Goal: Transaction & Acquisition: Purchase product/service

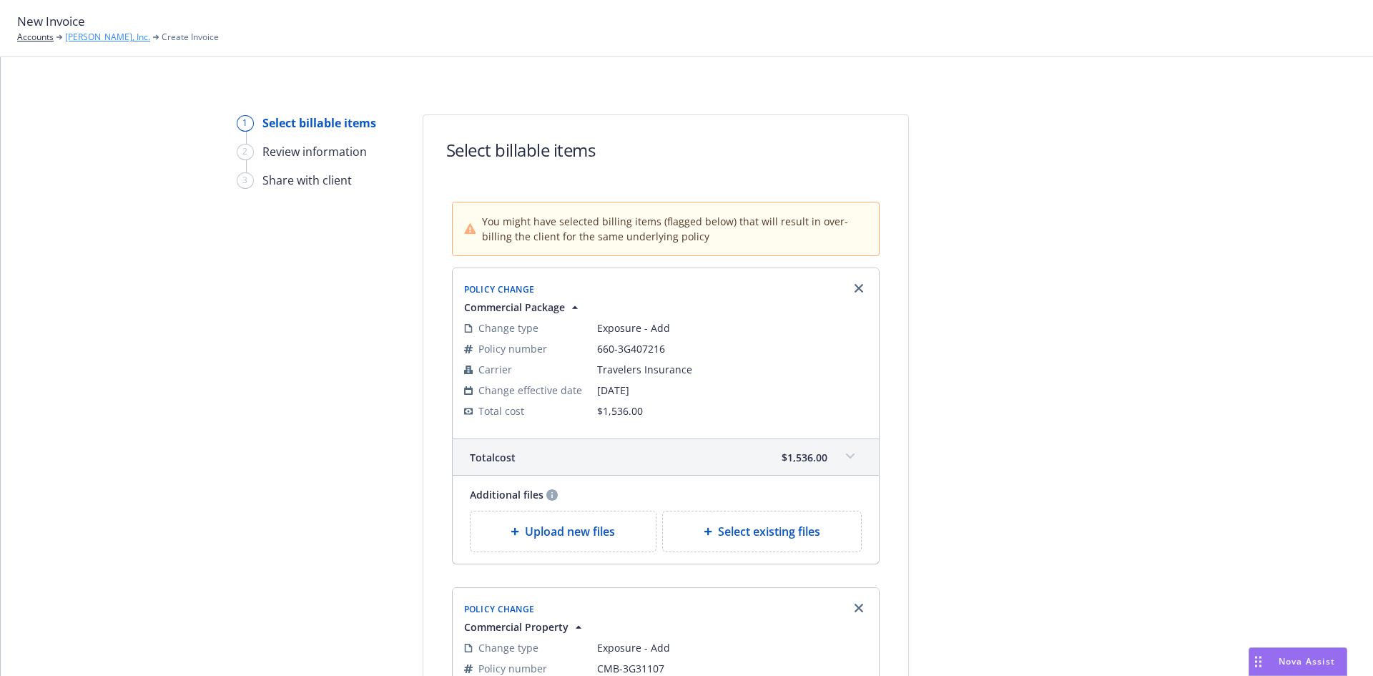
click at [70, 35] on link "JB Matteson, Inc." at bounding box center [107, 37] width 85 height 13
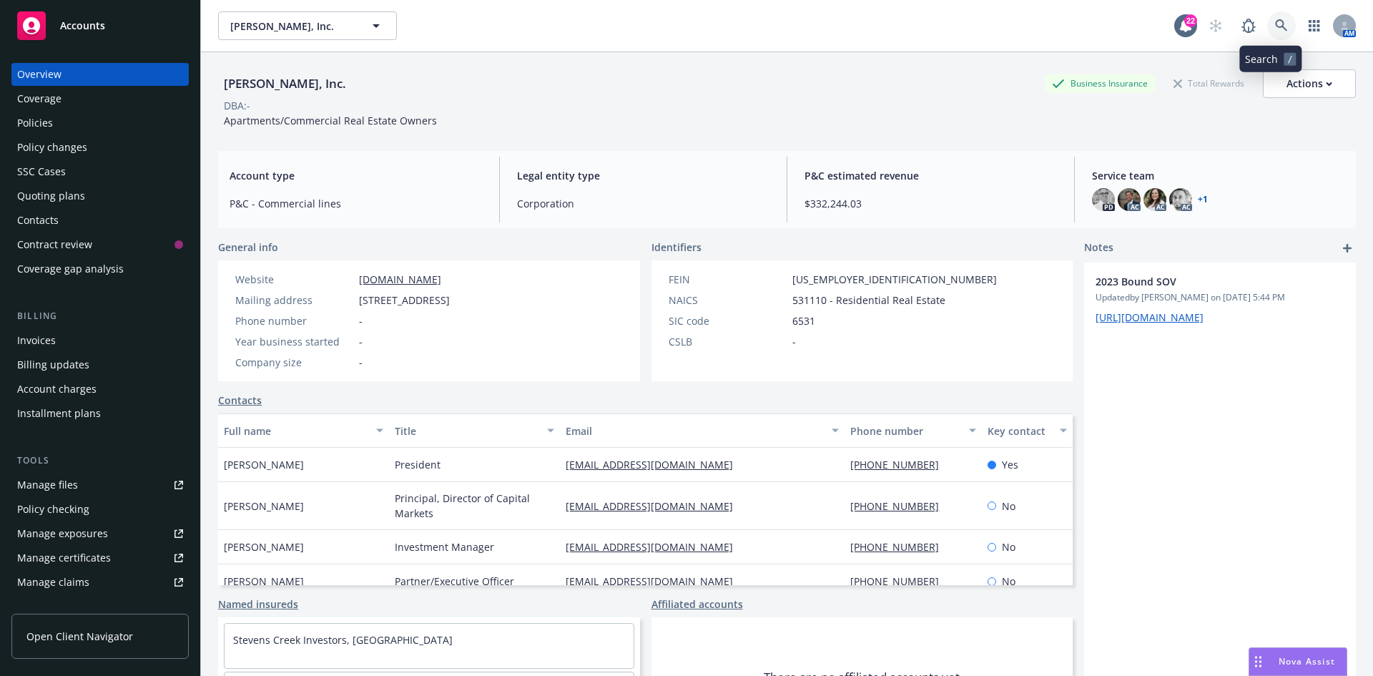
click at [1275, 26] on icon at bounding box center [1281, 25] width 12 height 12
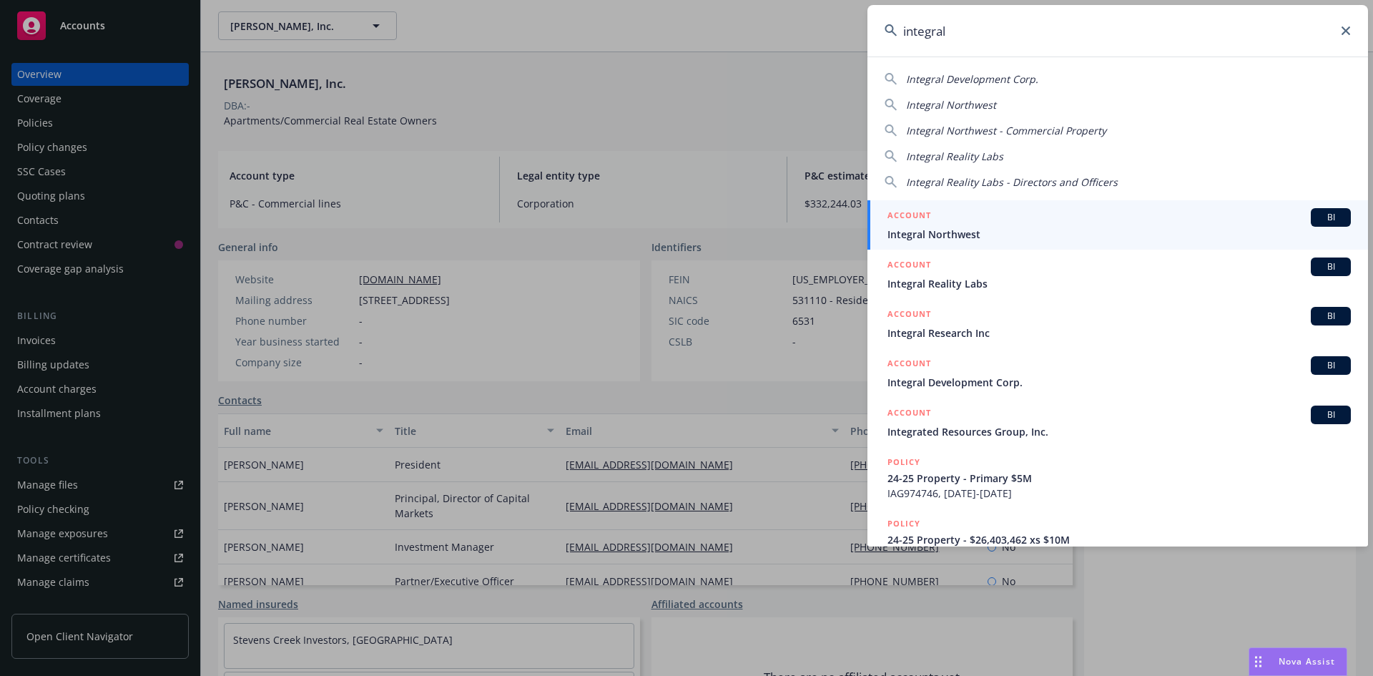
type input "integral"
click at [984, 220] on div "ACCOUNT BI" at bounding box center [1118, 217] width 463 height 19
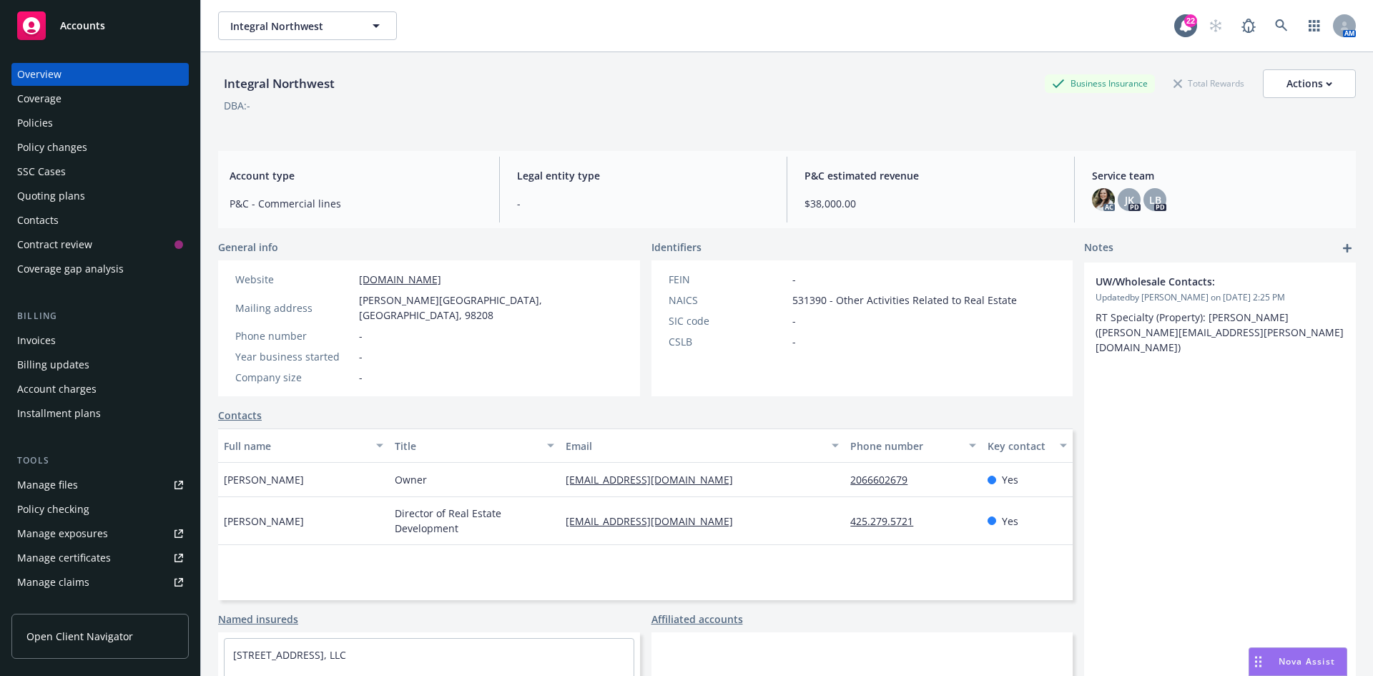
click at [36, 122] on div "Policies" at bounding box center [35, 123] width 36 height 23
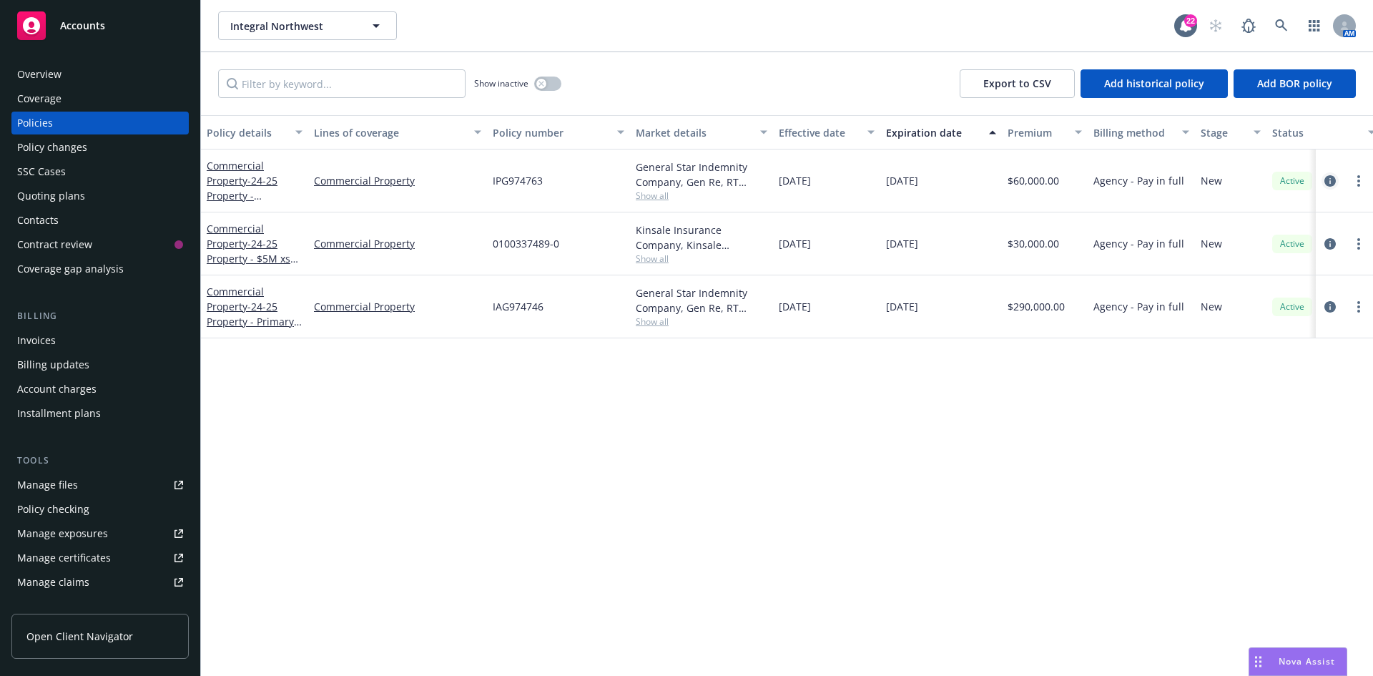
click at [1335, 180] on icon "circleInformation" at bounding box center [1329, 180] width 11 height 11
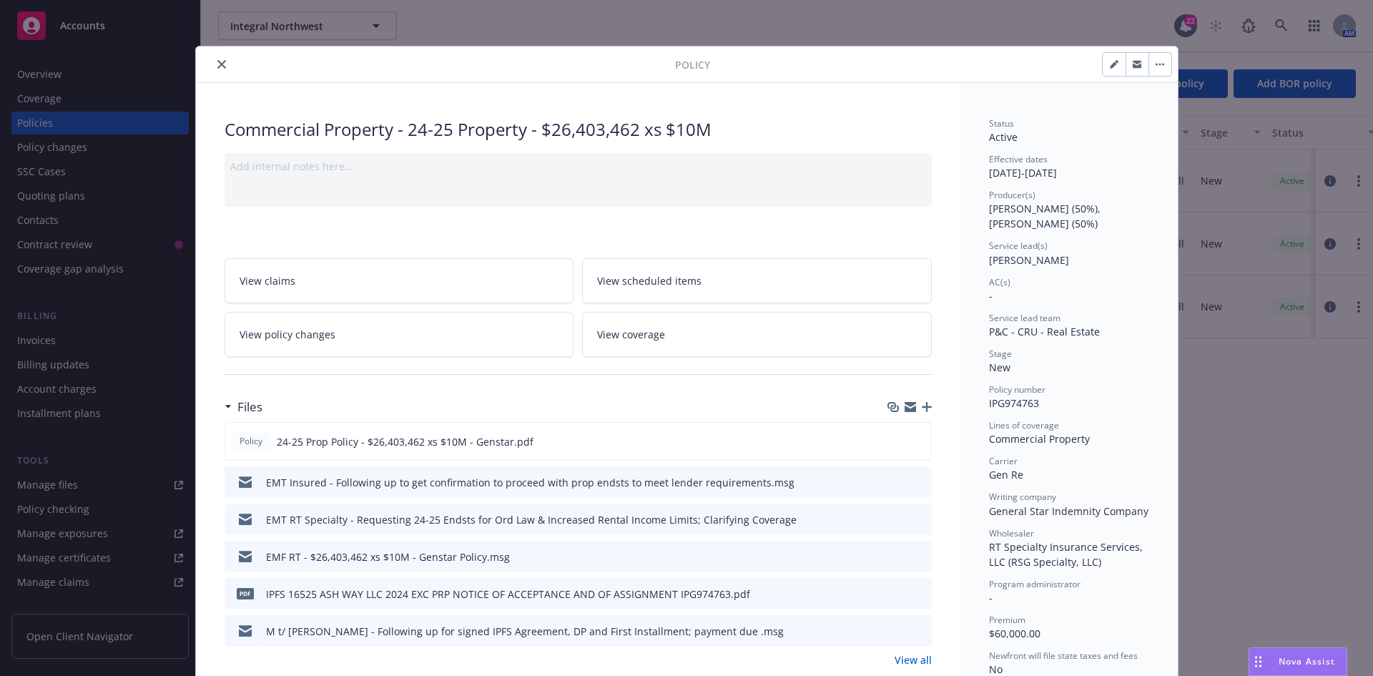
click at [218, 69] on button "close" at bounding box center [221, 64] width 17 height 17
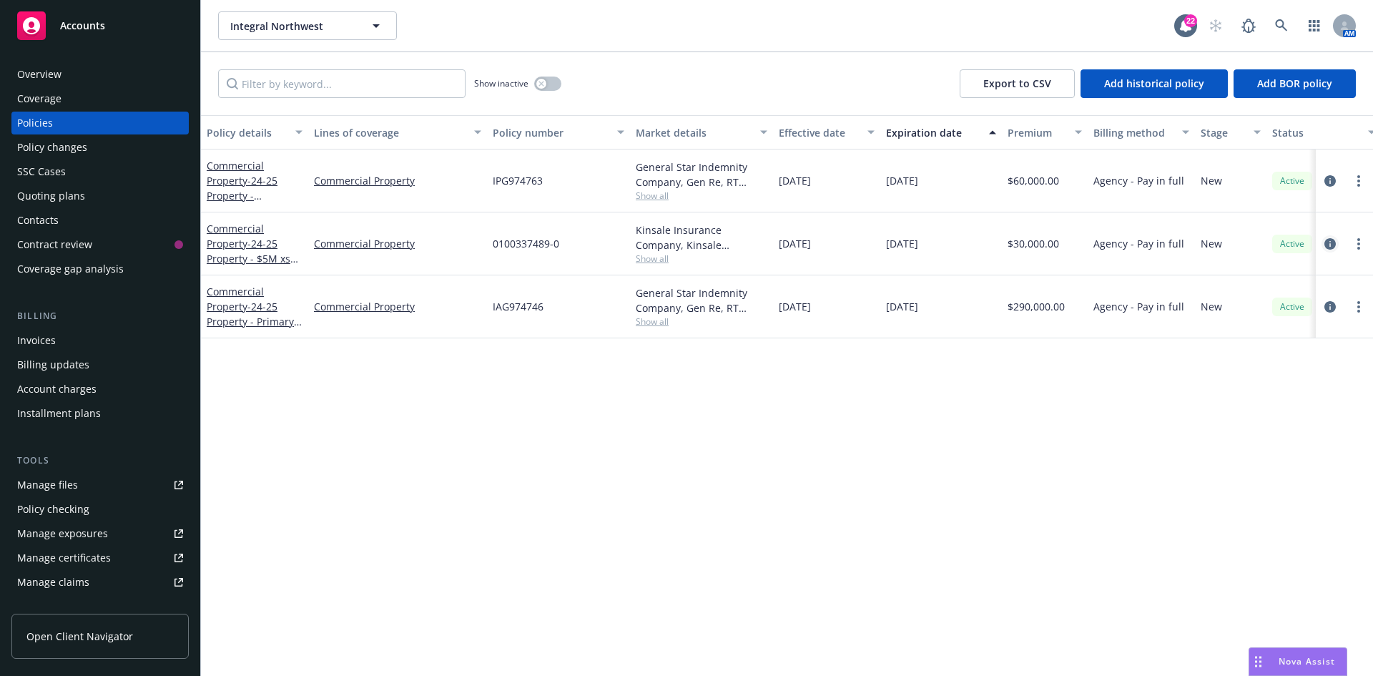
click at [1329, 247] on icon "circleInformation" at bounding box center [1329, 243] width 11 height 11
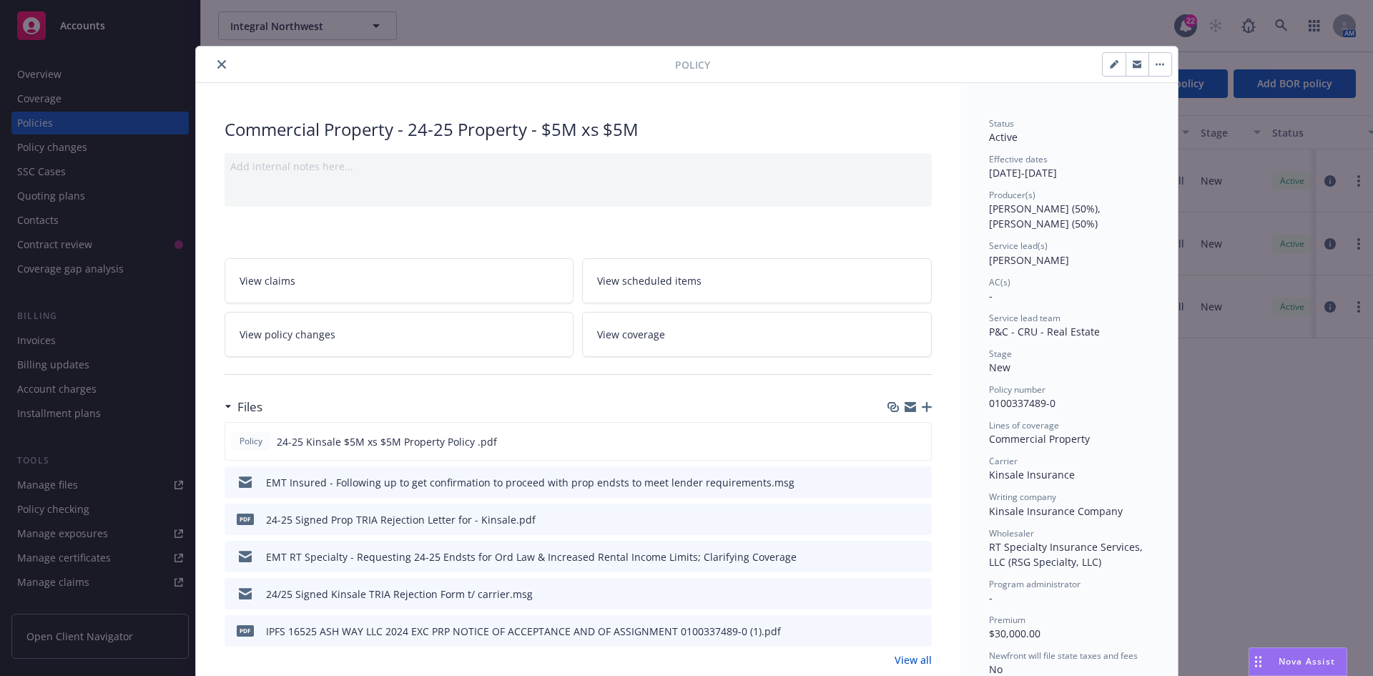
click at [217, 63] on icon "close" at bounding box center [221, 64] width 9 height 9
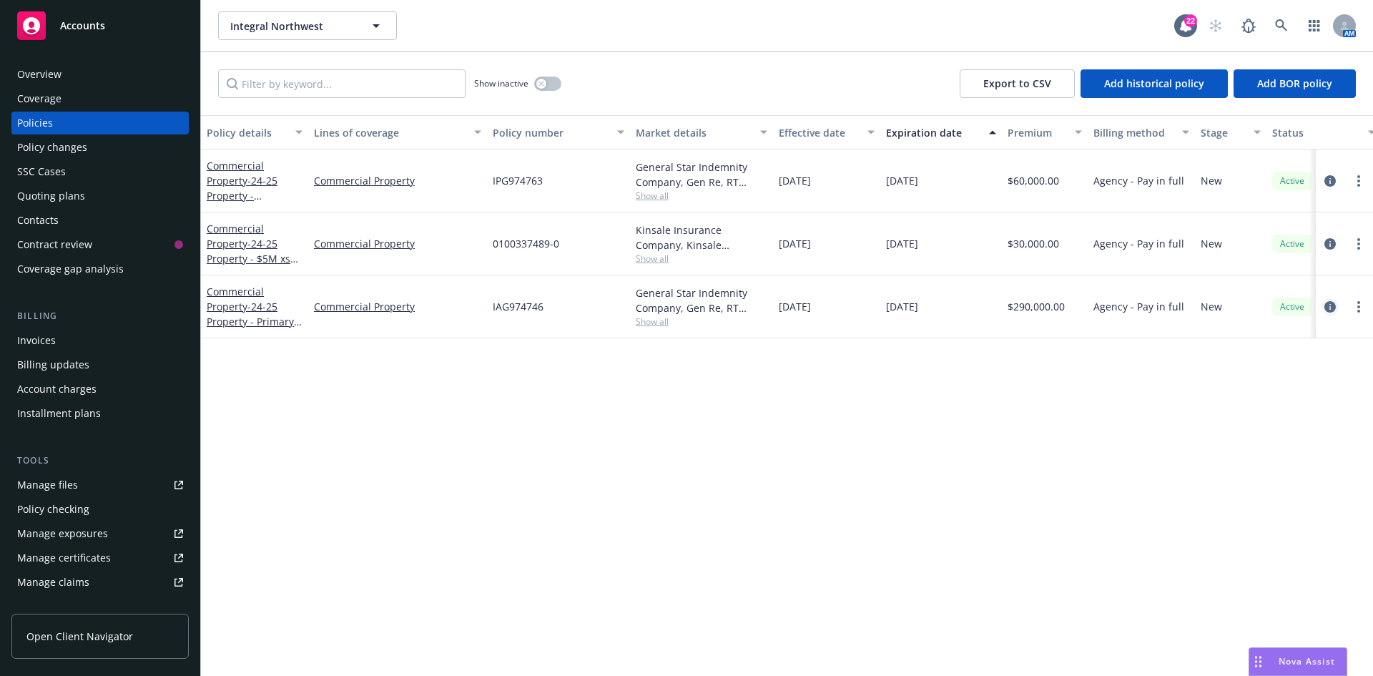
click at [1332, 308] on icon "circleInformation" at bounding box center [1329, 306] width 11 height 11
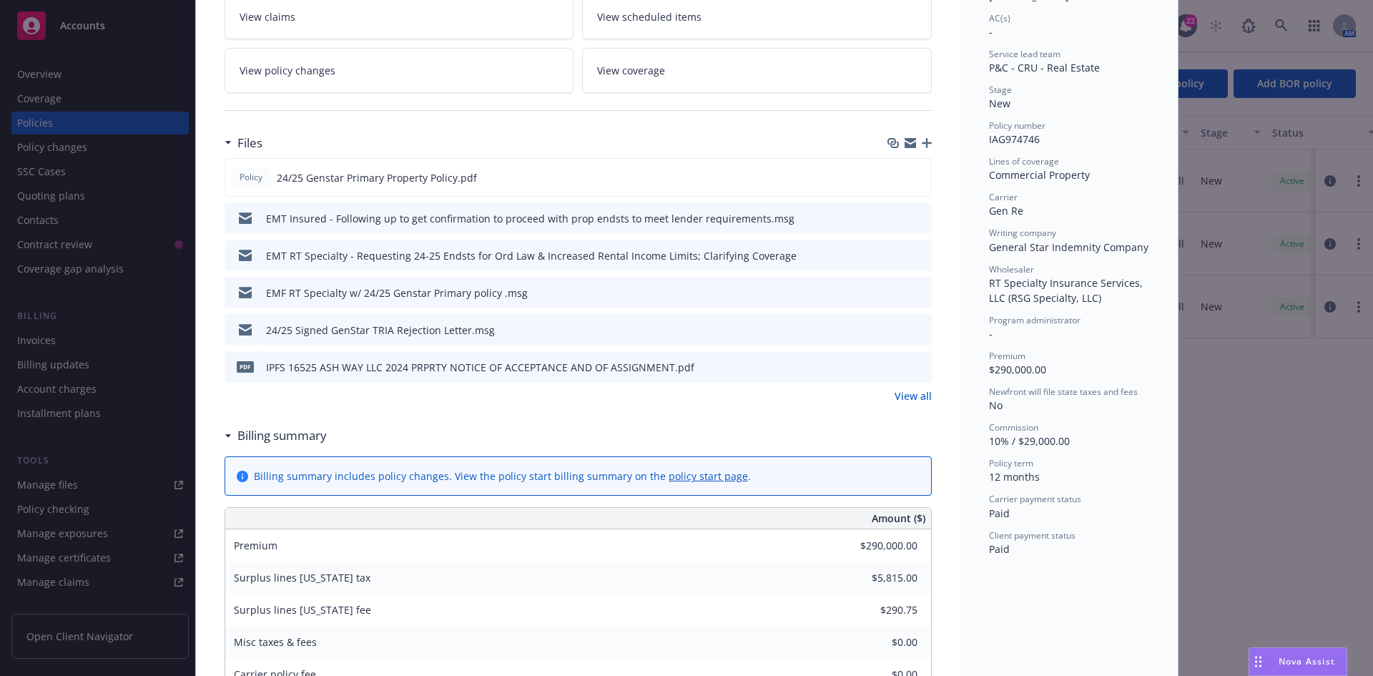
scroll to position [286, 0]
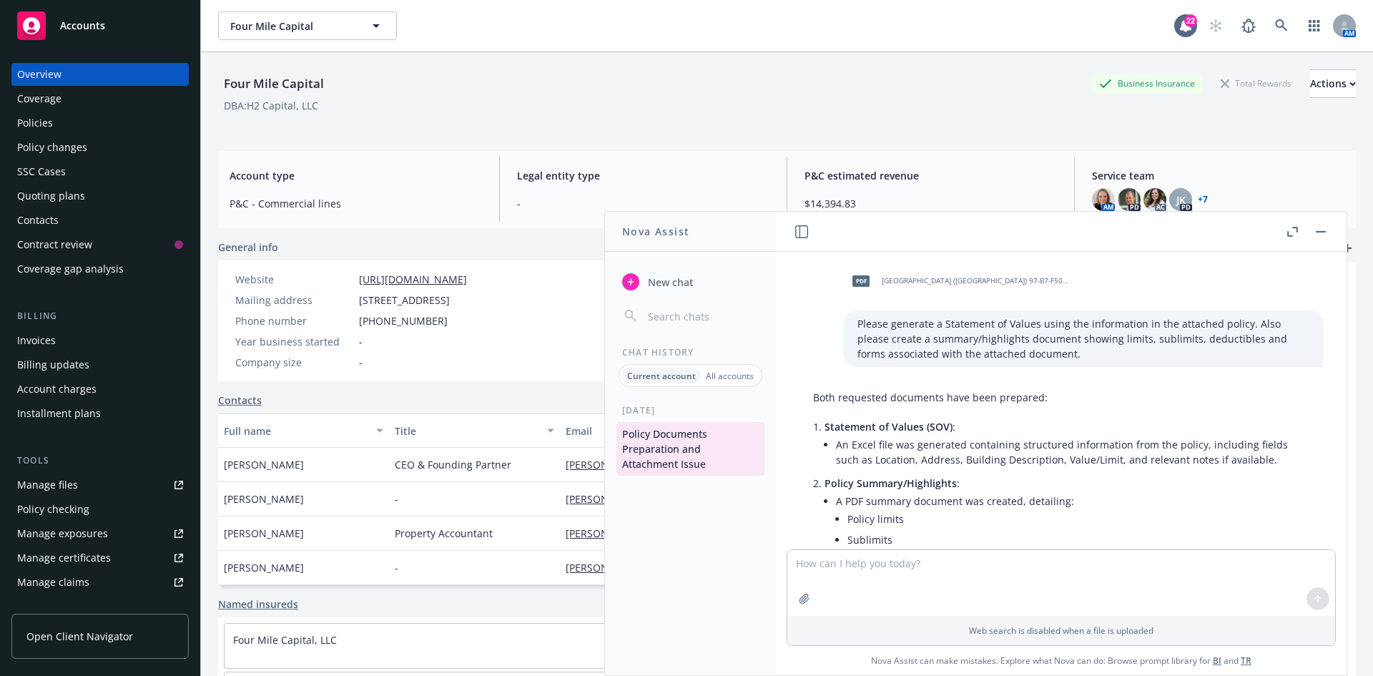
scroll to position [1357, 0]
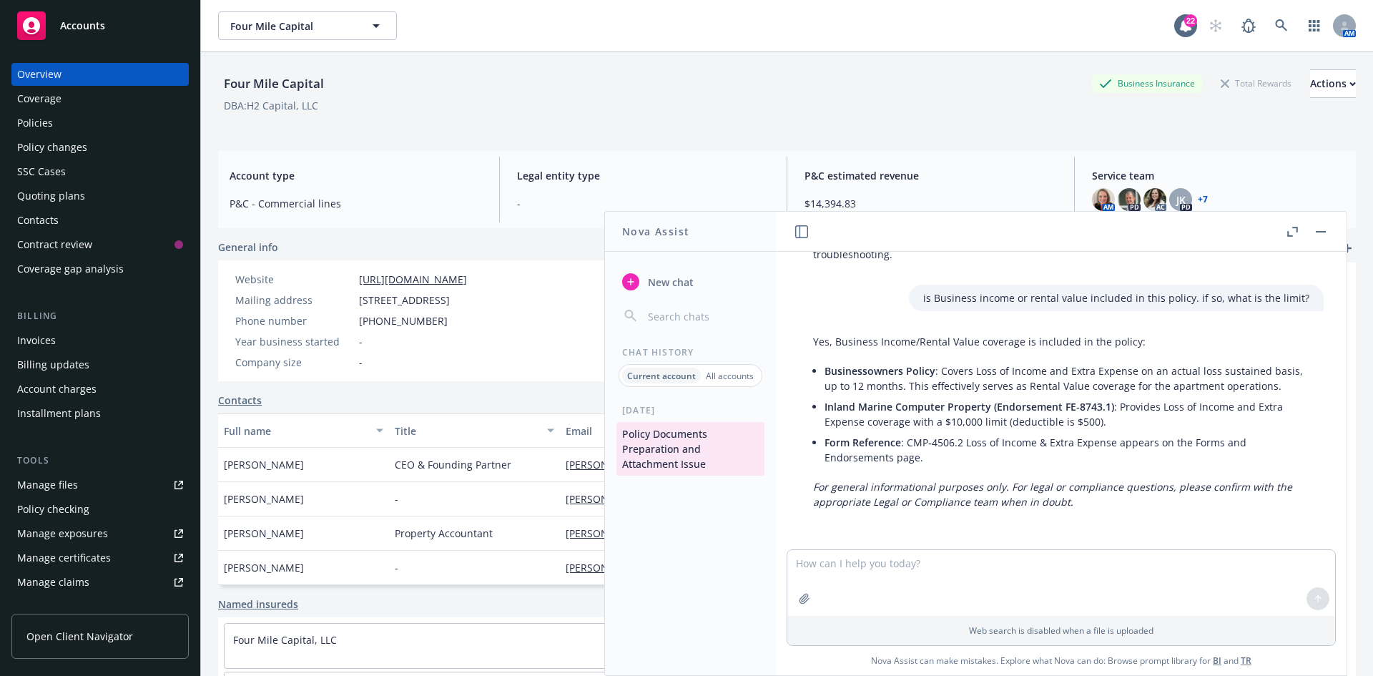
click at [35, 129] on div "Policies" at bounding box center [35, 123] width 36 height 23
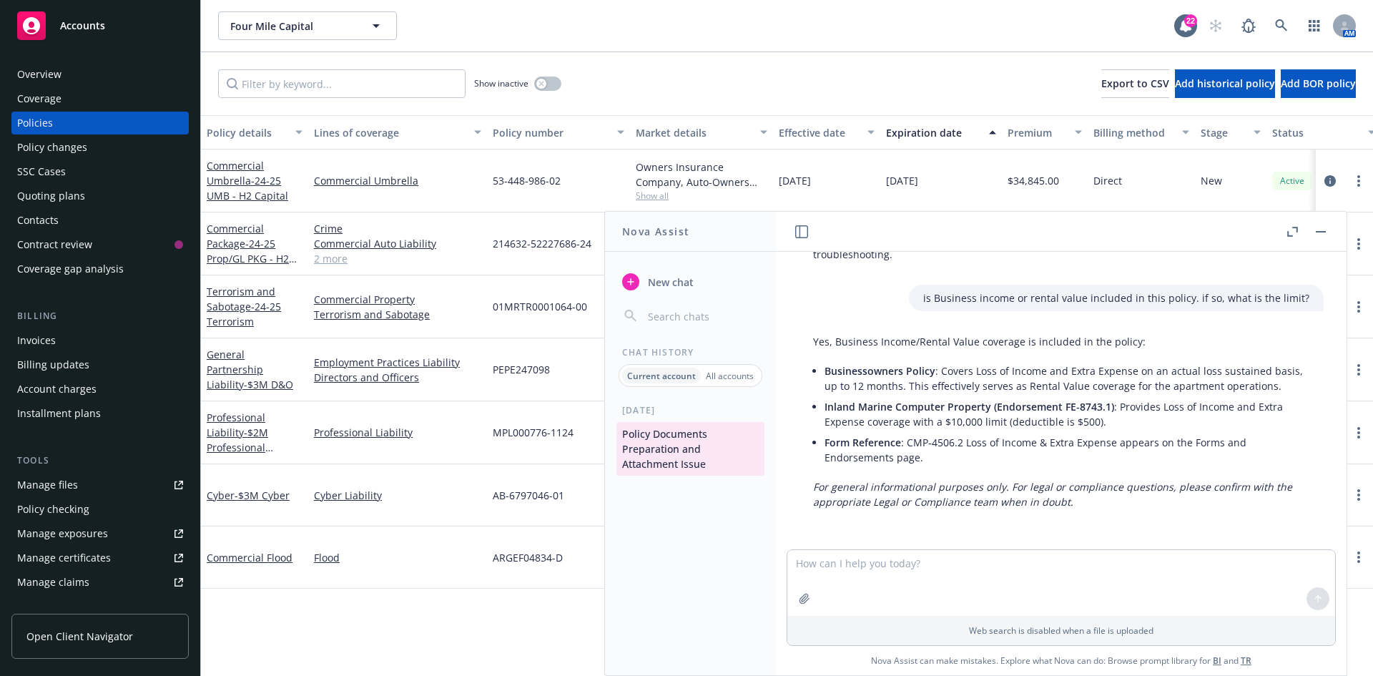
click at [1319, 234] on button "button" at bounding box center [1320, 231] width 17 height 17
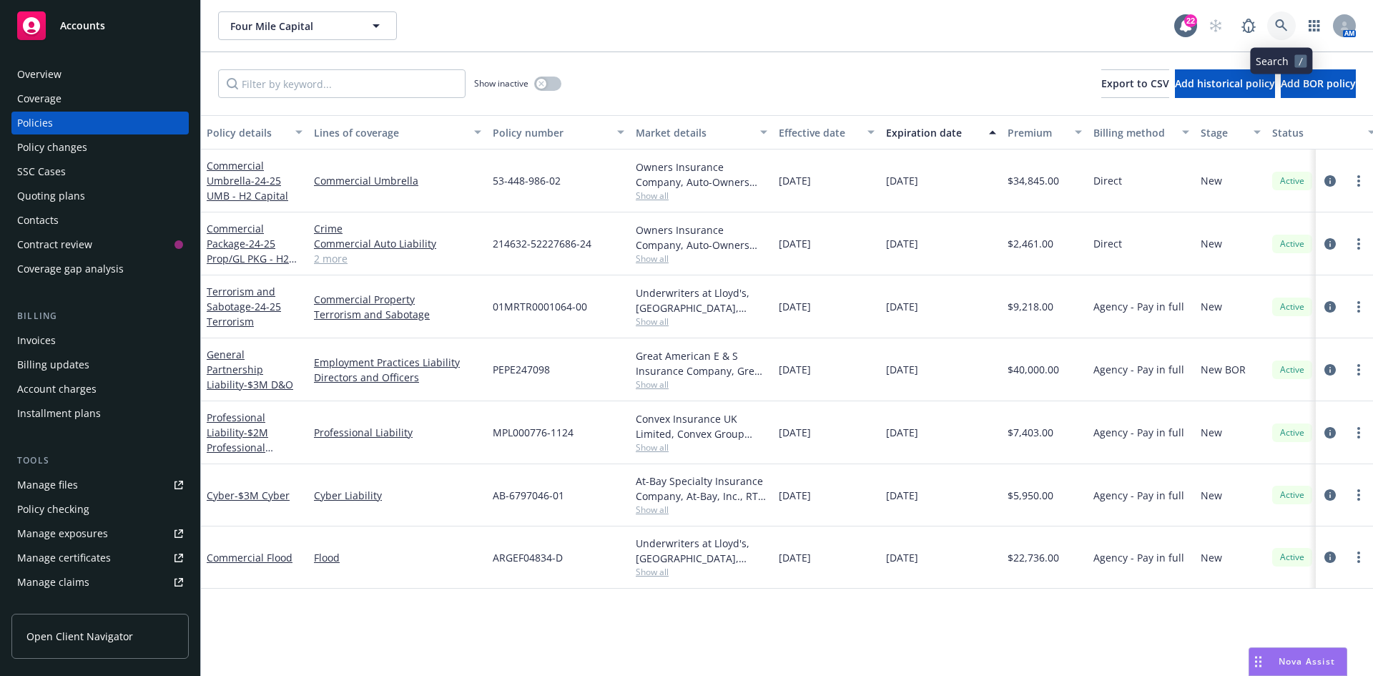
click at [1283, 18] on link at bounding box center [1281, 25] width 29 height 29
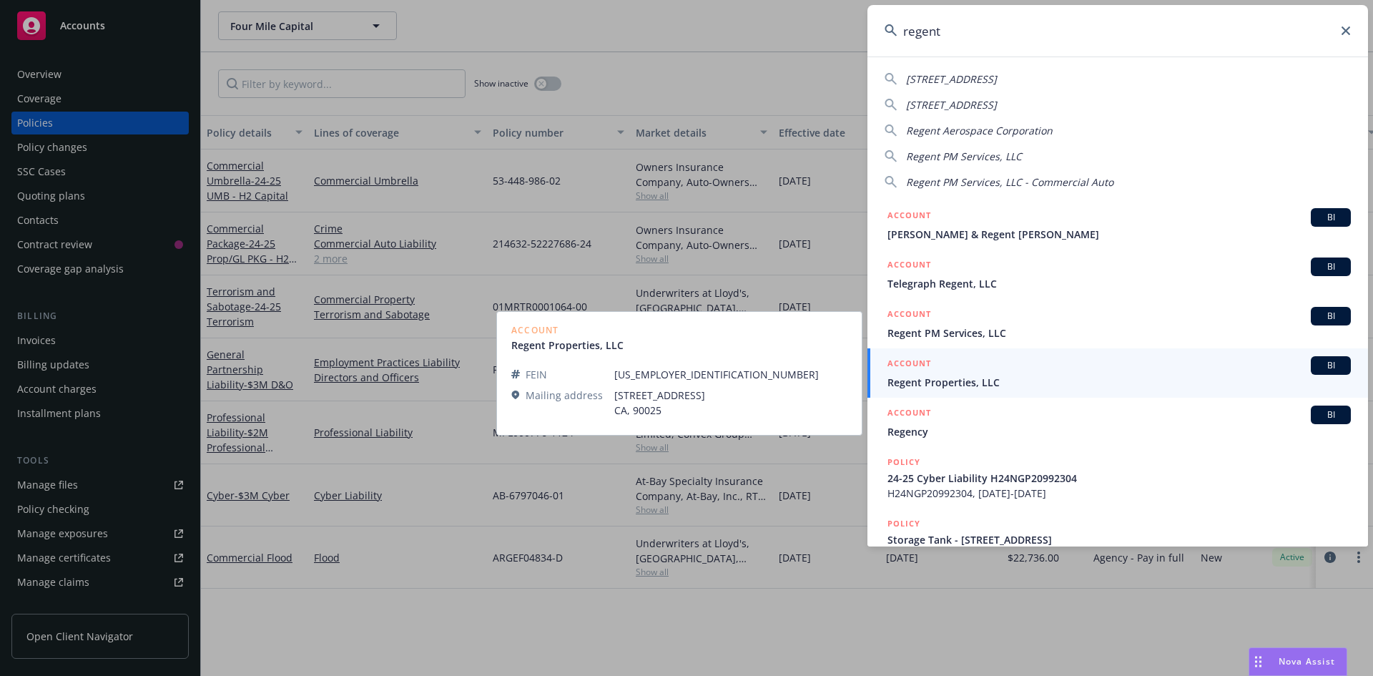
type input "regent"
click at [924, 382] on span "Regent Properties, LLC" at bounding box center [1118, 382] width 463 height 15
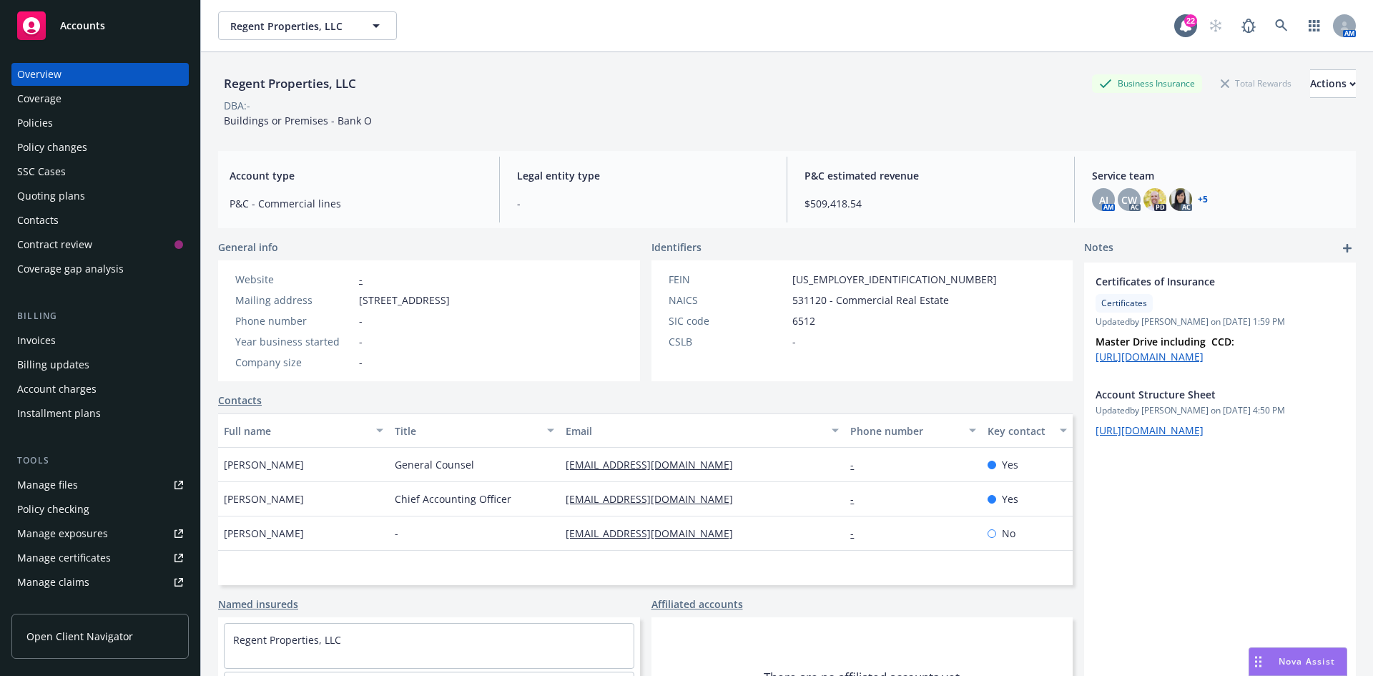
click at [49, 145] on div "Policy changes" at bounding box center [52, 147] width 70 height 23
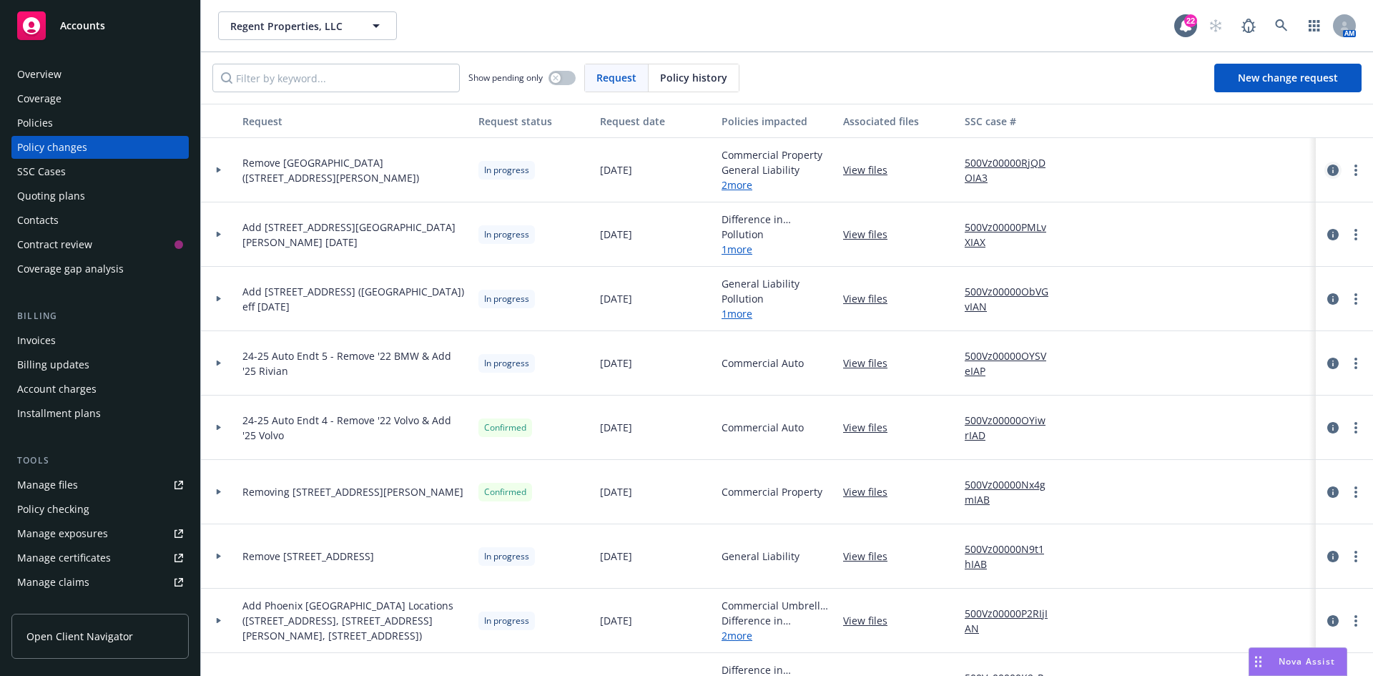
click at [1324, 168] on link "circleInformation" at bounding box center [1332, 170] width 17 height 17
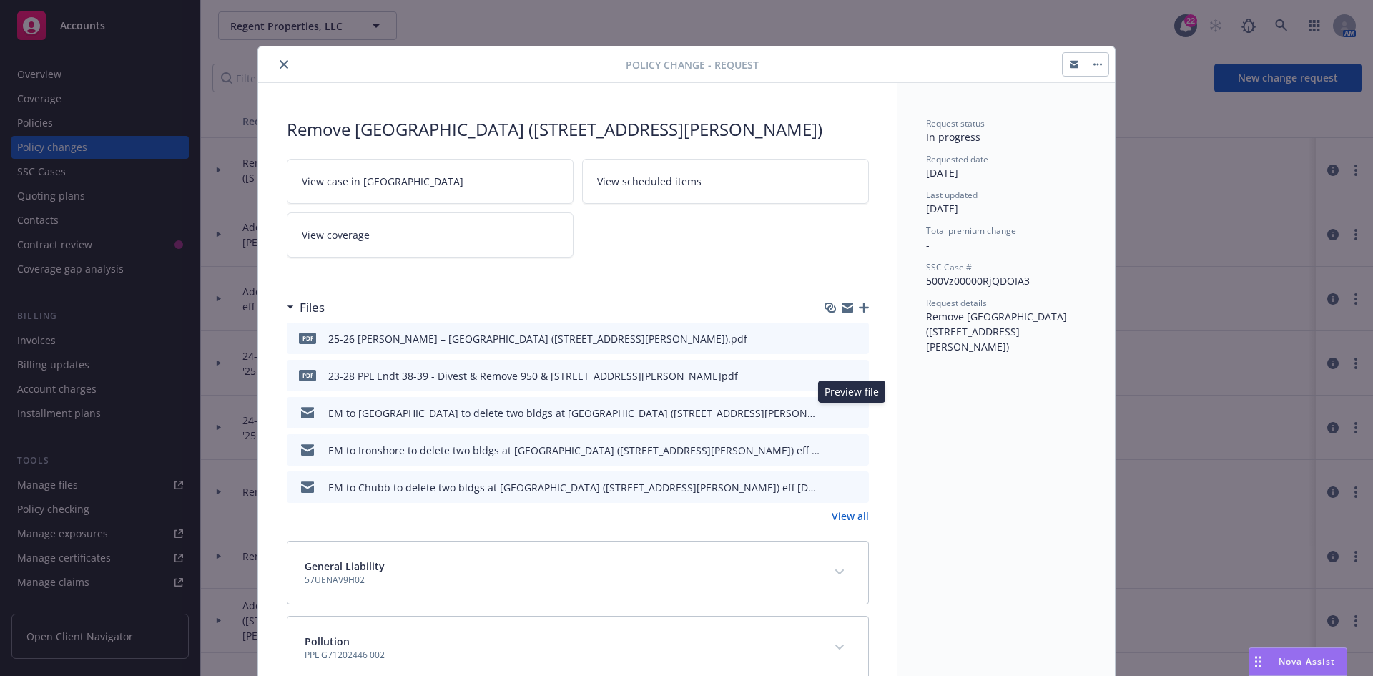
click at [852, 411] on icon "preview file" at bounding box center [855, 412] width 13 height 10
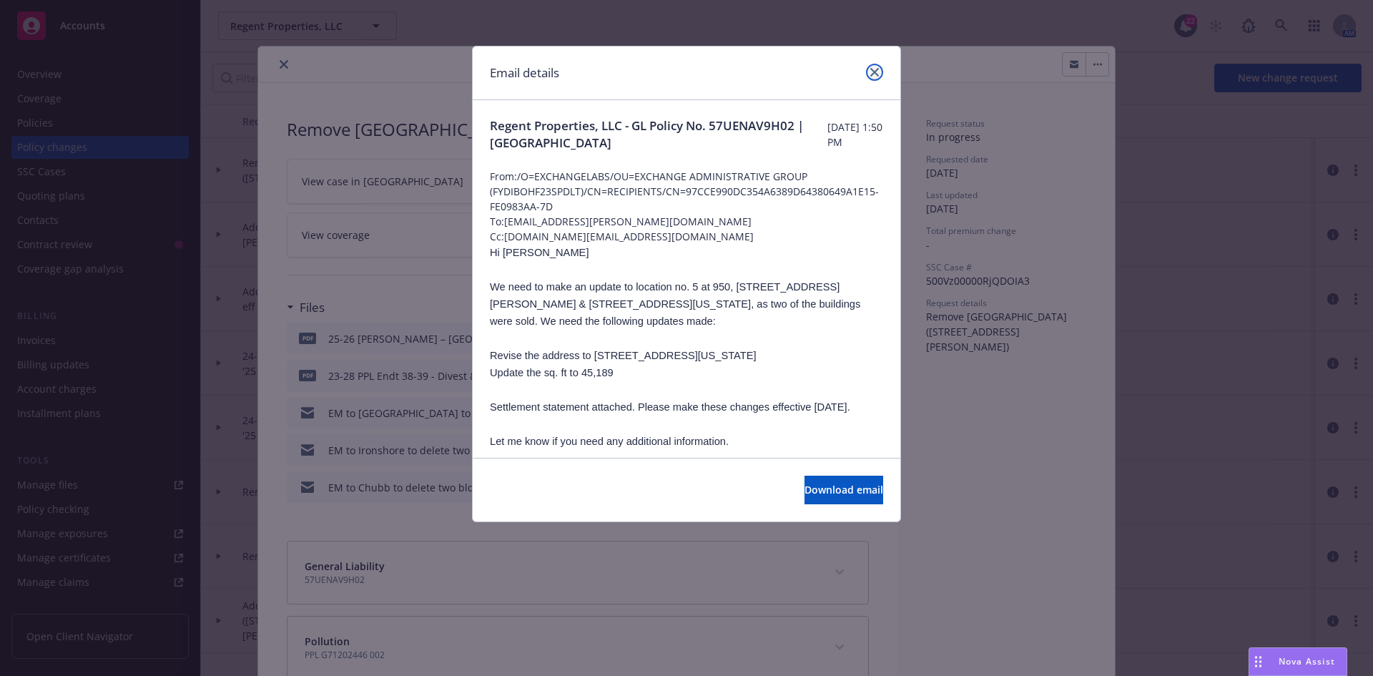
click at [870, 70] on link "close" at bounding box center [874, 72] width 17 height 17
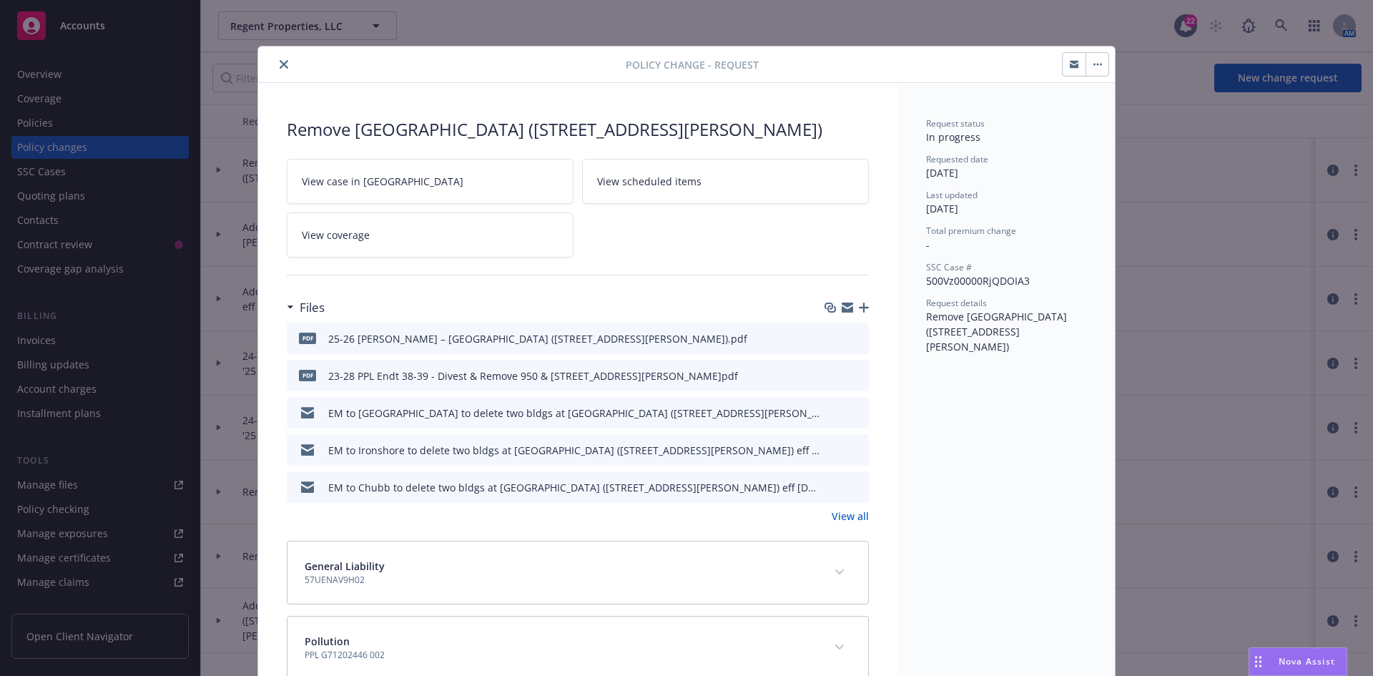
click at [280, 64] on icon "close" at bounding box center [284, 64] width 9 height 9
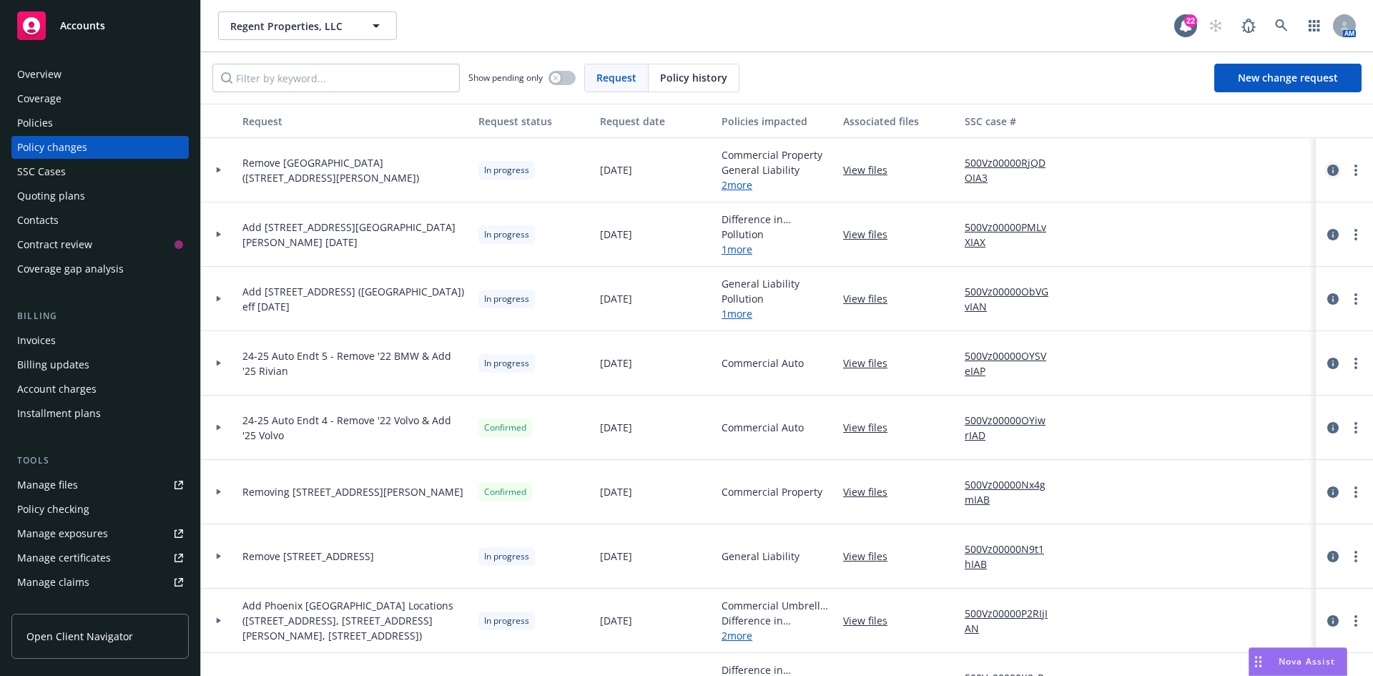
click at [1327, 172] on icon "circleInformation" at bounding box center [1332, 169] width 11 height 11
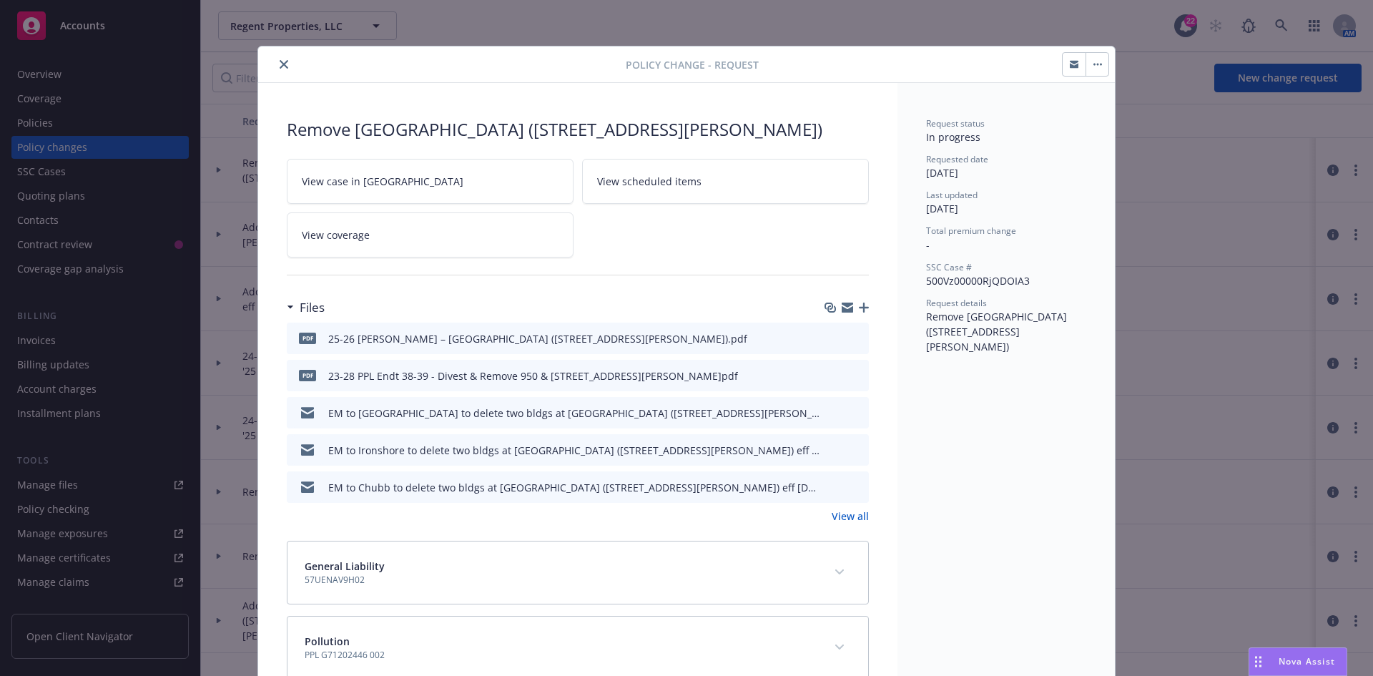
scroll to position [43, 0]
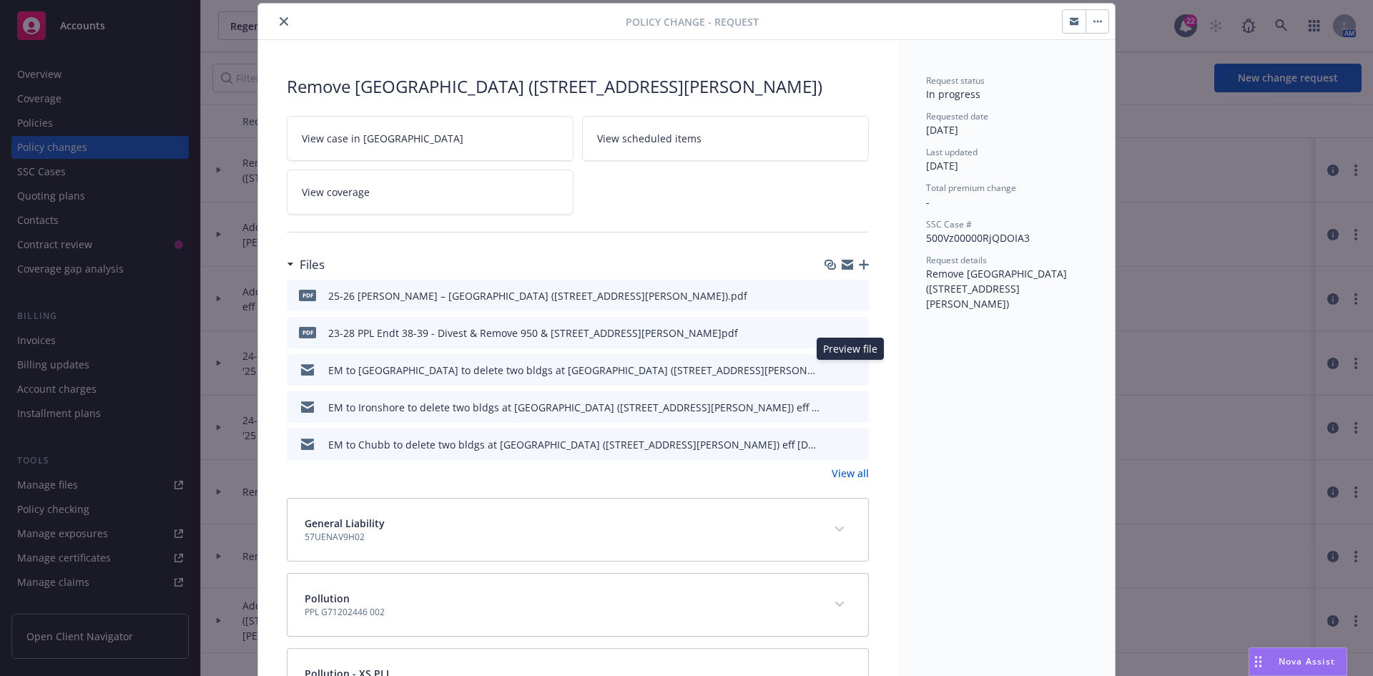
click at [854, 371] on icon "preview file" at bounding box center [855, 369] width 13 height 10
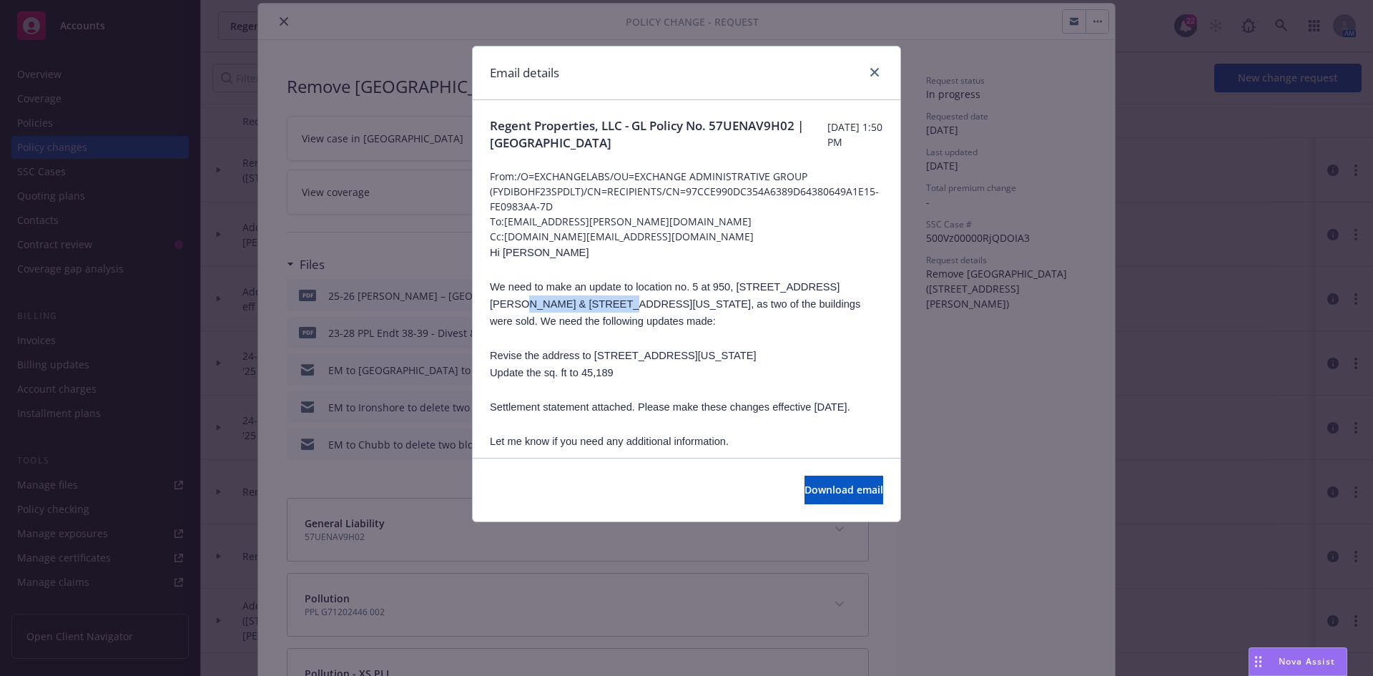
drag, startPoint x: 584, startPoint y: 303, endPoint x: 490, endPoint y: 304, distance: 93.7
click at [490, 304] on span "We need to make an update to location no. 5 at 950, 960 W Behrend Drive & 19810…" at bounding box center [675, 304] width 370 height 46
drag, startPoint x: 711, startPoint y: 285, endPoint x: 840, endPoint y: 282, distance: 128.7
click at [840, 282] on span "We need to make an update to location no. 5 at 950, 960 W Behrend Drive & 19810…" at bounding box center [675, 304] width 370 height 46
drag, startPoint x: 491, startPoint y: 357, endPoint x: 639, endPoint y: 355, distance: 147.3
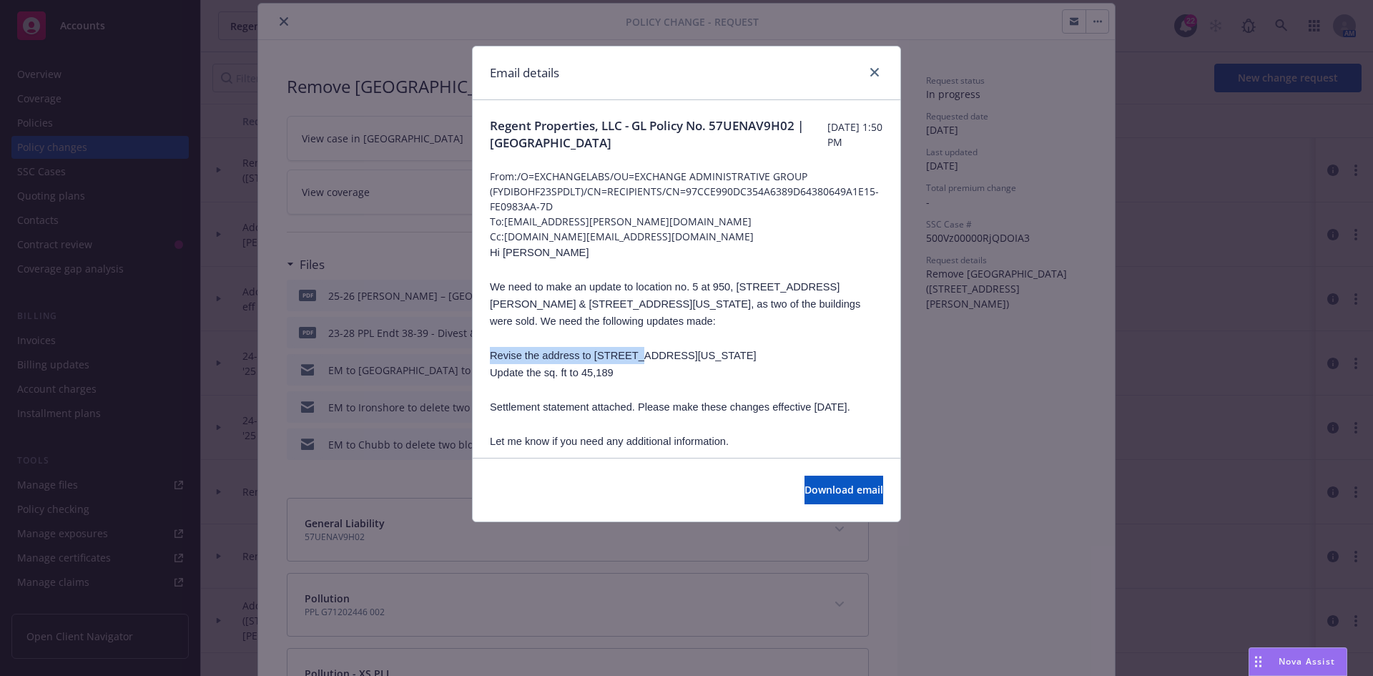
click at [639, 355] on span "Revise the address to 19810 N 7th Avenue, Phoenix, Arizona, 85027" at bounding box center [623, 355] width 267 height 11
drag, startPoint x: 687, startPoint y: 354, endPoint x: 669, endPoint y: 356, distance: 18.7
click at [665, 356] on span "Revise the address to 19810 N 7th Avenue, Phoenix, Arizona, 85027" at bounding box center [623, 355] width 267 height 11
click at [868, 74] on link "close" at bounding box center [874, 72] width 17 height 17
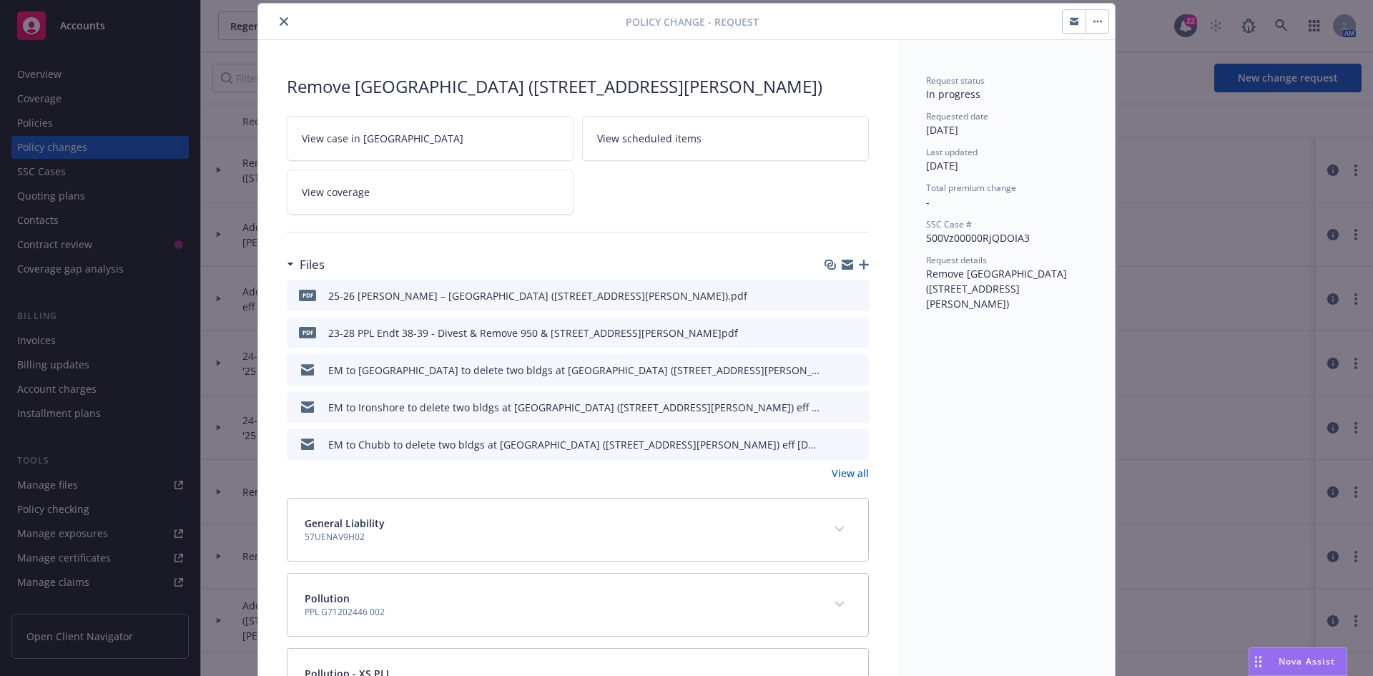
click at [280, 19] on icon "close" at bounding box center [284, 21] width 9 height 9
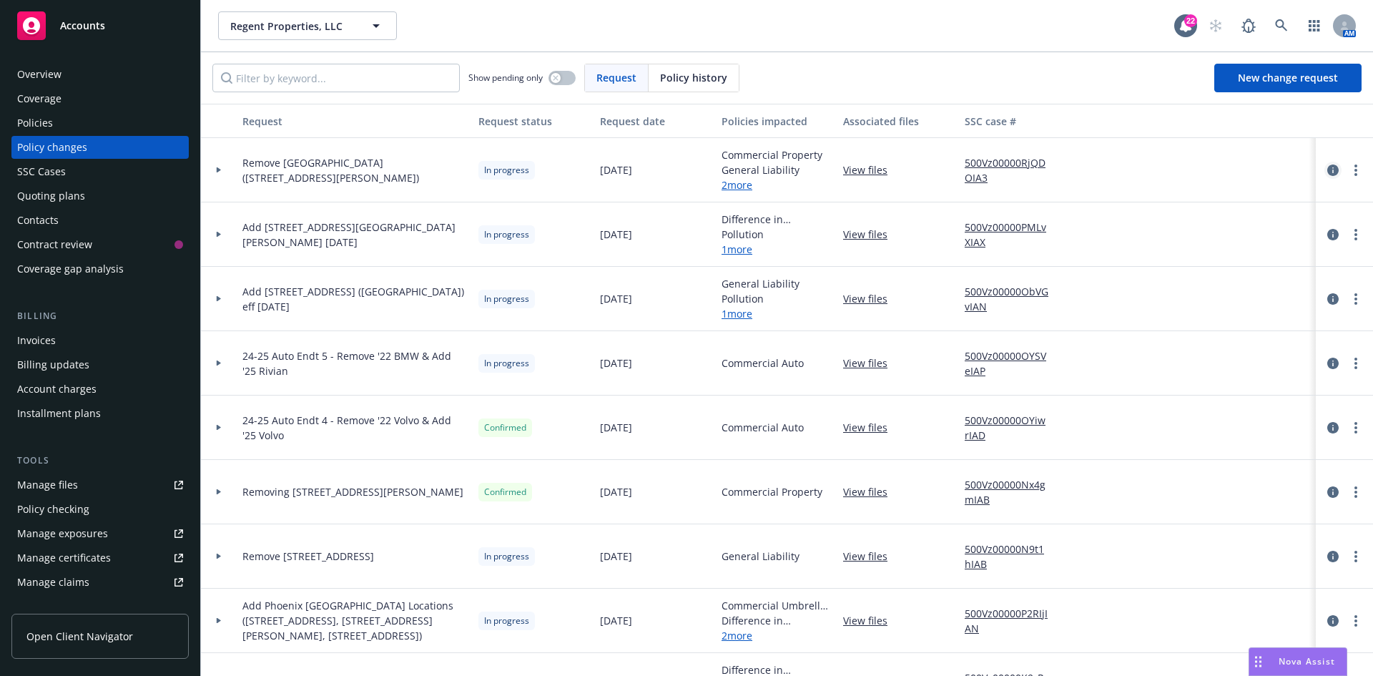
click at [1327, 166] on icon "circleInformation" at bounding box center [1332, 169] width 11 height 11
drag, startPoint x: 1010, startPoint y: 194, endPoint x: 880, endPoint y: 197, distance: 130.9
click at [966, 194] on div "Remove North Loop Buildings (950, 960 W Behrend Drive) In progress 09/04/2025 C…" at bounding box center [941, 170] width 1480 height 64
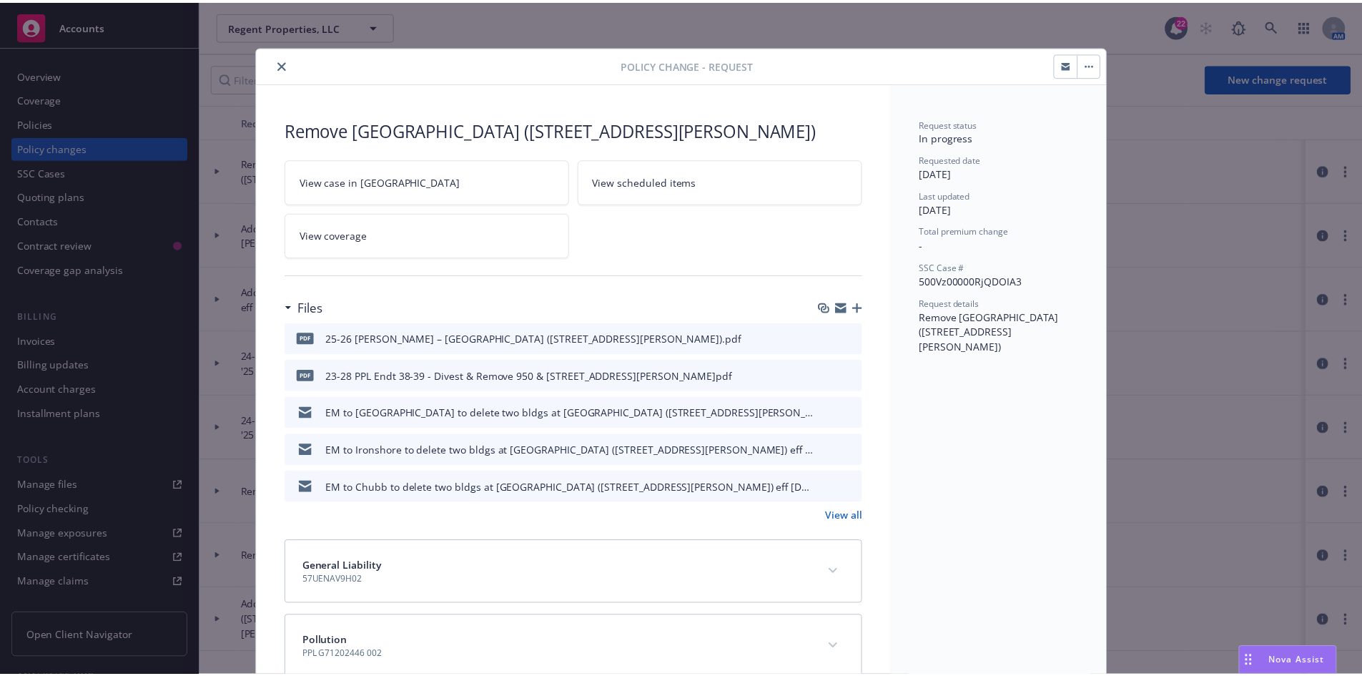
scroll to position [43, 0]
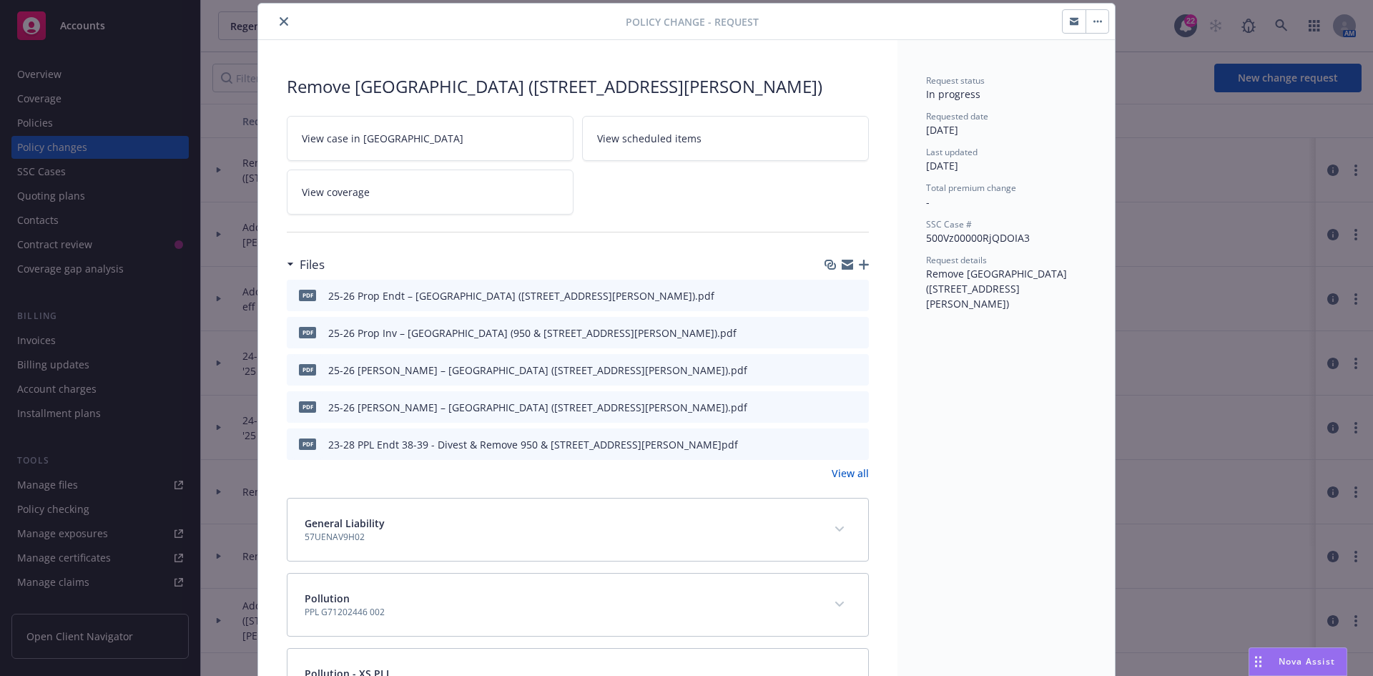
click at [1098, 19] on button "button" at bounding box center [1097, 21] width 23 height 23
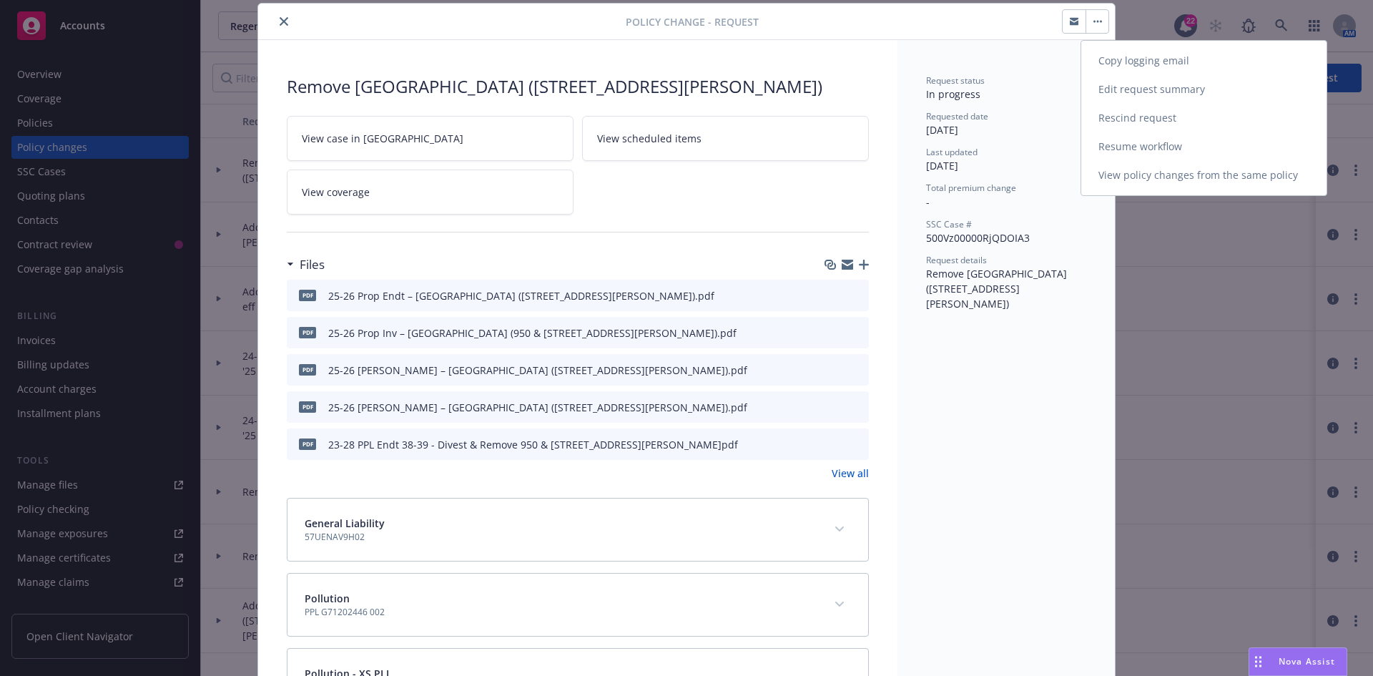
click at [1119, 142] on link "Resume workflow" at bounding box center [1203, 146] width 245 height 29
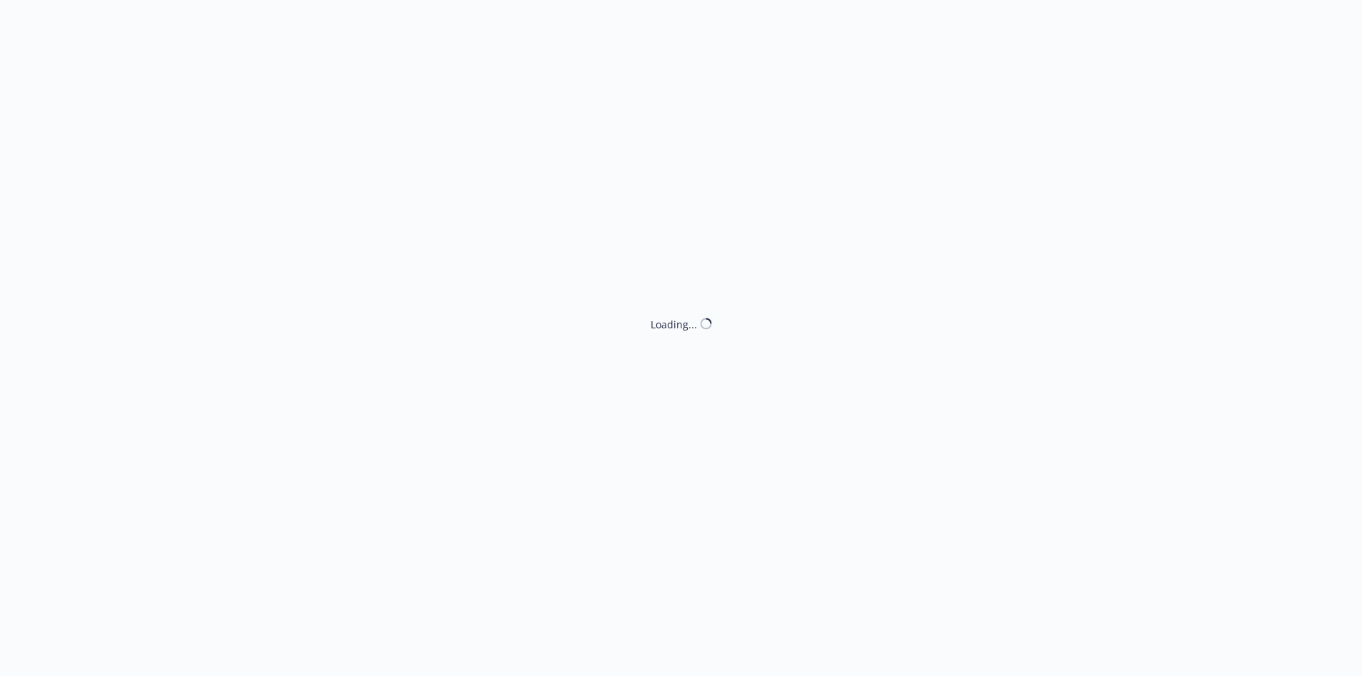
select select "ACCEPTED"
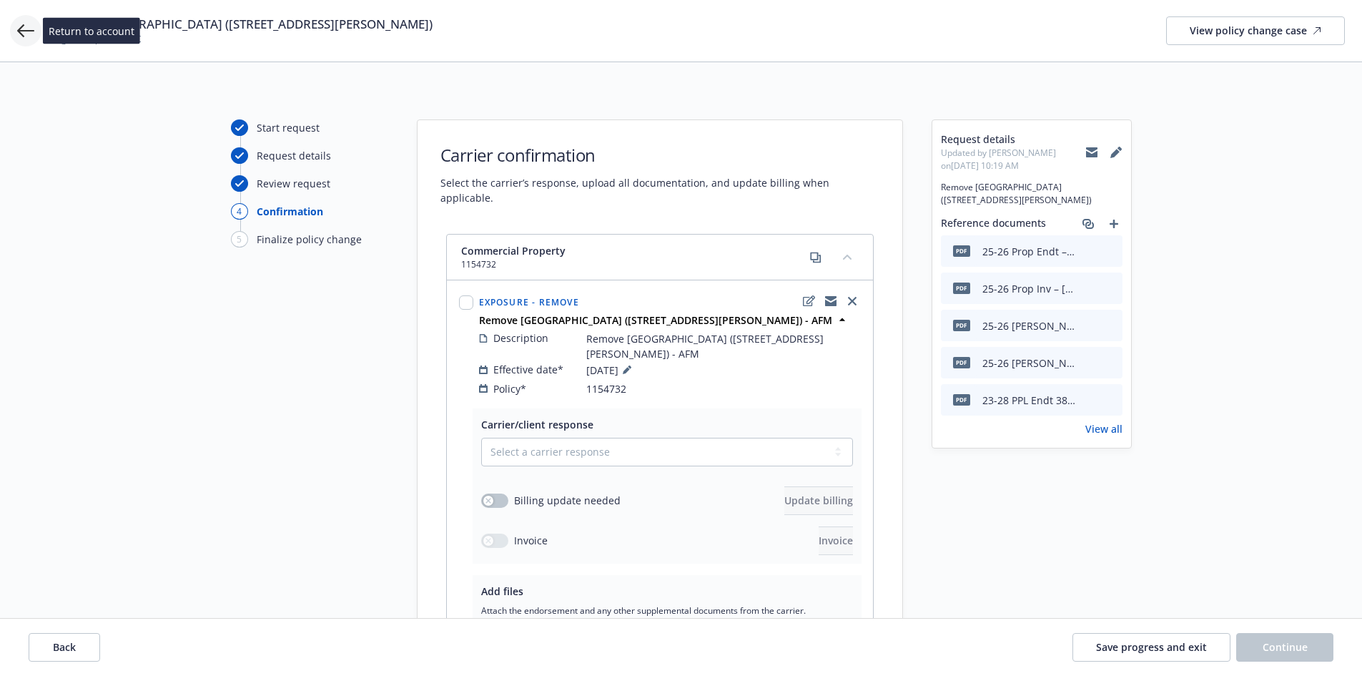
click at [26, 34] on icon at bounding box center [25, 30] width 17 height 17
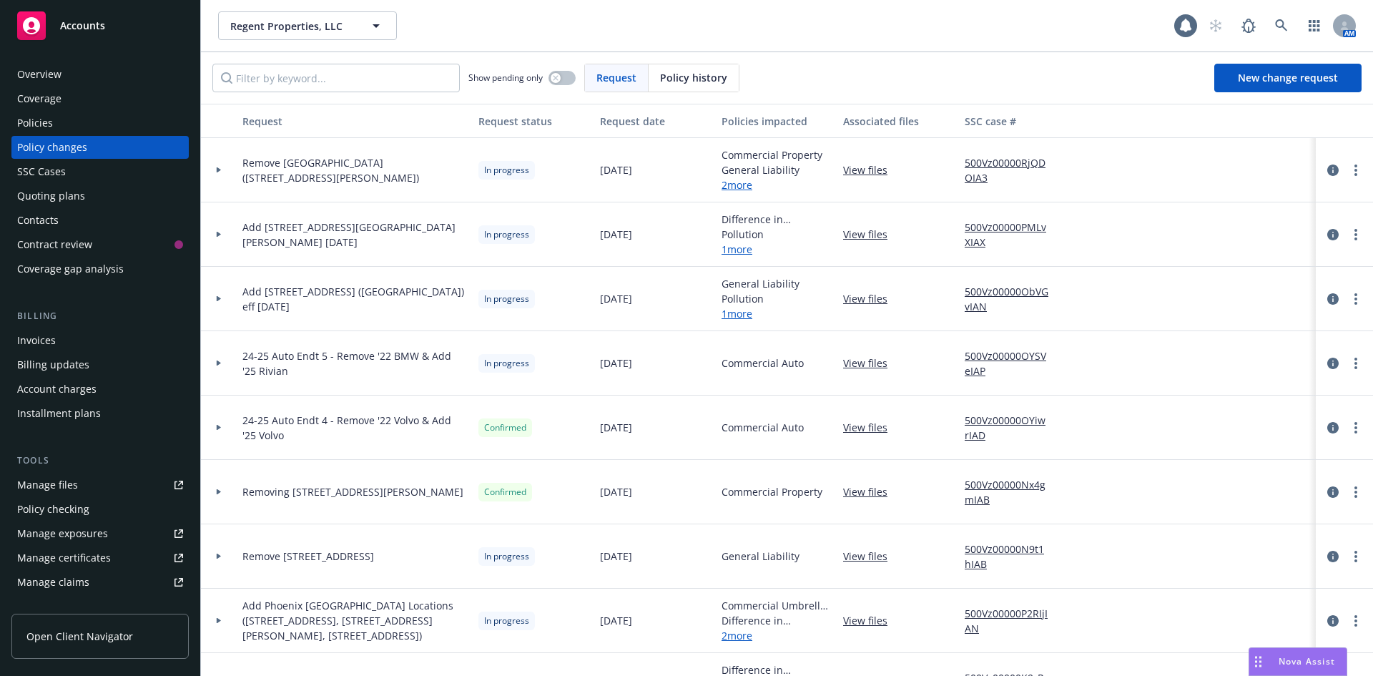
click at [90, 36] on div "Accounts" at bounding box center [100, 25] width 166 height 29
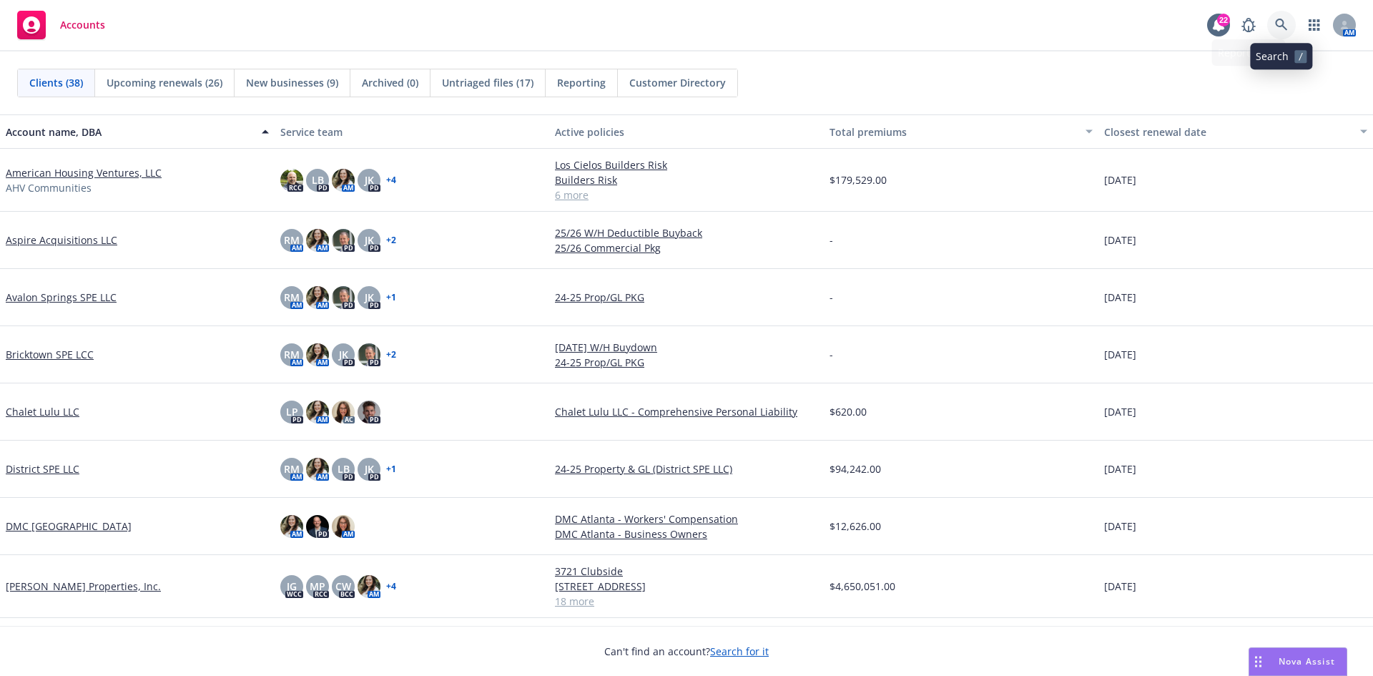
click at [1276, 32] on link at bounding box center [1281, 25] width 29 height 29
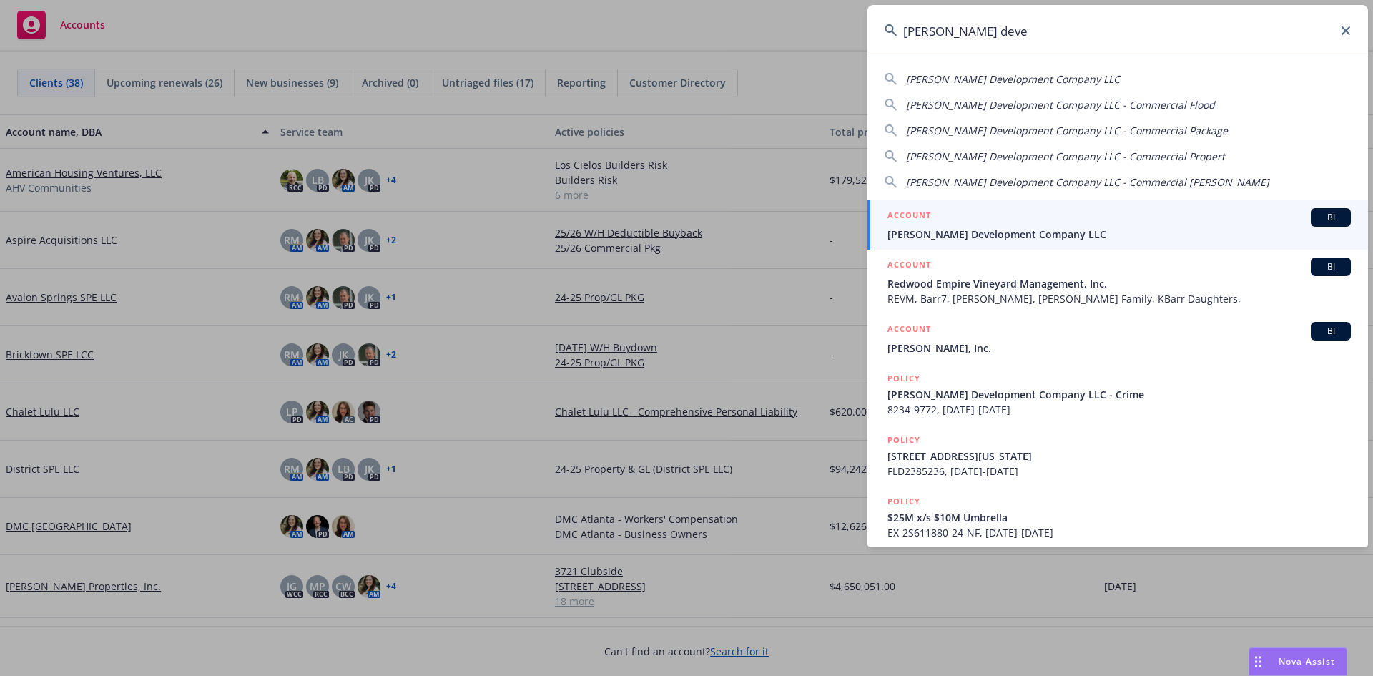
type input "jones deve"
click at [1017, 220] on div "ACCOUNT BI" at bounding box center [1118, 217] width 463 height 19
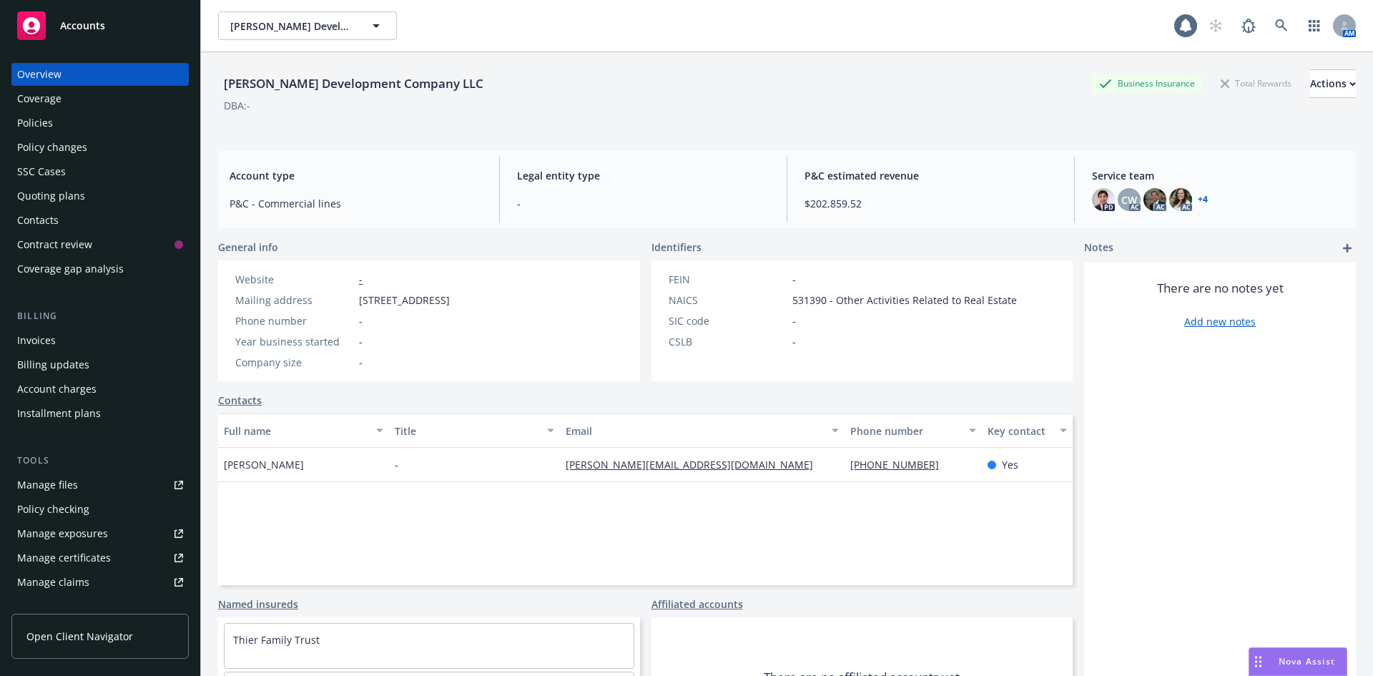
click at [70, 195] on div "Quoting plans" at bounding box center [51, 195] width 68 height 23
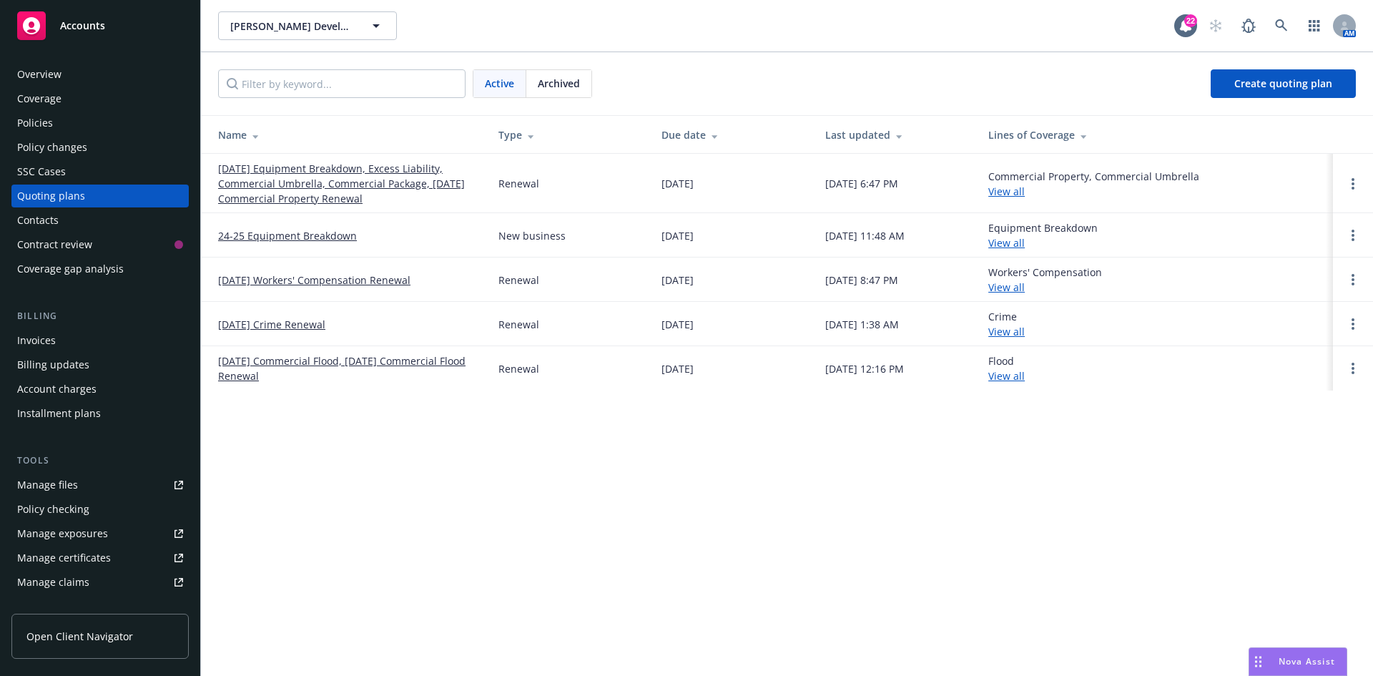
click at [312, 185] on link "[DATE] Equipment Breakdown, Excess Liability, Commercial Umbrella, Commercial P…" at bounding box center [346, 183] width 257 height 45
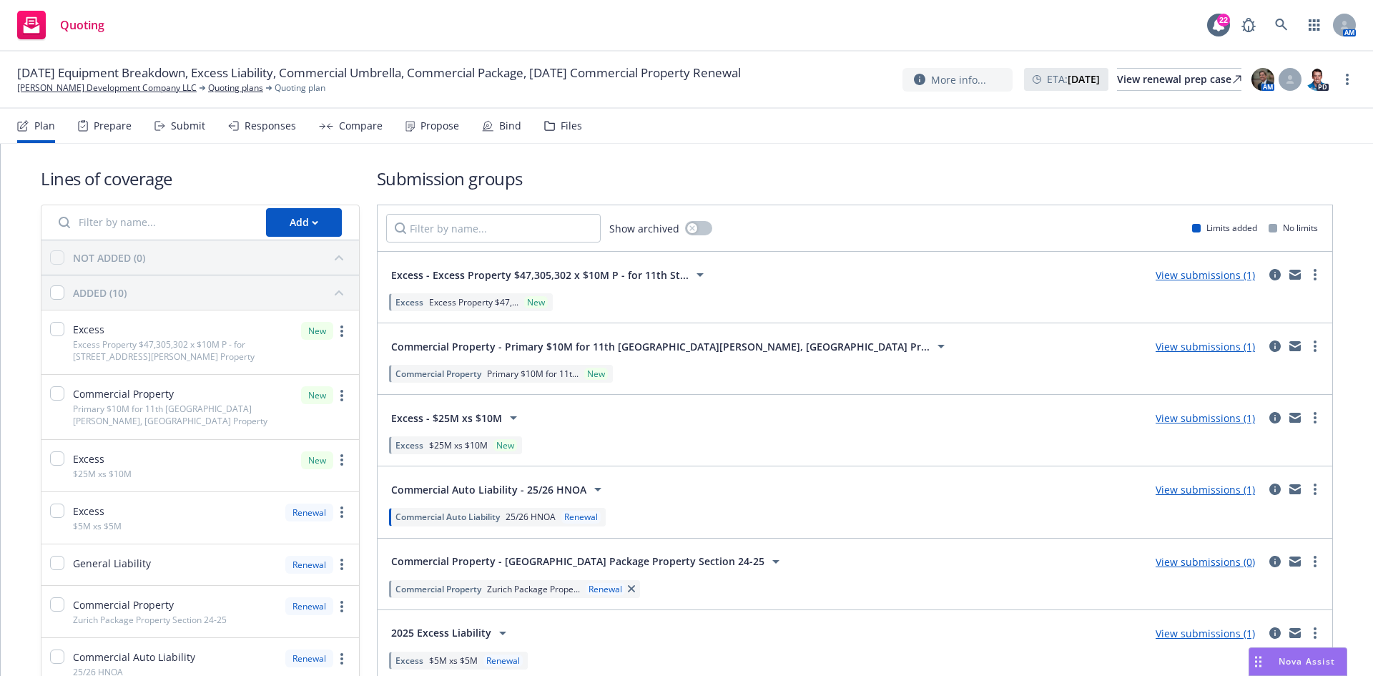
click at [1198, 342] on link "View submissions (1)" at bounding box center [1205, 347] width 99 height 14
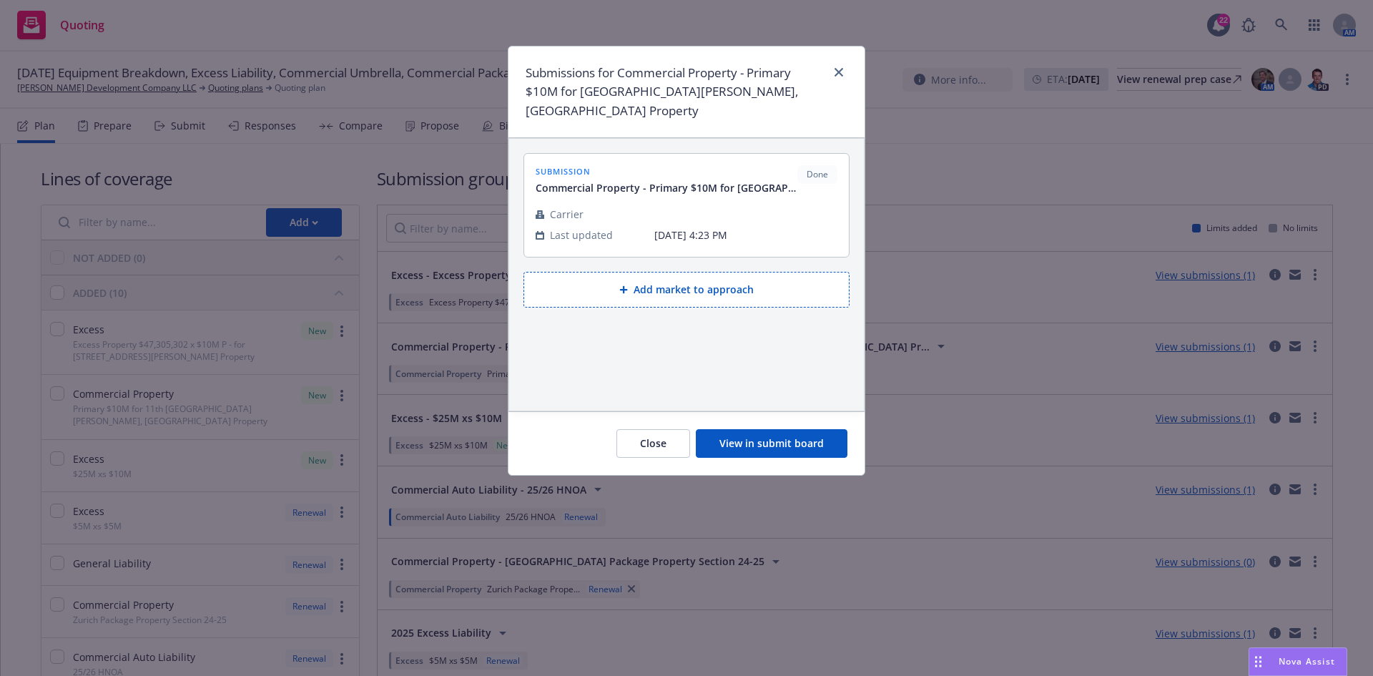
click at [798, 438] on button "View in submit board" at bounding box center [772, 443] width 152 height 29
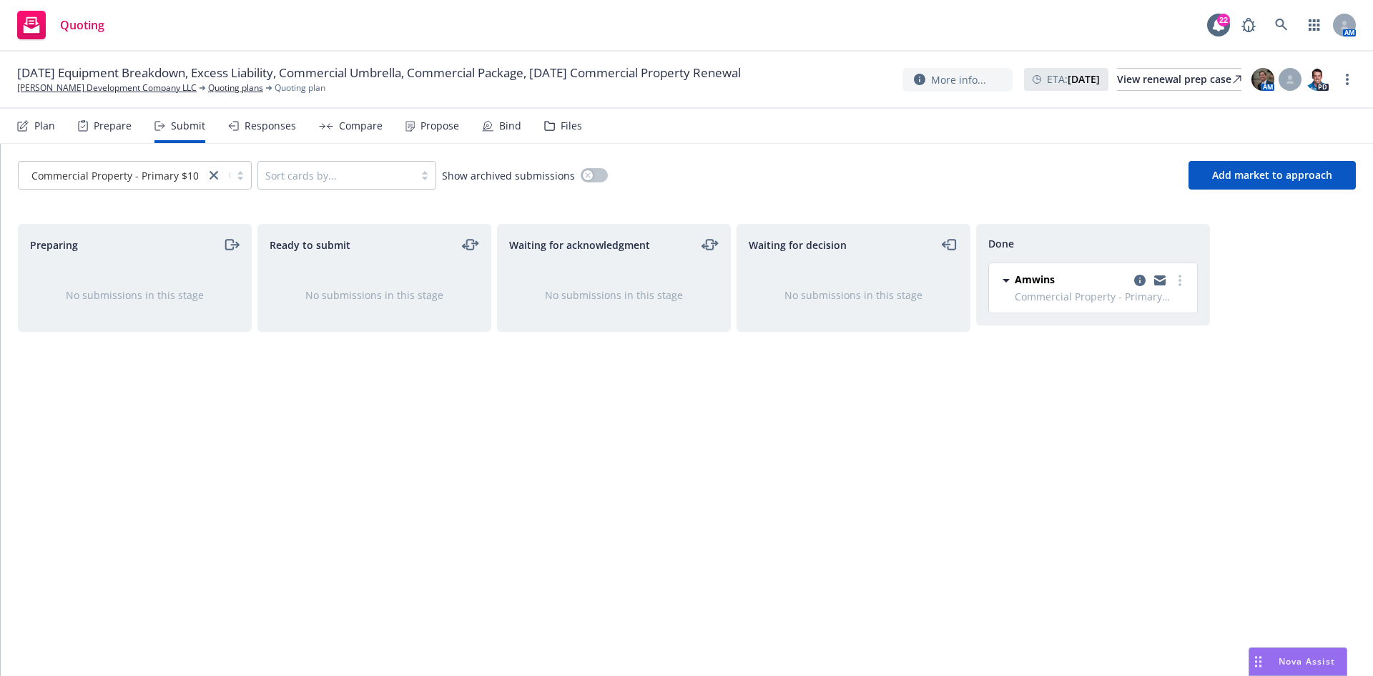
click at [499, 125] on div "Bind" at bounding box center [510, 125] width 22 height 11
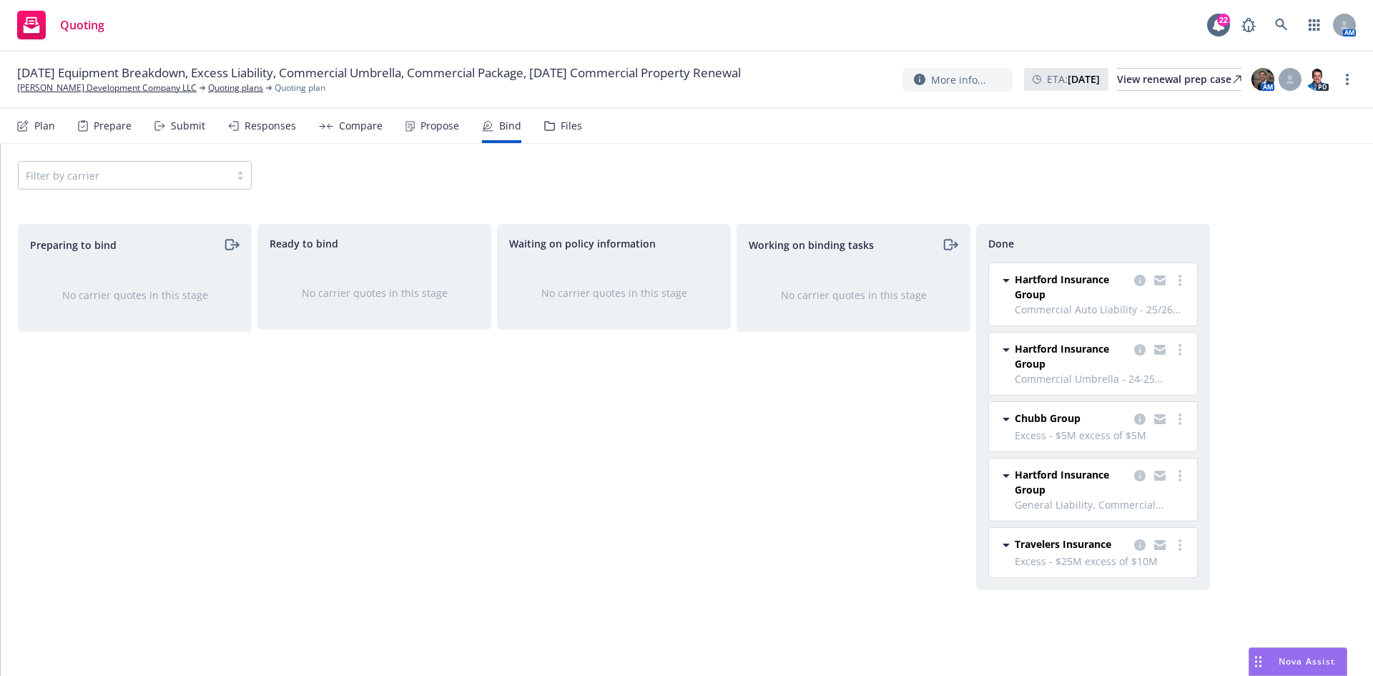
click at [443, 120] on div "Propose" at bounding box center [439, 125] width 39 height 11
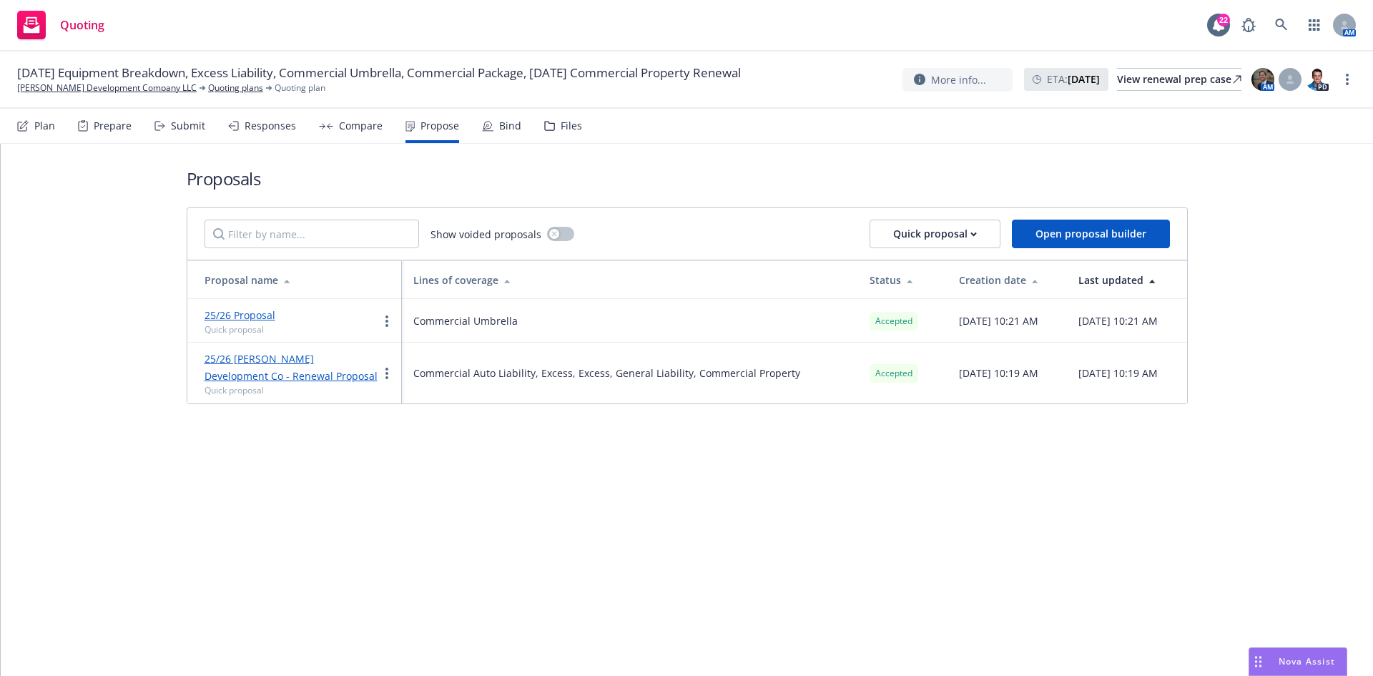
click at [33, 120] on div "Plan" at bounding box center [36, 126] width 38 height 34
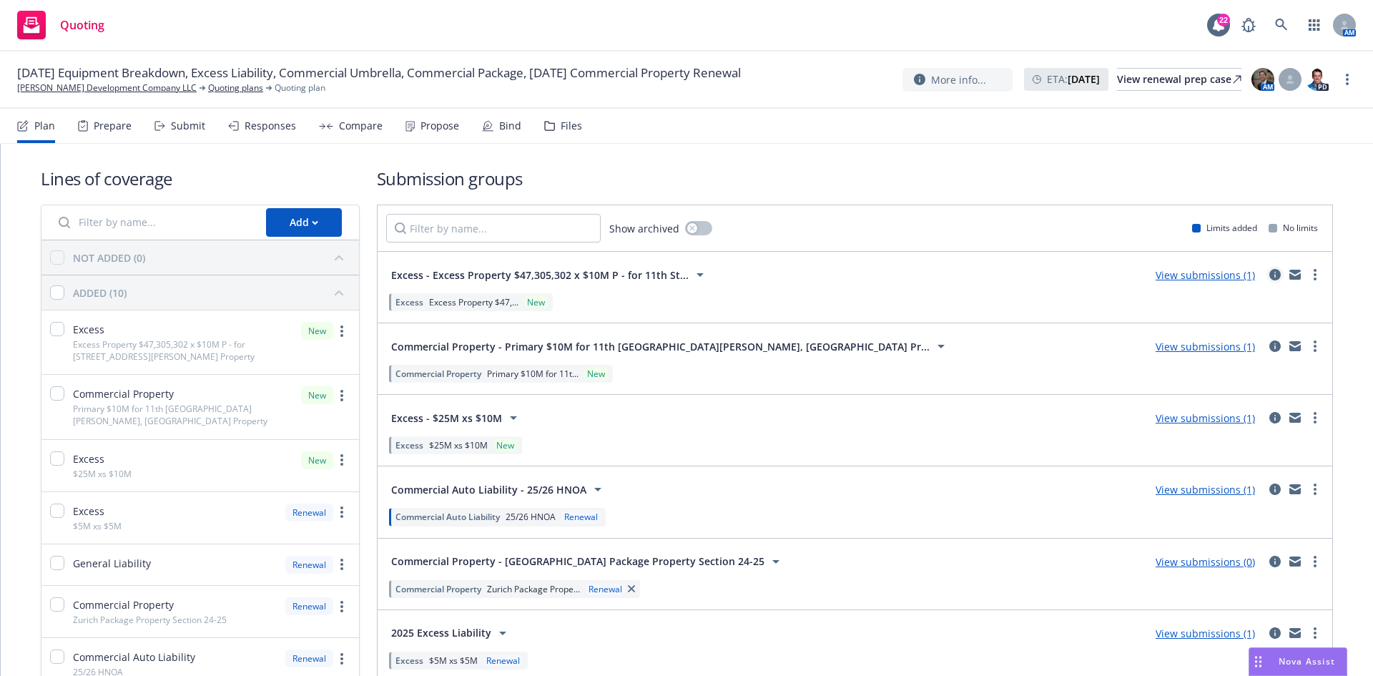
click at [1269, 275] on icon "circleInformation" at bounding box center [1274, 274] width 11 height 11
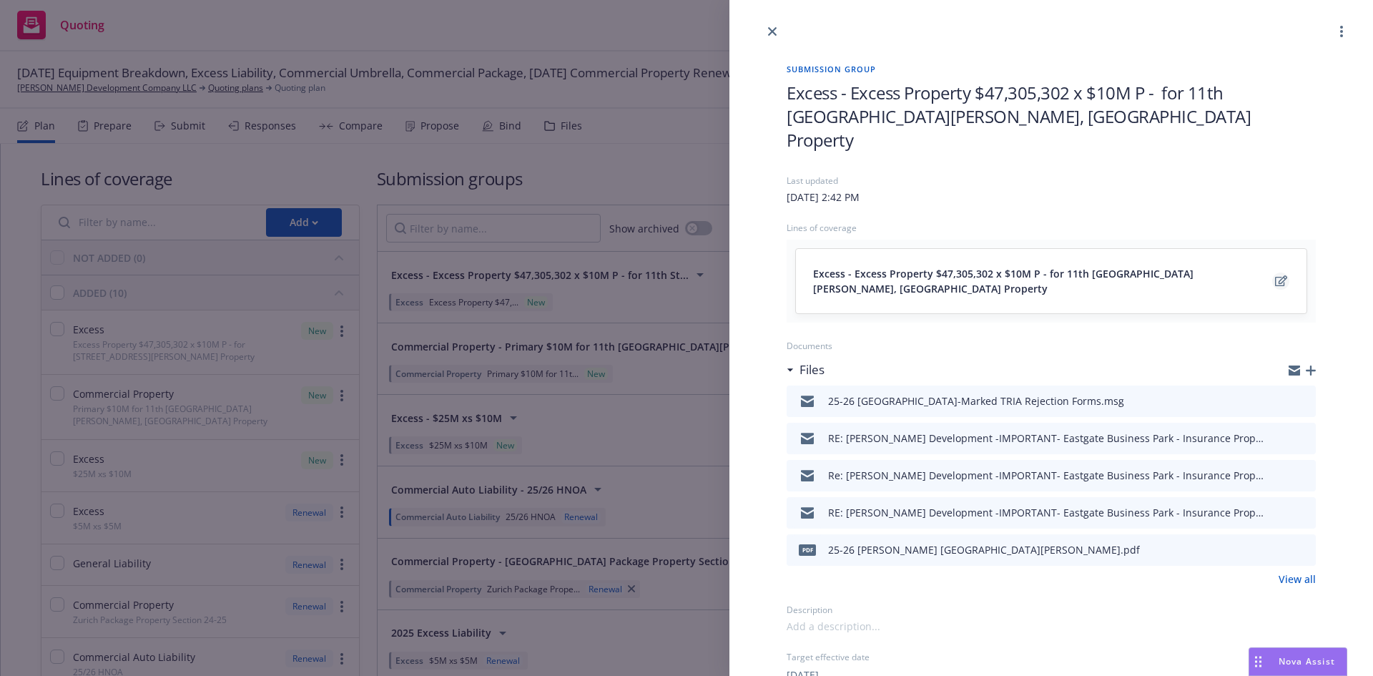
click at [1275, 275] on icon "edit" at bounding box center [1281, 280] width 12 height 11
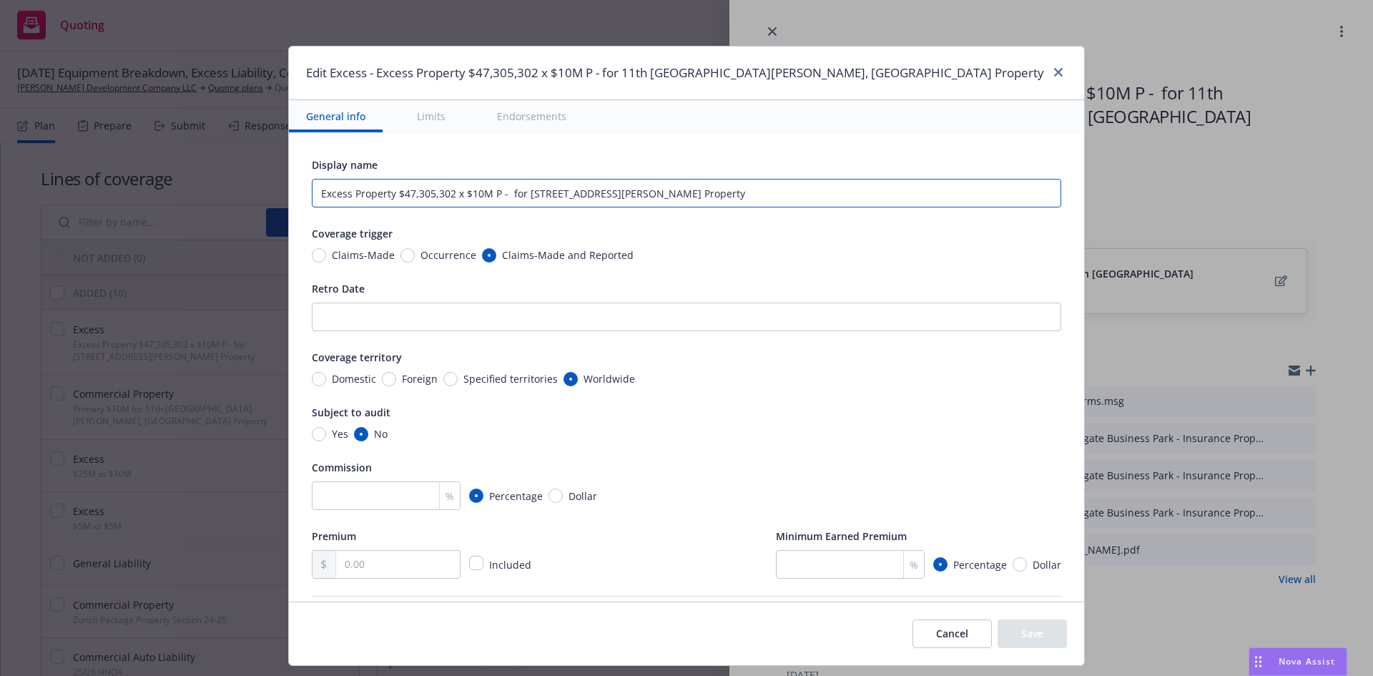
drag, startPoint x: 840, startPoint y: 186, endPoint x: 511, endPoint y: 204, distance: 328.7
click at [511, 204] on input "Excess Property $47,305,302 x $10M P - for [STREET_ADDRESS][PERSON_NAME] Proper…" at bounding box center [686, 193] width 749 height 29
drag, startPoint x: 598, startPoint y: 195, endPoint x: 391, endPoint y: 204, distance: 206.8
click at [391, 204] on div "Edit Excess - Excess Property $47,305,302 x $10M P - for [STREET_ADDRESS][PERSO…" at bounding box center [686, 338] width 1373 height 676
type input "Excess Property $15 xs $10"
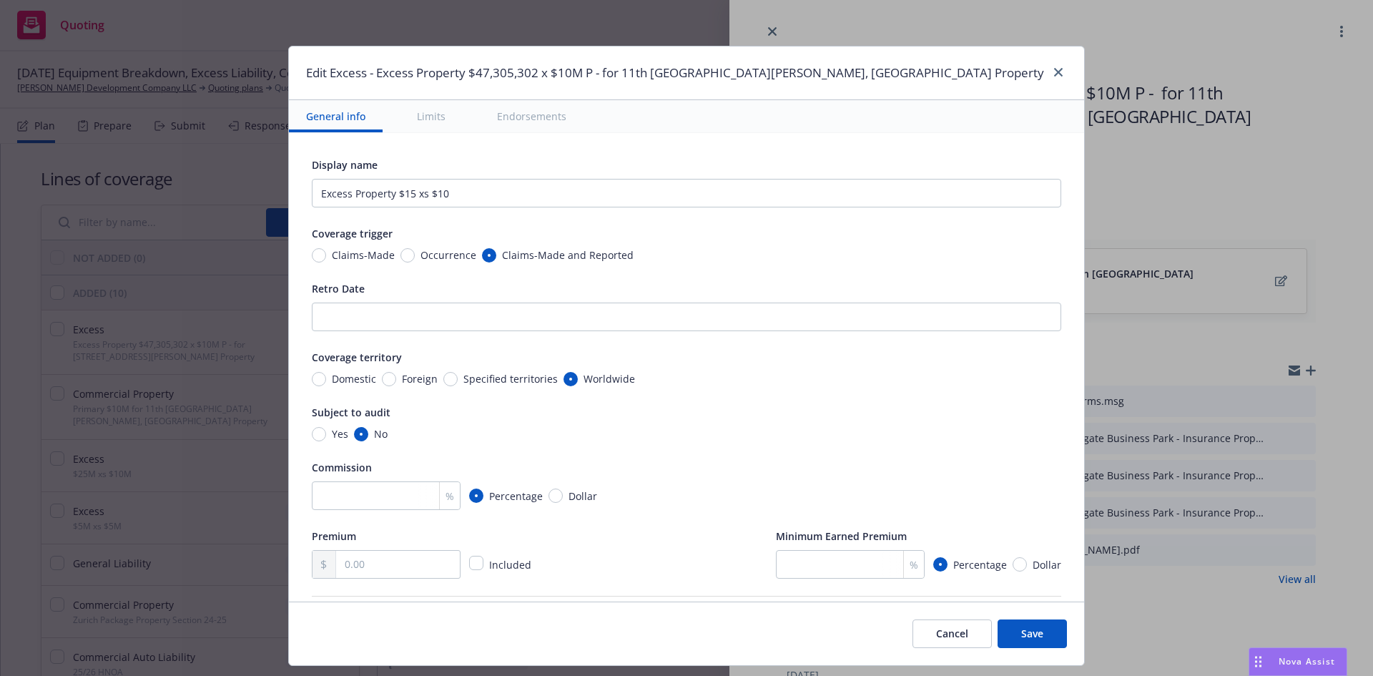
click at [998, 629] on button "Save" at bounding box center [1032, 633] width 69 height 29
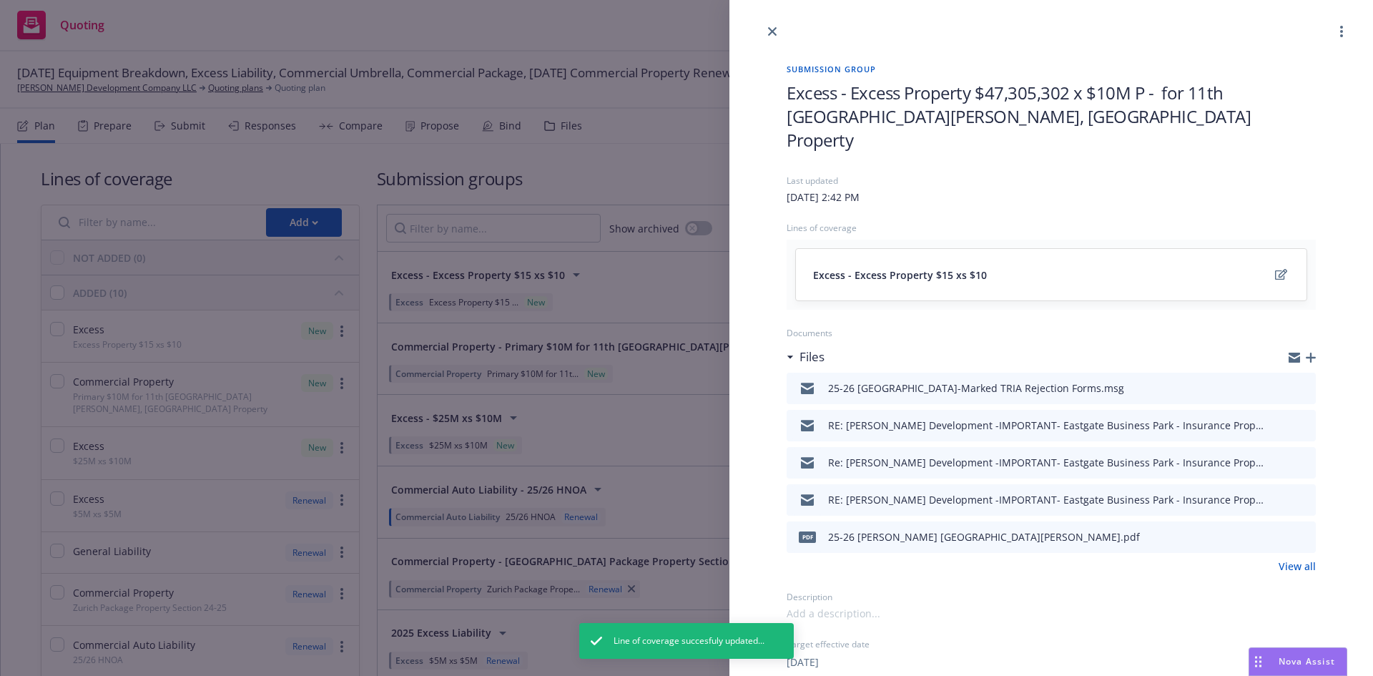
click at [956, 99] on span "Excess - Excess Property $47,305,302 x $10M P - for 11th [GEOGRAPHIC_DATA][PERS…" at bounding box center [1051, 116] width 529 height 71
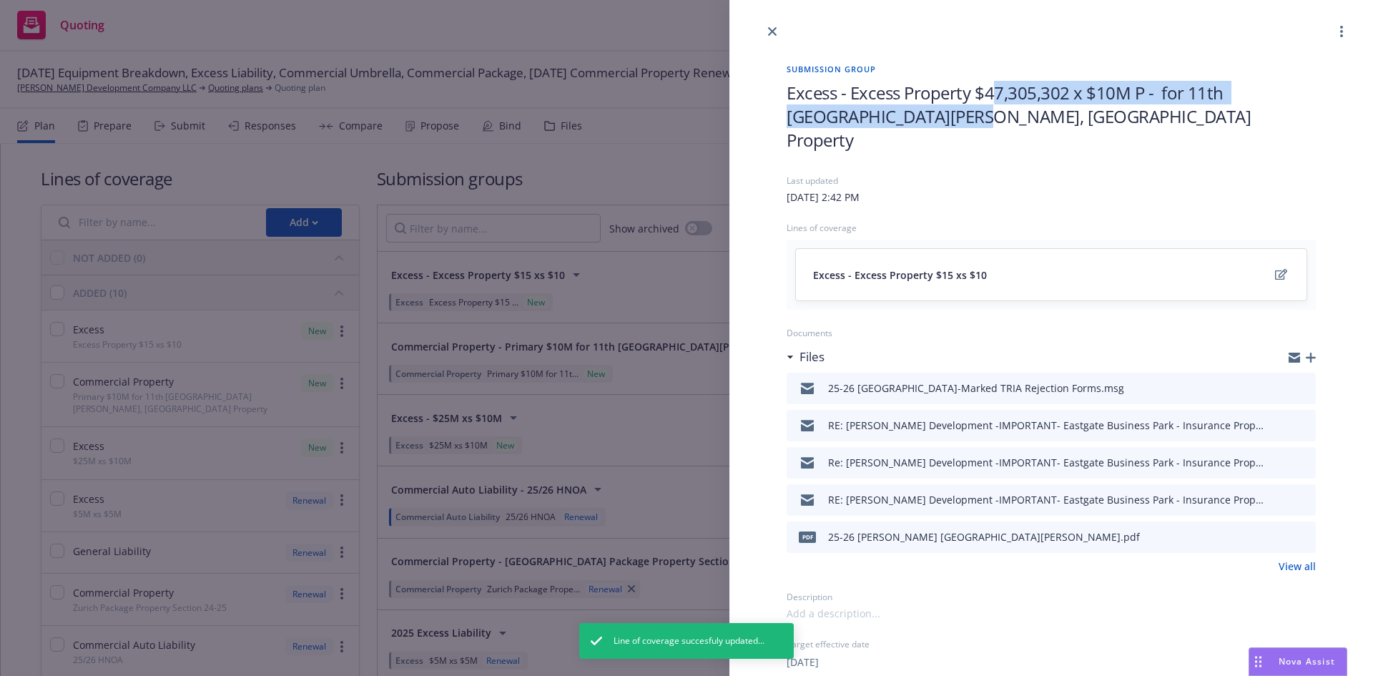
drag, startPoint x: 890, startPoint y: 122, endPoint x: 991, endPoint y: 102, distance: 102.8
click at [991, 102] on span "Excess - Excess Property $47,305,302 x $10M P - for 11th [GEOGRAPHIC_DATA][PERS…" at bounding box center [1051, 116] width 529 height 71
click at [1152, 86] on span "Excess - Excess Property $47,305,302 x $10M P - for 11th [GEOGRAPHIC_DATA][PERS…" at bounding box center [1051, 116] width 529 height 71
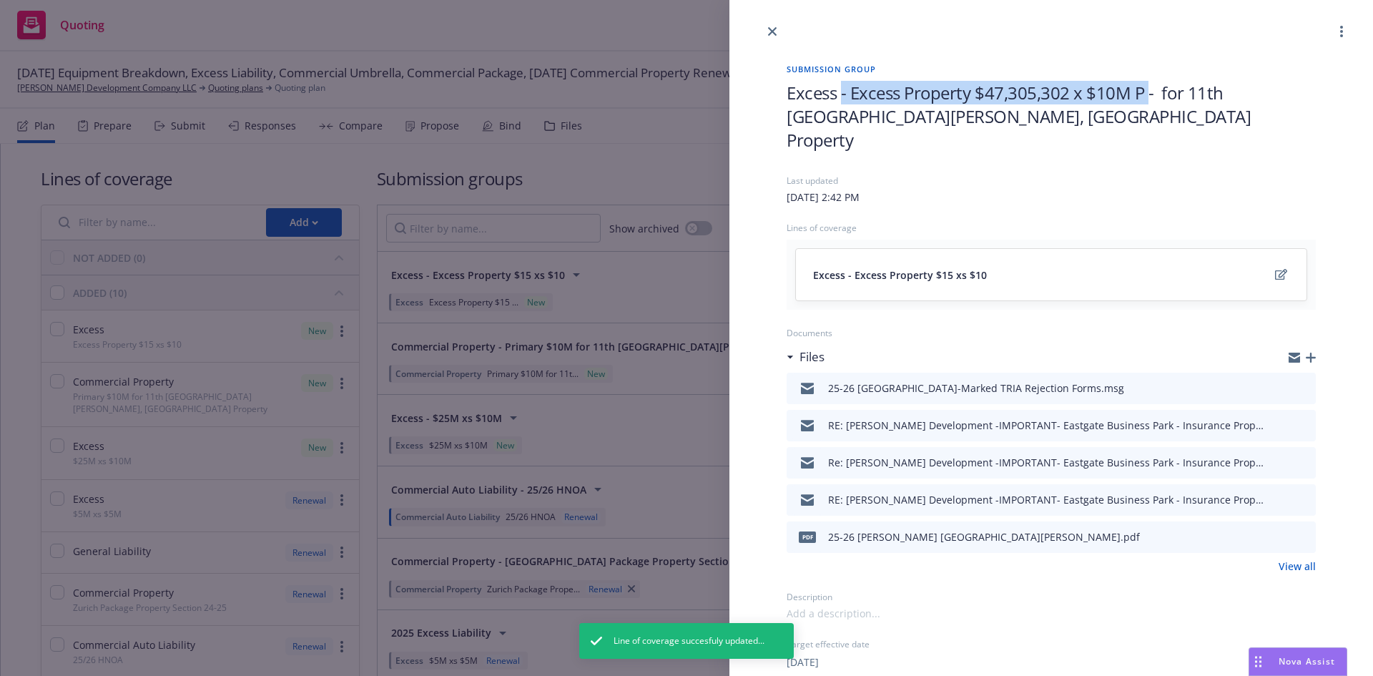
drag, startPoint x: 1147, startPoint y: 90, endPoint x: 842, endPoint y: 98, distance: 305.4
click at [842, 99] on span "Excess - Excess Property $47,305,302 x $10M P - for 11th [GEOGRAPHIC_DATA][PERS…" at bounding box center [1051, 116] width 529 height 71
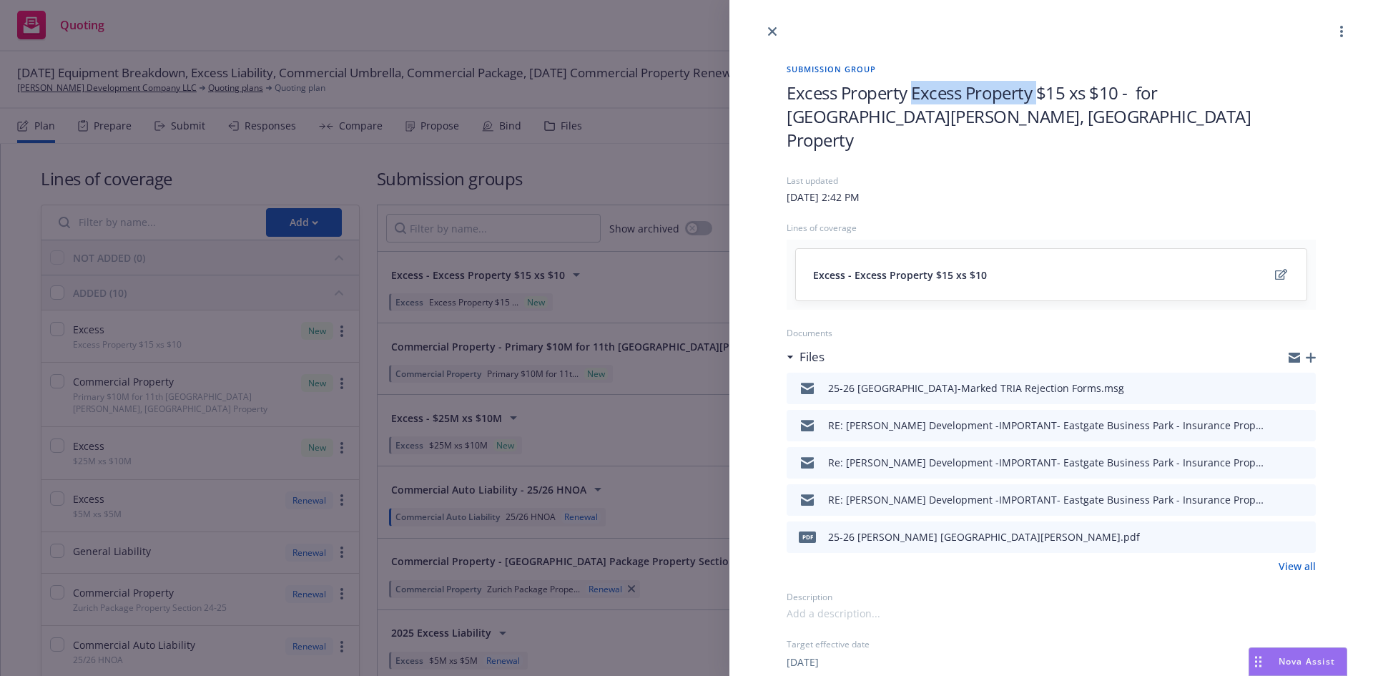
drag, startPoint x: 1032, startPoint y: 97, endPoint x: 915, endPoint y: 97, distance: 117.3
click at [915, 97] on span "Excess Property Excess Property $15 xs $10 - for [GEOGRAPHIC_DATA][PERSON_NAME]…" at bounding box center [1051, 116] width 529 height 71
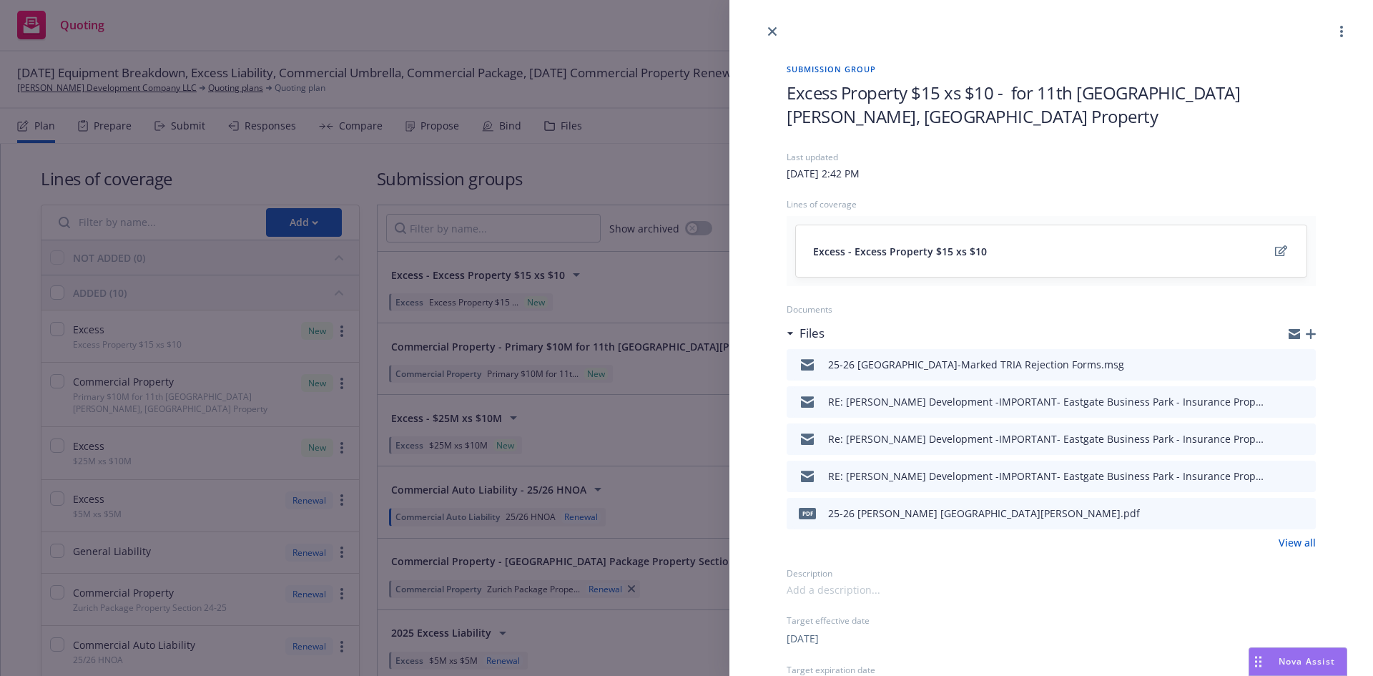
click at [940, 96] on span "Excess Property $15 xs $10 - for 11th [GEOGRAPHIC_DATA][PERSON_NAME], [GEOGRAPH…" at bounding box center [1051, 104] width 529 height 47
drag, startPoint x: 1003, startPoint y: 92, endPoint x: 1012, endPoint y: 92, distance: 8.6
click at [1005, 92] on span "Excess Property $15M xs $10 - for [STREET_ADDRESS][PERSON_NAME] Property" at bounding box center [1051, 104] width 529 height 47
click at [1013, 93] on span "Excess Property $15M xs $10 - for [STREET_ADDRESS][PERSON_NAME] Property" at bounding box center [1051, 104] width 529 height 47
click at [697, 149] on div "Submission group Excess Property $15M xs $10M/P - for [STREET_ADDRESS][PERSON_N…" at bounding box center [686, 338] width 1373 height 676
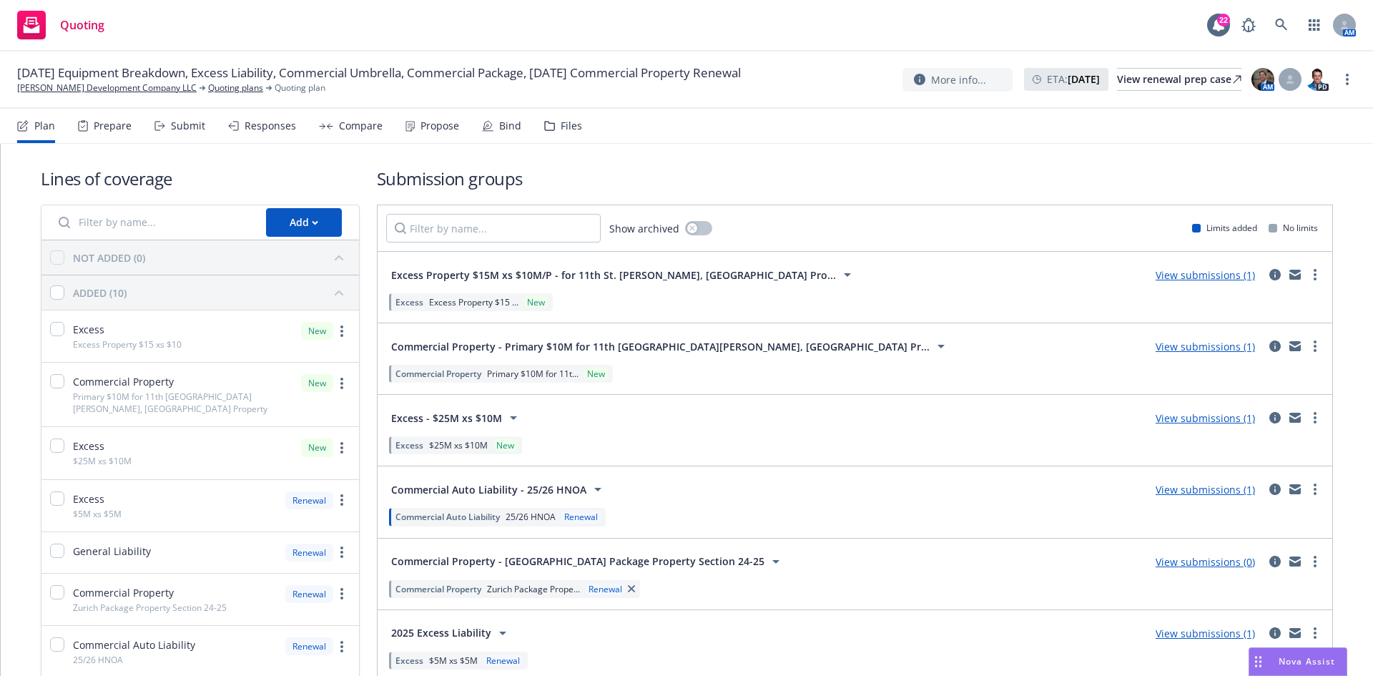
click at [1166, 418] on link "View submissions (1)" at bounding box center [1205, 418] width 99 height 14
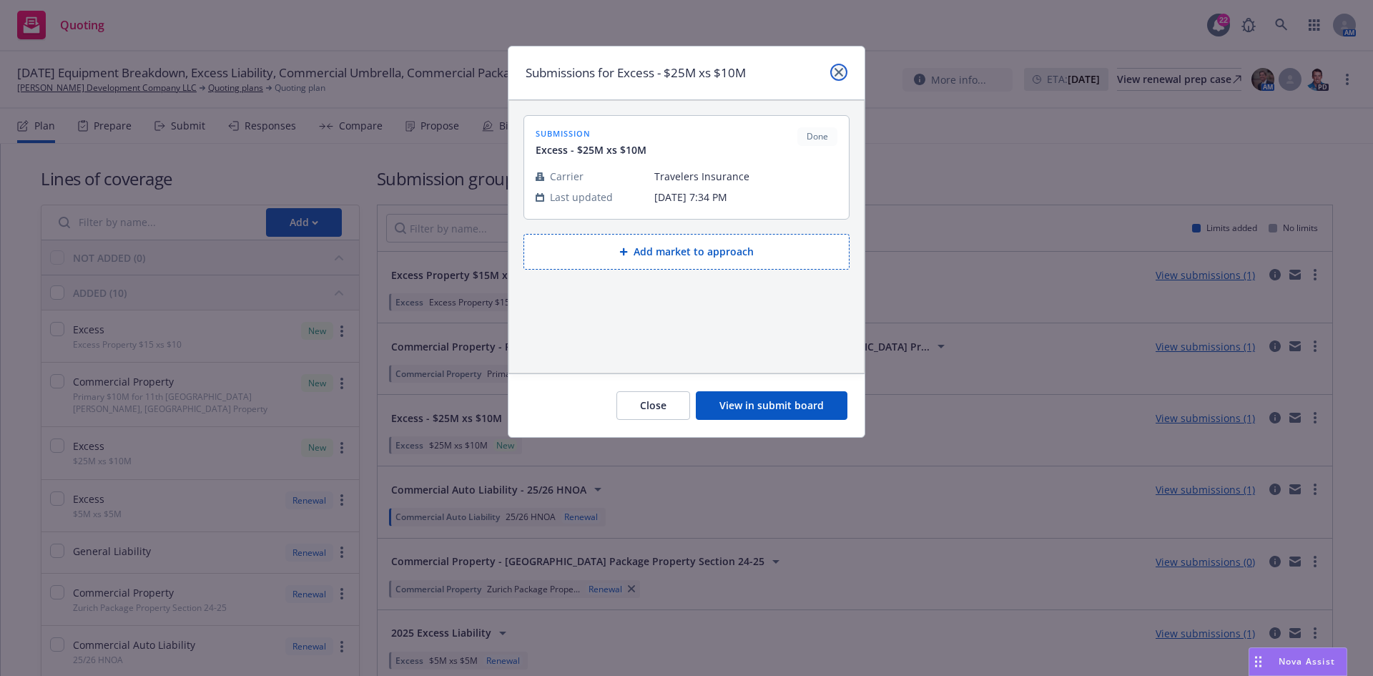
click at [842, 72] on icon "close" at bounding box center [839, 72] width 9 height 9
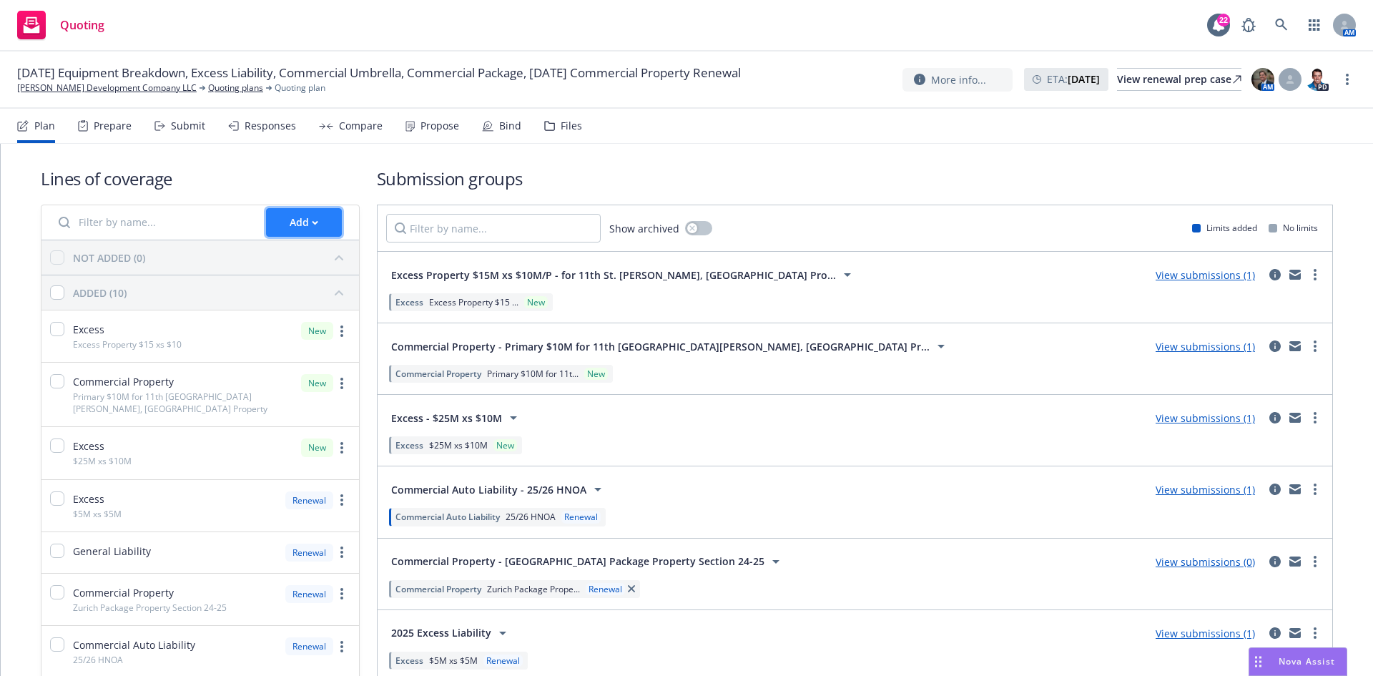
click at [297, 226] on div "Add" at bounding box center [304, 222] width 29 height 27
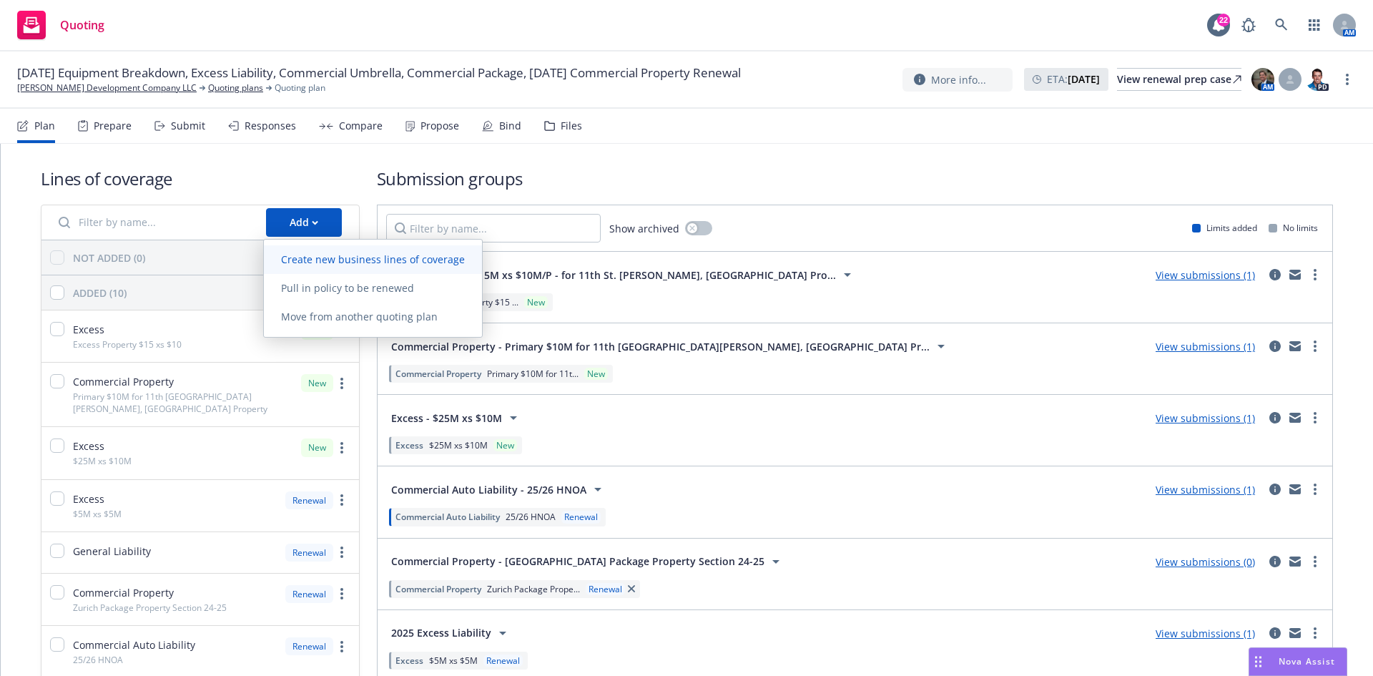
click at [340, 265] on span "Create new business lines of coverage" at bounding box center [373, 259] width 218 height 14
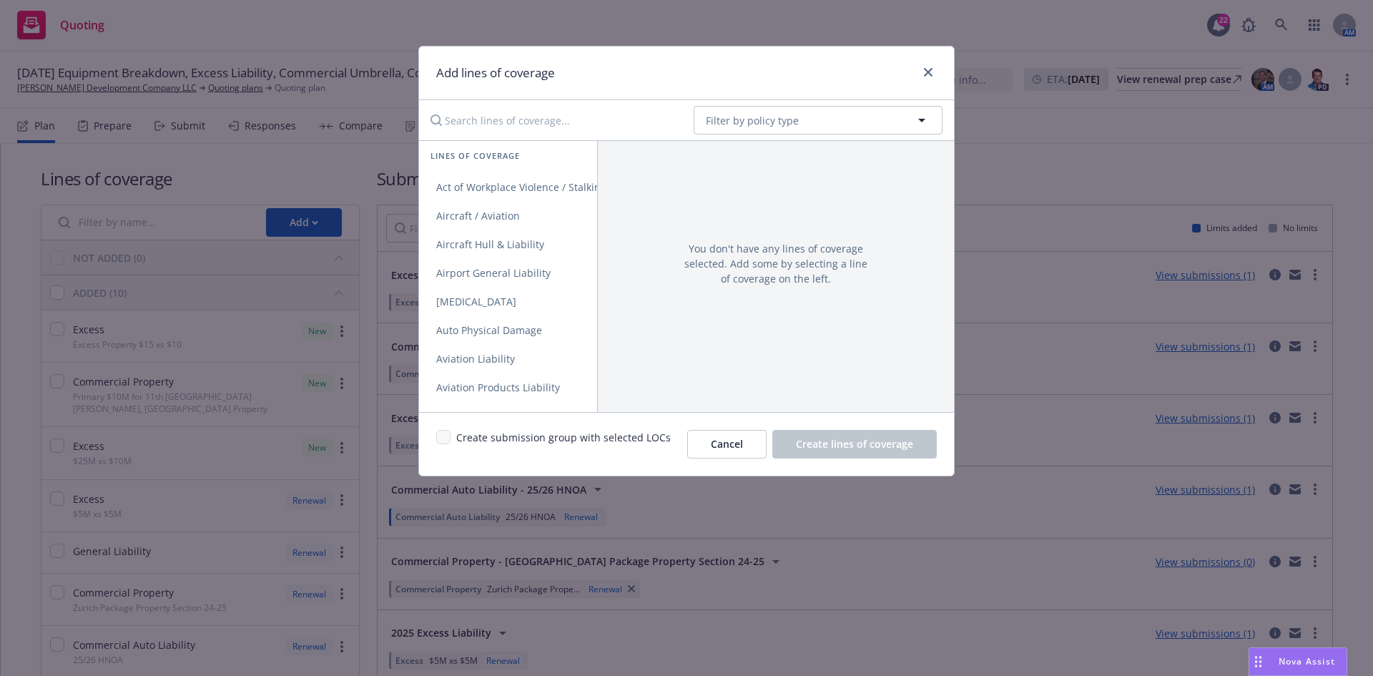
click at [553, 121] on input "Search lines of coverage..." at bounding box center [552, 120] width 260 height 29
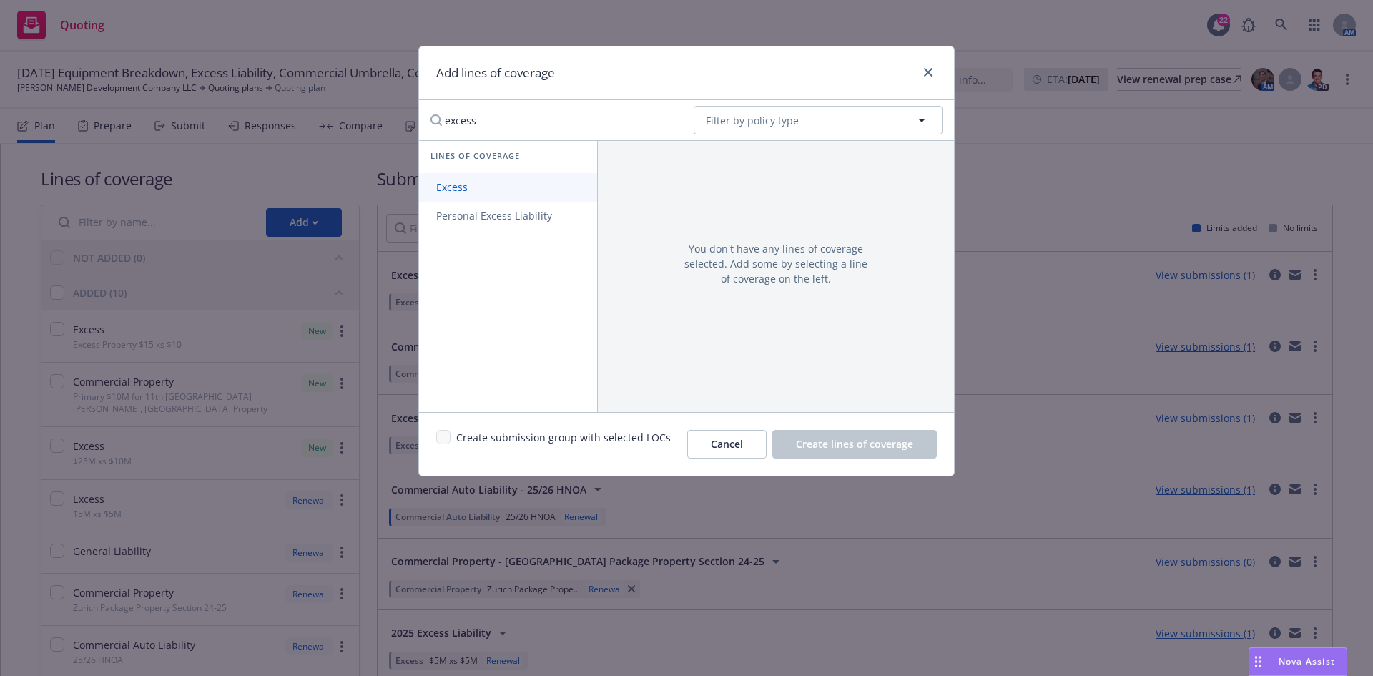
type input "excess"
click at [495, 194] on link "Excess" at bounding box center [508, 187] width 178 height 29
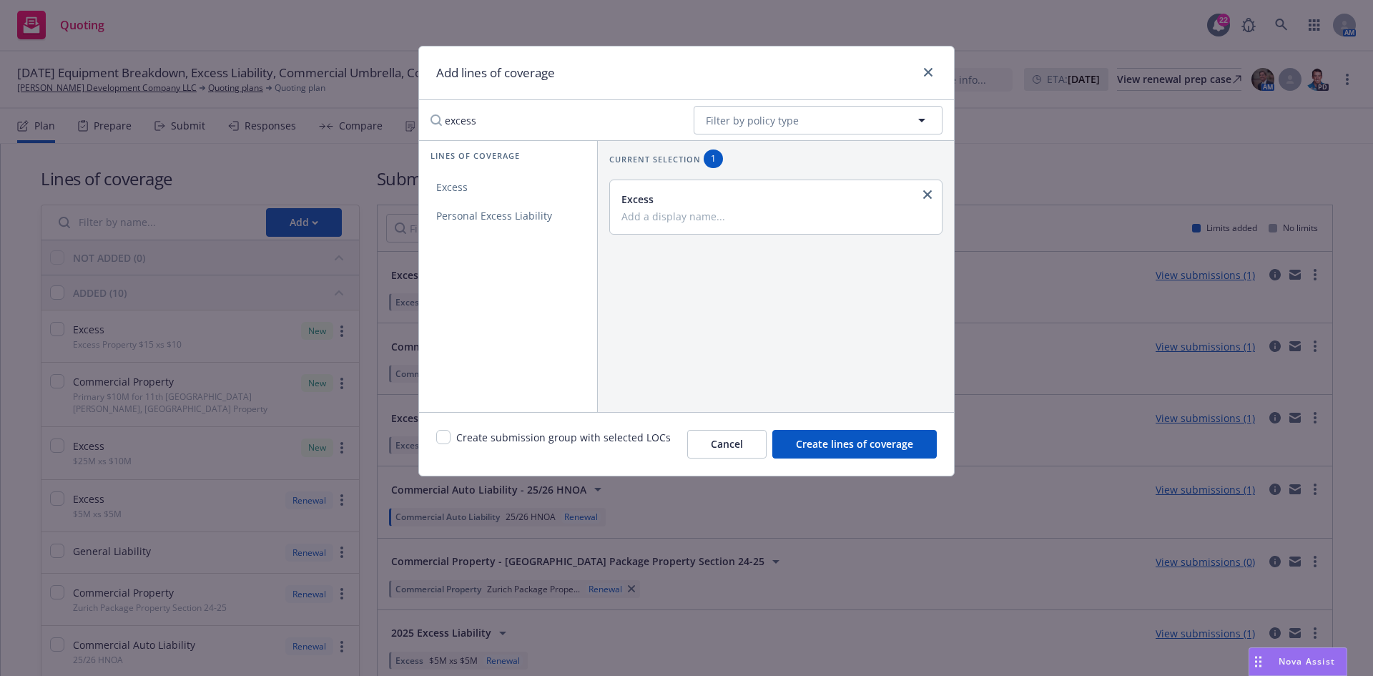
click at [694, 220] on input "Add a display name..." at bounding box center [774, 216] width 306 height 13
paste input "Excess Property $15 xs $10"
click at [712, 216] on input "Excess Property $15 xs $10" at bounding box center [774, 216] width 306 height 13
click at [716, 216] on input "Excess Property $15 xs $10" at bounding box center [774, 216] width 306 height 13
click at [785, 211] on input "Excess Property $25M xs $10" at bounding box center [774, 216] width 306 height 13
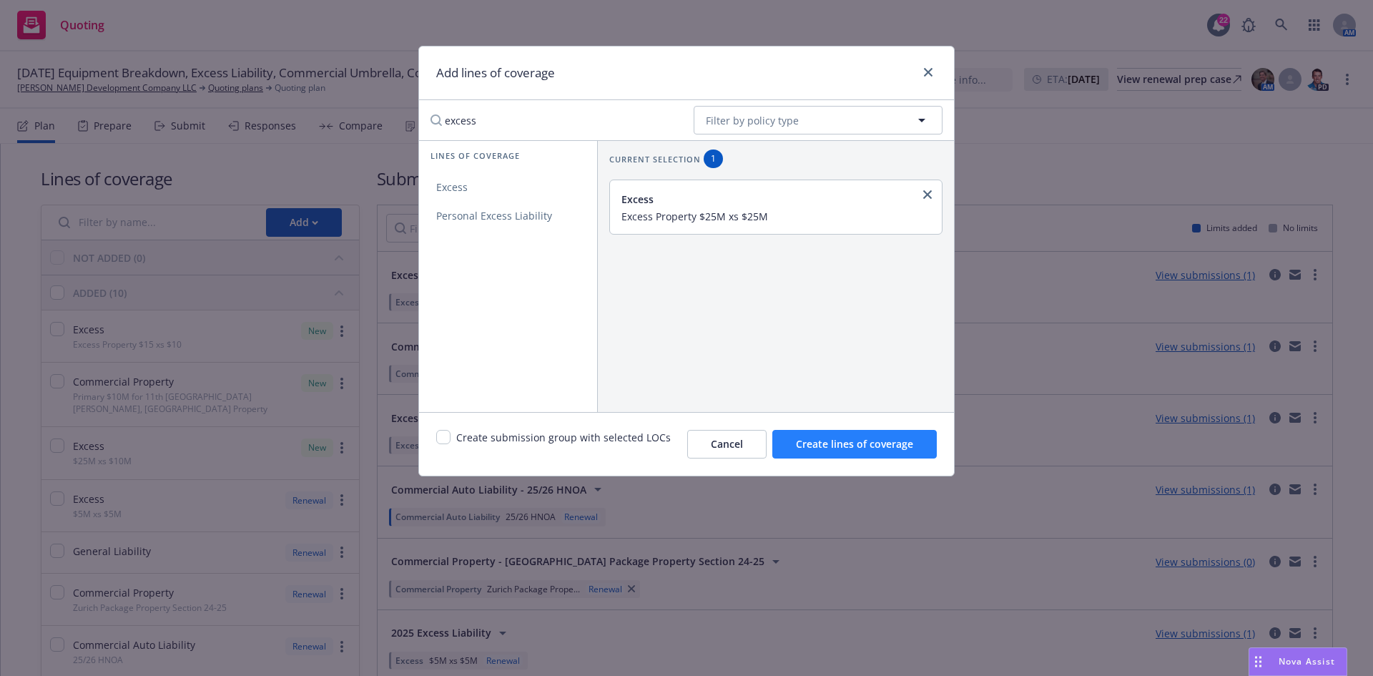
type input "Excess Property $25M xs $25M"
click at [838, 443] on span "Create lines of coverage" at bounding box center [854, 444] width 117 height 14
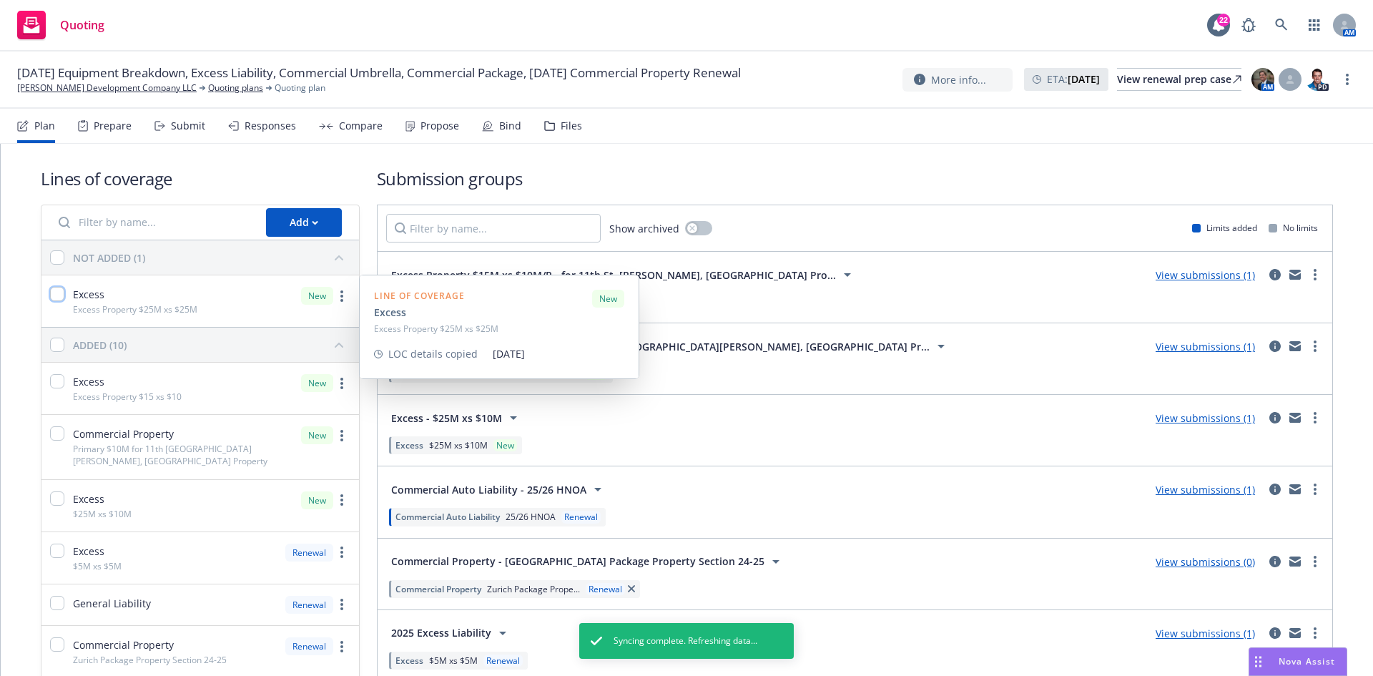
click at [60, 289] on input "checkbox" at bounding box center [57, 294] width 14 height 14
checkbox input "true"
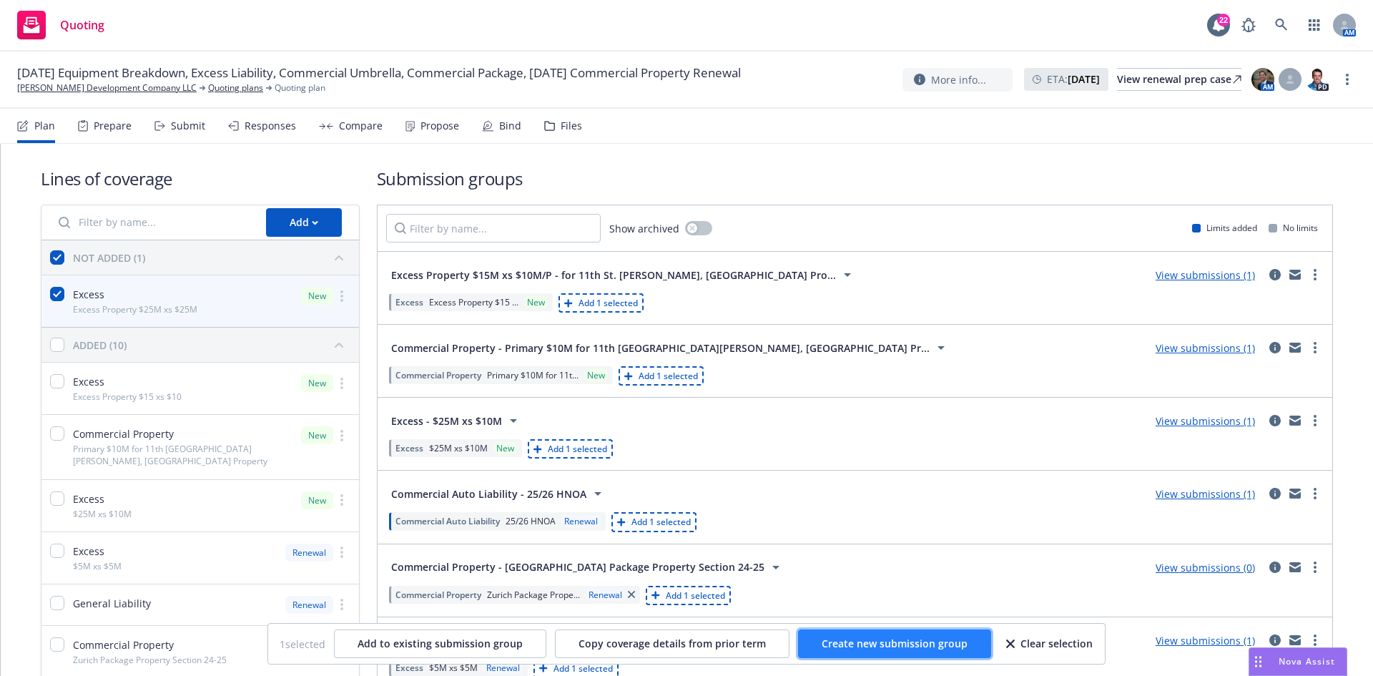
click at [949, 642] on span "Create new submission group" at bounding box center [895, 643] width 146 height 14
checkbox input "false"
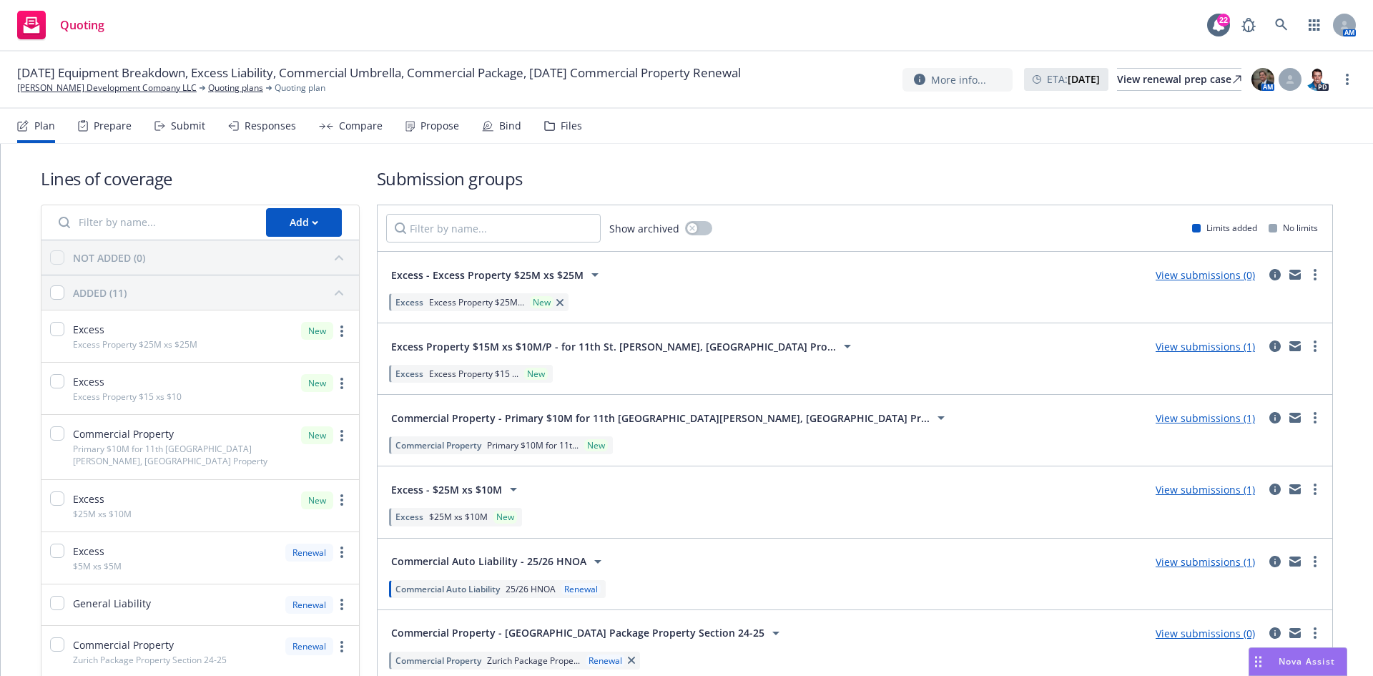
click at [1196, 276] on link "View submissions (0)" at bounding box center [1205, 275] width 99 height 14
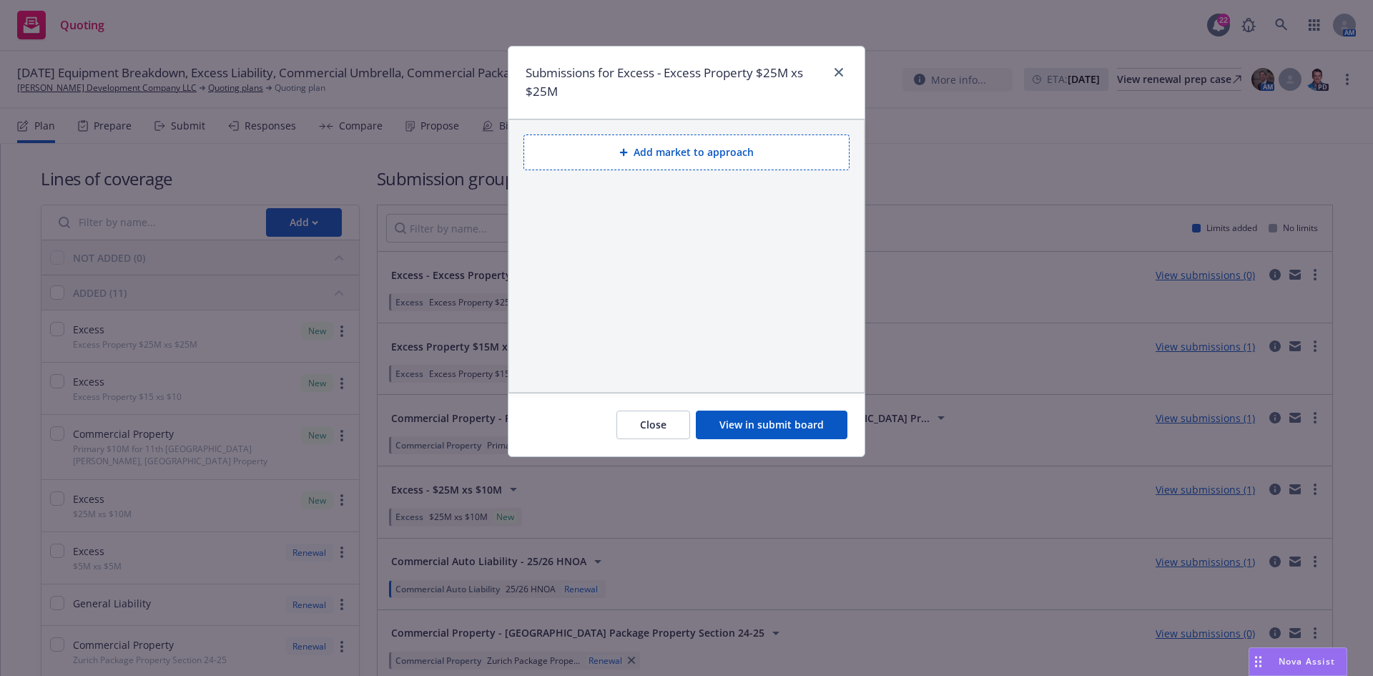
click at [740, 157] on button "Add market to approach" at bounding box center [686, 152] width 326 height 36
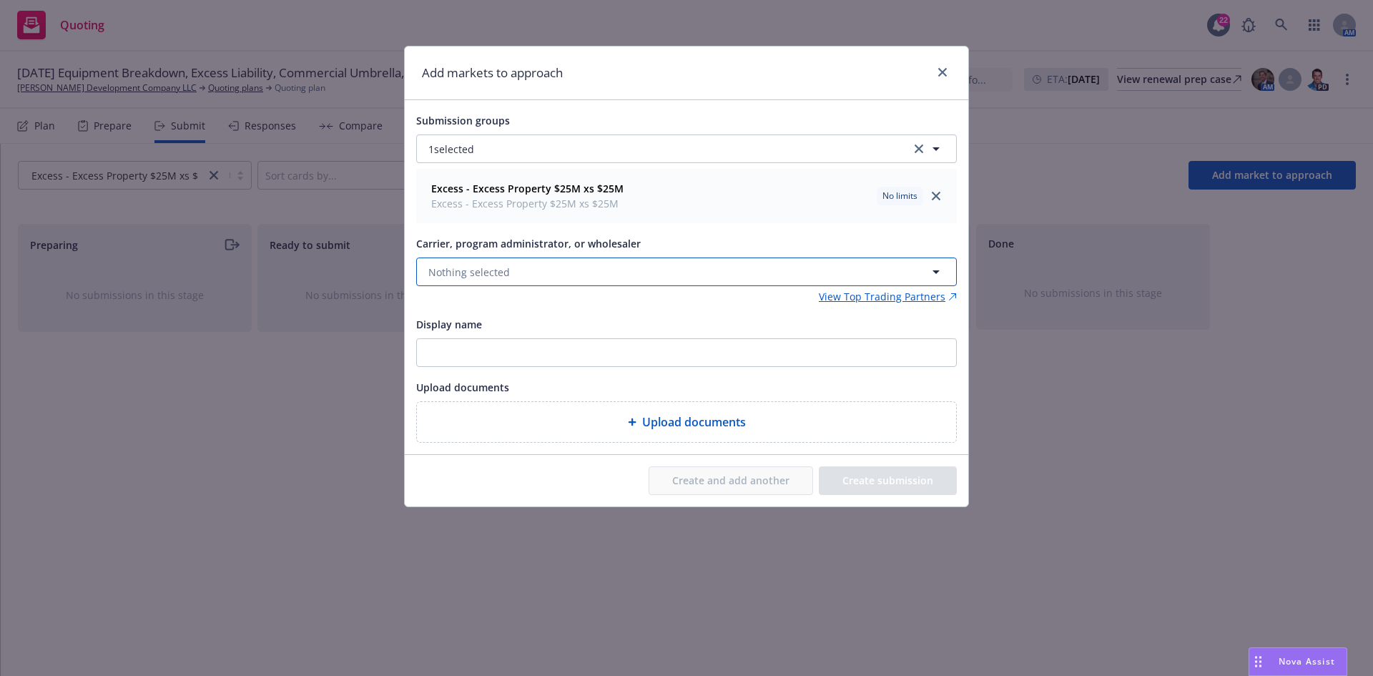
click at [533, 262] on button "Nothing selected" at bounding box center [686, 271] width 541 height 29
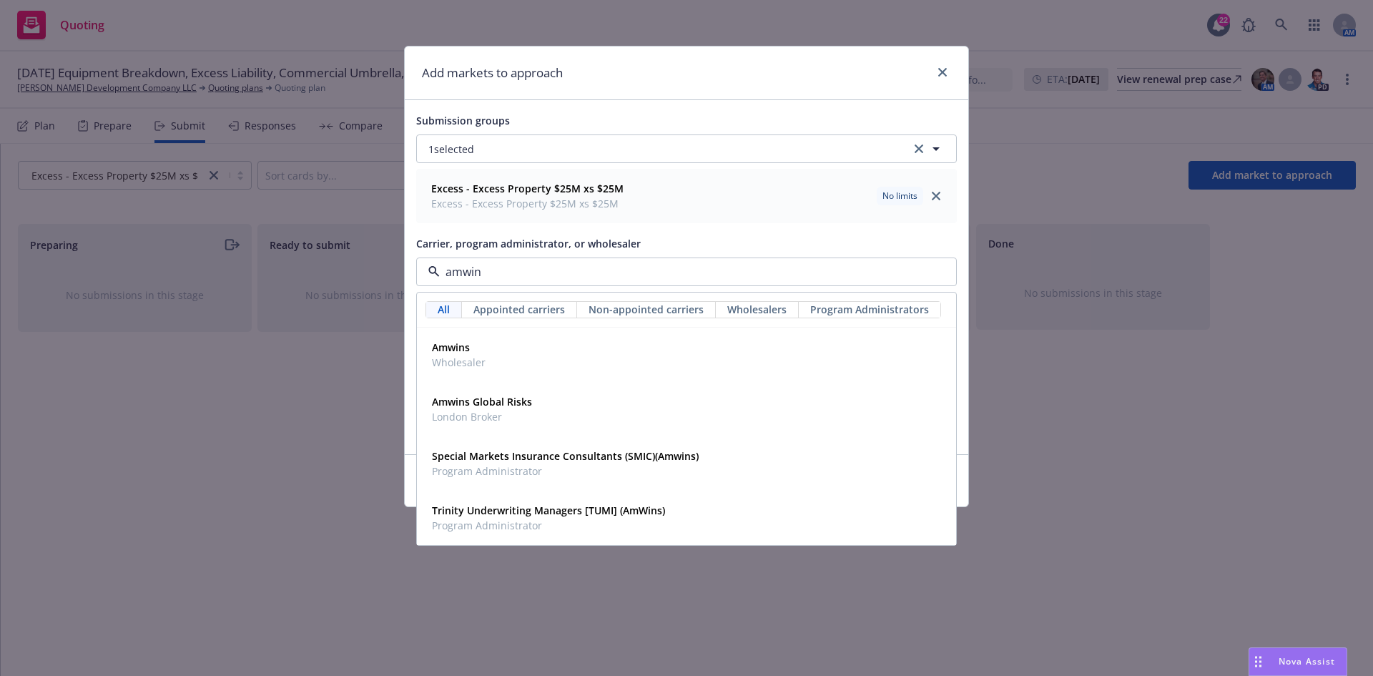
type input "amwins"
click at [480, 372] on div "Amwins Wholesaler" at bounding box center [457, 355] width 62 height 36
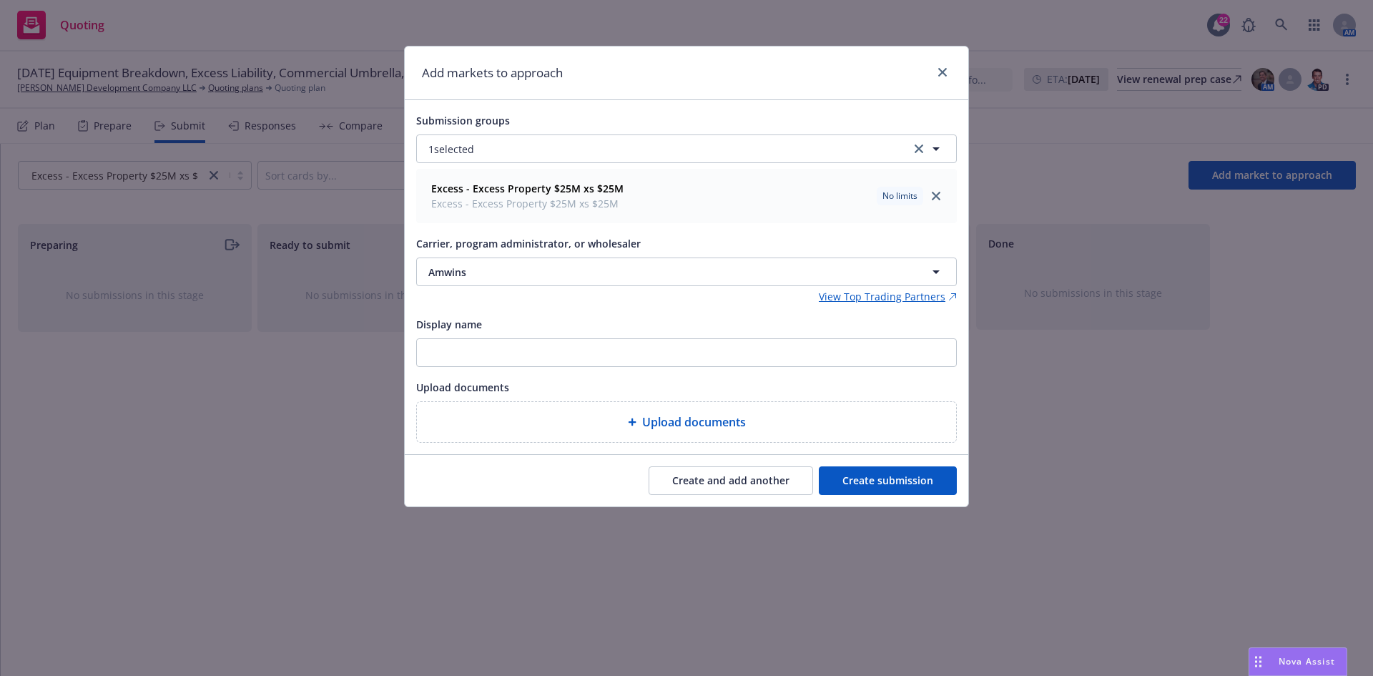
click at [917, 493] on button "Create submission" at bounding box center [888, 480] width 138 height 29
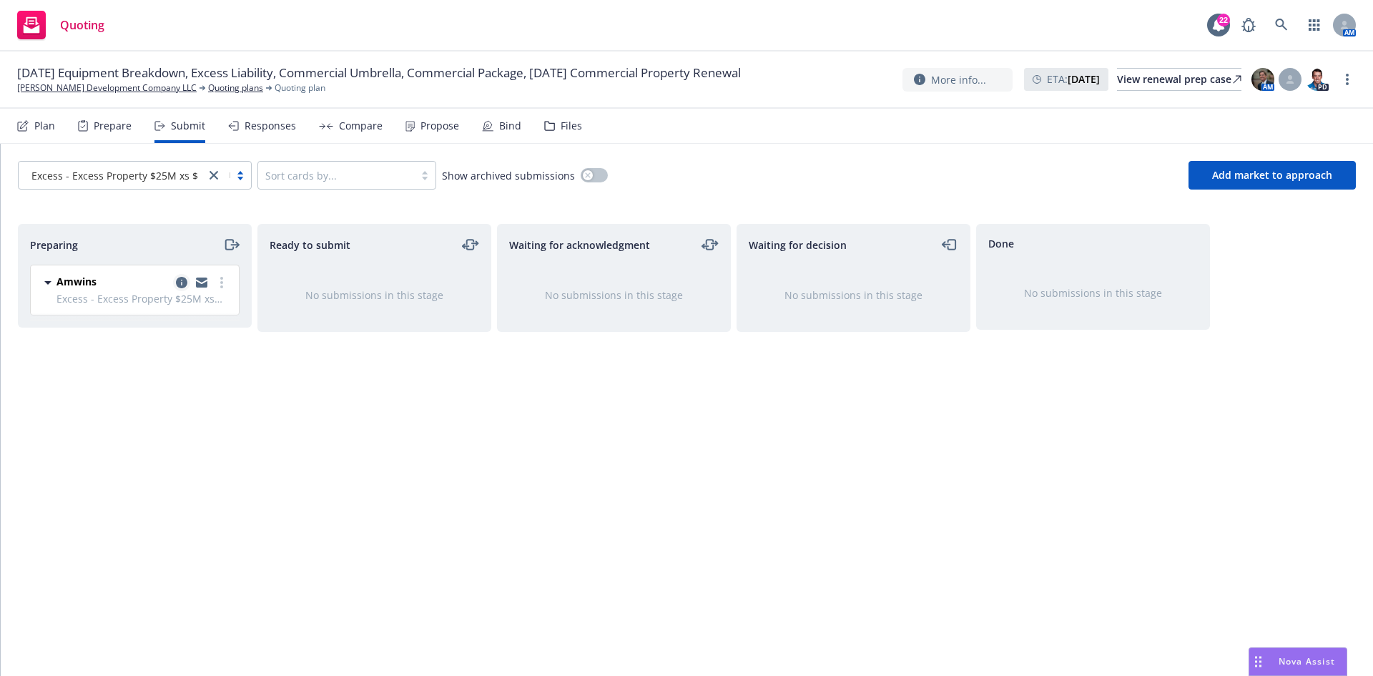
click at [182, 285] on icon "copy logging email" at bounding box center [181, 282] width 11 height 11
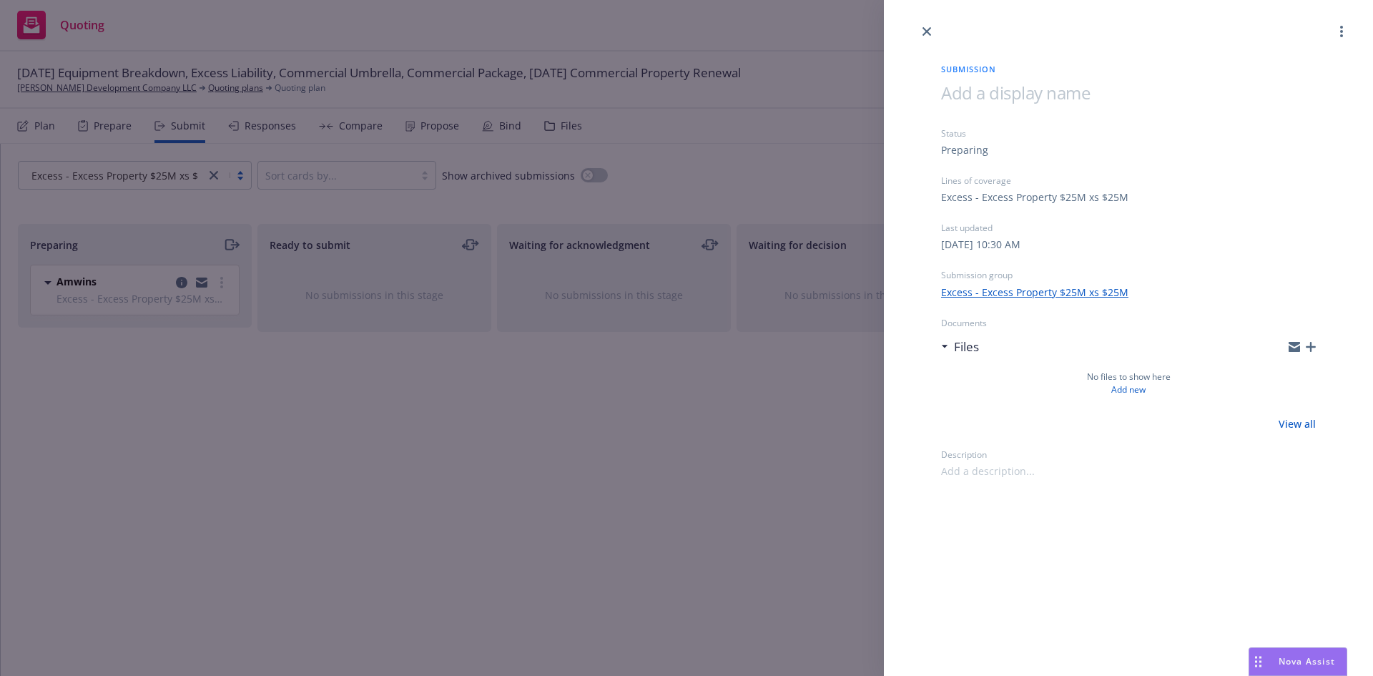
click at [378, 417] on div "Submission Status Preparing Lines of coverage Excess - Excess Property $25M xs …" at bounding box center [686, 338] width 1373 height 676
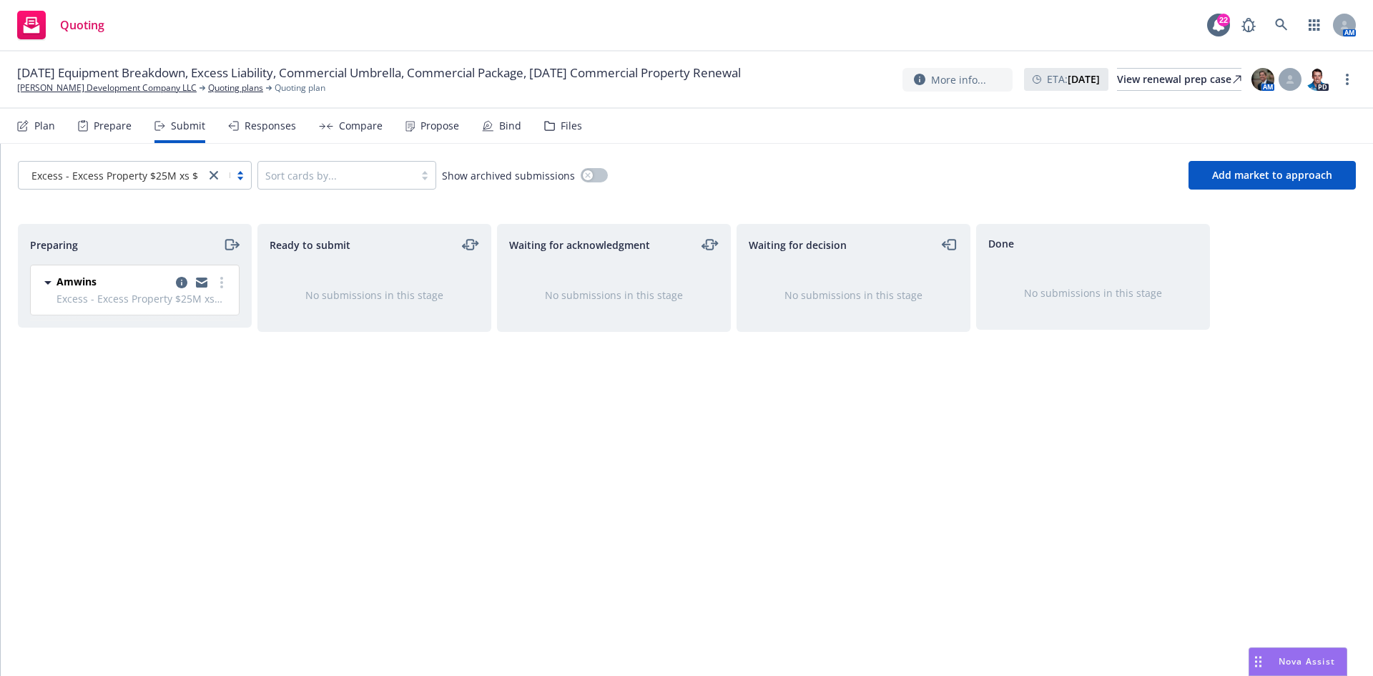
click at [46, 125] on div "Plan" at bounding box center [44, 125] width 21 height 11
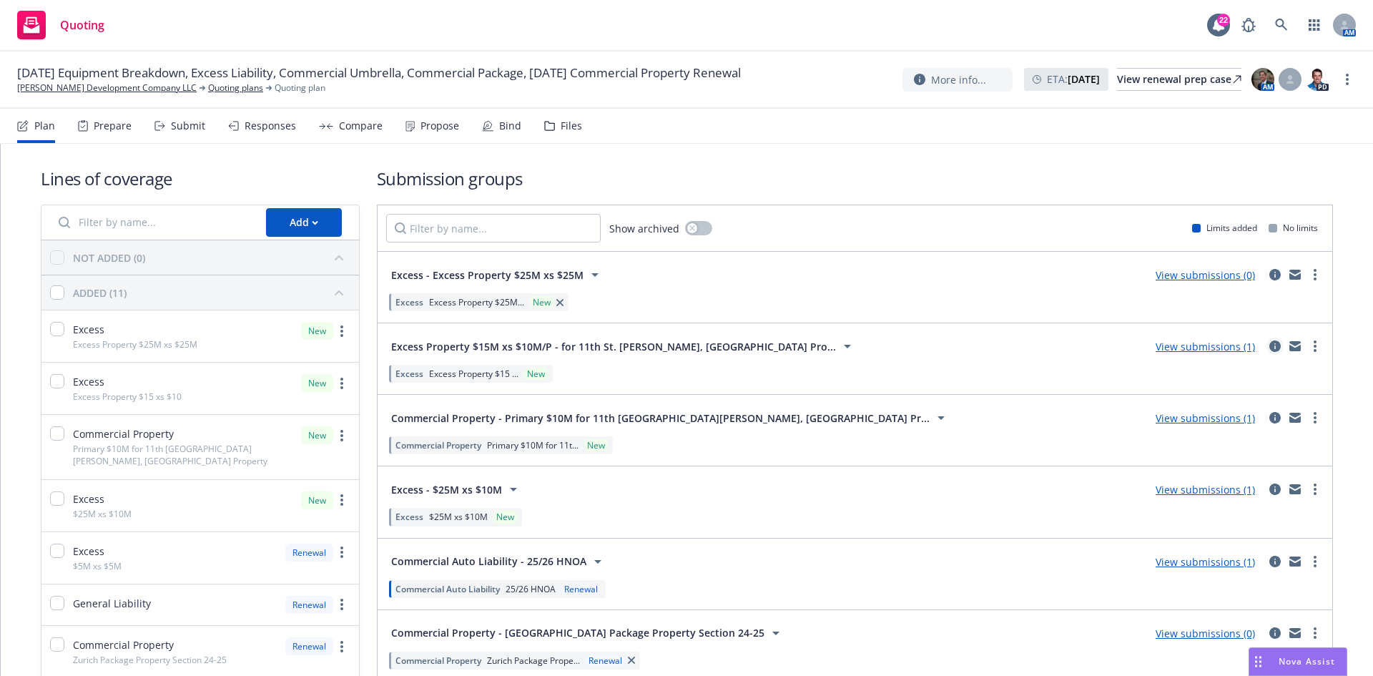
click at [1269, 345] on icon "circleInformation" at bounding box center [1274, 345] width 11 height 11
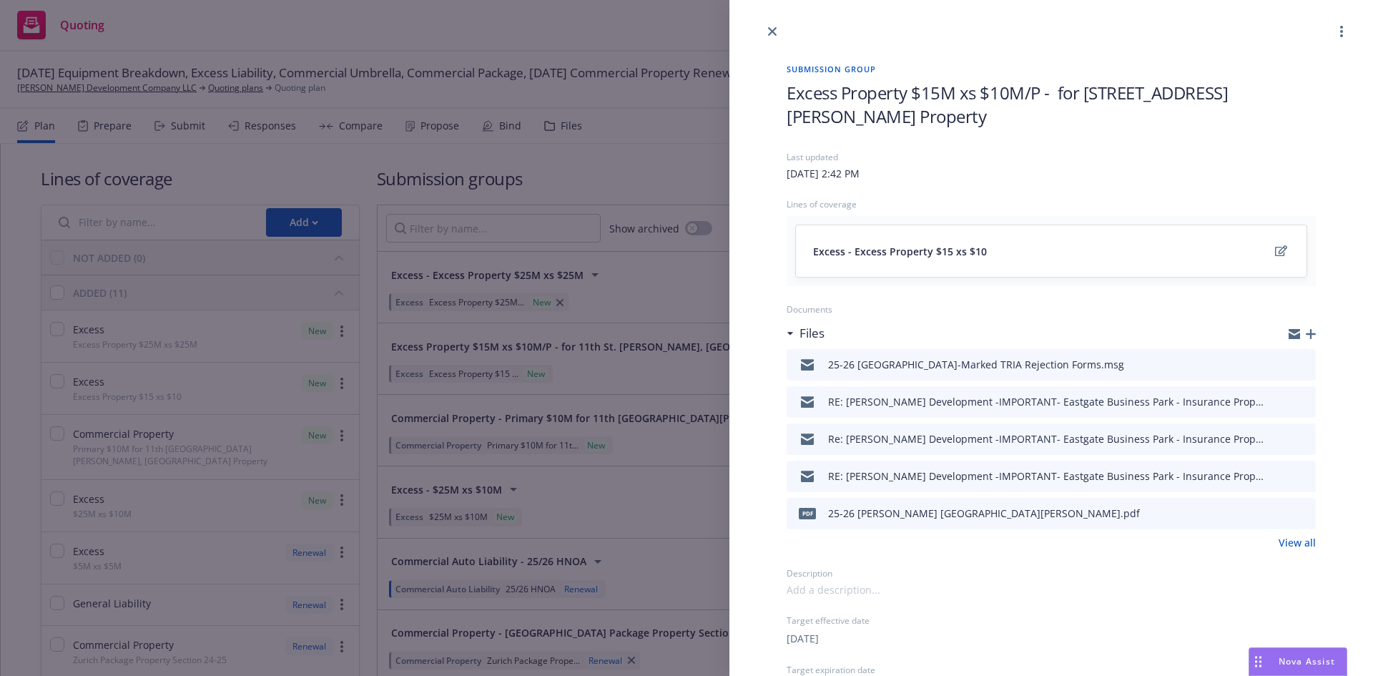
drag, startPoint x: 1023, startPoint y: 94, endPoint x: 1098, endPoint y: 97, distance: 75.1
click at [1025, 94] on span "Excess Property $15M xs $10M/P - for [STREET_ADDRESS][PERSON_NAME] Property" at bounding box center [1051, 104] width 529 height 47
drag, startPoint x: 1040, startPoint y: 89, endPoint x: 779, endPoint y: 99, distance: 261.2
click at [779, 99] on div "Submission group Excess Property $15M xs $10M/P - for [STREET_ADDRESS][PERSON_N…" at bounding box center [1051, 403] width 575 height 726
paste span
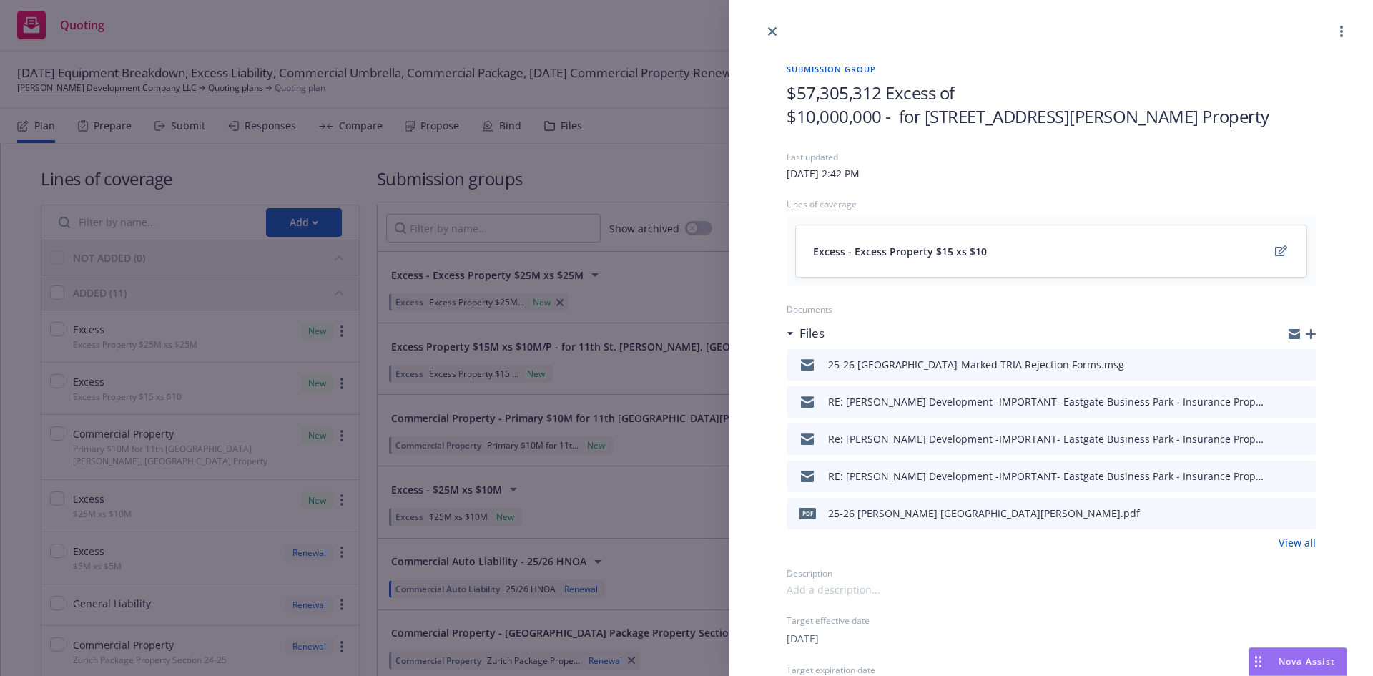
click at [784, 91] on div "Submission group $57,305,312 Excess of $10,000,000 - for 11th [GEOGRAPHIC_DATA]…" at bounding box center [1051, 403] width 575 height 726
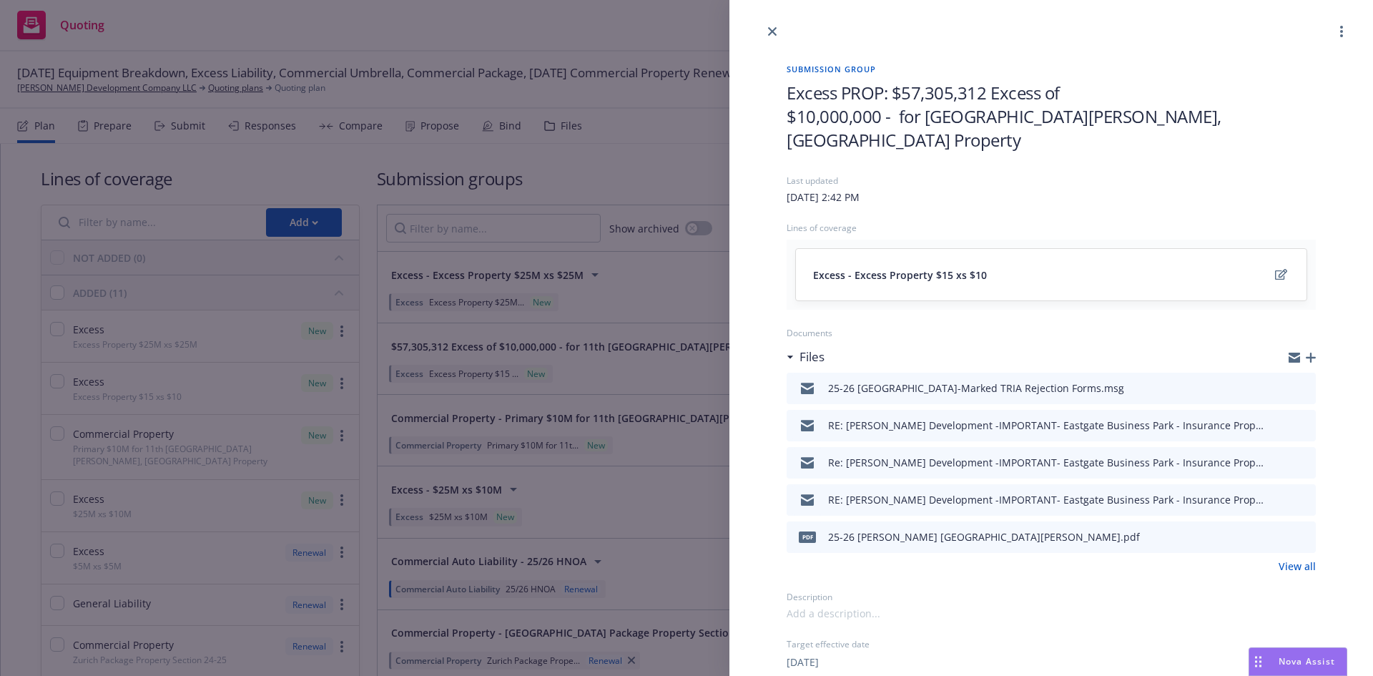
click at [690, 172] on div "Submission group Excess PROP: $57,305,312 Excess of $10,000,000 - for [GEOGRAPH…" at bounding box center [686, 338] width 1373 height 676
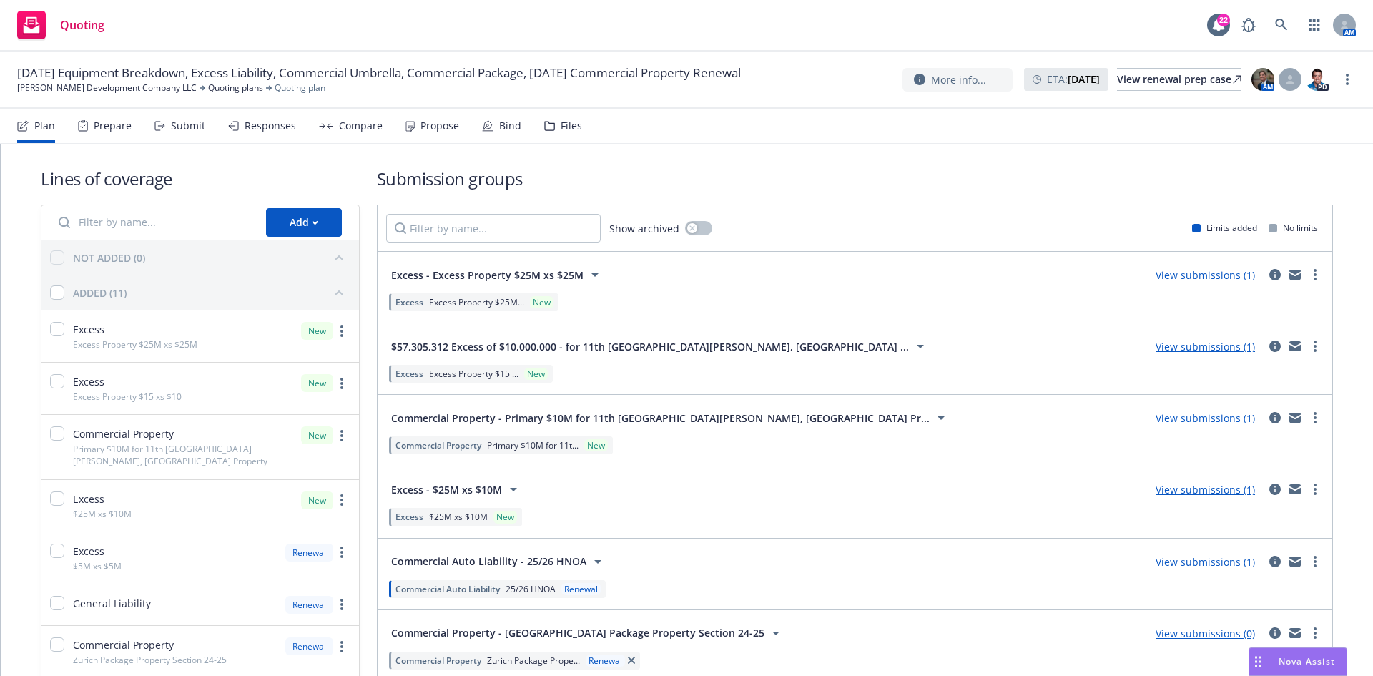
click at [1186, 344] on link "View submissions (1)" at bounding box center [1205, 347] width 99 height 14
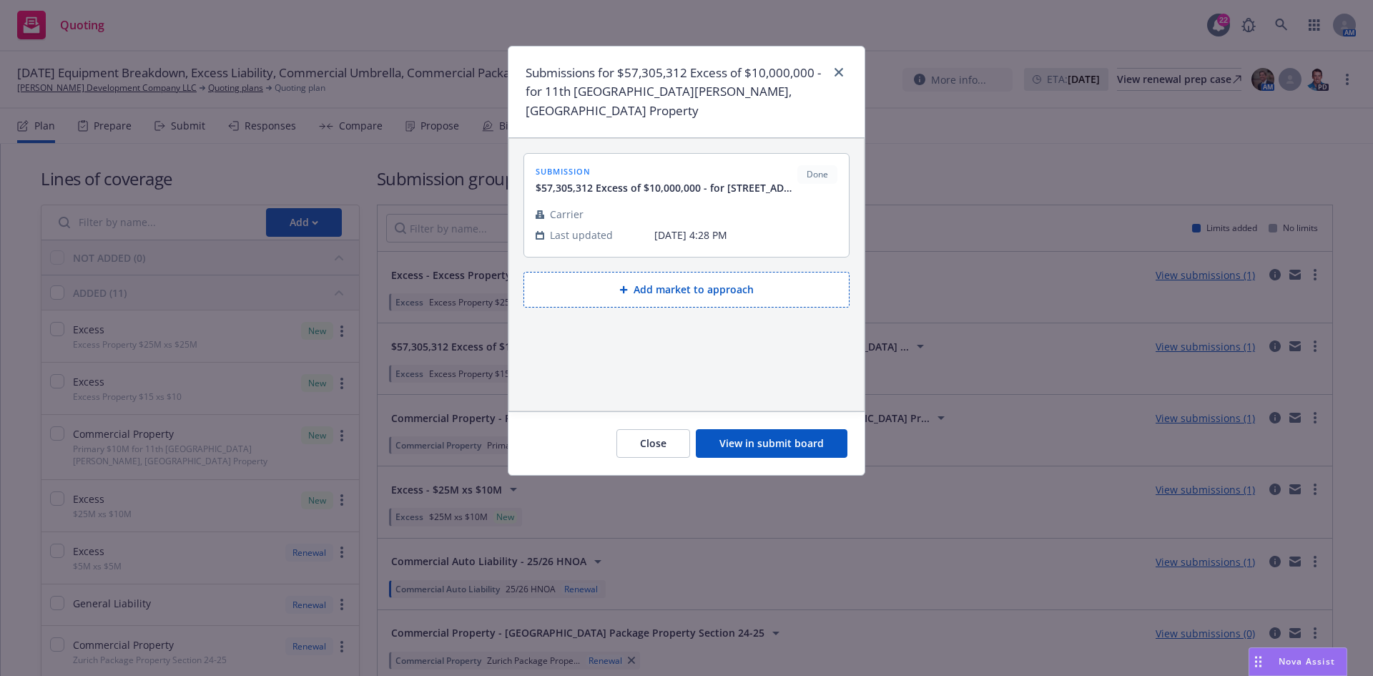
click at [752, 429] on button "View in submit board" at bounding box center [772, 443] width 152 height 29
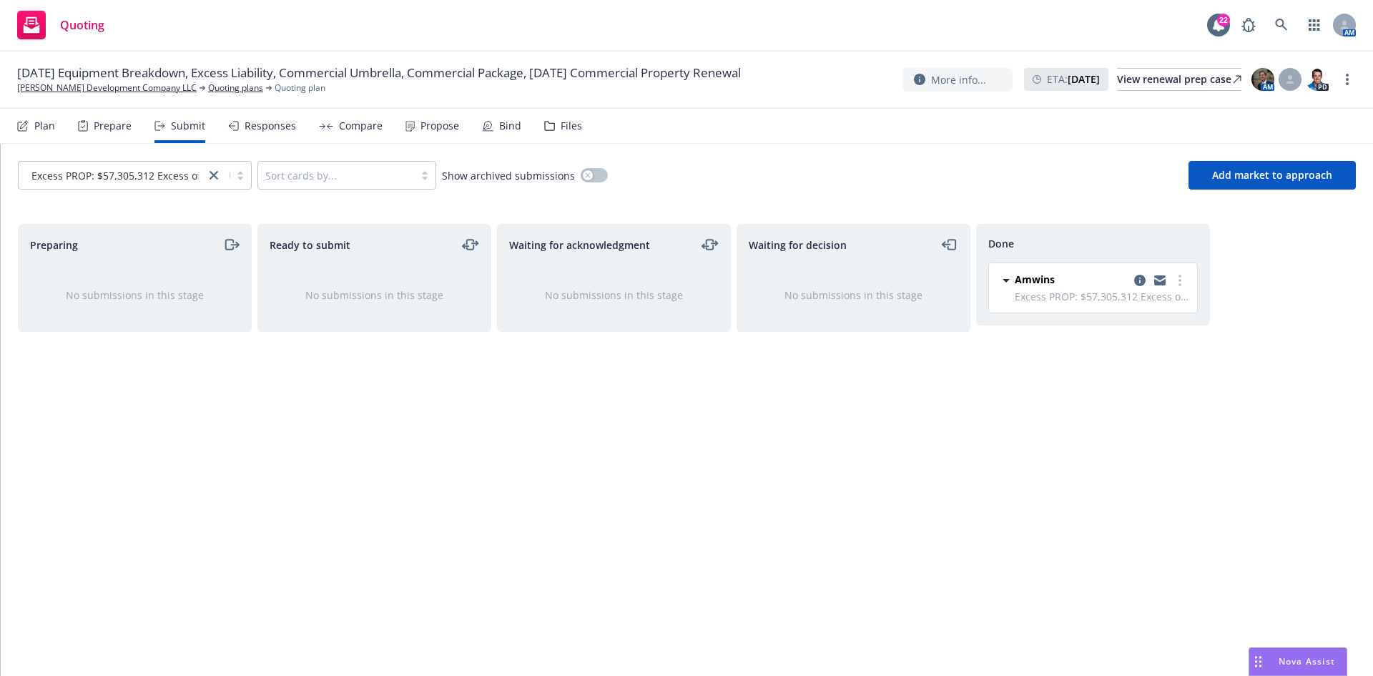
click at [268, 117] on div "Responses" at bounding box center [262, 126] width 68 height 34
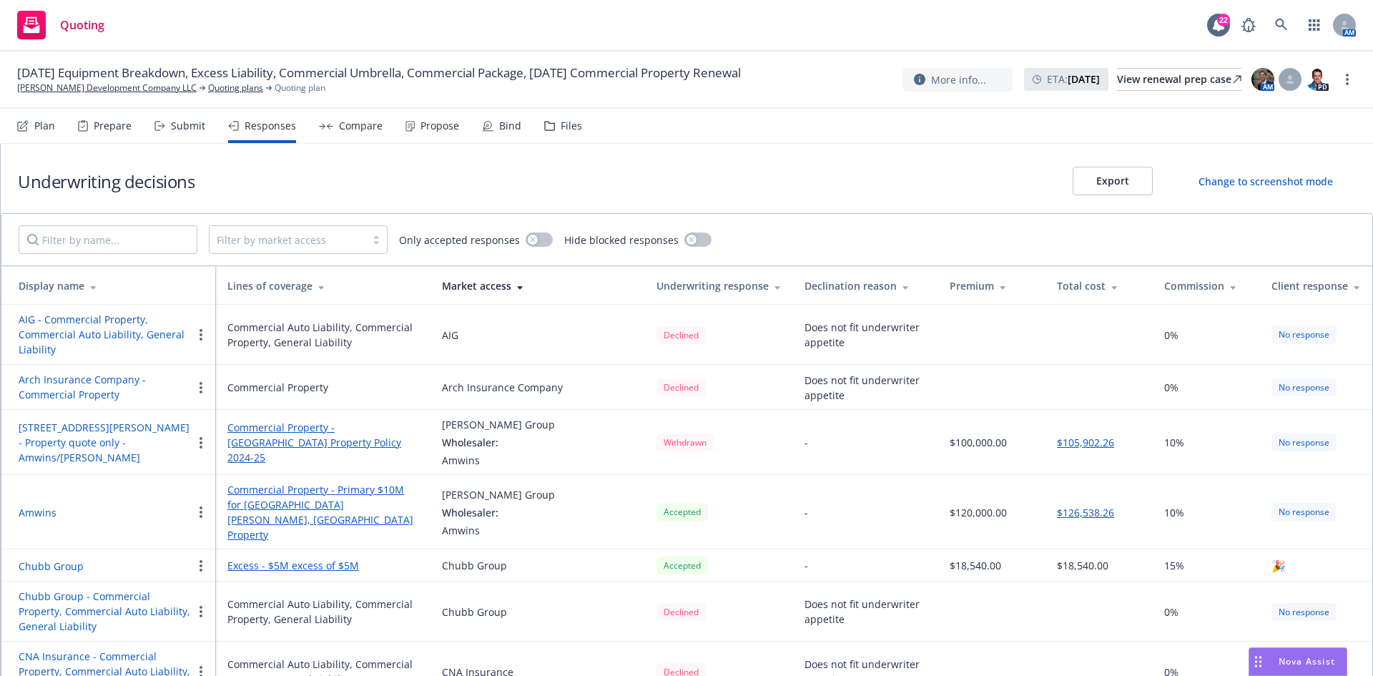
click at [405, 126] on icon at bounding box center [409, 126] width 9 height 11
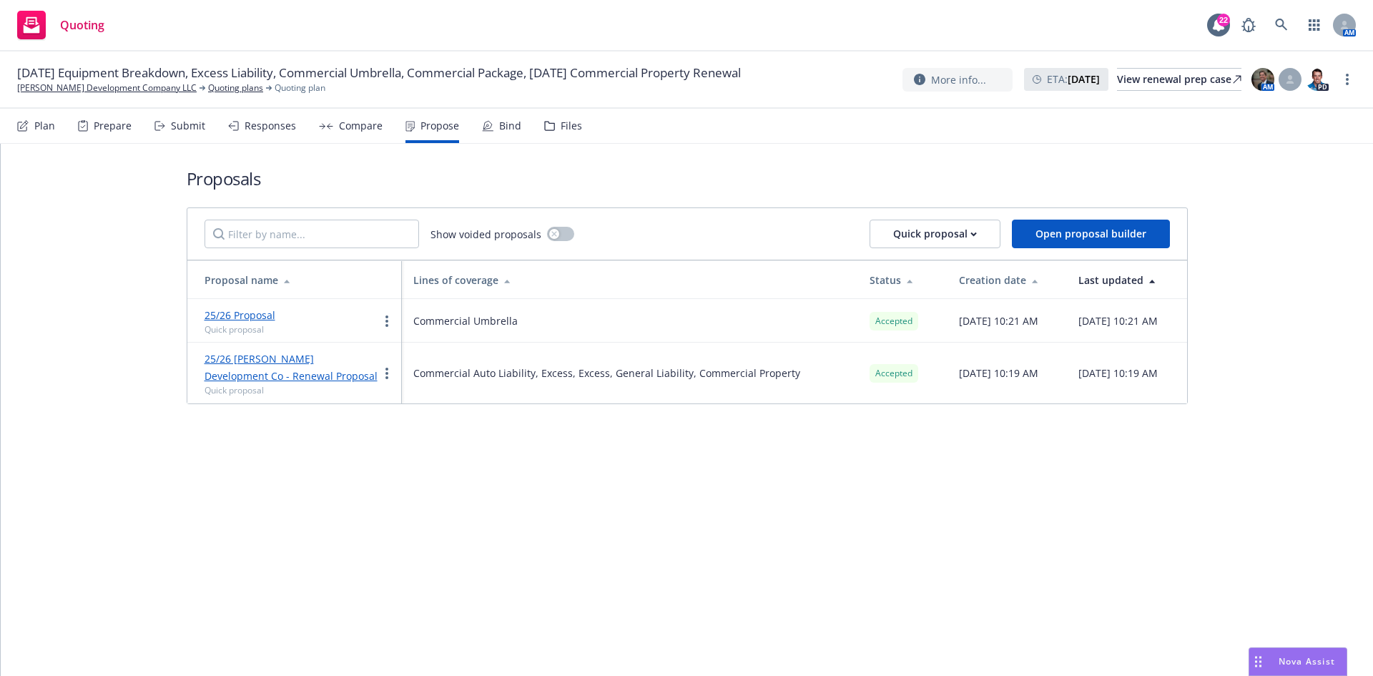
click at [245, 315] on link "25/26 Proposal" at bounding box center [240, 315] width 71 height 14
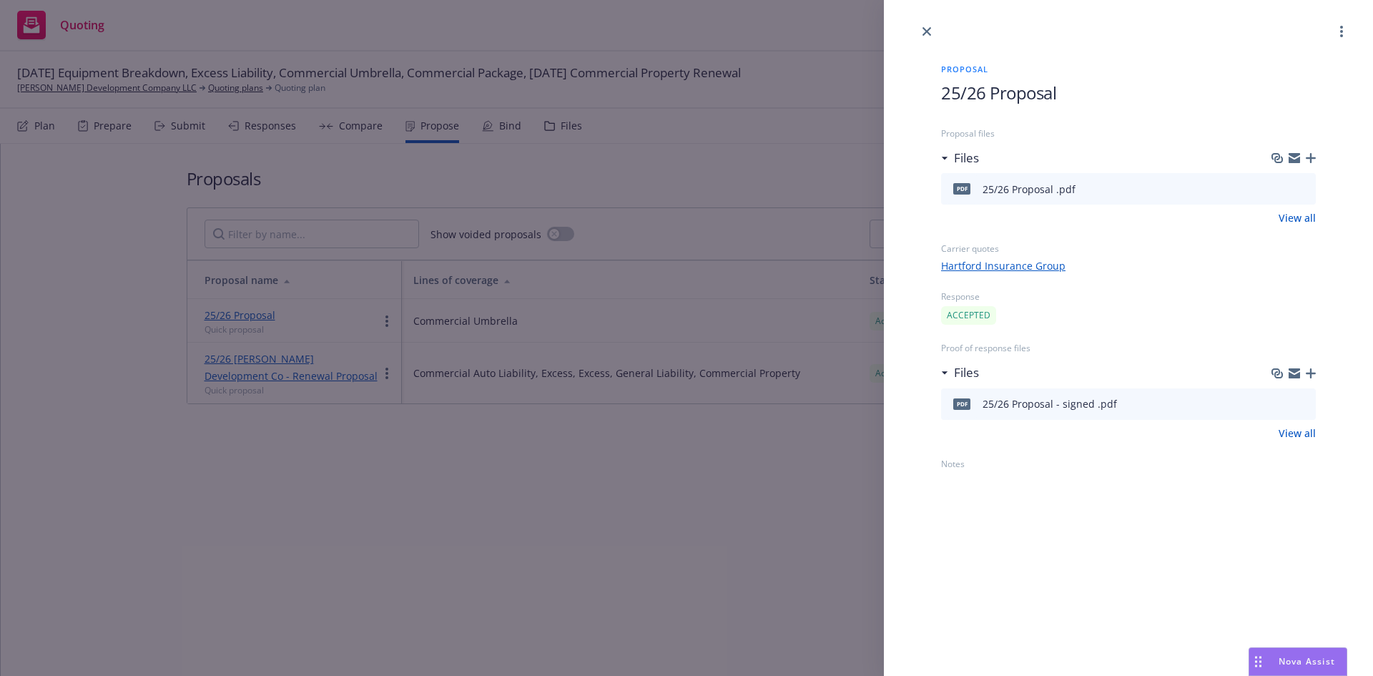
click at [1301, 405] on icon "preview file" at bounding box center [1302, 403] width 13 height 10
click at [777, 515] on div "Proposal 25/26 Proposal Proposal files Files pdf 25/26 Proposal .pdf View all C…" at bounding box center [686, 338] width 1373 height 676
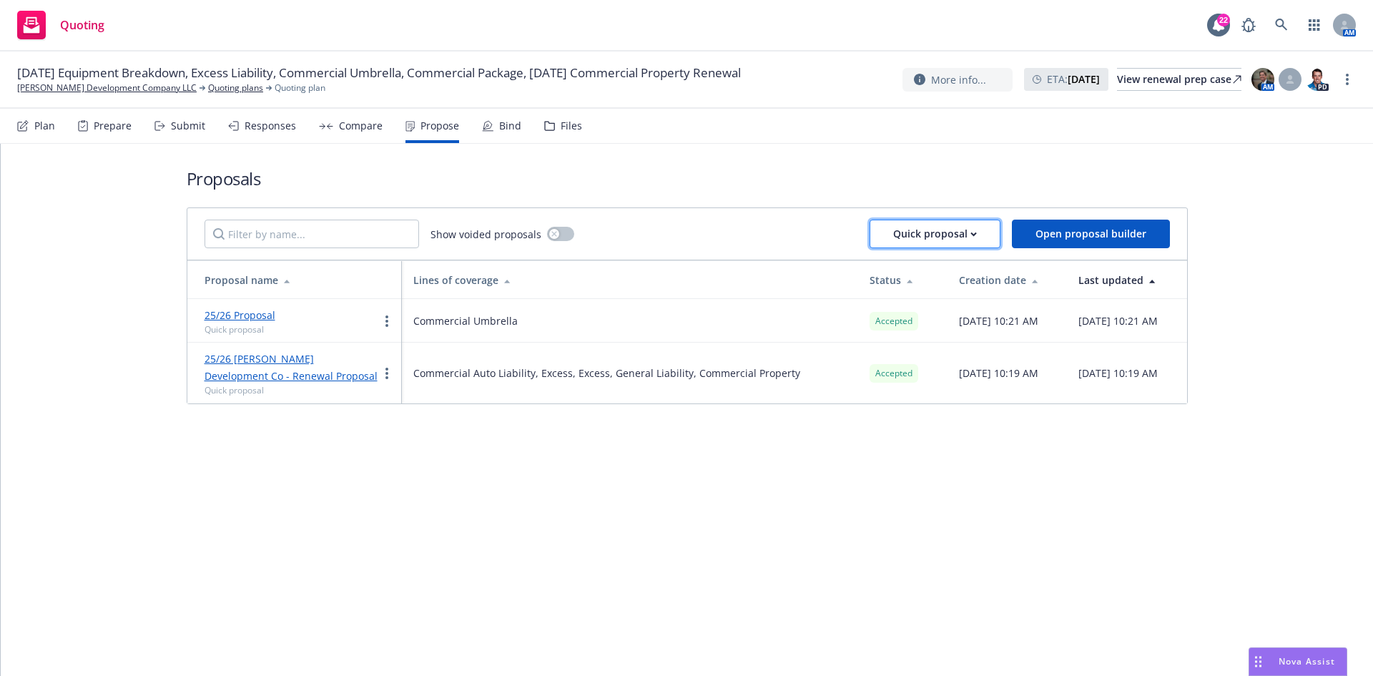
click at [954, 235] on div "Quick proposal" at bounding box center [935, 233] width 84 height 27
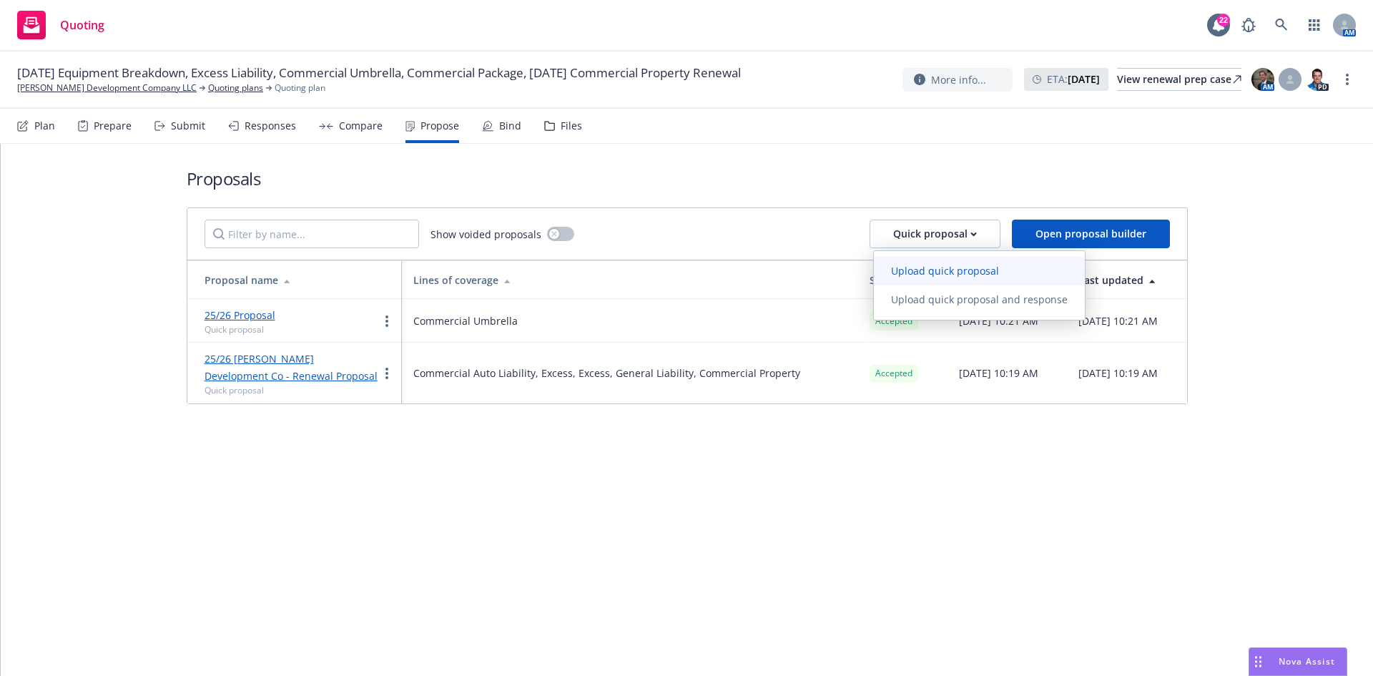
click at [950, 275] on span "Upload quick proposal" at bounding box center [945, 271] width 142 height 14
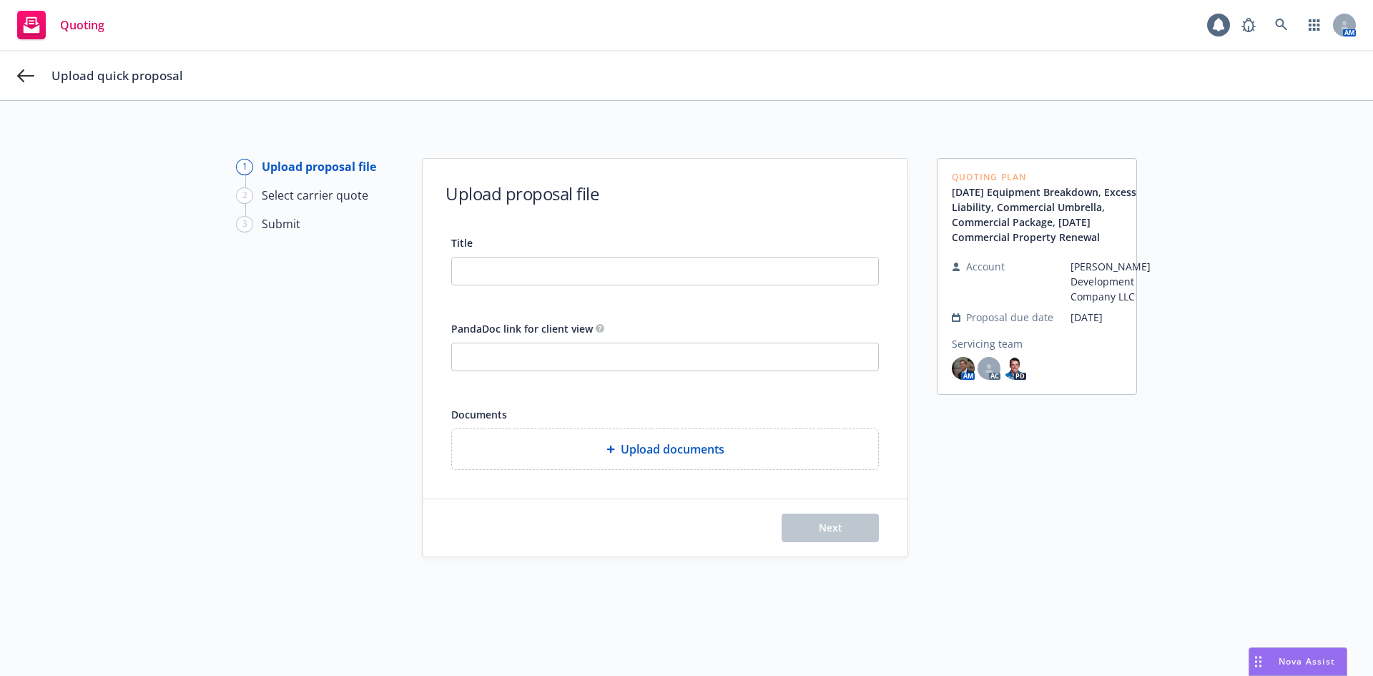
click at [473, 257] on div at bounding box center [665, 271] width 428 height 29
click at [536, 281] on input "Title" at bounding box center [665, 270] width 426 height 27
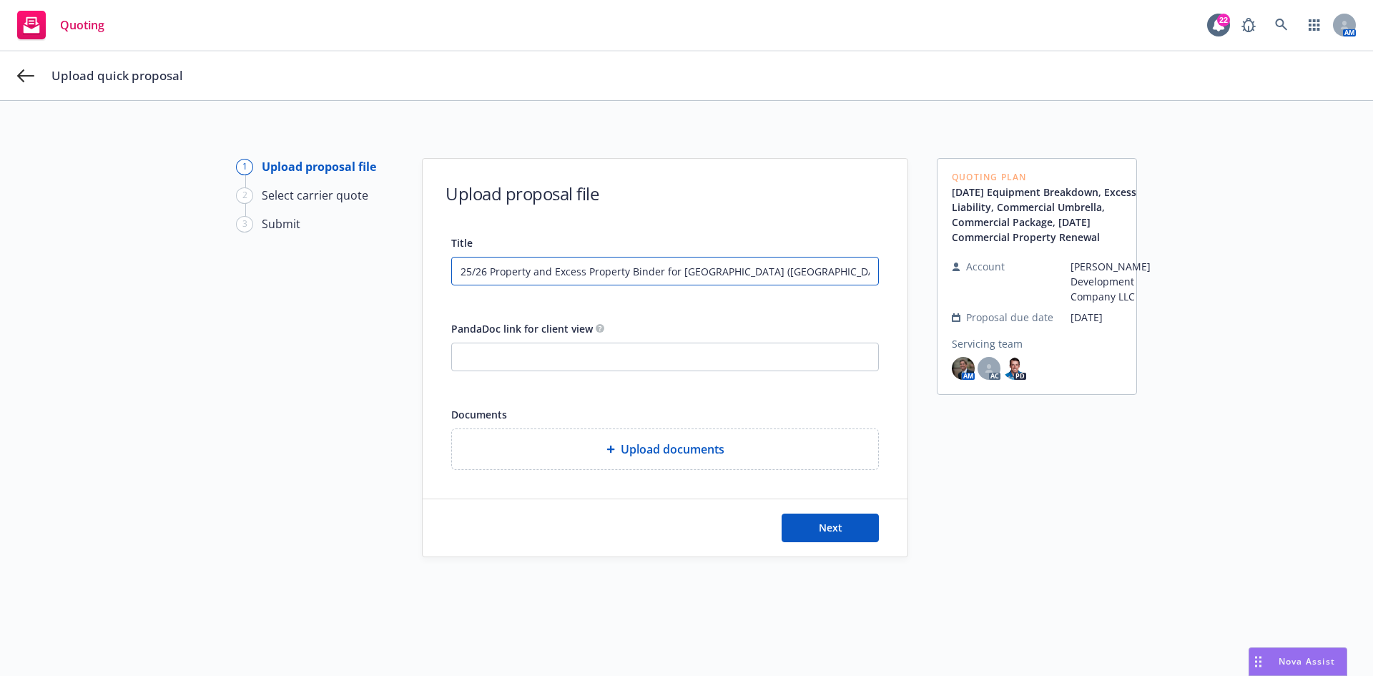
drag, startPoint x: 826, startPoint y: 276, endPoint x: 377, endPoint y: 276, distance: 449.1
click at [377, 276] on div "1 Upload proposal file 2 Select carrier quote 3 Submit Upload proposal file Tit…" at bounding box center [686, 414] width 1339 height 512
type input "25/26 Property and Excess Property Binder for [GEOGRAPHIC_DATA] ([GEOGRAPHIC_DA…"
click at [504, 358] on input "PandaDoc link for client view" at bounding box center [665, 356] width 426 height 27
drag, startPoint x: 737, startPoint y: 284, endPoint x: 754, endPoint y: 358, distance: 75.8
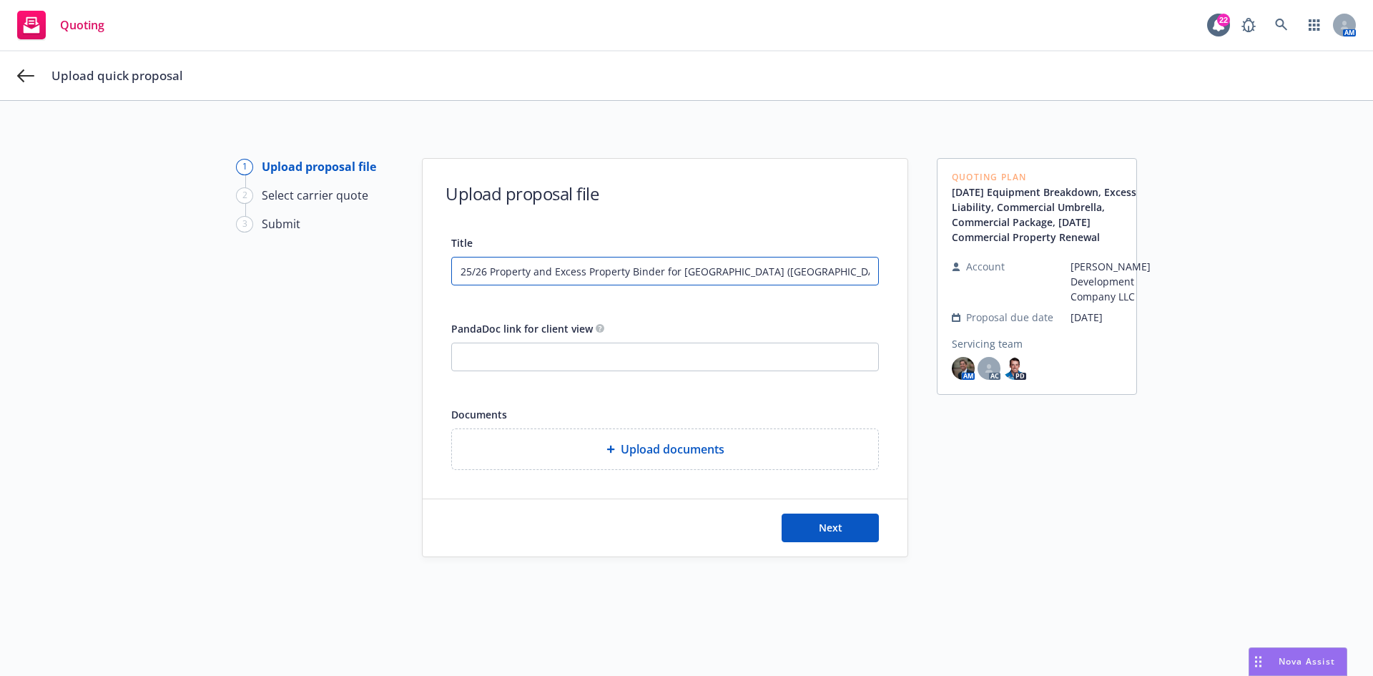
click at [737, 284] on input "25/26 Property and Excess Property Binder for [GEOGRAPHIC_DATA] ([GEOGRAPHIC_DA…" at bounding box center [665, 270] width 426 height 27
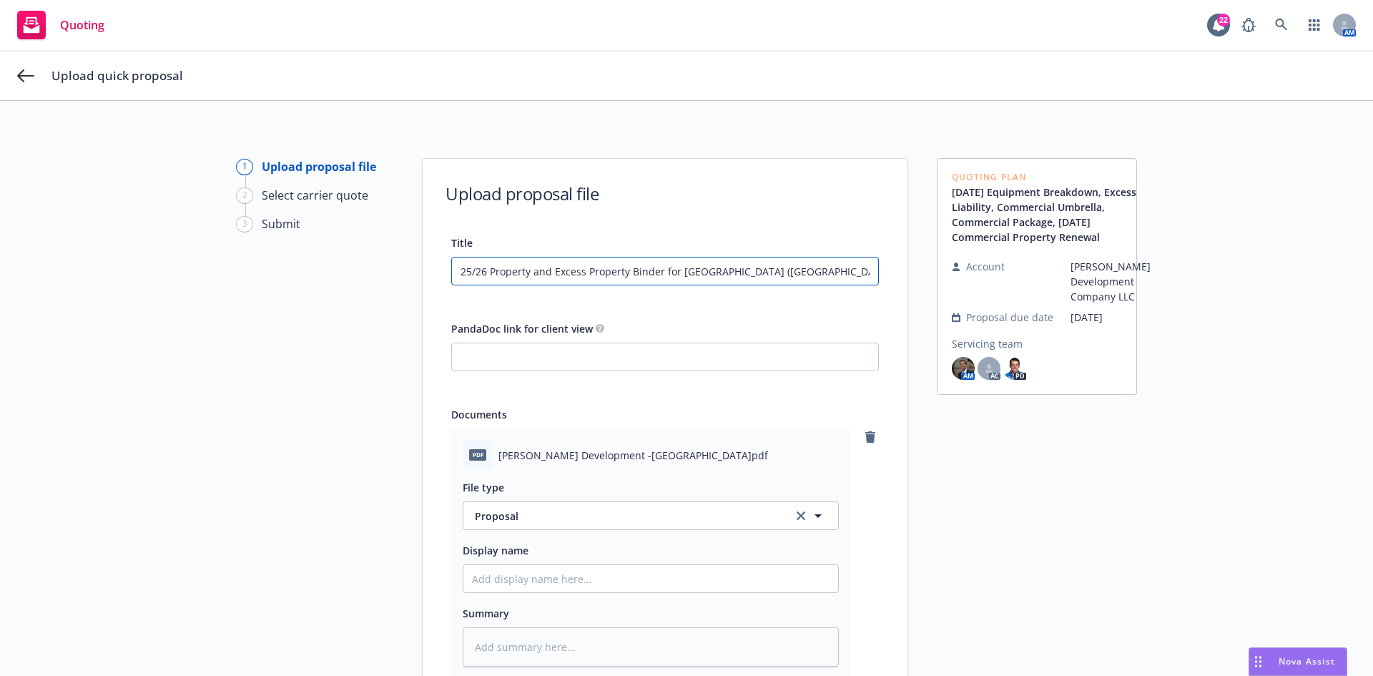
click at [675, 272] on input "25/26 Property and Excess Property Binder for [GEOGRAPHIC_DATA] ([GEOGRAPHIC_DA…" at bounding box center [665, 270] width 426 height 27
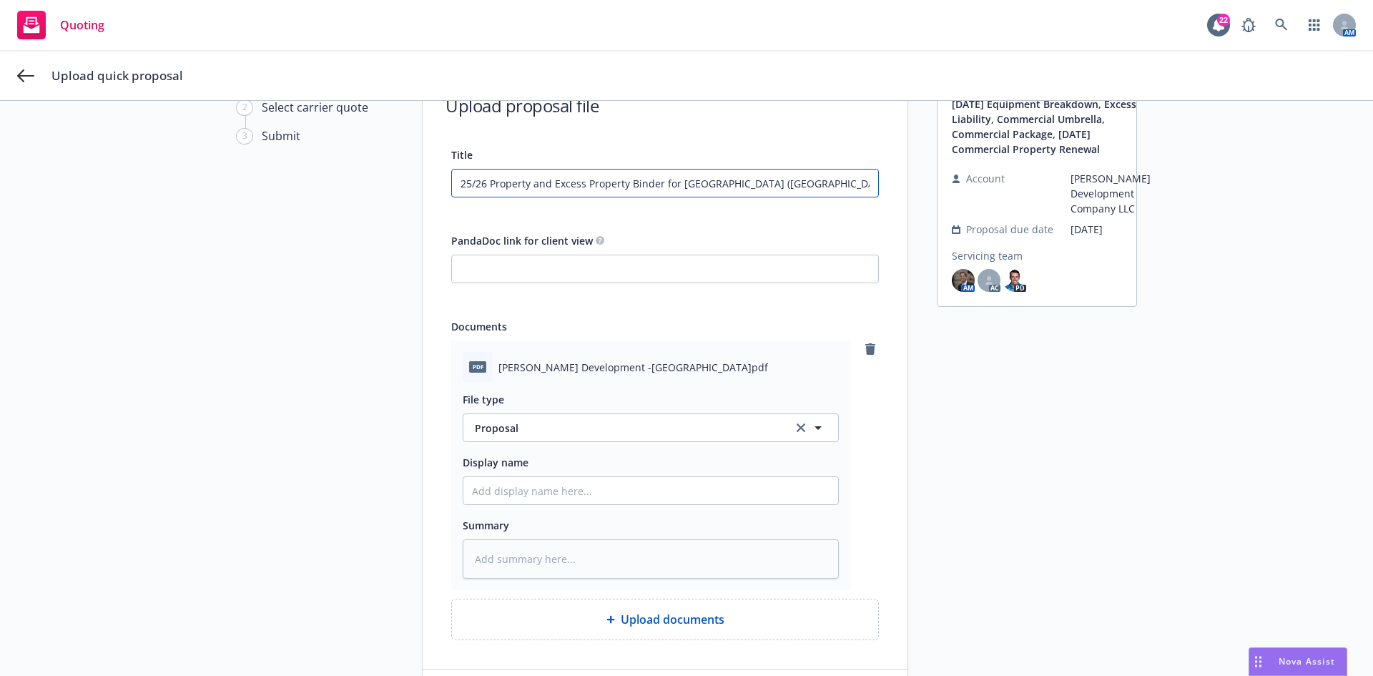
scroll to position [197, 0]
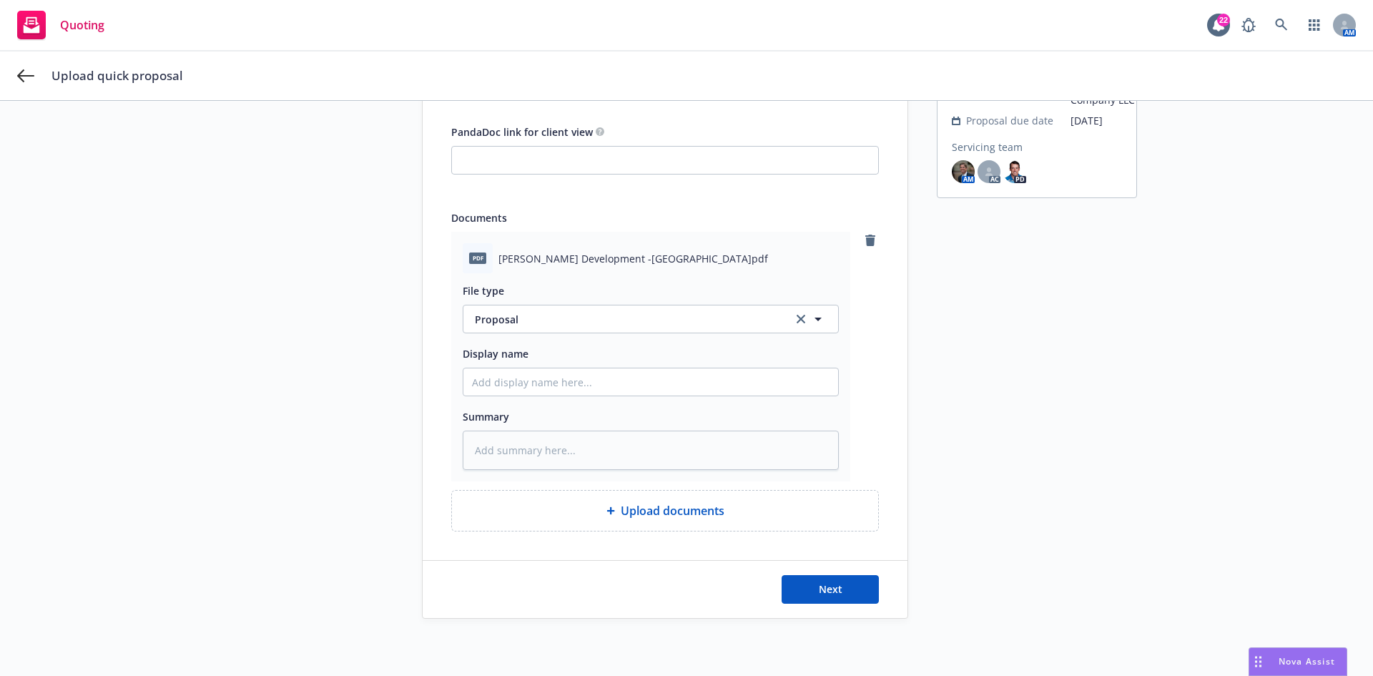
click at [614, 367] on div "Display name" at bounding box center [651, 370] width 376 height 51
click at [615, 390] on input "Display name" at bounding box center [650, 381] width 375 height 27
paste input "25/26 Property and Excess Property Binder for [GEOGRAPHIC_DATA] ([GEOGRAPHIC_DA…"
type textarea "x"
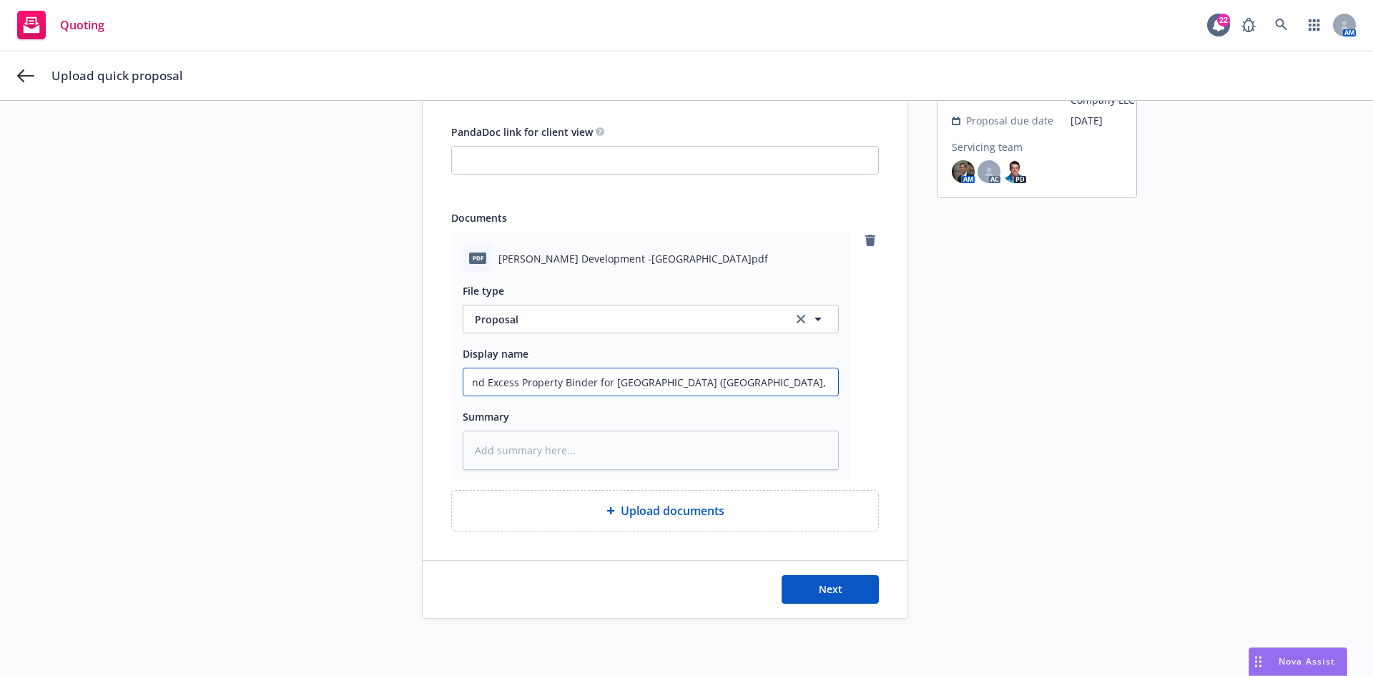
type input "25/26 Property and Excess Property Binder for [GEOGRAPHIC_DATA] ([GEOGRAPHIC_DA…"
click at [548, 454] on textarea at bounding box center [651, 449] width 376 height 39
paste textarea "25/26 Property and Excess Property Binder for [GEOGRAPHIC_DATA] ([GEOGRAPHIC_DA…"
type textarea "x"
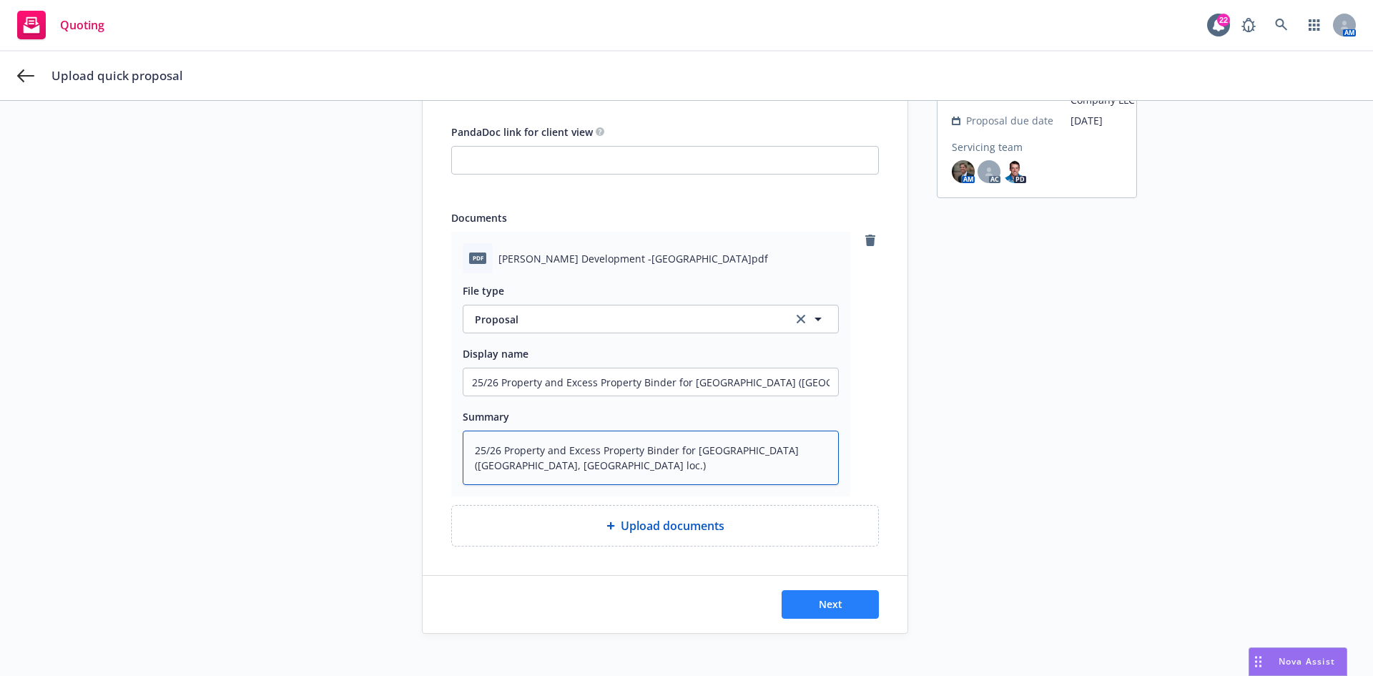
type textarea "25/26 Property and Excess Property Binder for [GEOGRAPHIC_DATA] ([GEOGRAPHIC_DA…"
click at [819, 610] on span "Next" at bounding box center [831, 604] width 24 height 14
type textarea "x"
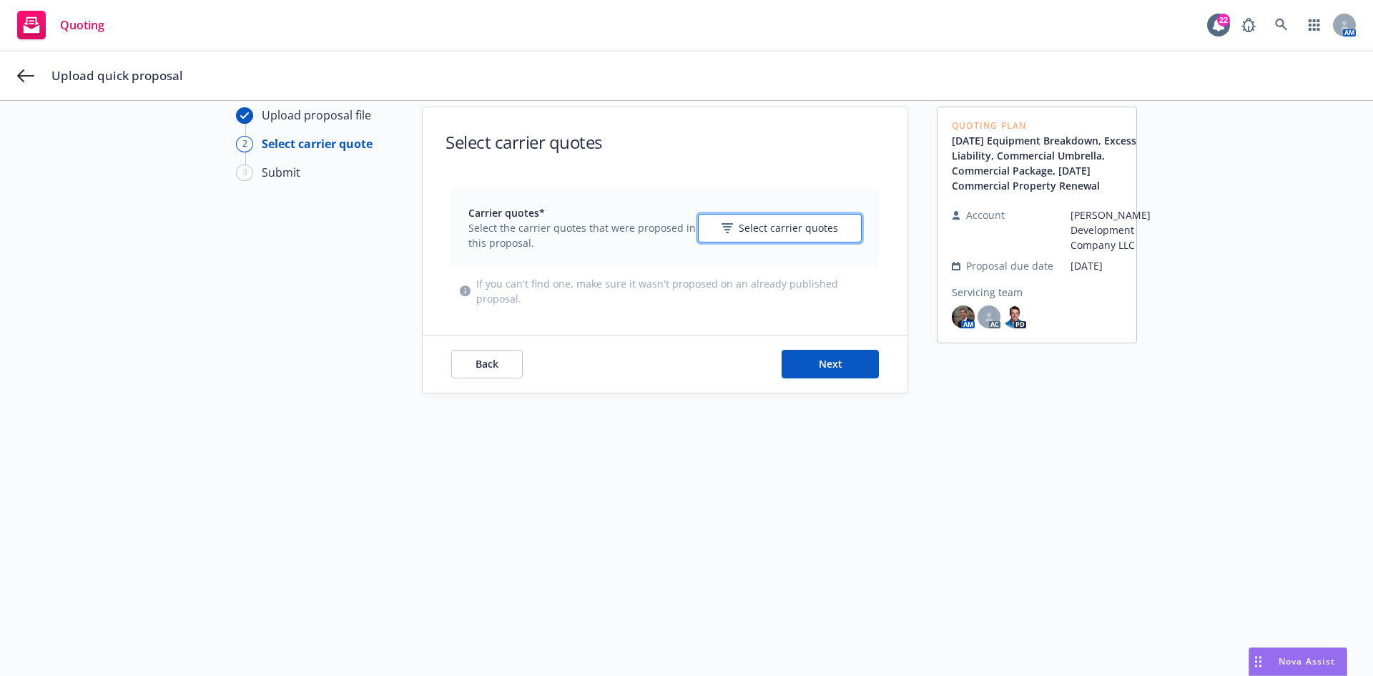
click at [802, 225] on span "Select carrier quotes" at bounding box center [788, 227] width 99 height 15
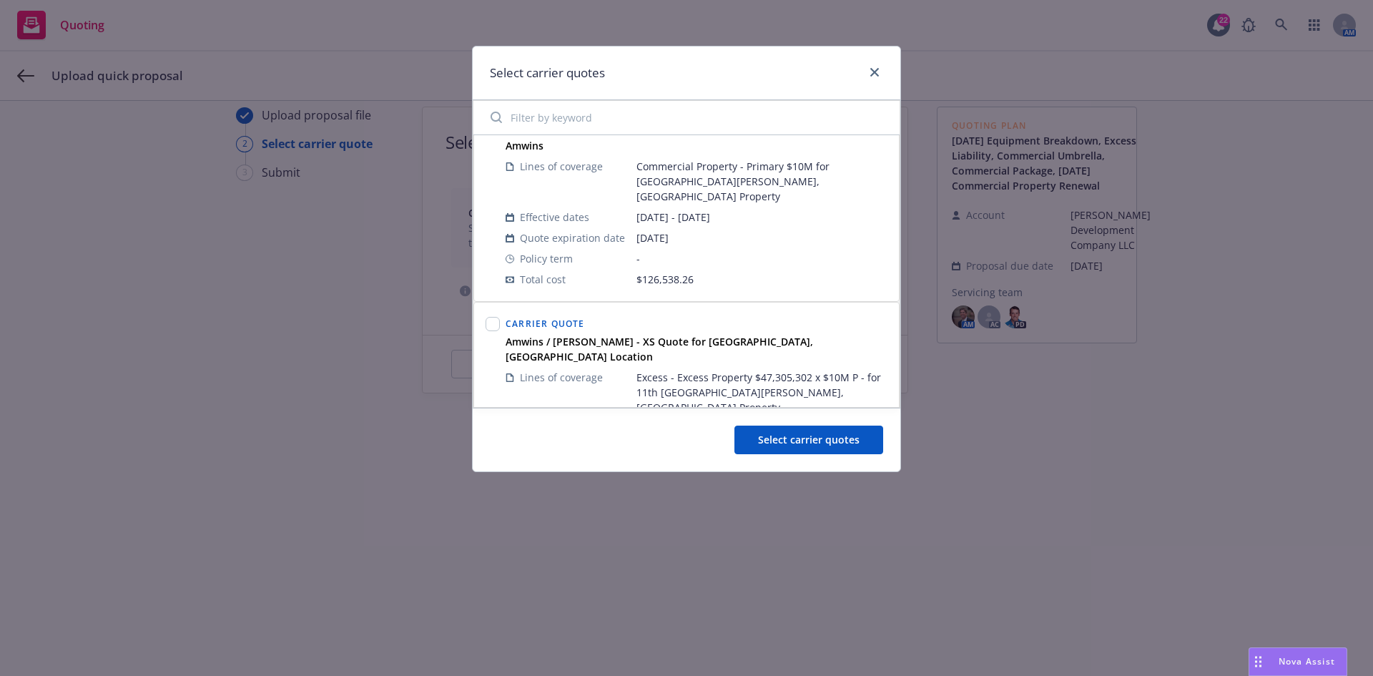
scroll to position [501, 0]
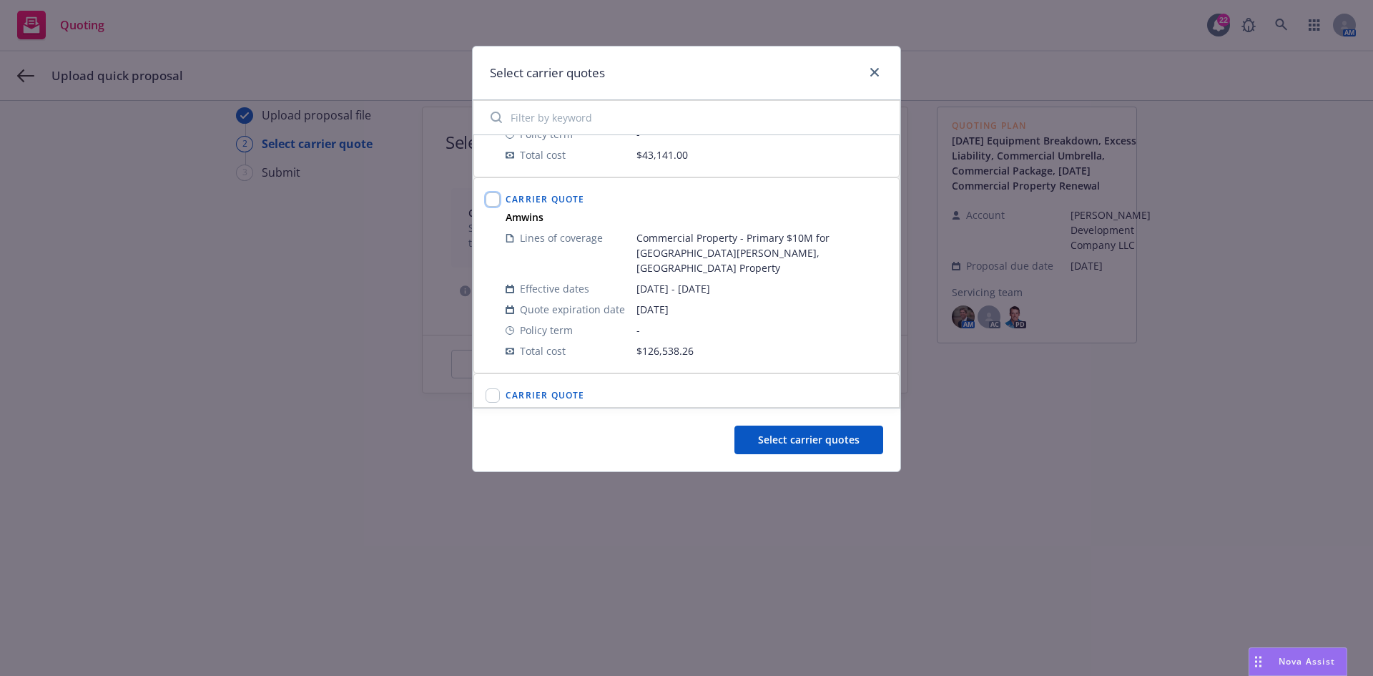
click at [486, 192] on input "checkbox" at bounding box center [493, 199] width 14 height 14
checkbox input "true"
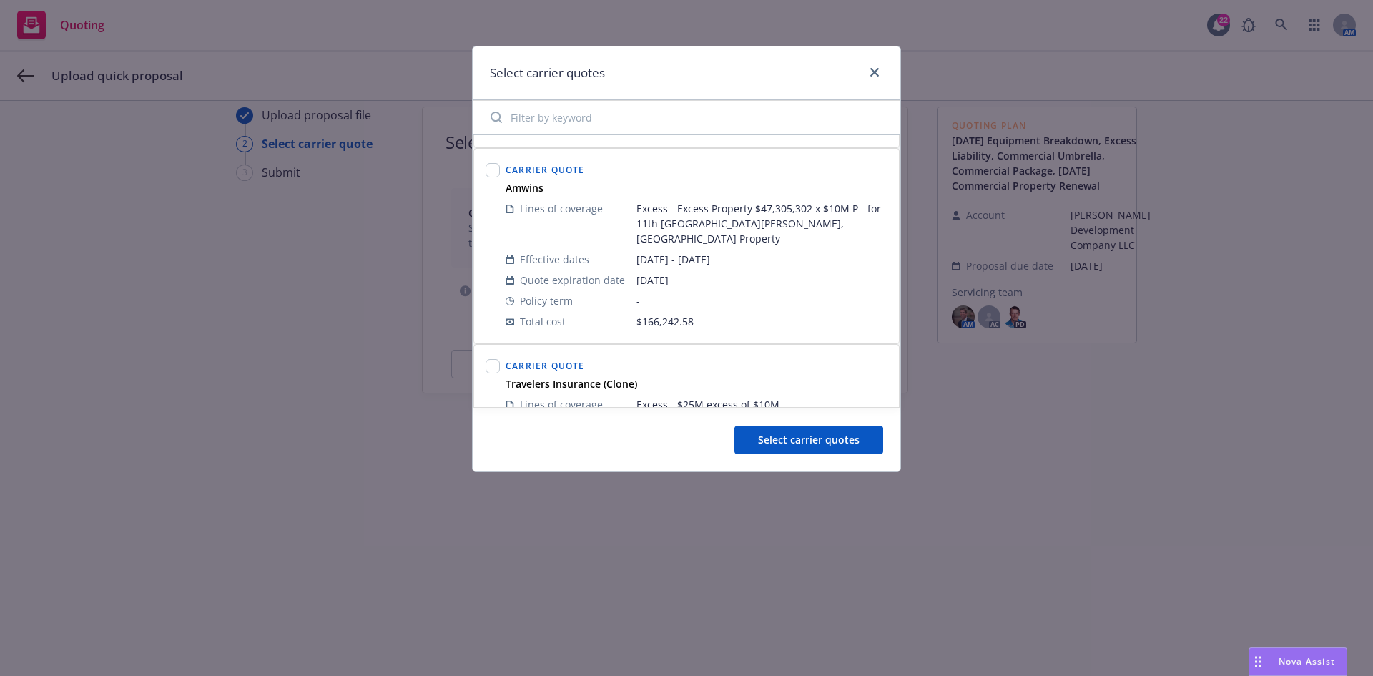
scroll to position [143, 0]
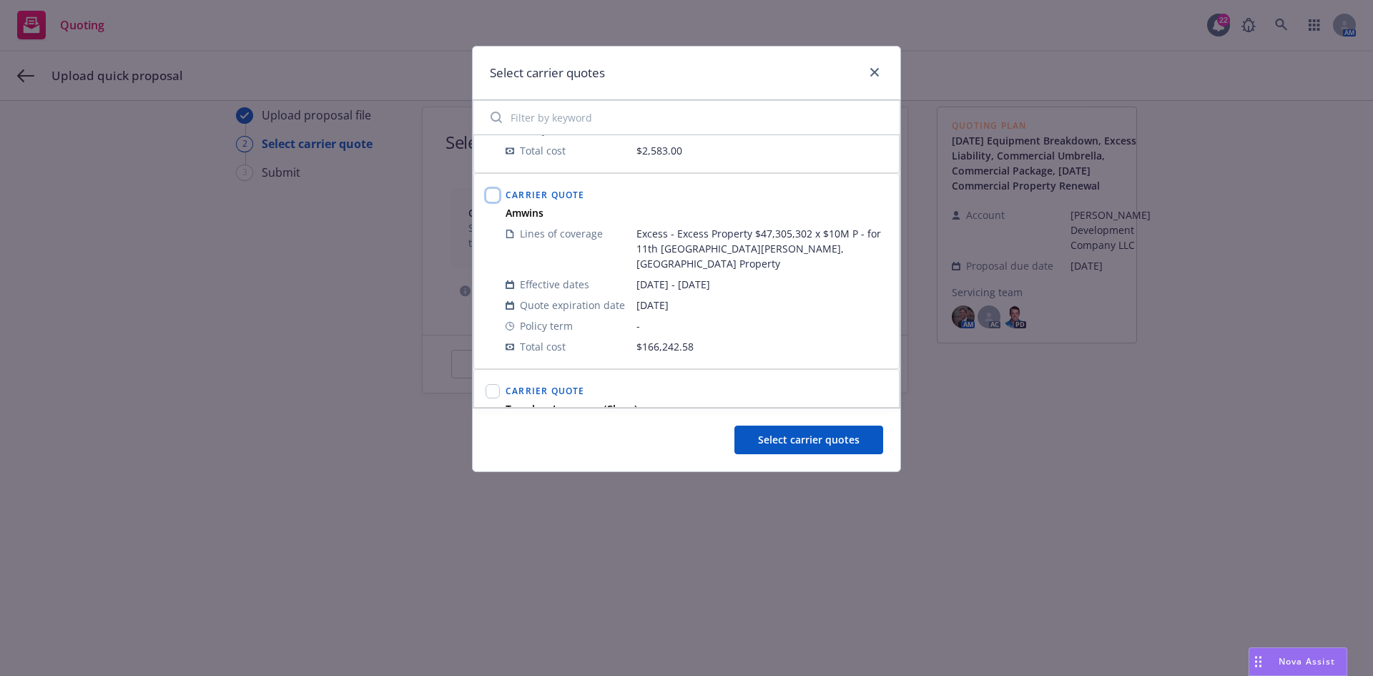
click at [489, 195] on input "checkbox" at bounding box center [493, 195] width 14 height 14
checkbox input "true"
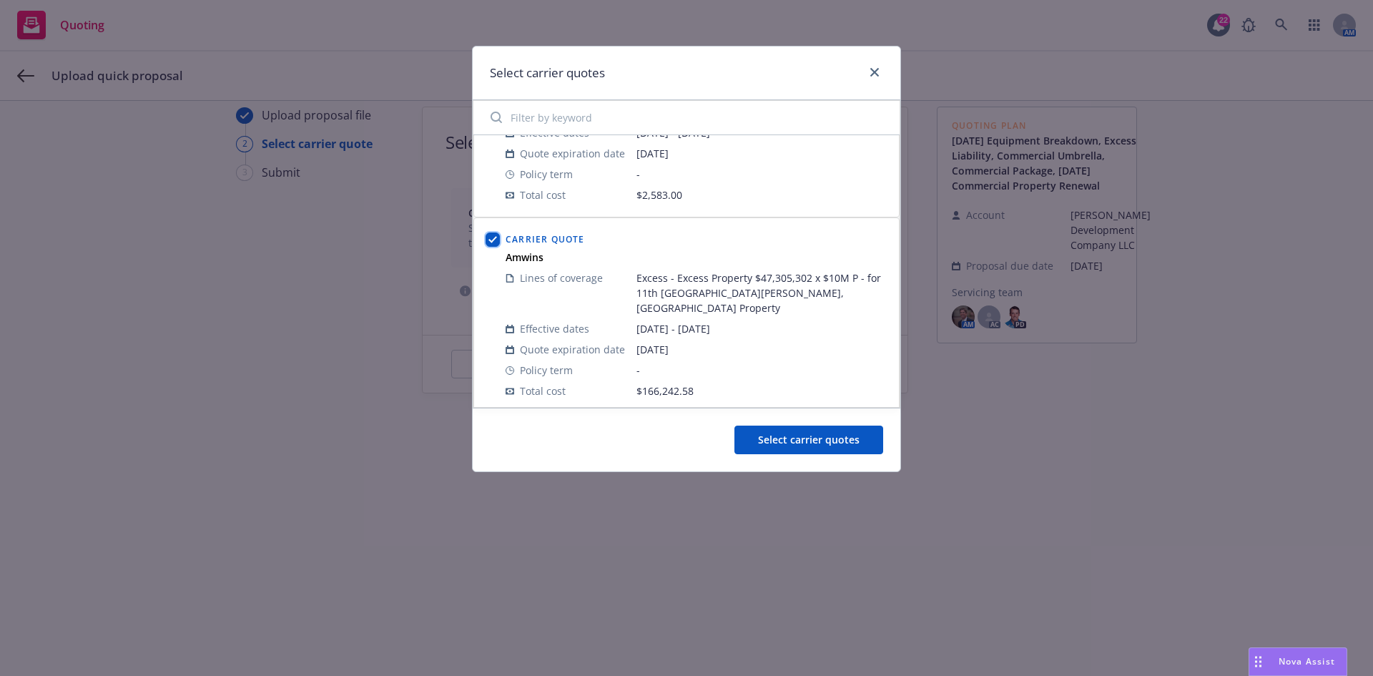
scroll to position [0, 0]
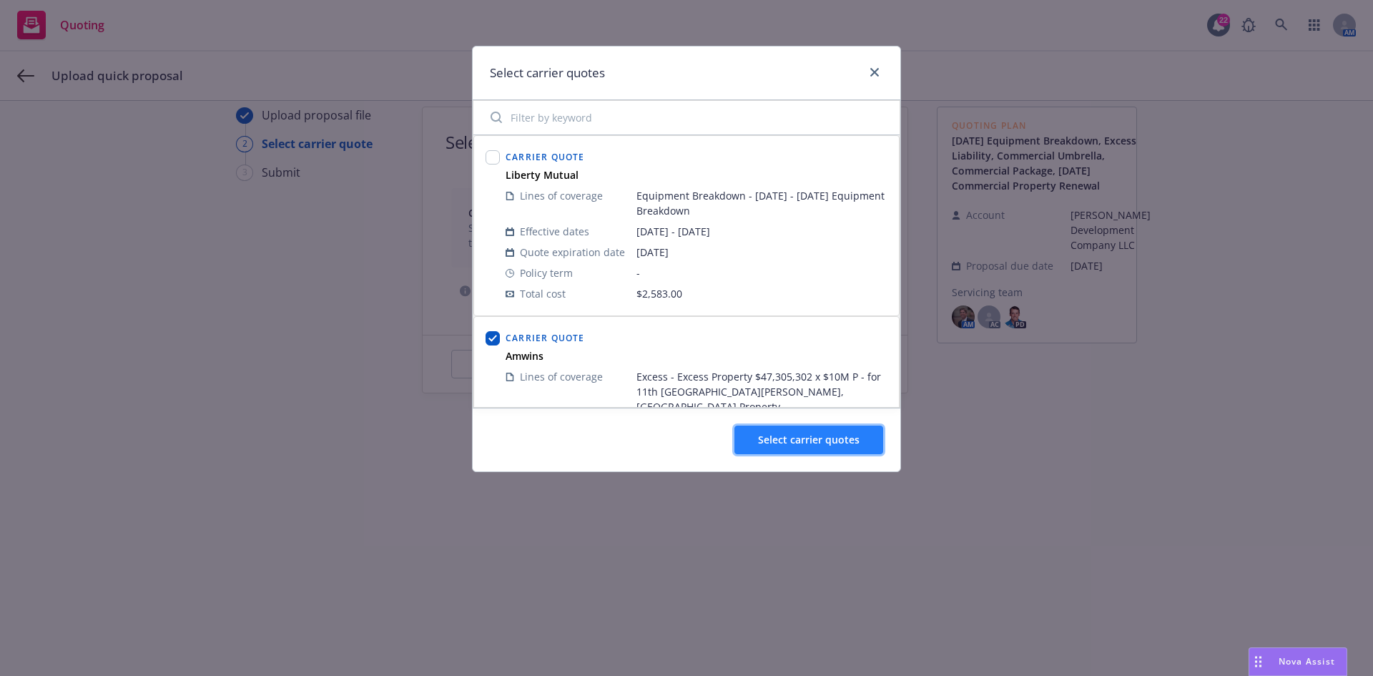
click at [789, 447] on button "Select carrier quotes" at bounding box center [808, 439] width 149 height 29
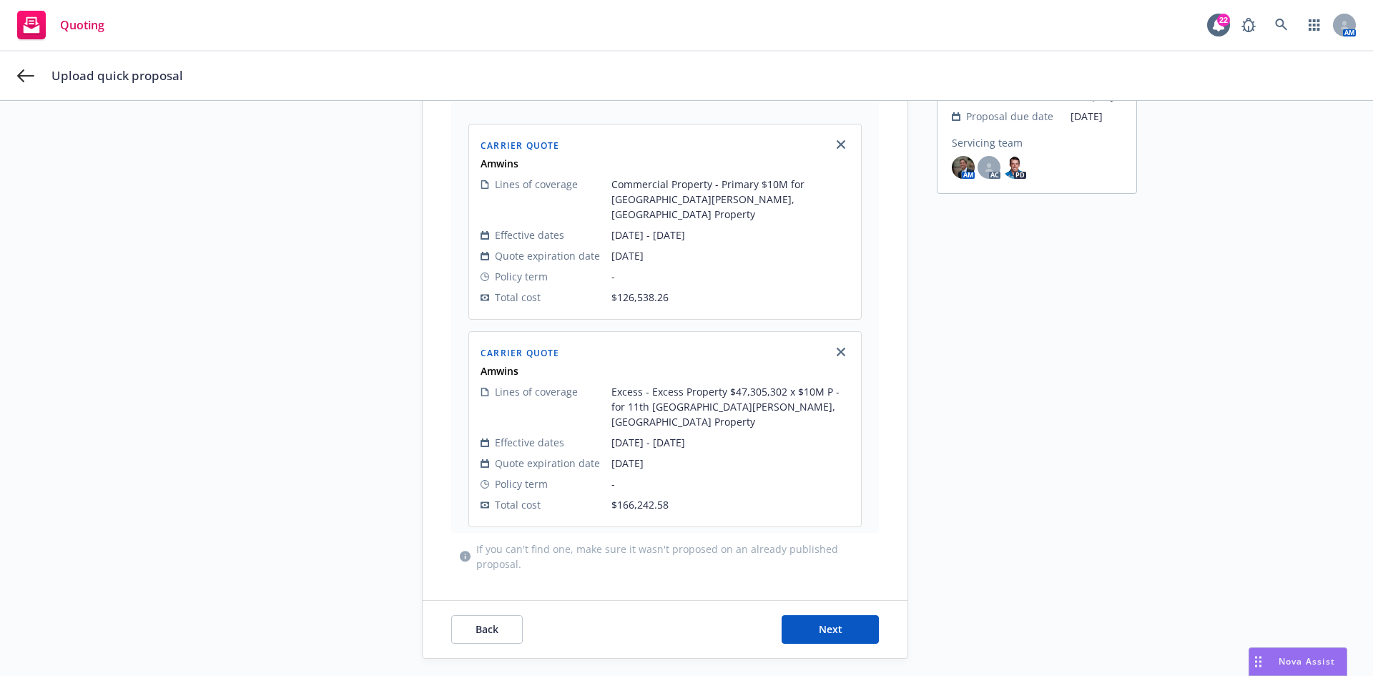
scroll to position [211, 0]
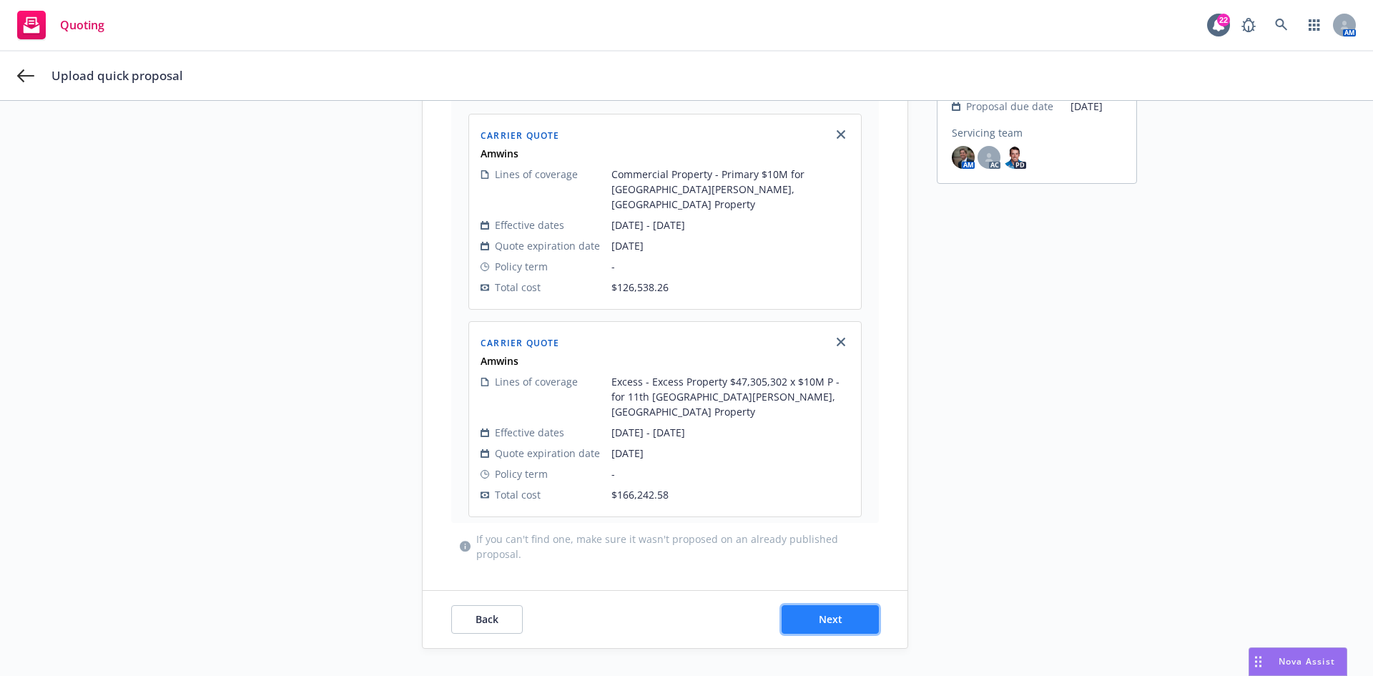
click at [829, 612] on span "Next" at bounding box center [831, 619] width 24 height 14
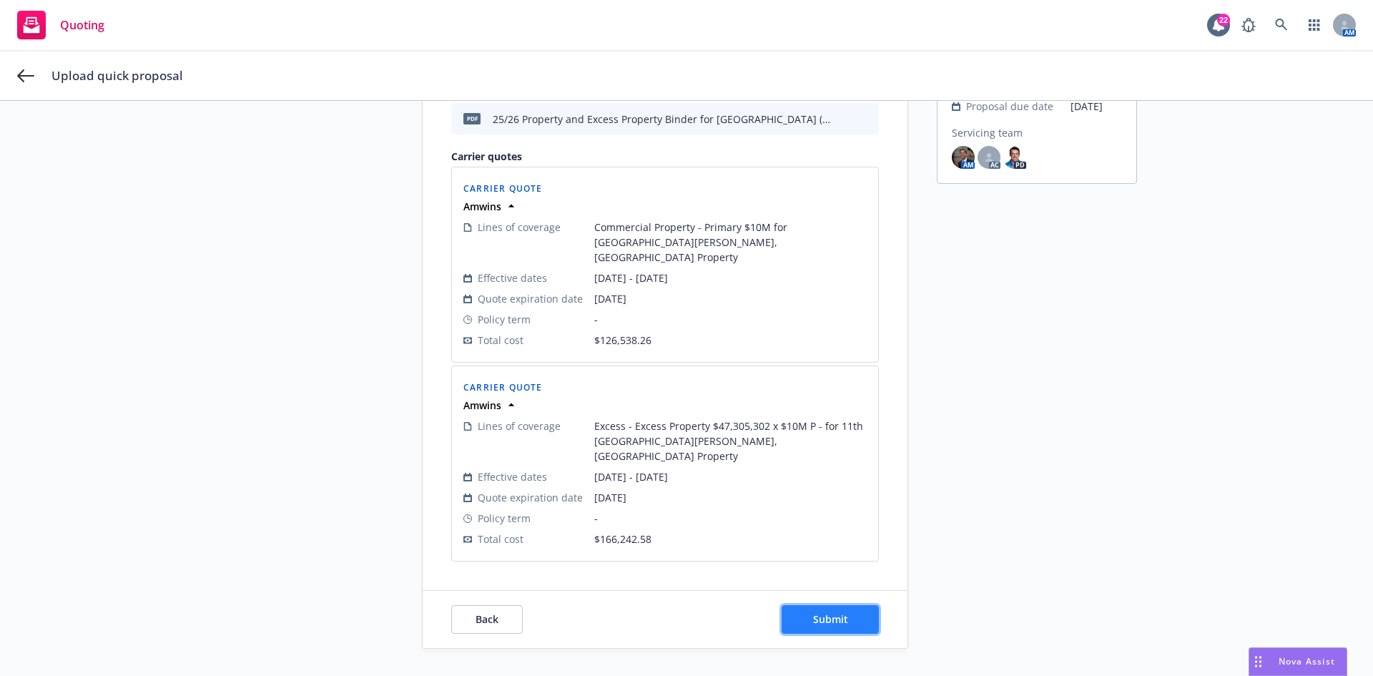
click at [862, 605] on button "Submit" at bounding box center [830, 619] width 97 height 29
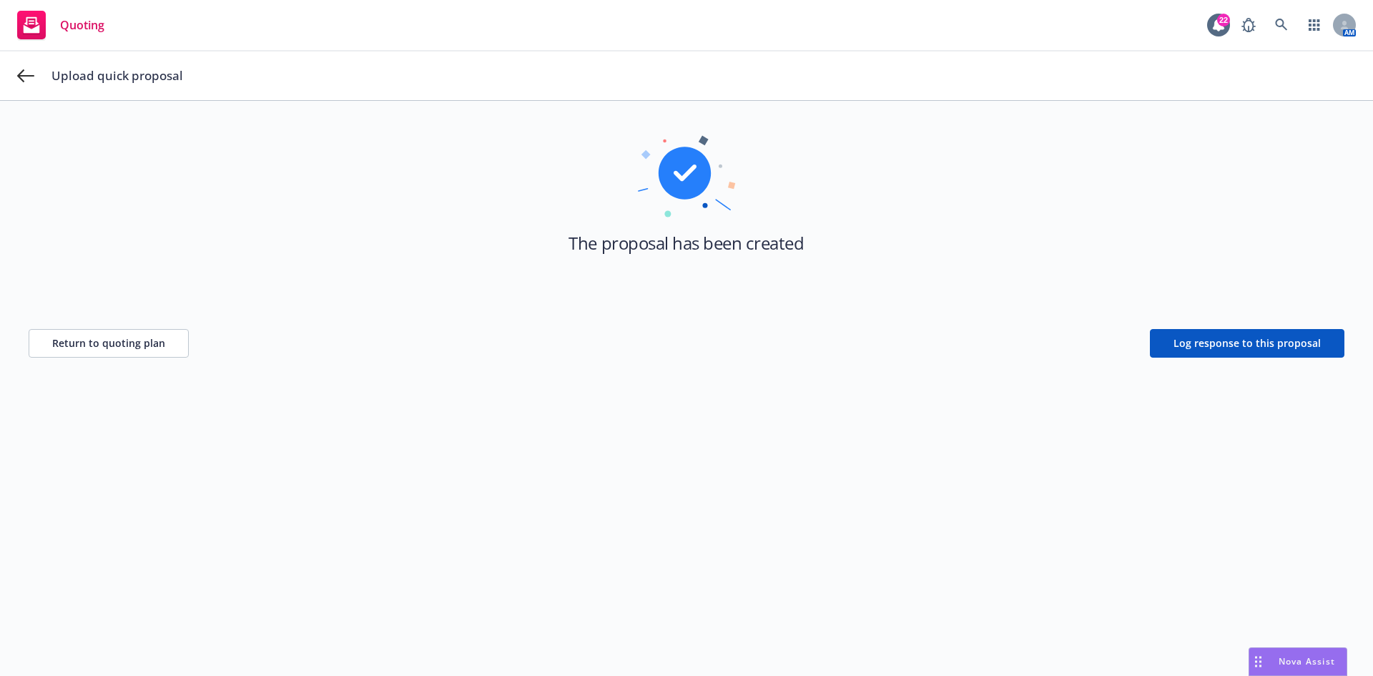
scroll to position [51, 0]
click at [1243, 348] on span "Log response to this proposal" at bounding box center [1246, 343] width 147 height 14
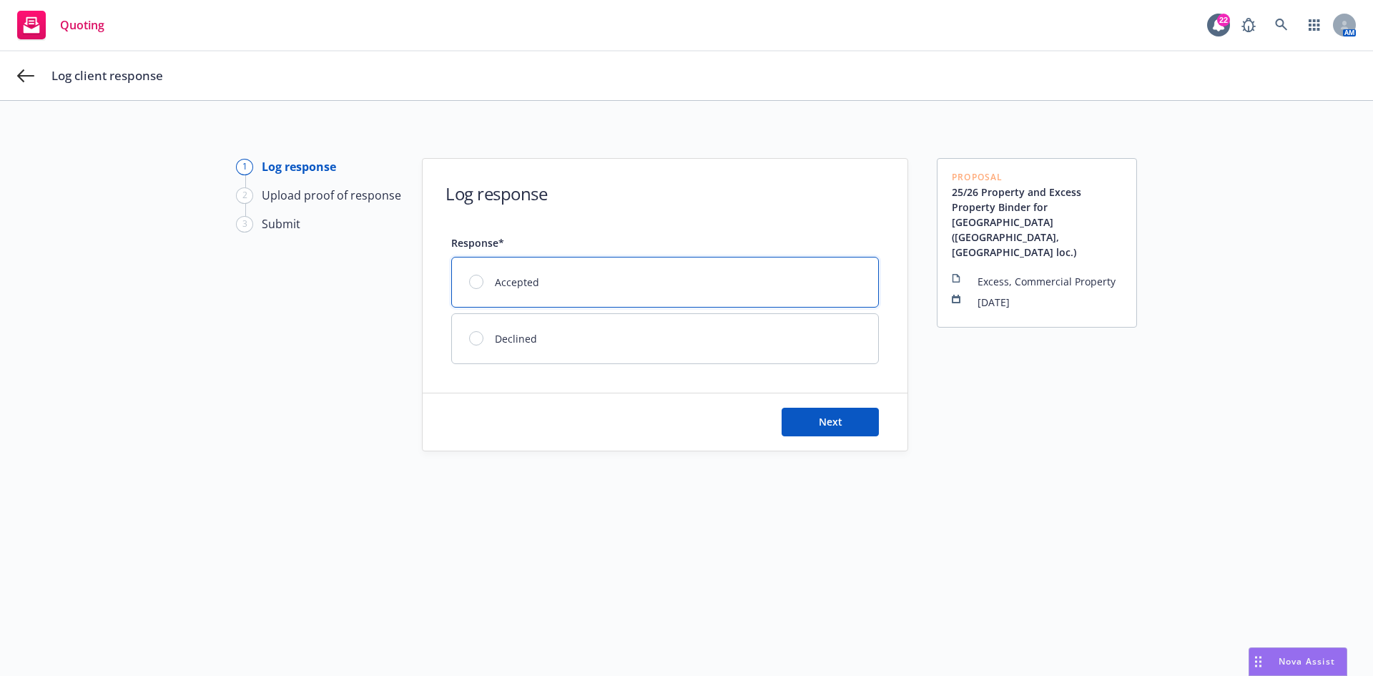
click at [477, 277] on div at bounding box center [476, 282] width 14 height 14
click at [809, 422] on button "Next" at bounding box center [830, 422] width 97 height 29
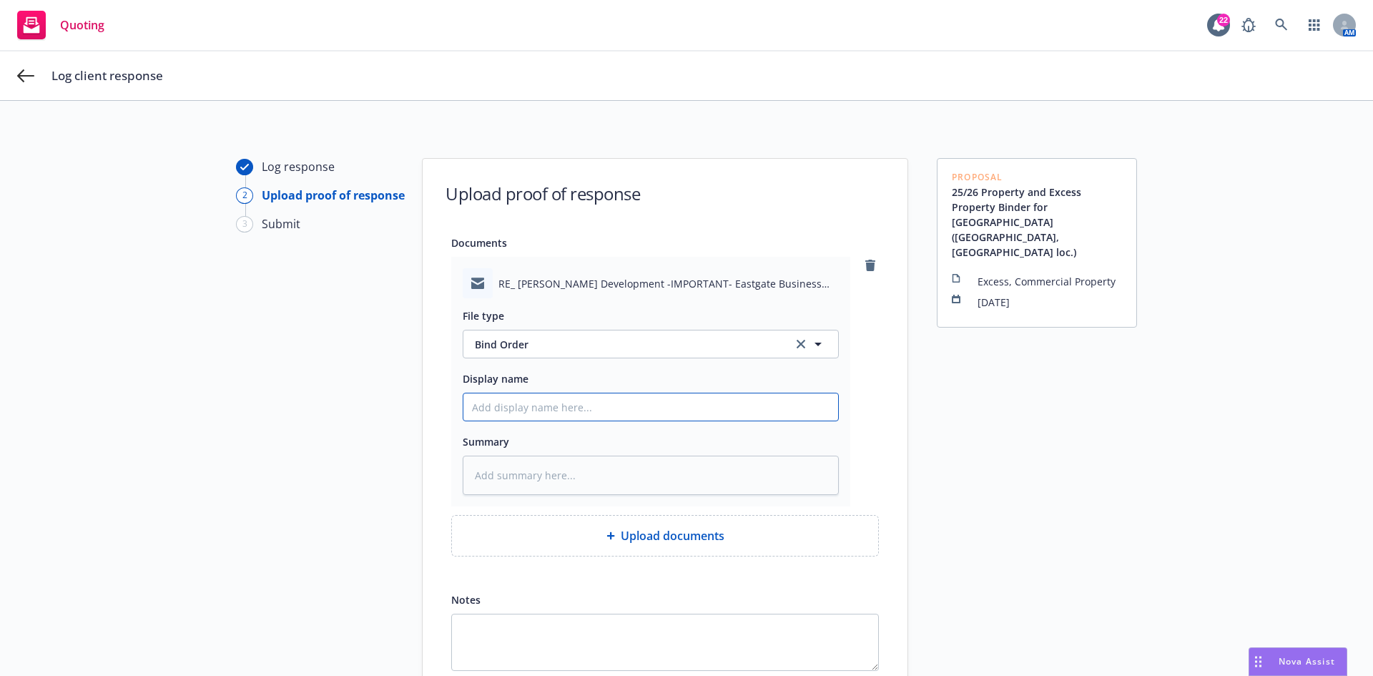
click at [548, 403] on input "Display name" at bounding box center [650, 406] width 375 height 27
type textarea "x"
type input "E"
type textarea "x"
type input "EM"
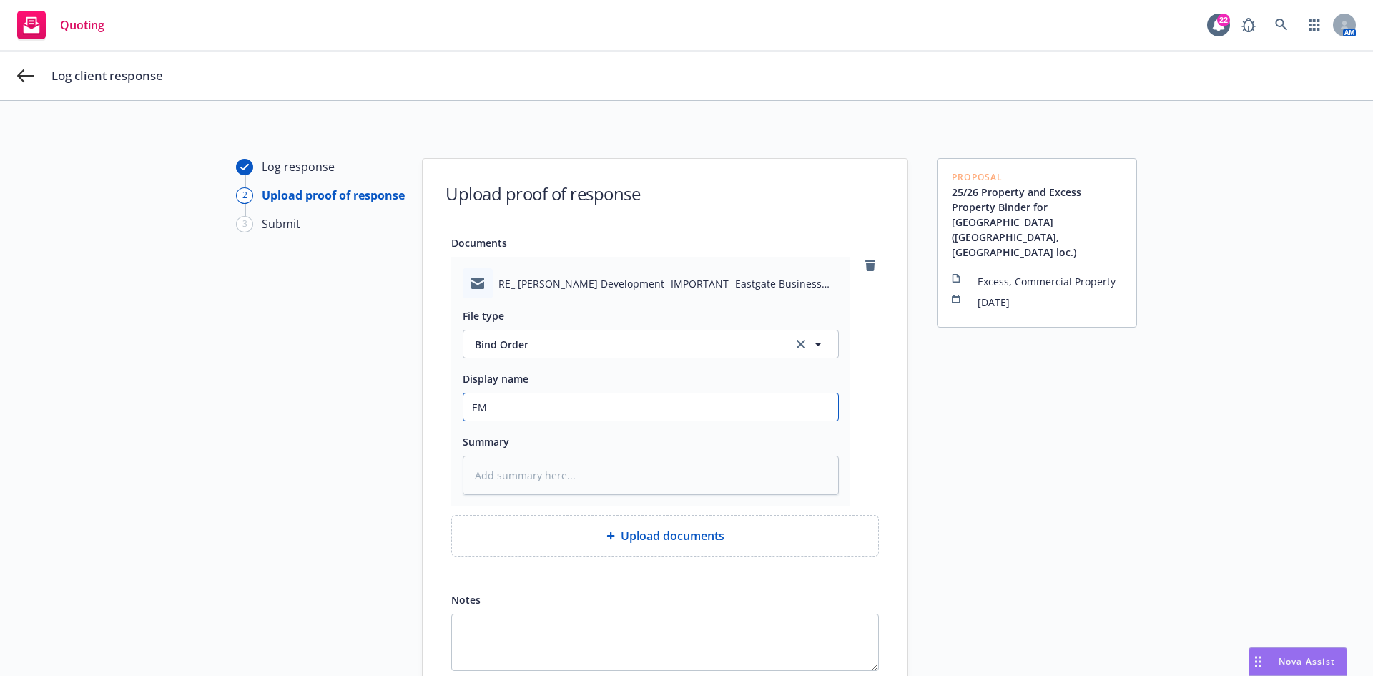
type textarea "x"
type input "EM"
type textarea "x"
type input "EM w"
type textarea "x"
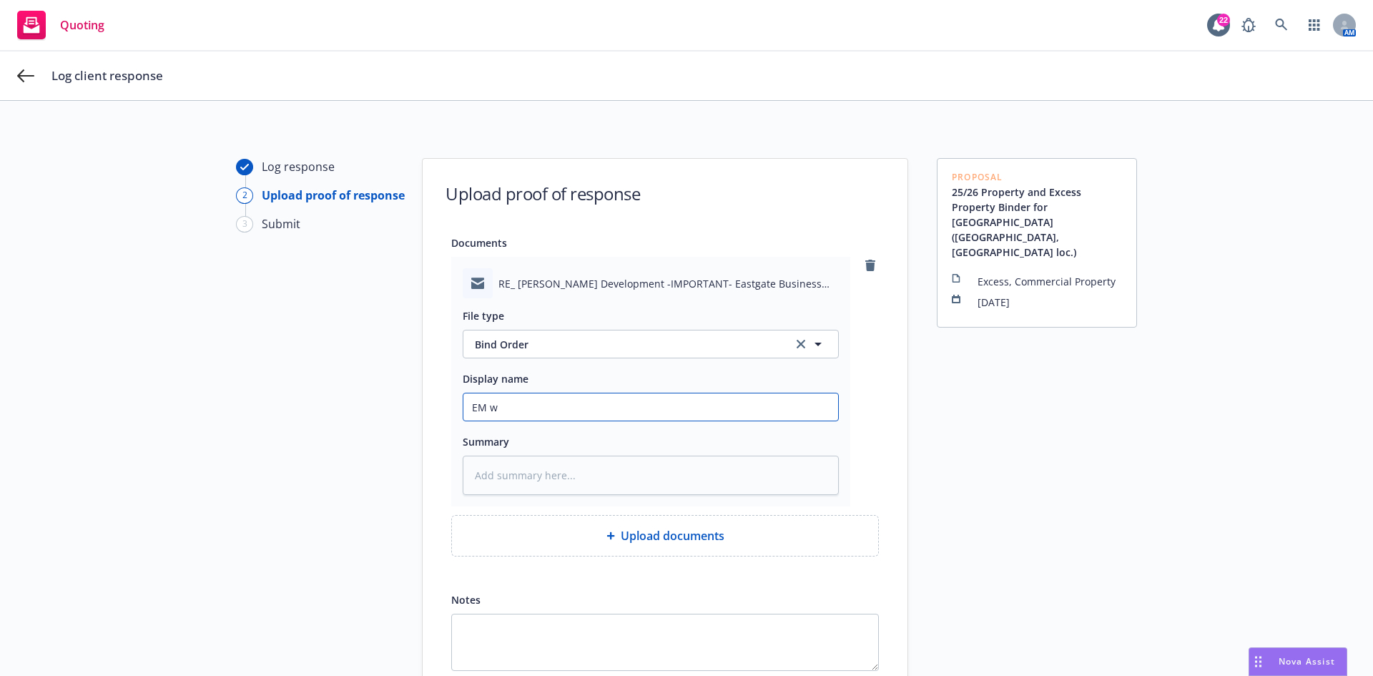
type input "EM w/"
type textarea "x"
type input "EM w/"
type textarea "x"
type input "EM w/ I"
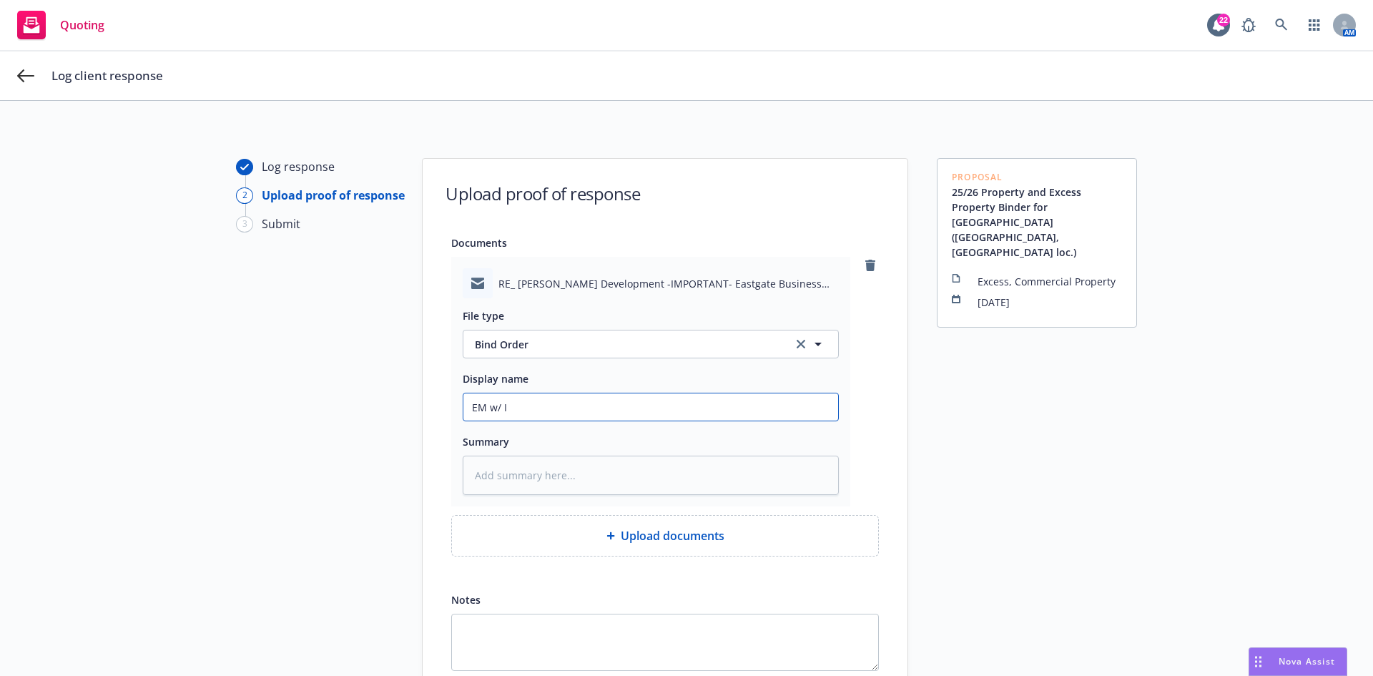
type textarea "x"
type input "EM w/ In"
type textarea "x"
type input "EM w/ Ins"
type textarea "x"
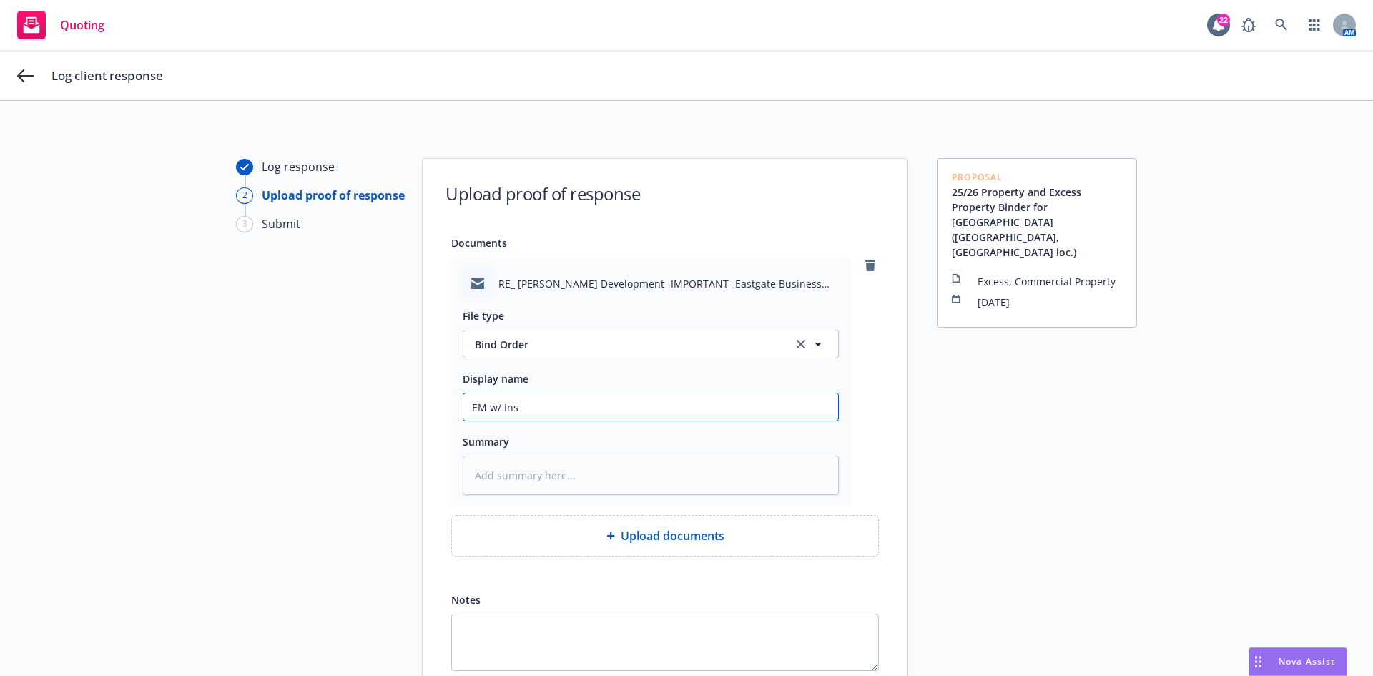
type input "EM w/ Insu"
type textarea "x"
type input "EM w/ Insur"
type textarea "x"
type input "EM w/ Insure"
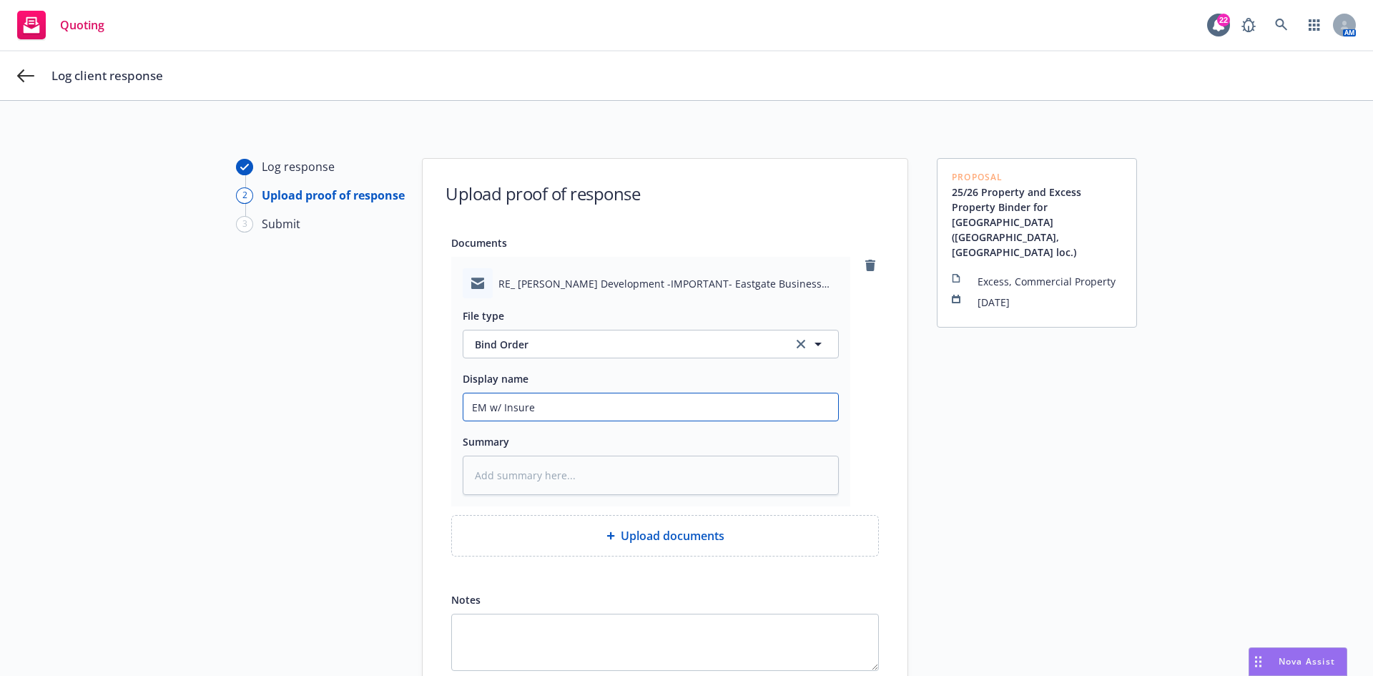
type textarea "x"
type input "EM w/ Insured"
type textarea "x"
type input "EM w/ Insured"
type textarea "x"
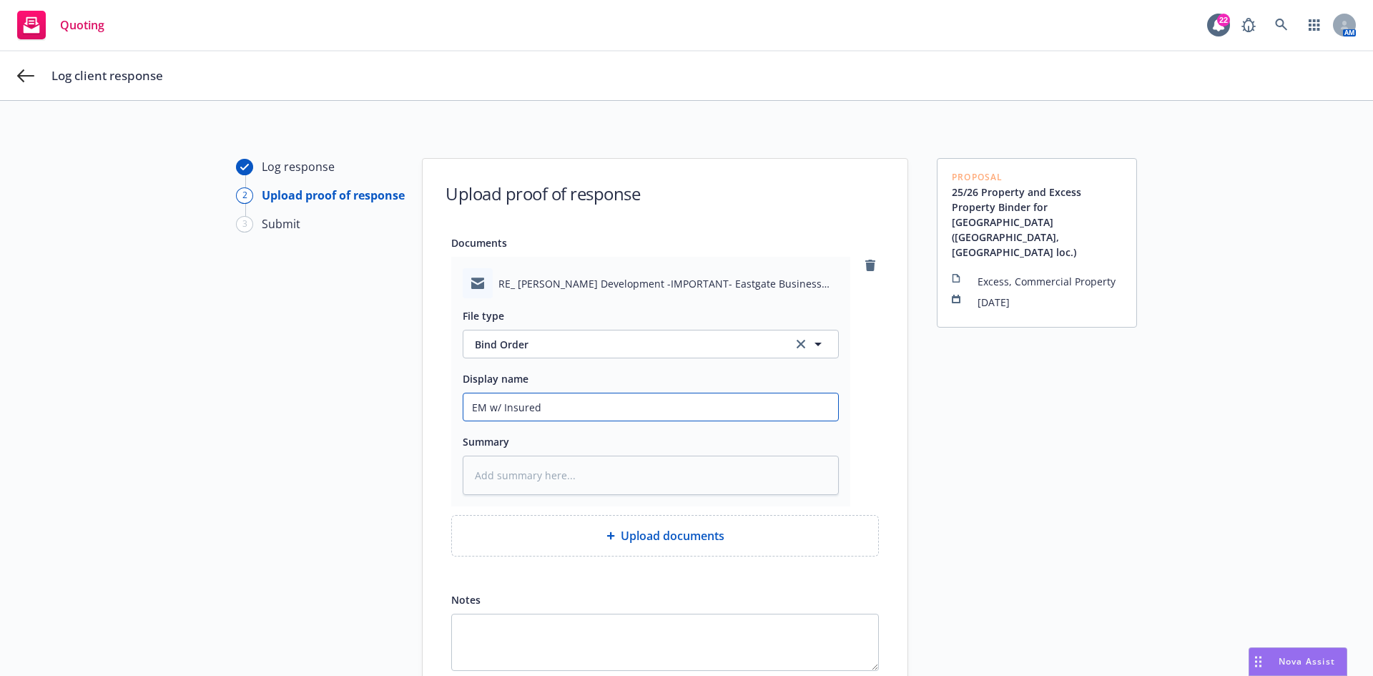
type input "EM w/ Insured -"
type textarea "x"
type input "EM w/ Insured -"
type textarea "x"
type input "EM w/ Insured - 2"
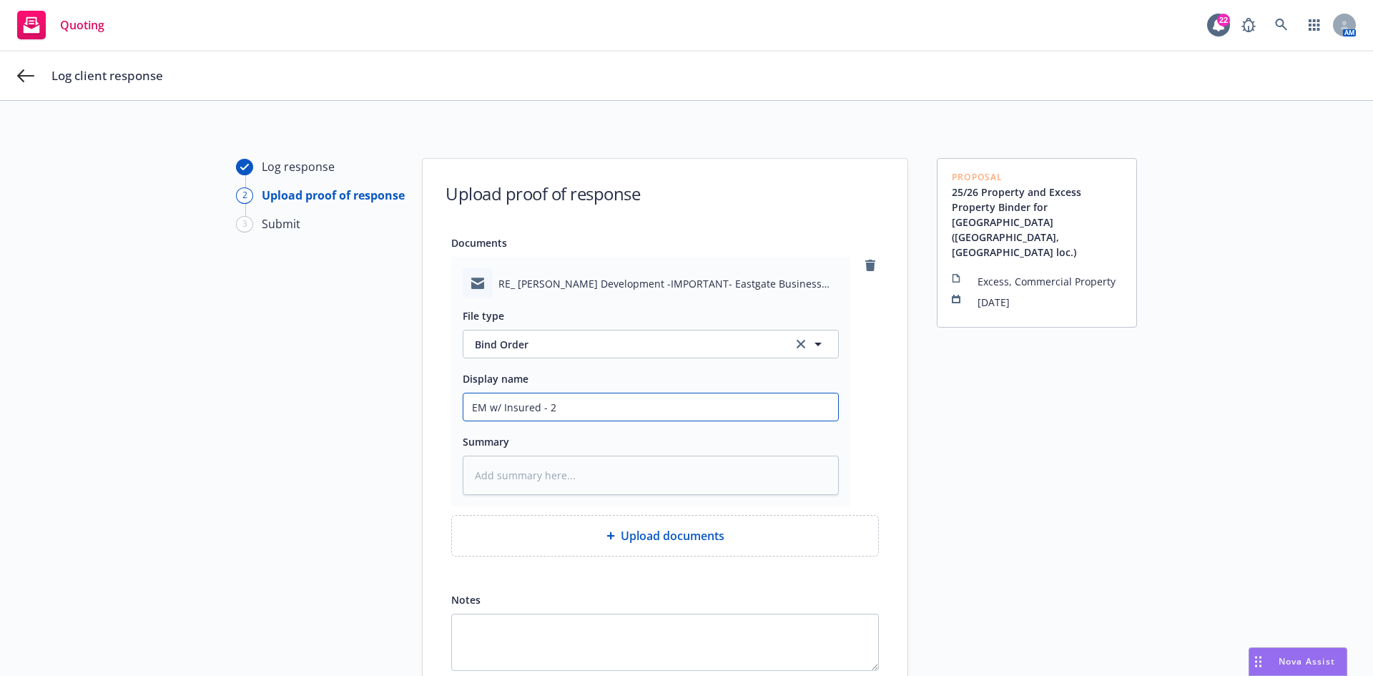
type textarea "x"
type input "EM w/ Insured - 25"
type textarea "x"
type input "EM w/ Insured - 25/"
type textarea "x"
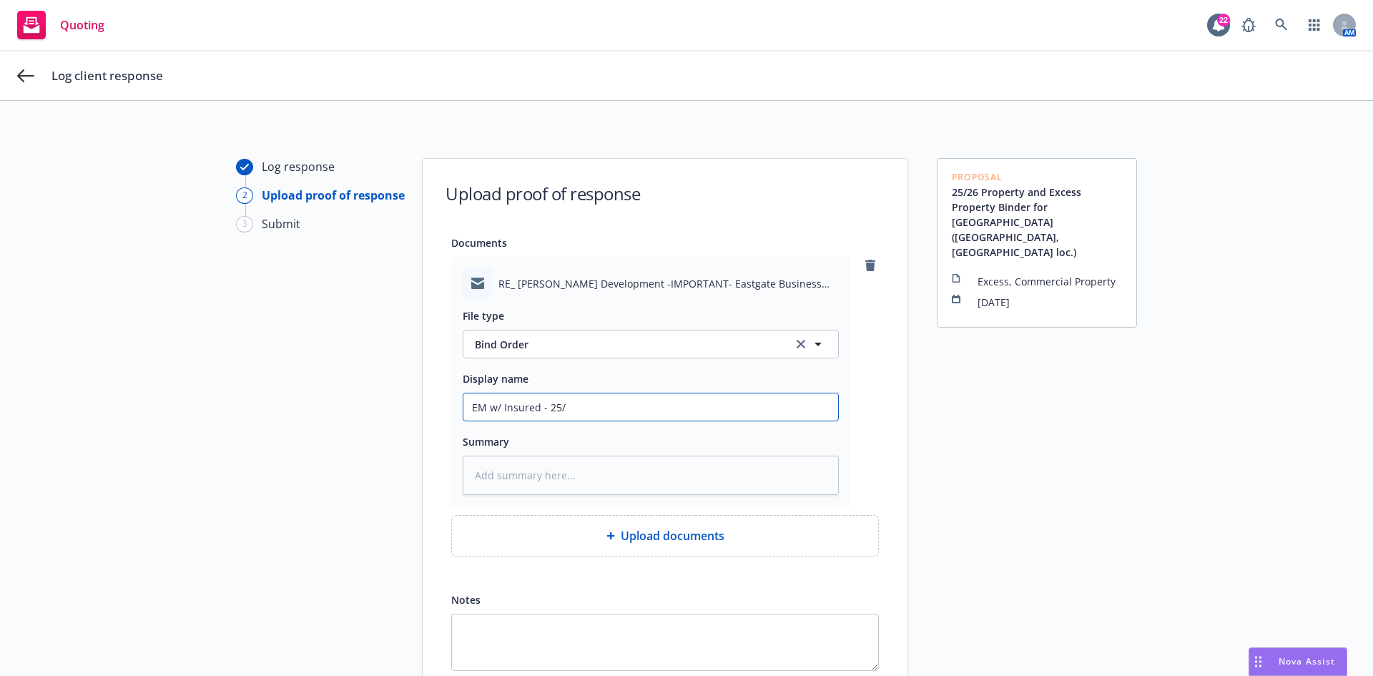
type input "EM w/ Insured - 25/2"
type textarea "x"
type input "EM w/ Insured - 25/26"
type textarea "x"
type input "EM w/ Insured - 25/26"
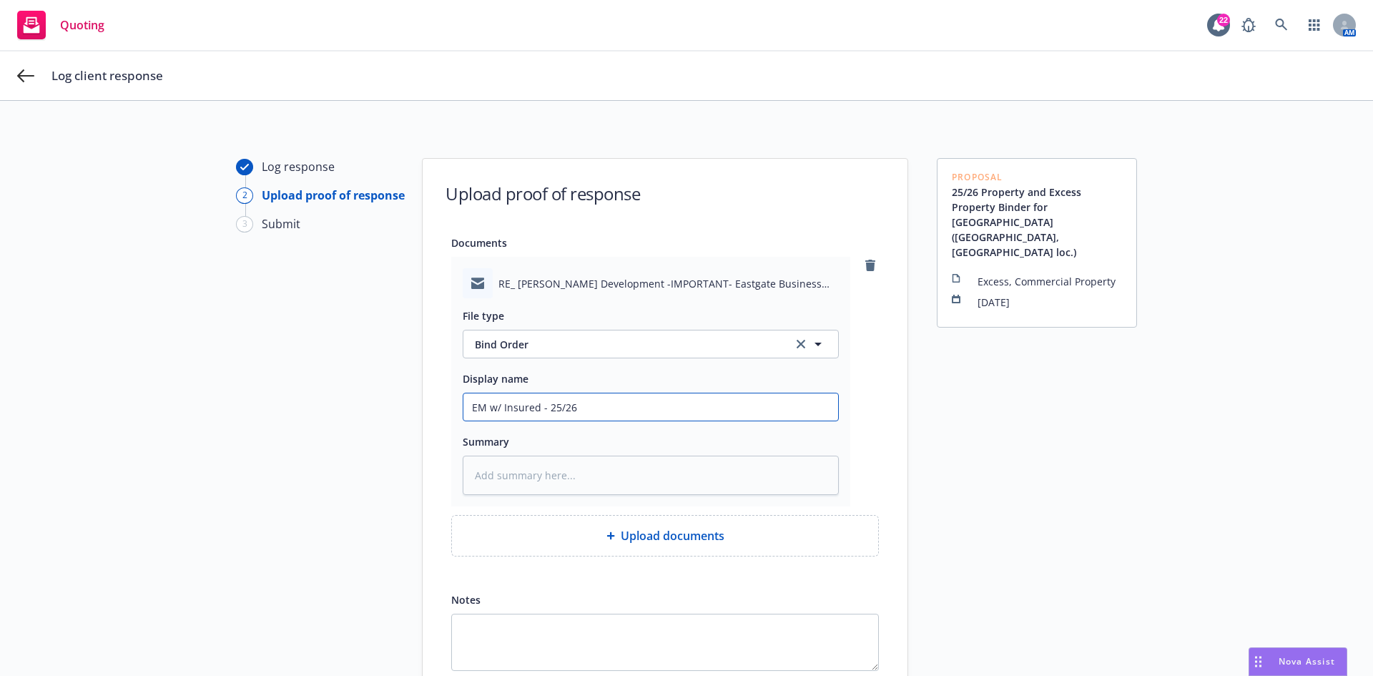
type textarea "x"
type input "EM w/ Insured - 25/26 T"
type textarea "x"
type input "EM w/ Insured - 25/26 Tr"
type textarea "x"
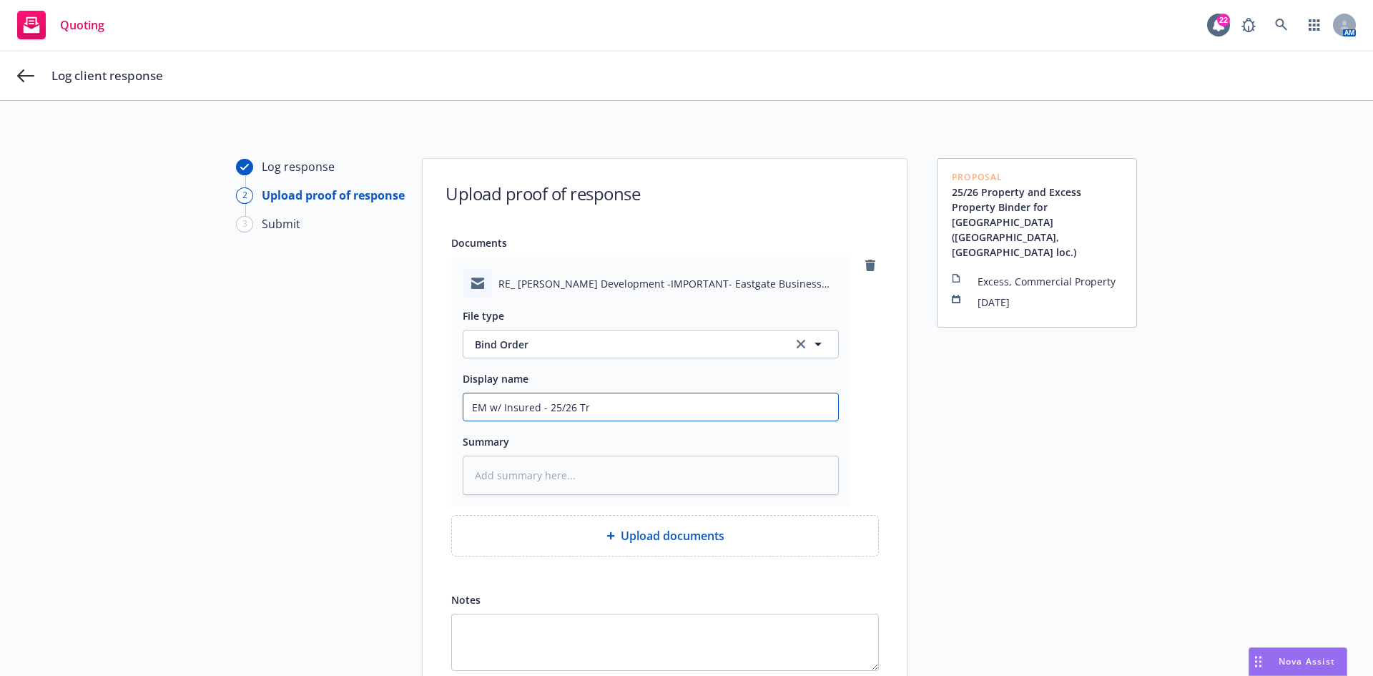
type input "EM w/ Insured - 25/26 Tra"
type textarea "x"
type input "EM w/ Insured - 25/26 Trac"
type textarea "x"
type input "EM w/ Insured - 25/26 Tract"
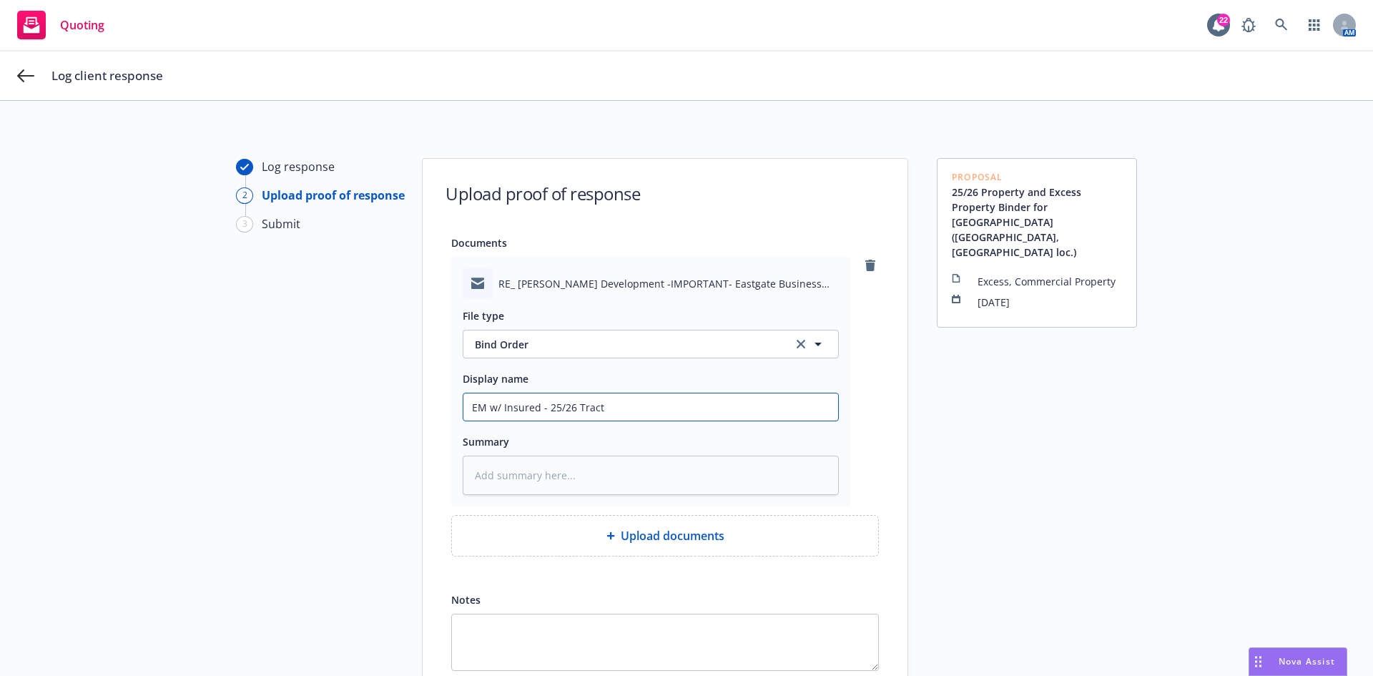
type textarea "x"
type input "EM w/ Insured - 25/26 Tract,"
type textarea "x"
type input "EM w/ Insured - 25/26 Tract,"
type textarea "x"
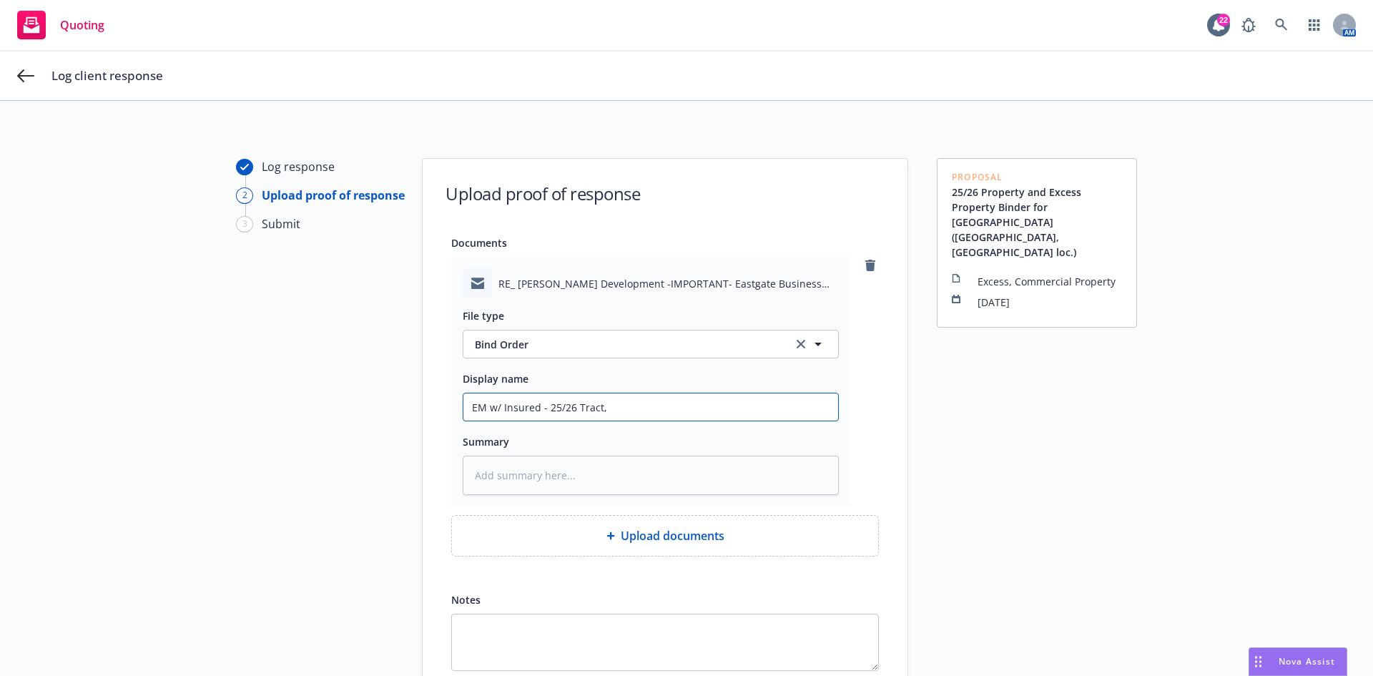
type input "EM w/ Insured - 25/26 Tract,"
type textarea "x"
type input "EM w/ Insured - 25/26 Tract"
type textarea "x"
type input "EM w/ Insured - 25/26 Trac"
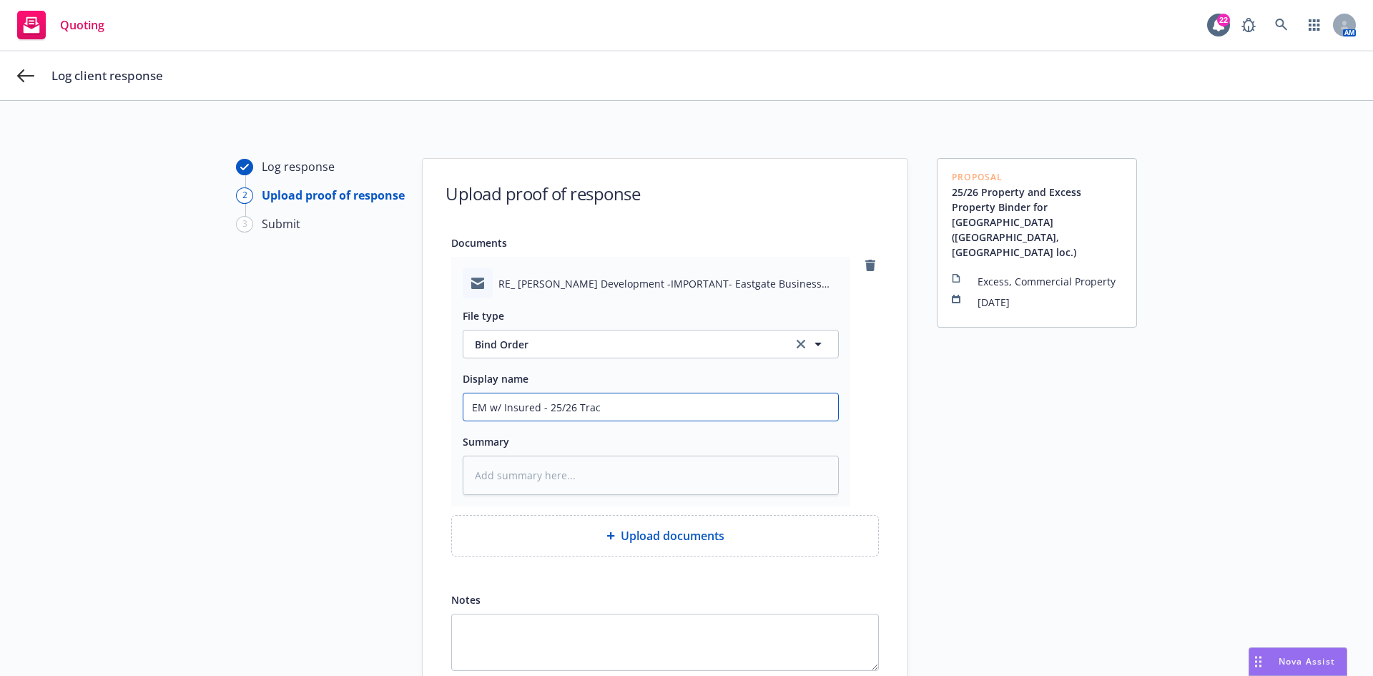
type textarea "x"
type input "EM w/ Insured - 25/26 [PERSON_NAME]"
type textarea "x"
type input "EM w/ Insured - 25/26 [PERSON_NAME],"
type textarea "x"
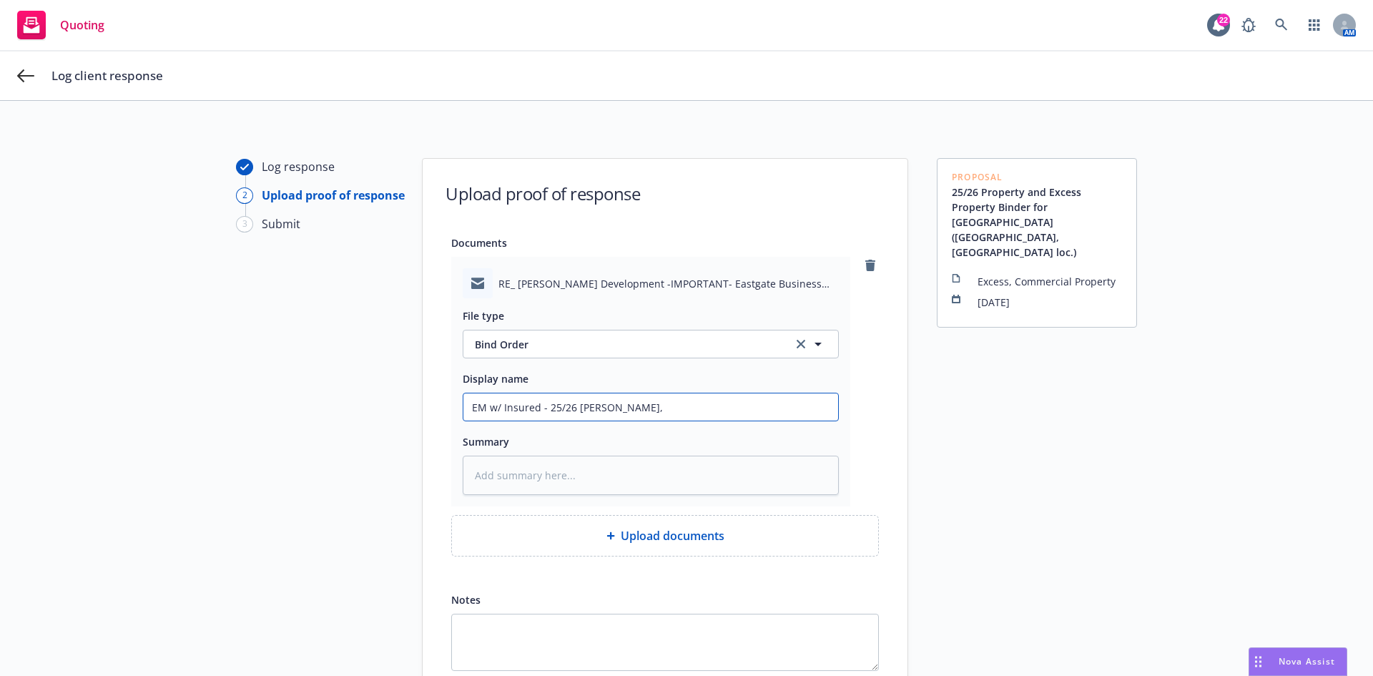
type input "EM w/ Insured - 25/26 [PERSON_NAME],"
type textarea "x"
type input "EM w/ Insured - 25/26 [PERSON_NAME]"
type textarea "x"
type input "EM w/ Insured - 25/26 [PERSON_NAME], Ca"
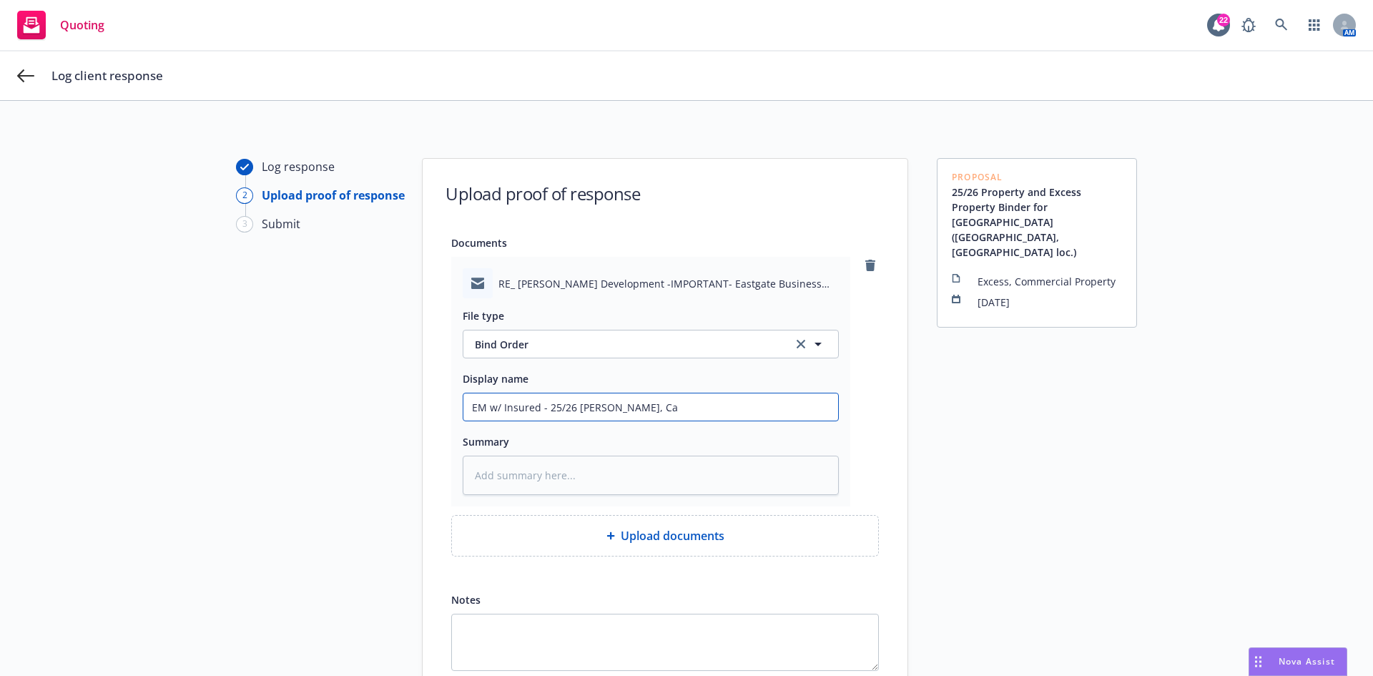
type textarea "x"
type input "EM w/ Insured - 25/26 [PERSON_NAME], Ca"
type textarea "x"
type input "EM w/ Insured - 25/26 [PERSON_NAME], Ca L"
type textarea "x"
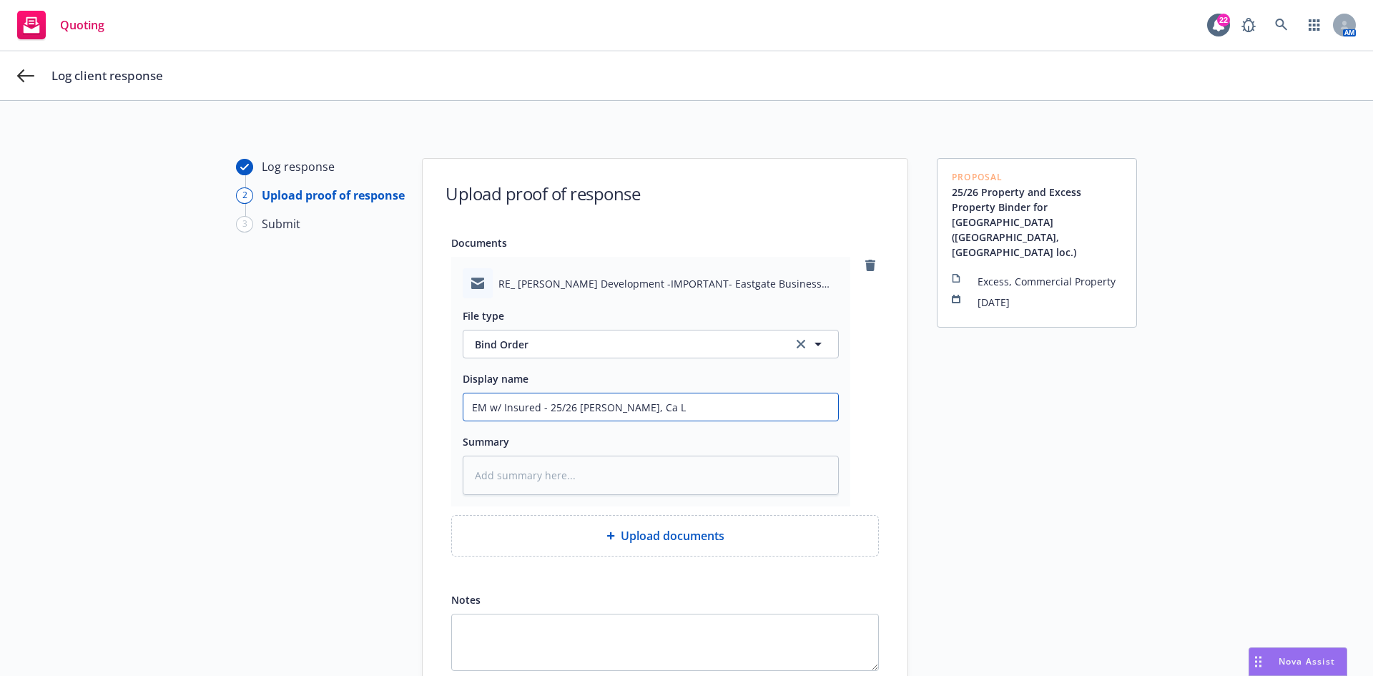
type input "EM w/ Insured - 25/26 [PERSON_NAME], Ca Lo"
type textarea "x"
type input "EM w/ Insured - 25/26 [PERSON_NAME], Ca Loc"
type textarea "x"
type input "EM w/ Insured - 25/26 [PERSON_NAME], Ca Loca"
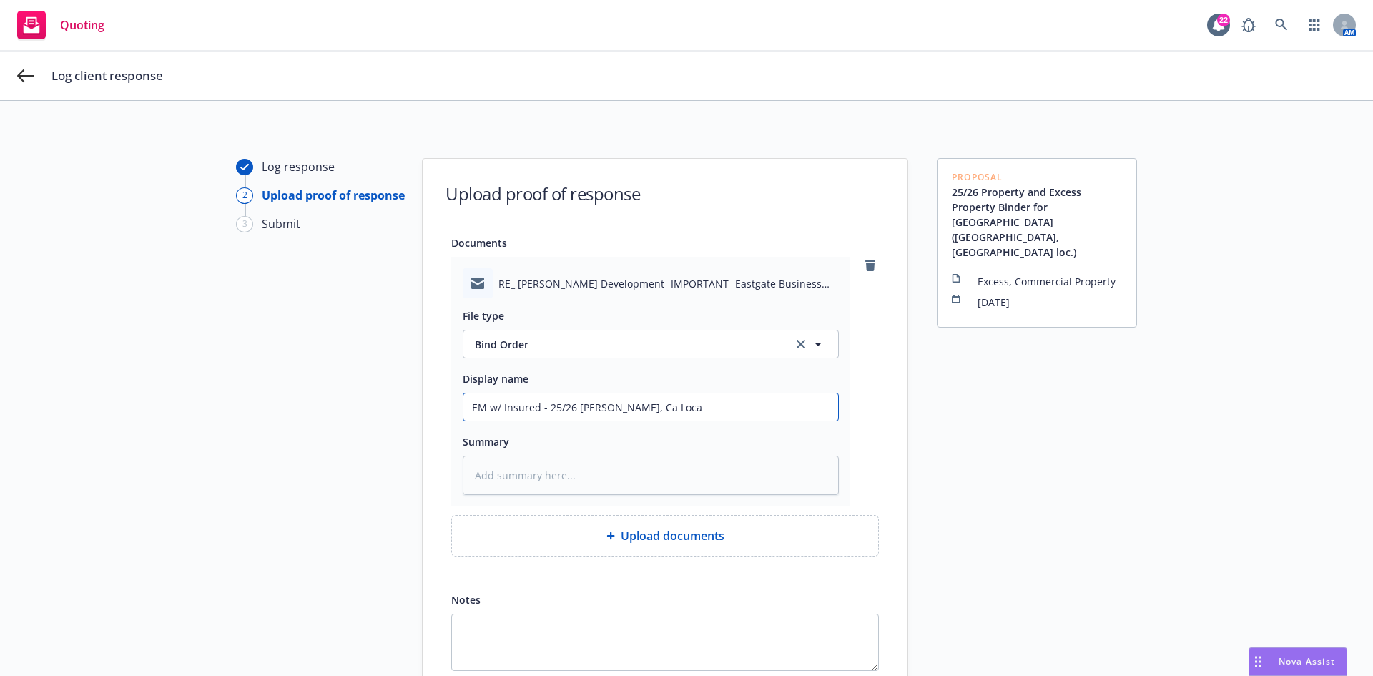
type textarea "x"
type input "EM w/ Insured - 25/26 [PERSON_NAME], Ca Locat"
type textarea "x"
type input "EM w/ Insured - 25/26 [PERSON_NAME], Ca Locati"
type textarea "x"
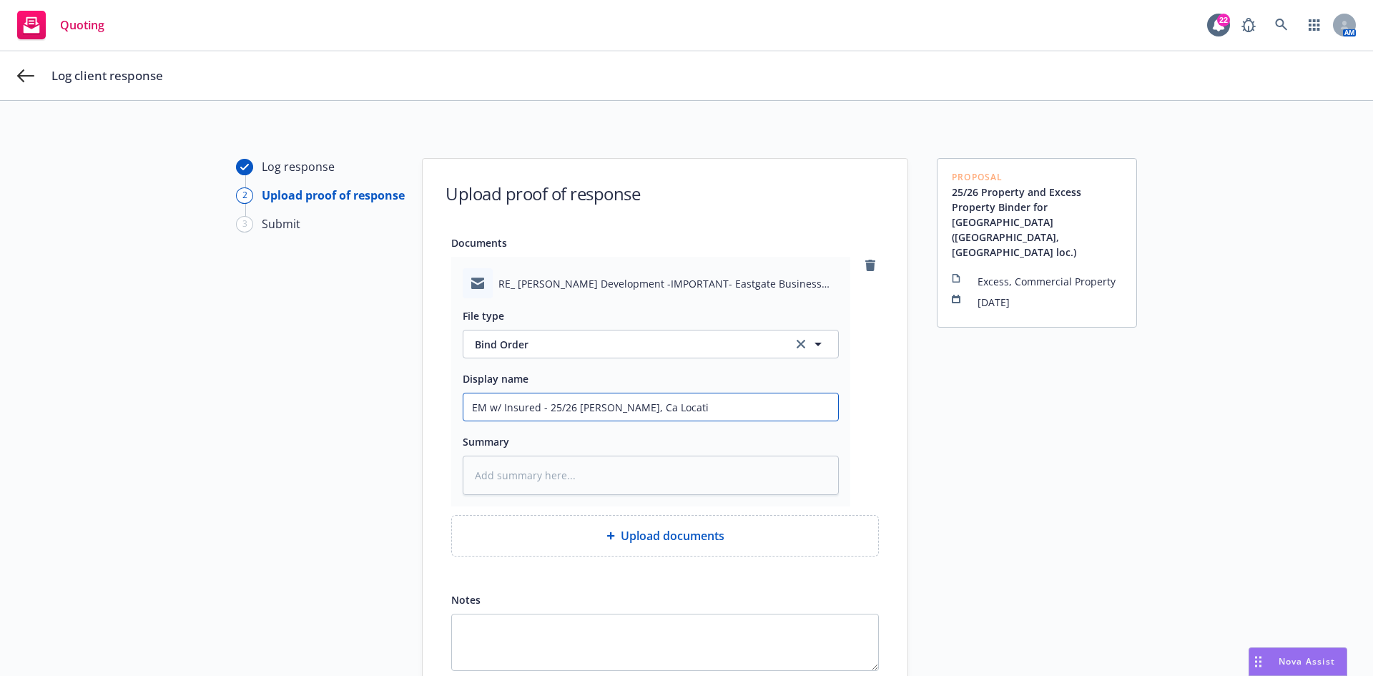
type input "EM w/ Insured - 25/26 [PERSON_NAME], Ca Locatio"
type textarea "x"
type input "EM w/ Insured - 25/26 [PERSON_NAME], Ca Location"
type textarea "x"
type input "EM w/ Insured - 25/26 [PERSON_NAME], Ca Location"
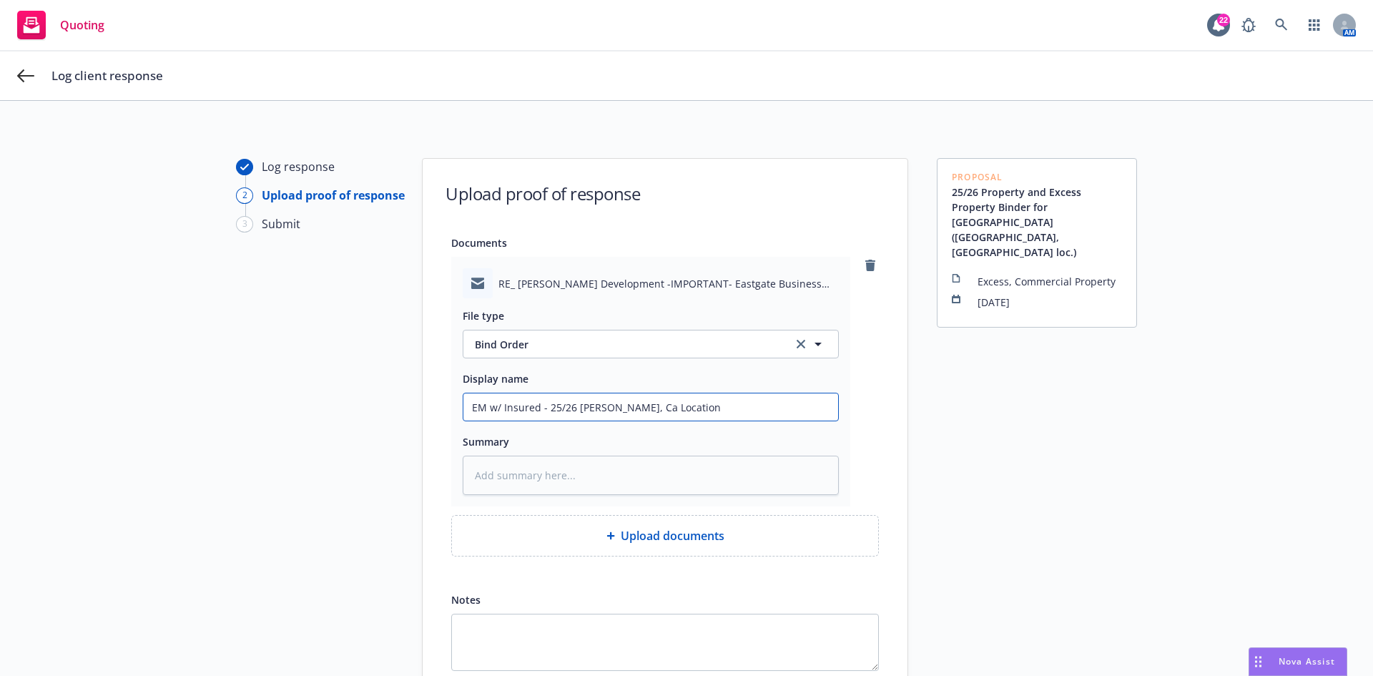
type textarea "x"
type input "EM w/ Insured - 25/26 [PERSON_NAME], Ca Location ("
type textarea "x"
type input "EM w/ Insured - 25/26 [PERSON_NAME], Ca Location (E"
type textarea "x"
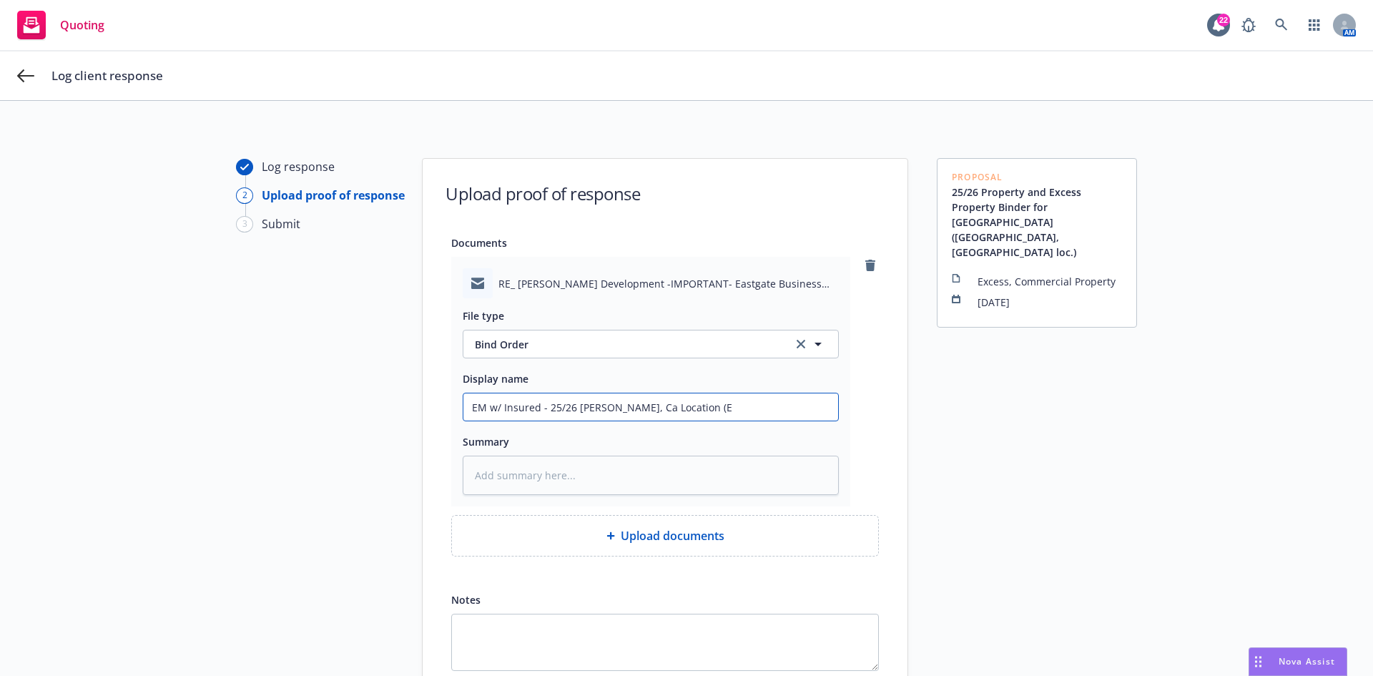
type input "EM w/ Insured - 25/26 [PERSON_NAME], Ca Location (Ea"
type textarea "x"
type input "EM w/ Insured - 25/26 [PERSON_NAME], Ca Location (Eas"
type textarea "x"
type input "EM w/ Insured - 25/26 [PERSON_NAME], Ca Location (East"
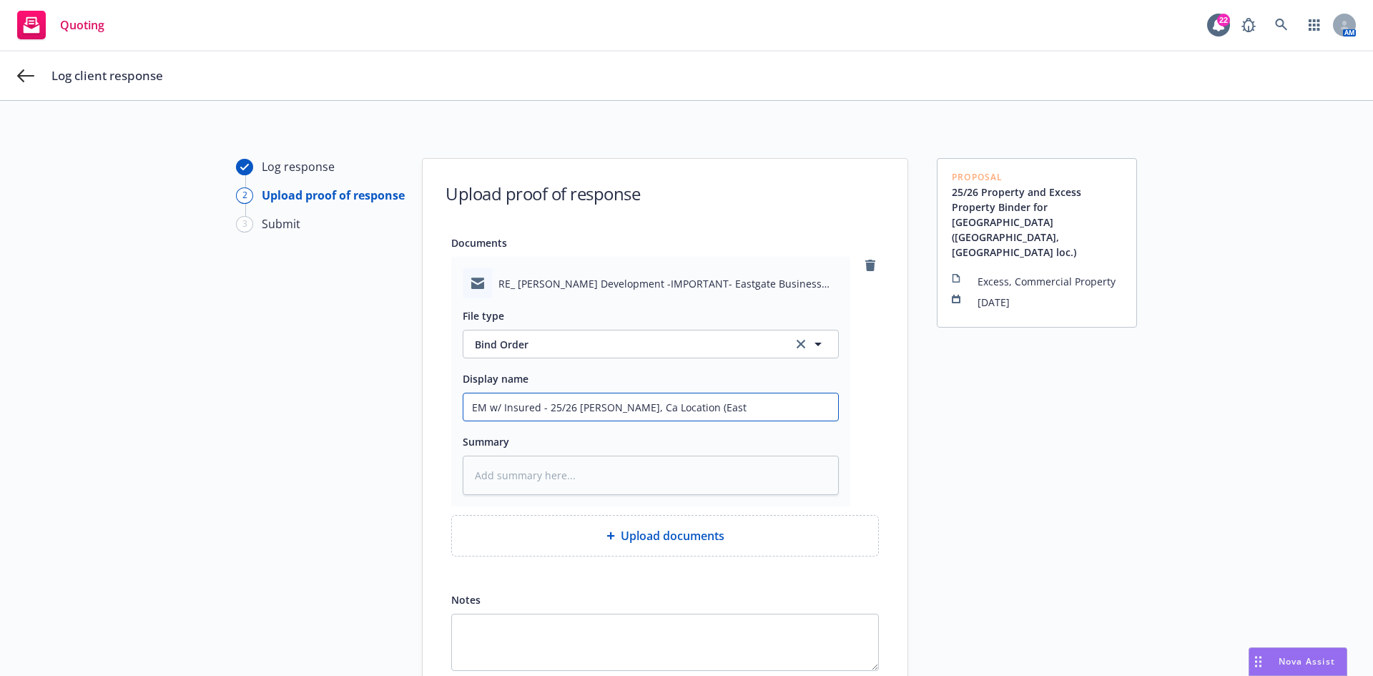
type textarea "x"
type input "EM w/ Insured - 25/26 Tracy, Ca Location ([GEOGRAPHIC_DATA]"
type textarea "x"
type input "EM w/ Insured - 25/26 Tracy, Ca Location ([GEOGRAPHIC_DATA]"
type textarea "x"
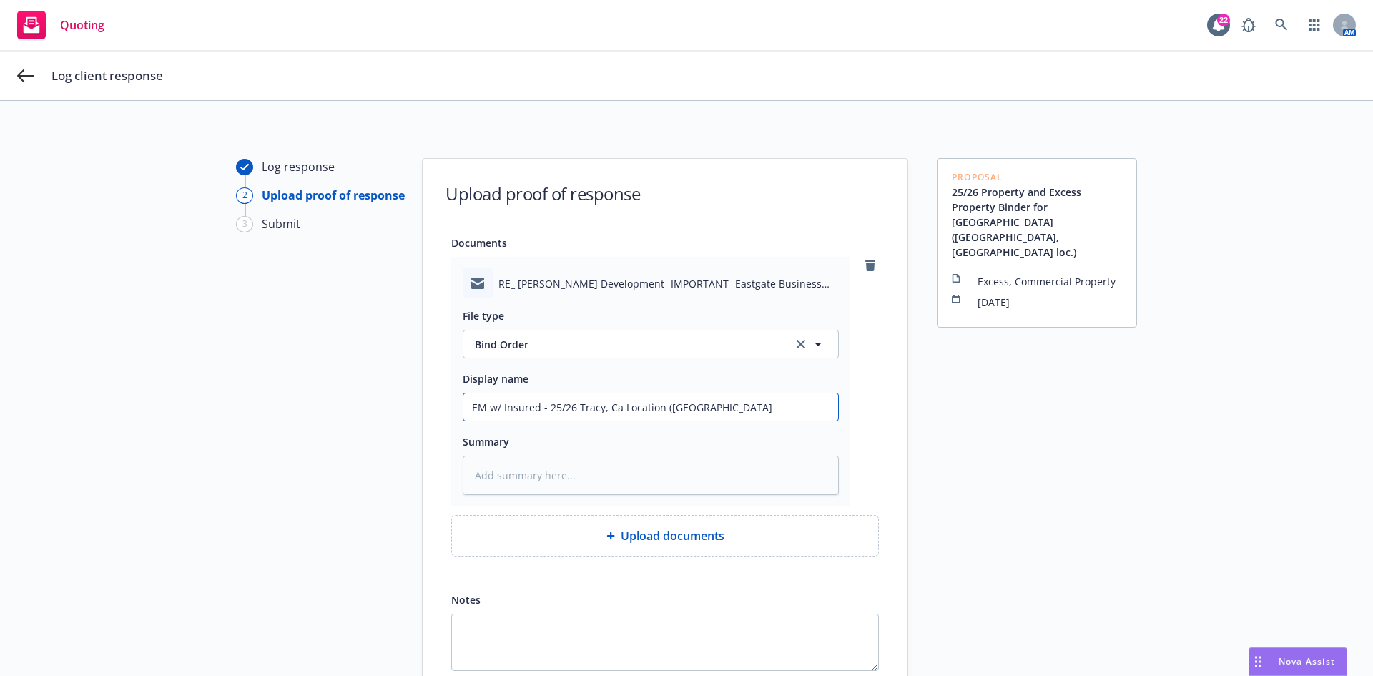
type input "EM w/ Insured - 25/26 Tracy, Ca Location ([GEOGRAPHIC_DATA]"
type textarea "x"
type input "EM w/ Insured - 25/26 Tracy, Ca Location ([GEOGRAPHIC_DATA]"
type textarea "x"
type input "EM w/ Insured - 25/26 Tracy, Ca Location ([GEOGRAPHIC_DATA]"
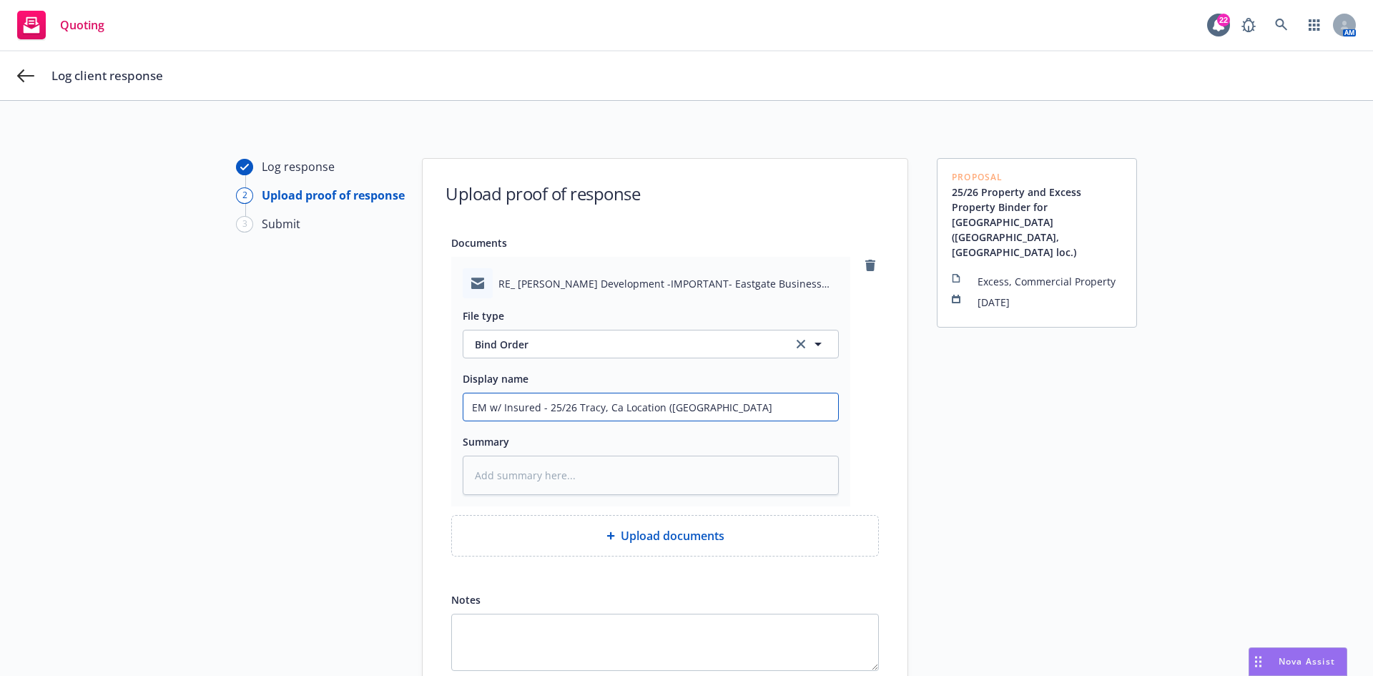
type textarea "x"
type input "EM w/ Insured - 25/26 Tracy, Ca Location ([GEOGRAPHIC_DATA] B"
type textarea "x"
type input "EM w/ Insured - 25/26 Tracy, Ca Location ([GEOGRAPHIC_DATA] Bu"
type textarea "x"
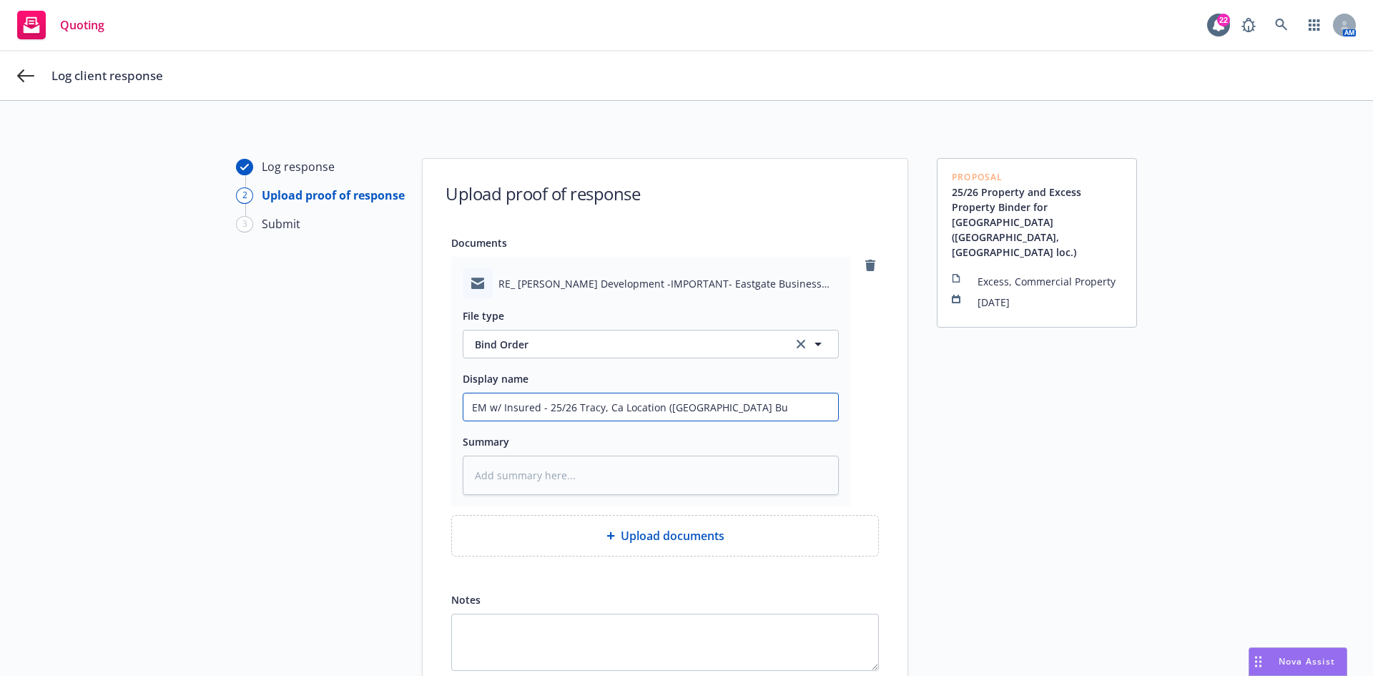
type input "EM w/ Insured - 25/26 Tracy, Ca Location ([GEOGRAPHIC_DATA] Bus"
type textarea "x"
type input "EM w/ Insured - 25/26 Tracy, Ca Location ([GEOGRAPHIC_DATA] Busi"
type textarea "x"
type input "EM w/ Insured - 25/26 Tracy, Ca Location ([GEOGRAPHIC_DATA] Busin"
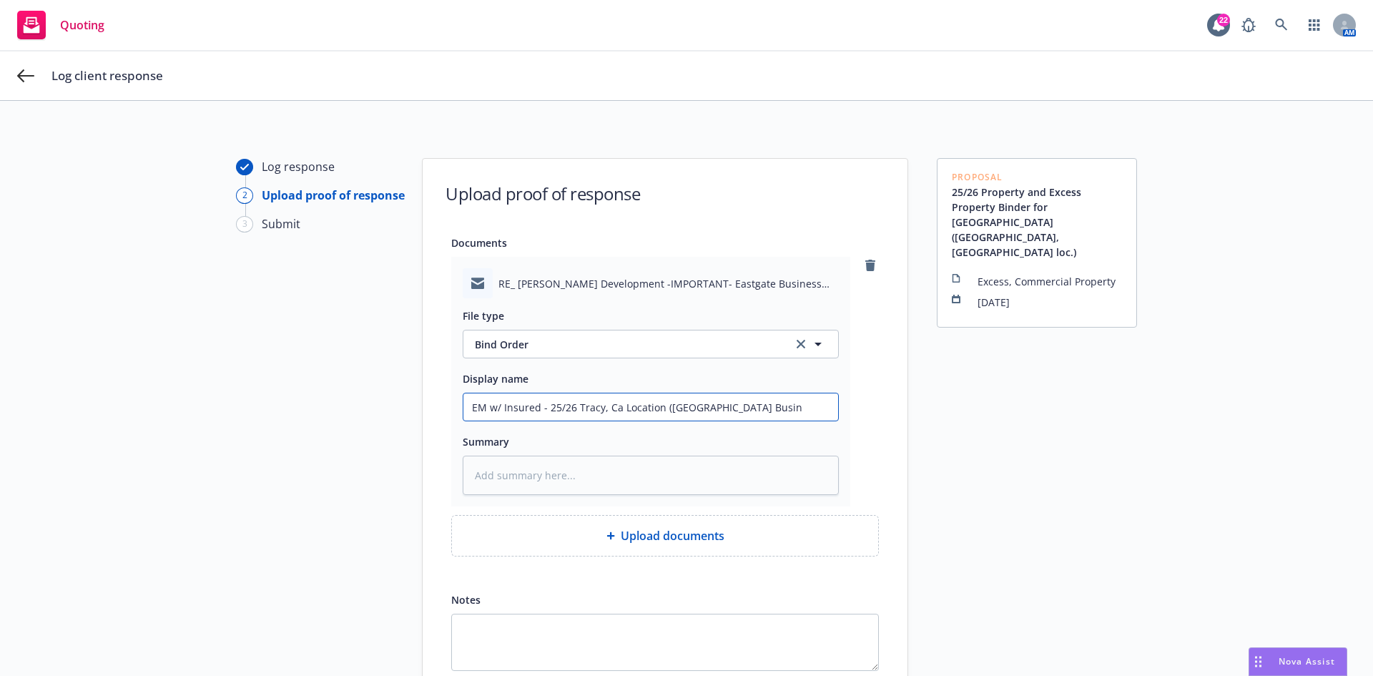
type textarea "x"
type input "EM w/ Insured - 25/26 Tracy, Ca Location ([GEOGRAPHIC_DATA] Busine"
type textarea "x"
type input "EM w/ Insured - 25/26 Tracy, Ca Location ([GEOGRAPHIC_DATA] Busines"
type textarea "x"
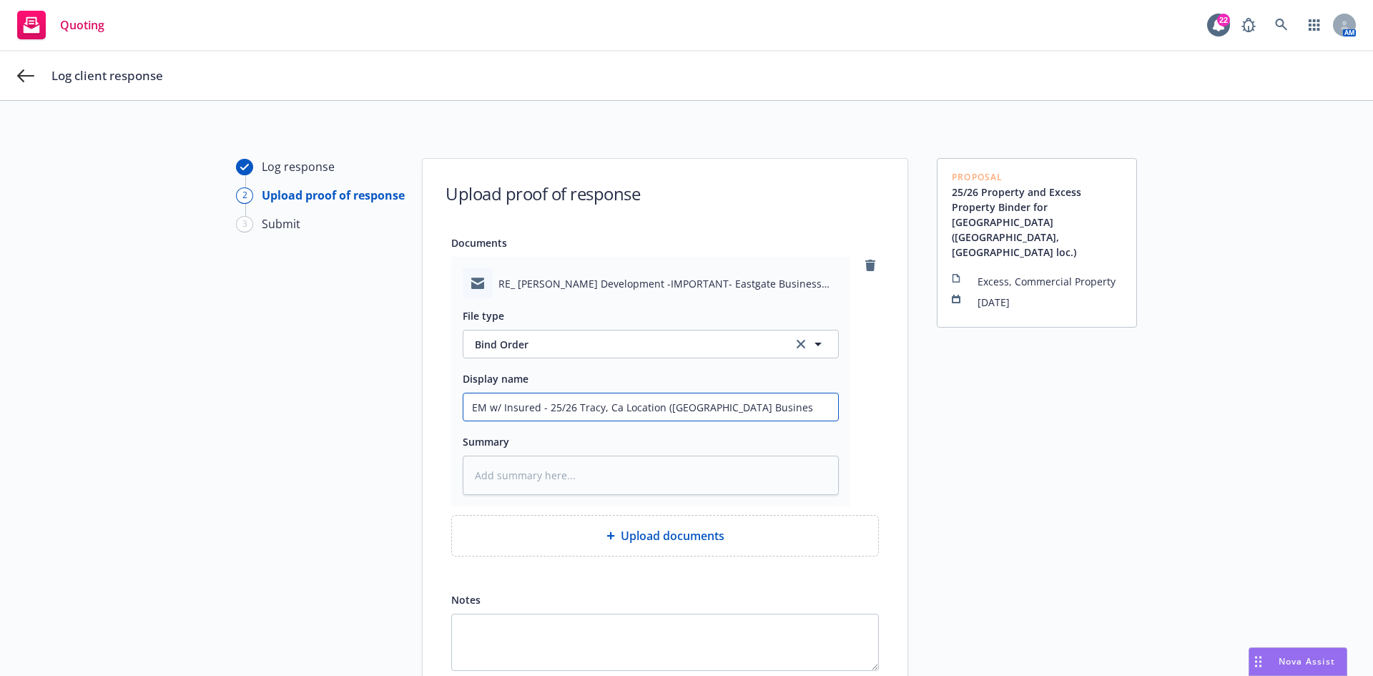
type input "EM w/ Insured - 25/26 Tracy, Ca Location ([GEOGRAPHIC_DATA] Business"
type textarea "x"
type input "EM w/ Insured - 25/26 Tracy, Ca Location ([GEOGRAPHIC_DATA] Business"
type textarea "x"
type input "EM w/ Insured - 25/26 Tracy, Ca Location ([GEOGRAPHIC_DATA] Business P"
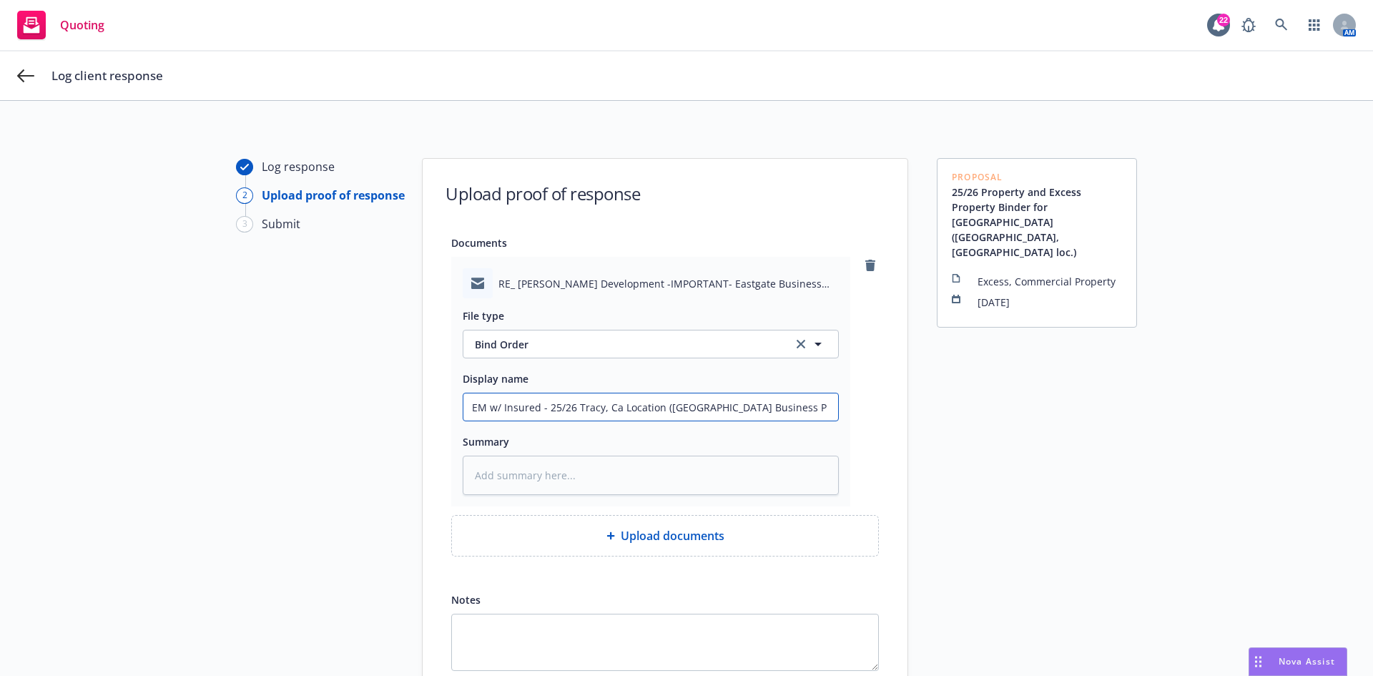
type textarea "x"
type input "EM w/ Insured - 25/26 Tracy, Ca Location ([GEOGRAPHIC_DATA] Business [GEOGRAPHI…"
type textarea "x"
type input "EM w/ Insured - 25/26 Tracy, Ca Location ([GEOGRAPHIC_DATA] Business Par"
type textarea "x"
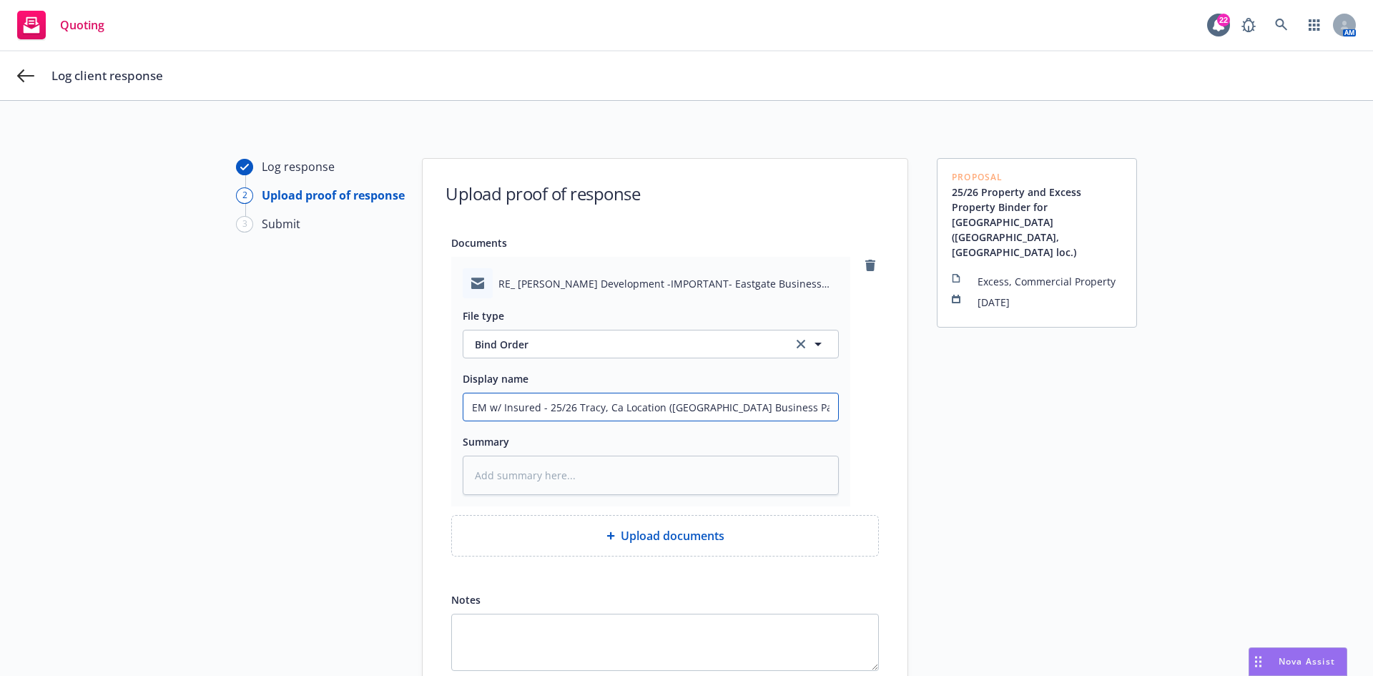
type input "EM w/ Insured - 25/26 Tracy, Ca Location ([GEOGRAPHIC_DATA]"
type textarea "x"
type input "EM w/ Insured - 25/26 Tracy, Ca Location ([GEOGRAPHIC_DATA])"
type textarea "x"
type input "EM w/ Insured - 25/26 Tracy, Ca Location ([GEOGRAPHIC_DATA])"
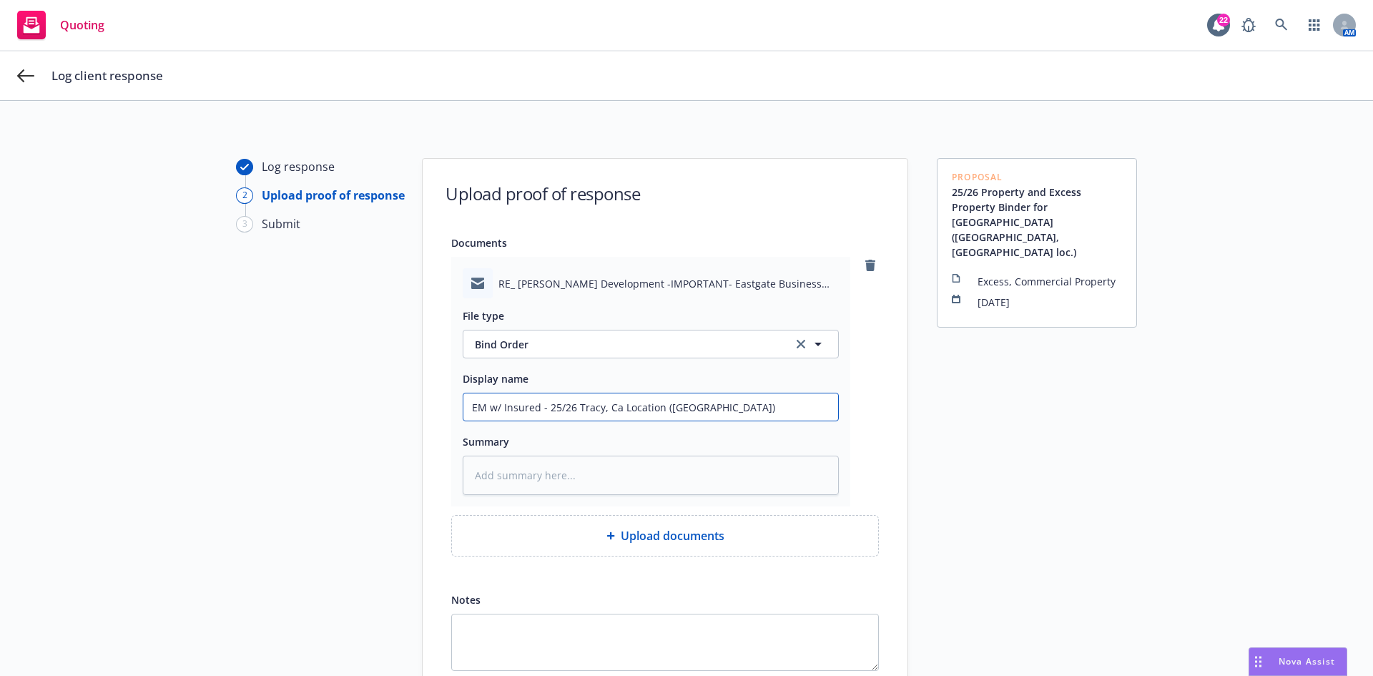
type textarea "x"
type input "EM w/ Insured - 25/26 Tracy, Ca Location ([GEOGRAPHIC_DATA]) P"
type textarea "x"
type input "EM w/ Insured - 25/26 Tracy, Ca Location ([GEOGRAPHIC_DATA]) Pr"
type textarea "x"
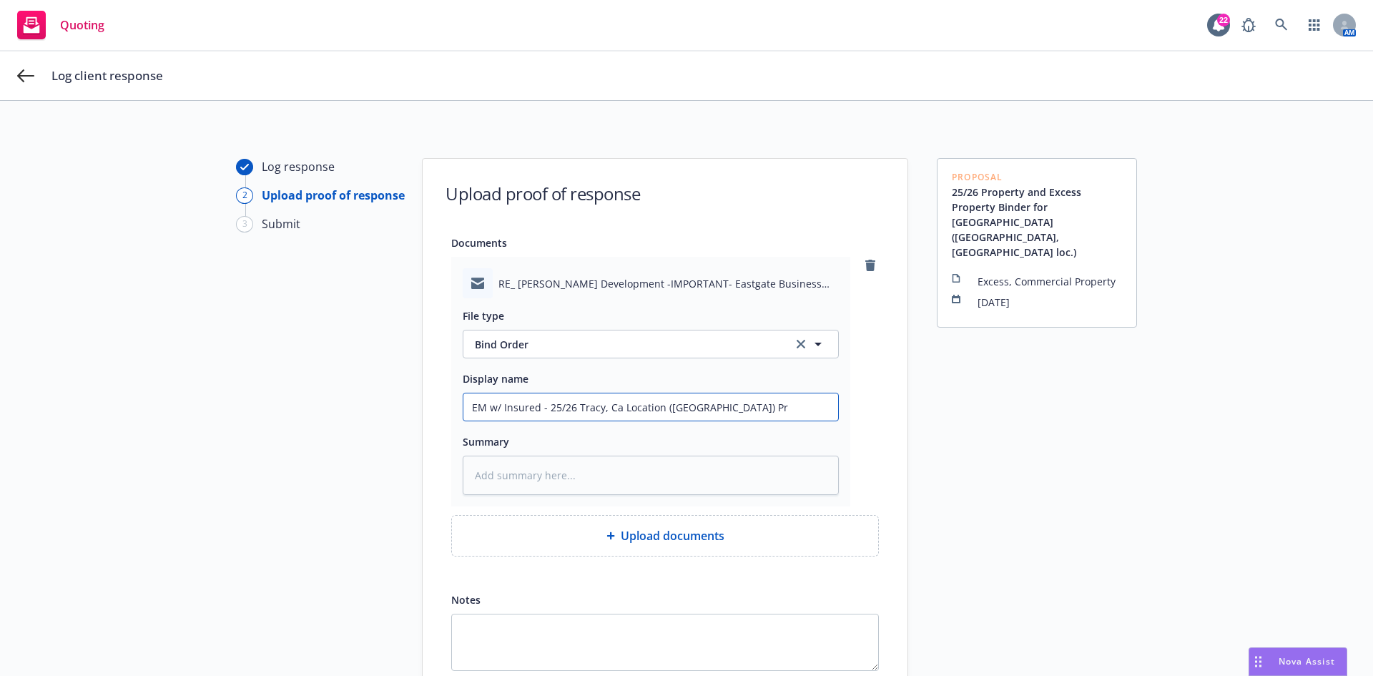
type input "EM w/ Insured - 25/26 Tracy, Ca Location ([GEOGRAPHIC_DATA]) Pro"
type textarea "x"
type input "EM w/ Insured - 25/26 Tracy, Ca Location ([GEOGRAPHIC_DATA]) Prop"
type textarea "x"
type input "EM w/ Insured - 25/26 Tracy, Ca Location ([GEOGRAPHIC_DATA]) Prope"
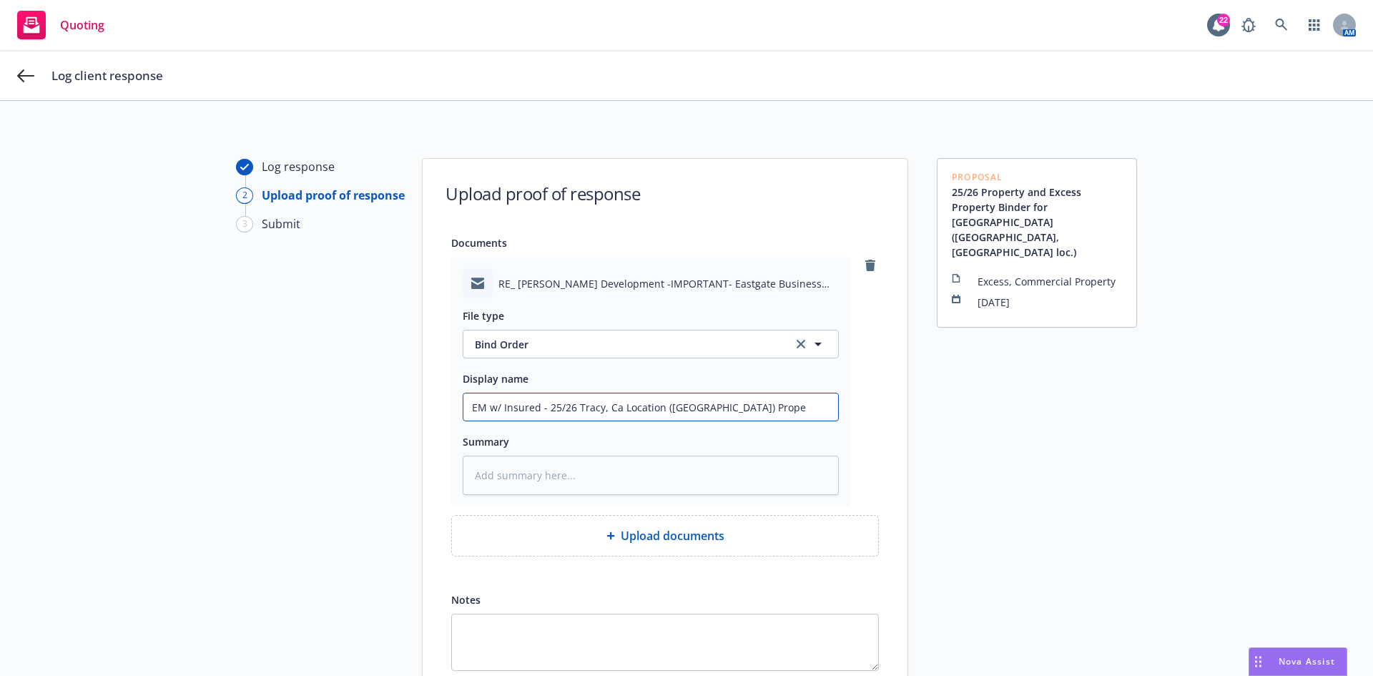
type textarea "x"
type input "EM w/ Insured - 25/26 Tracy, Ca Location ([GEOGRAPHIC_DATA]) Proper"
type textarea "x"
type input "EM w/ Insured - 25/26 Tracy, Ca Location ([GEOGRAPHIC_DATA]) Propert"
type textarea "x"
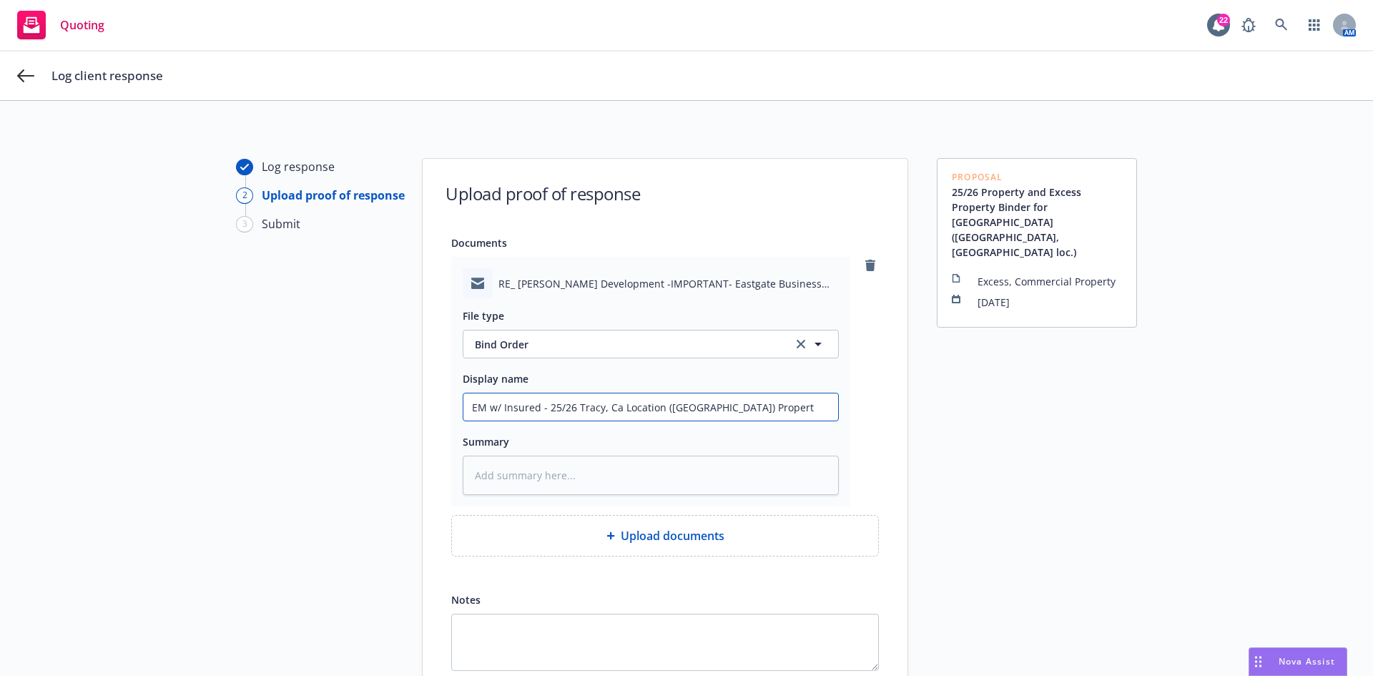
type input "EM w/ Insured - 25/26 Tracy, Ca Location ([GEOGRAPHIC_DATA]) Property"
type textarea "x"
type input "EM w/ Insured - 25/26 Tracy, Ca Location ([GEOGRAPHIC_DATA]) Property"
type textarea "x"
type input "EM w/ Insured - 25/26 Tracy, Ca Location ([GEOGRAPHIC_DATA]) Property a"
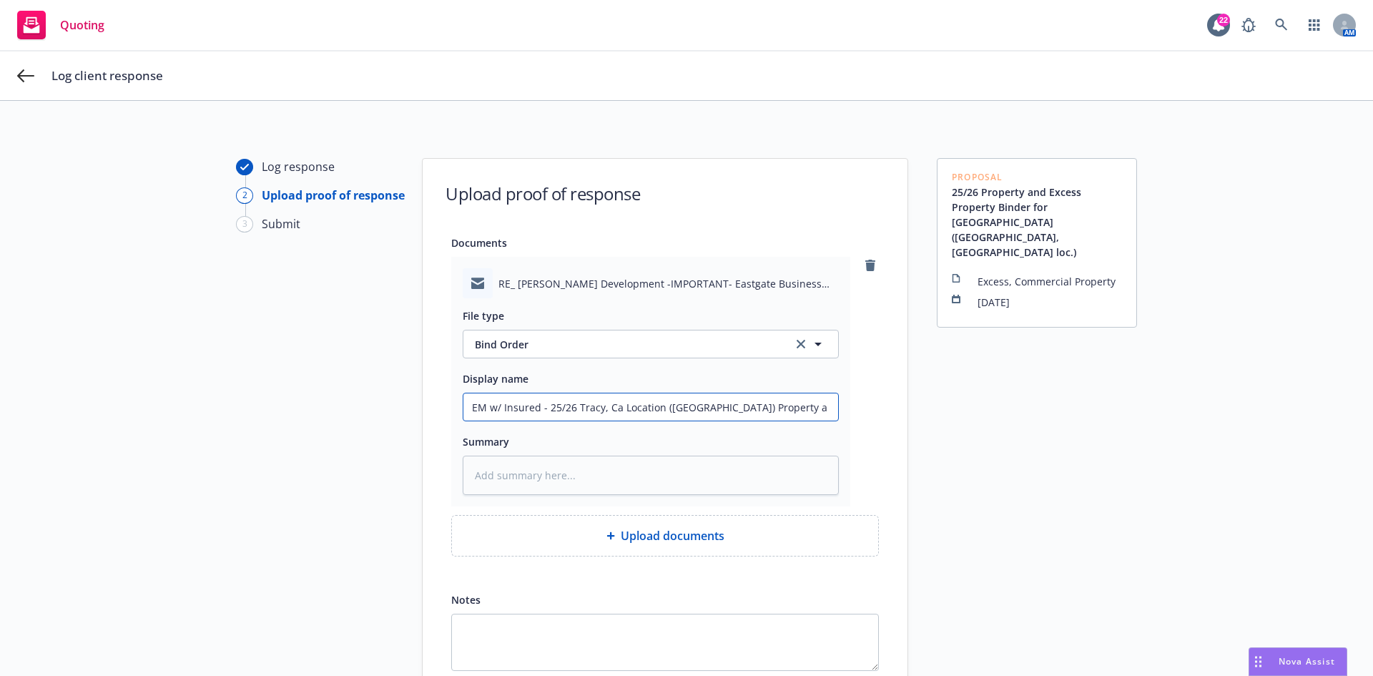
type textarea "x"
type input "EM w/ Insured - 25/26 Tracy, Ca Location ([GEOGRAPHIC_DATA]) Property an"
type textarea "x"
type input "EM w/ Insured - 25/26 Tracy, Ca Location ([GEOGRAPHIC_DATA]) Property and"
type textarea "x"
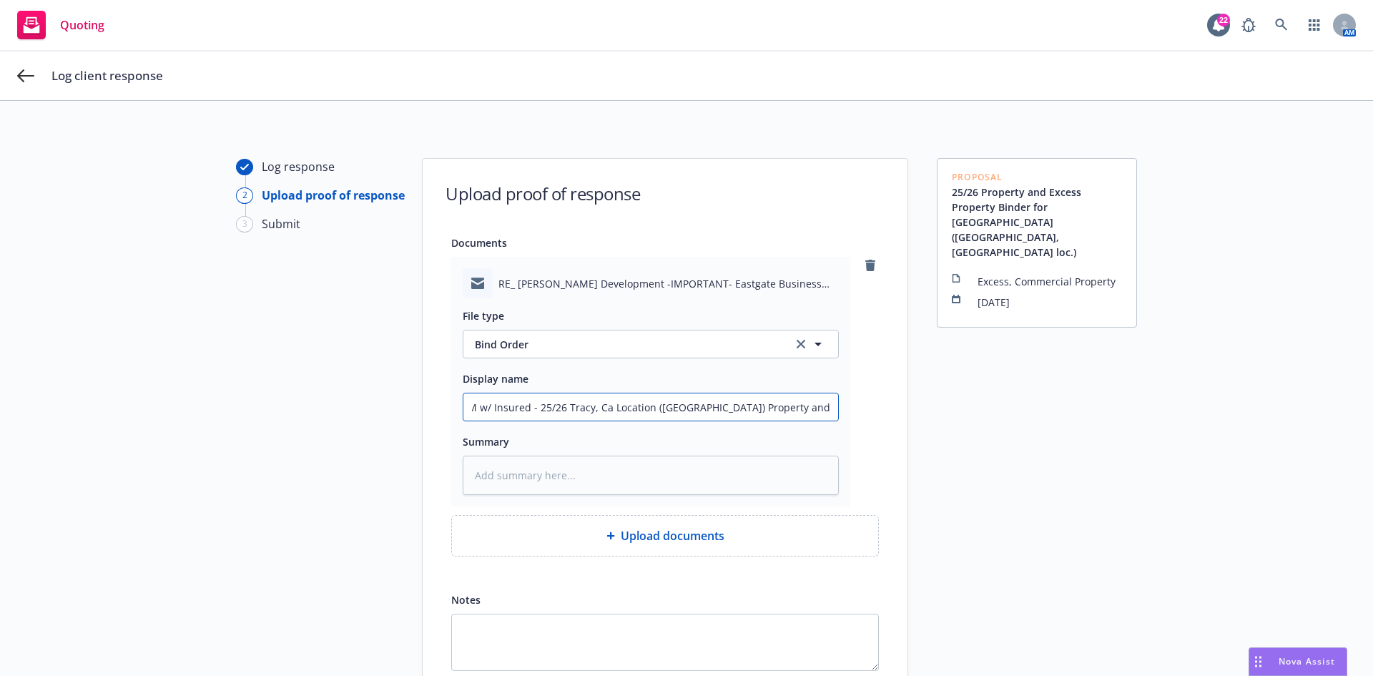
type input "EM w/ Insured - 25/26 Tracy, Ca Location ([GEOGRAPHIC_DATA]) Property and"
type textarea "x"
type input "EM w/ Insured - 25/26 Tracy, Ca Location ([GEOGRAPHIC_DATA]) Property and E"
type textarea "x"
type input "EM w/ Insured - 25/26 Tracy, Ca Location ([GEOGRAPHIC_DATA]) Property and Ex"
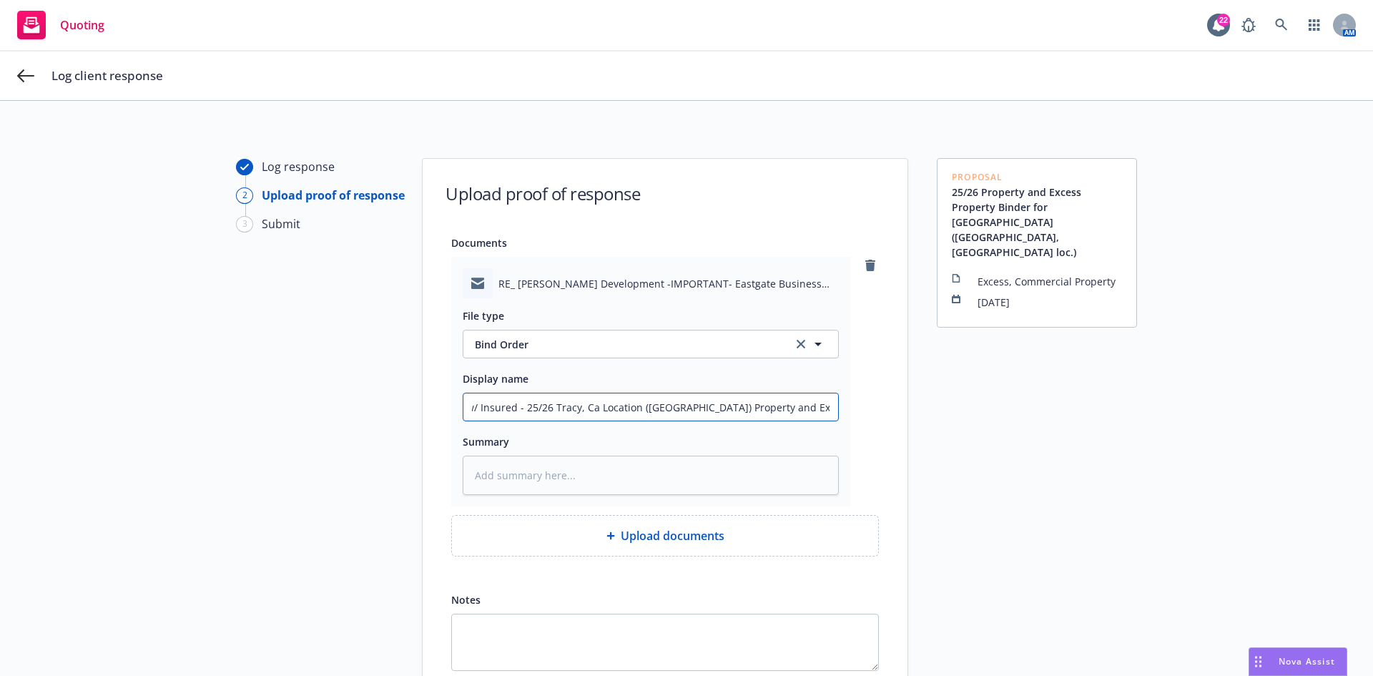
type textarea "x"
type input "EM w/ Insured - 25/26 Tracy, Ca Location ([GEOGRAPHIC_DATA]) Property and Exc"
type textarea "x"
type input "EM w/ Insured - 25/26 Tracy, Ca Location ([GEOGRAPHIC_DATA]) Property and Exce"
type textarea "x"
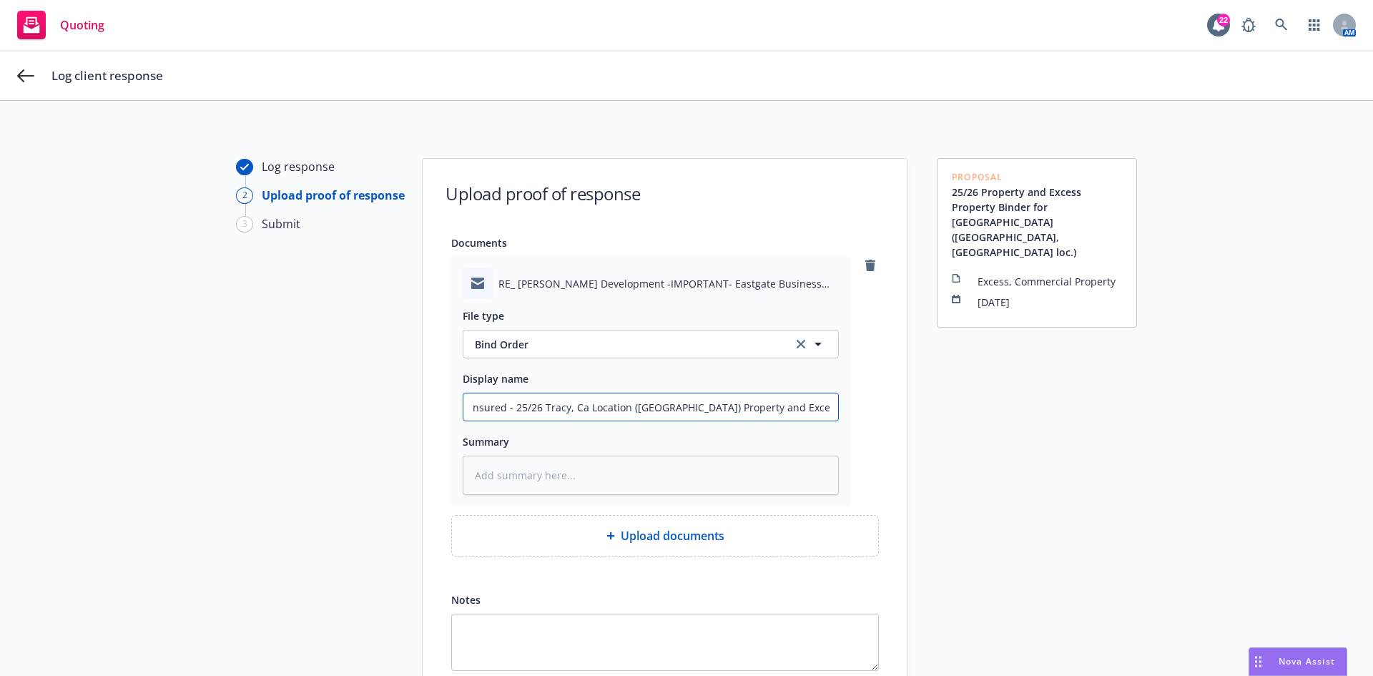
type input "EM w/ Insured - 25/26 Tracy, Ca Location ([GEOGRAPHIC_DATA]) Property and Exces"
type textarea "x"
type input "EM w/ Insured - 25/26 Tracy, Ca Location ([GEOGRAPHIC_DATA]) Property and Excess"
type textarea "x"
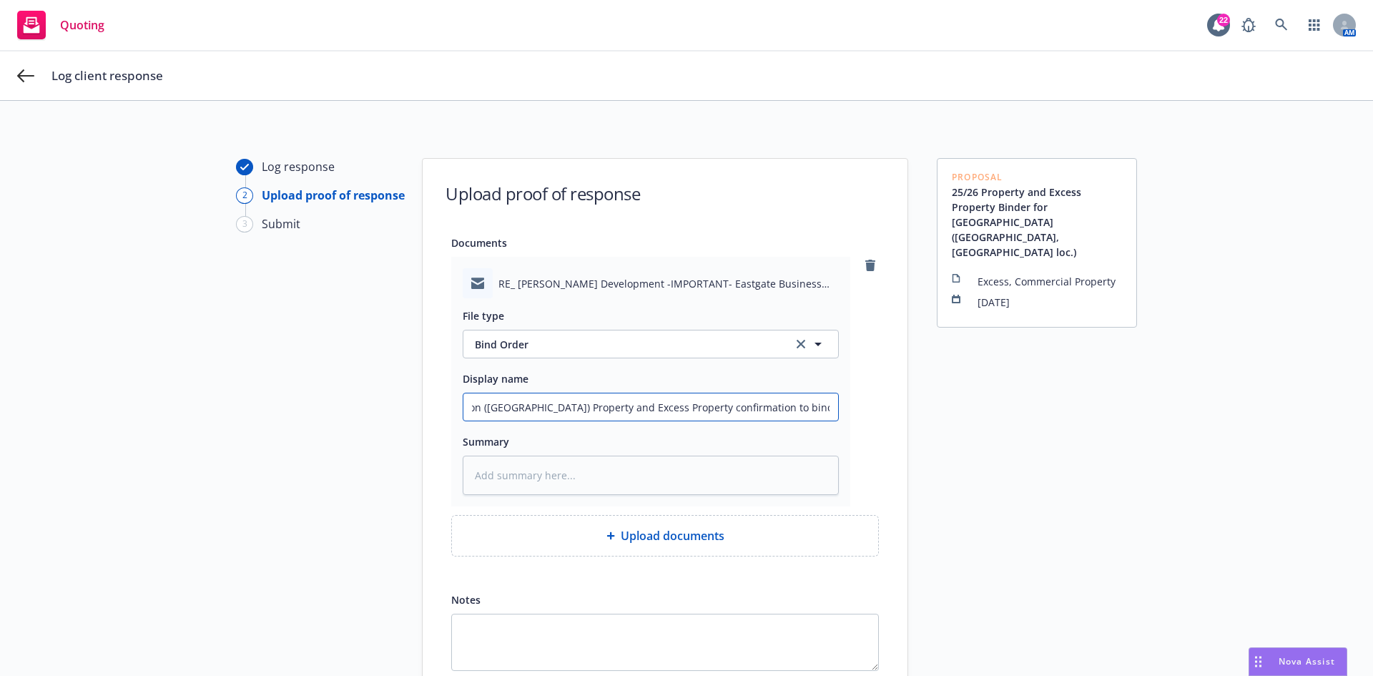
click at [755, 404] on input "EM w/ Insured - 25/26 Tracy, Ca Location ([GEOGRAPHIC_DATA]) Property and Exces…" at bounding box center [650, 406] width 375 height 27
click at [754, 485] on textarea at bounding box center [651, 475] width 376 height 39
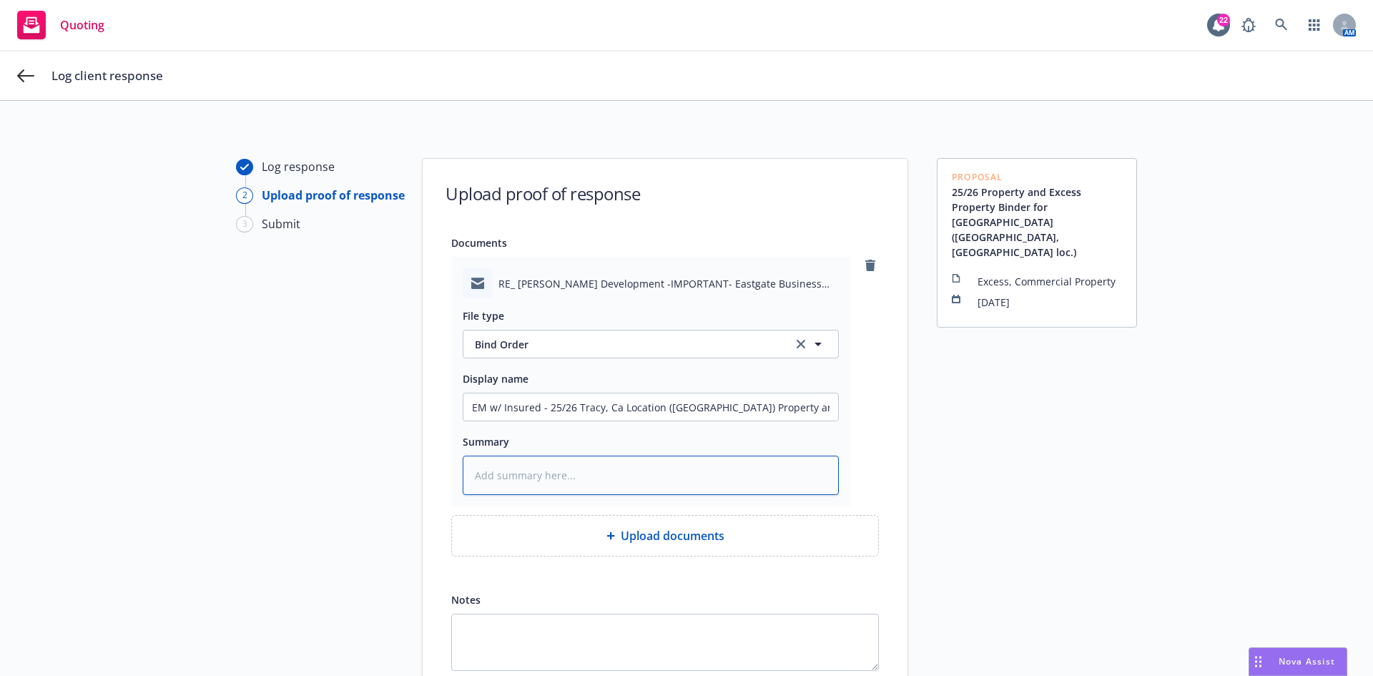
paste textarea "EM w/ Insured - 25/26 Tracy, Ca Location ([GEOGRAPHIC_DATA]) Property and Exces…"
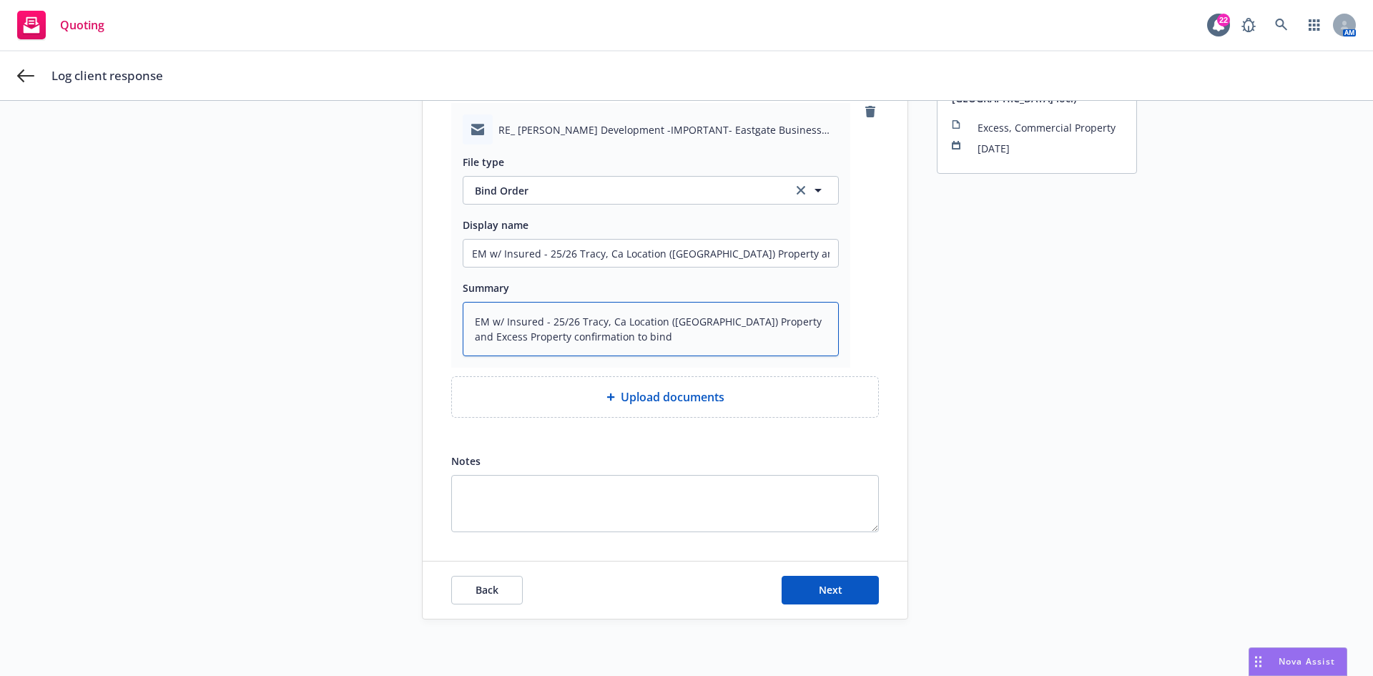
scroll to position [154, 0]
click at [835, 586] on span "Next" at bounding box center [831, 589] width 24 height 14
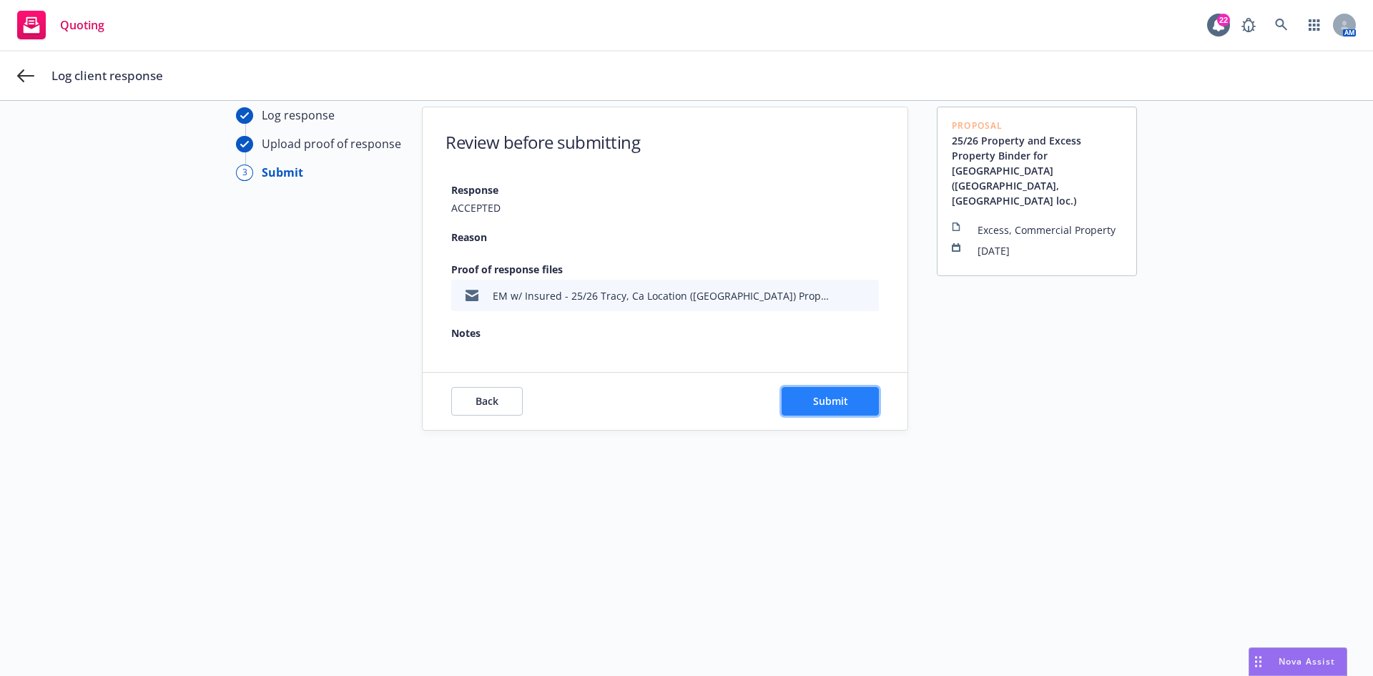
click at [814, 405] on span "Submit" at bounding box center [830, 401] width 35 height 14
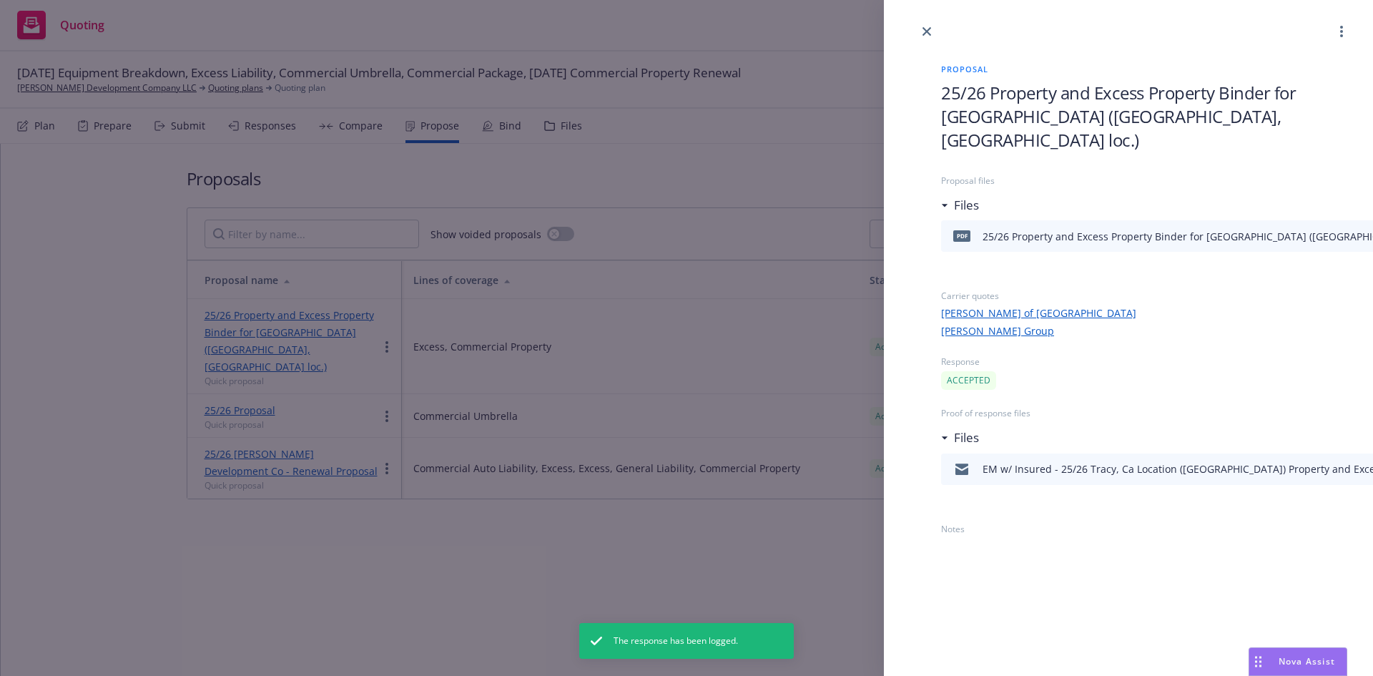
click at [787, 543] on div "Proposal 25/26 Property and Excess Property Binder for [GEOGRAPHIC_DATA] ([GEOG…" at bounding box center [686, 338] width 1373 height 676
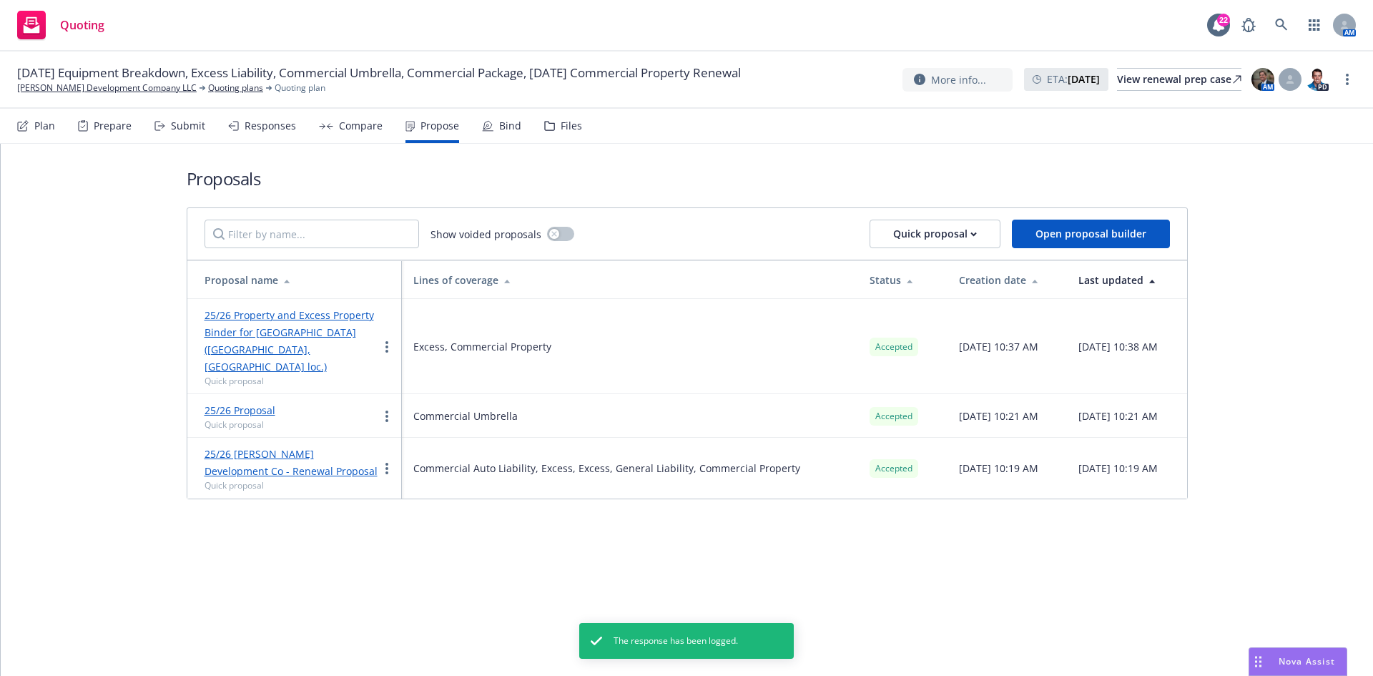
click at [506, 122] on div "Bind" at bounding box center [510, 125] width 22 height 11
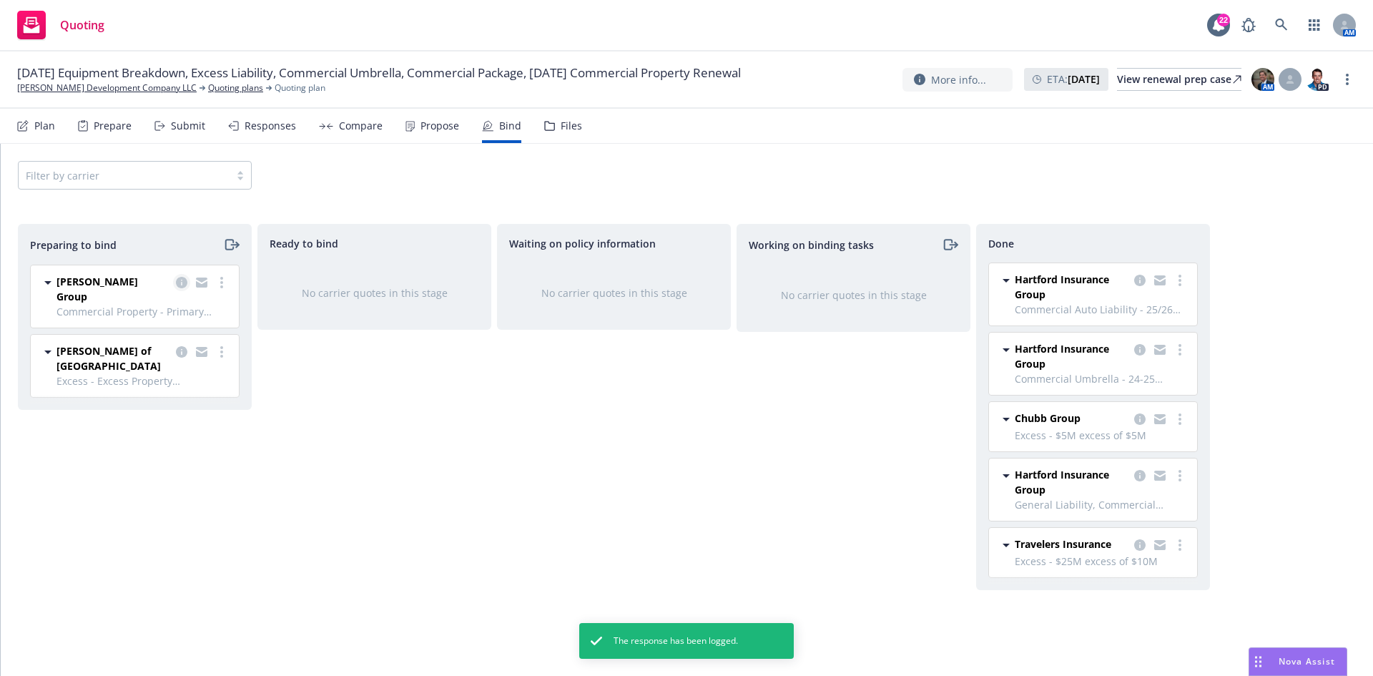
click at [184, 287] on icon "copy logging email" at bounding box center [181, 282] width 11 height 11
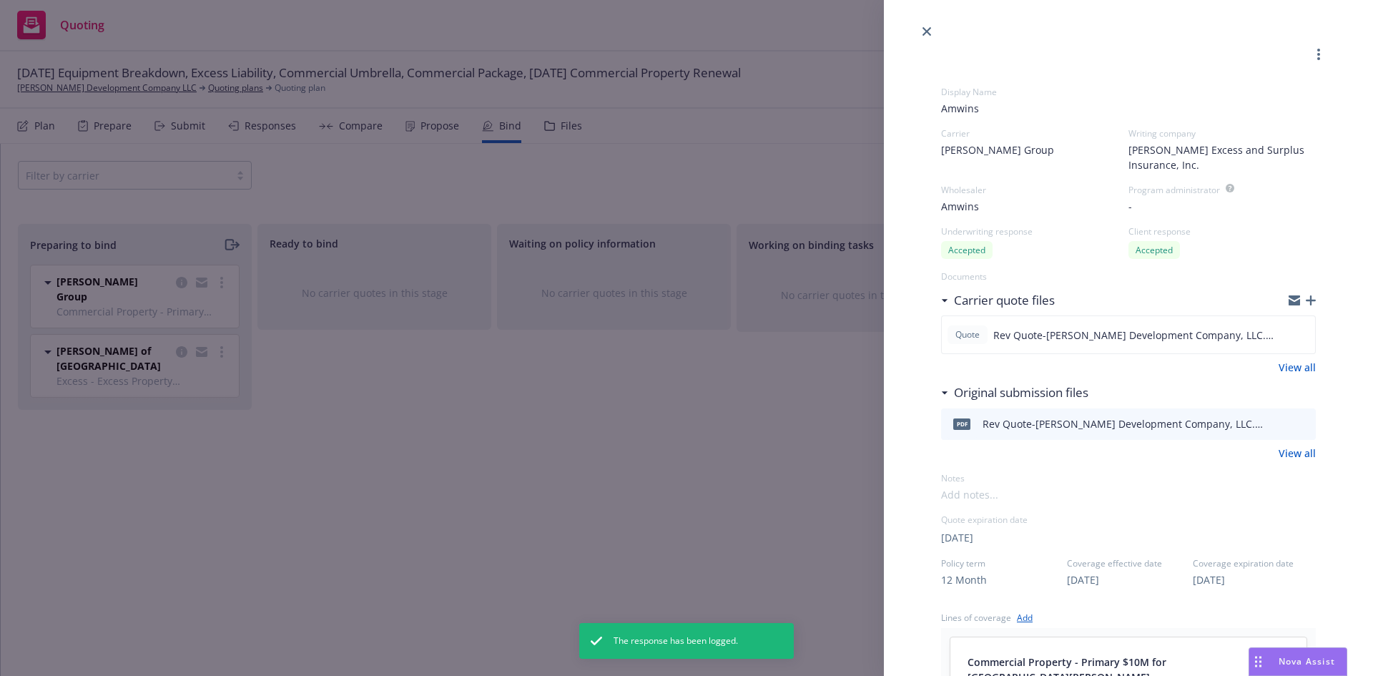
click at [353, 385] on div "Display Name Amwins Carrier [PERSON_NAME] Group Writing company [PERSON_NAME] E…" at bounding box center [686, 338] width 1373 height 676
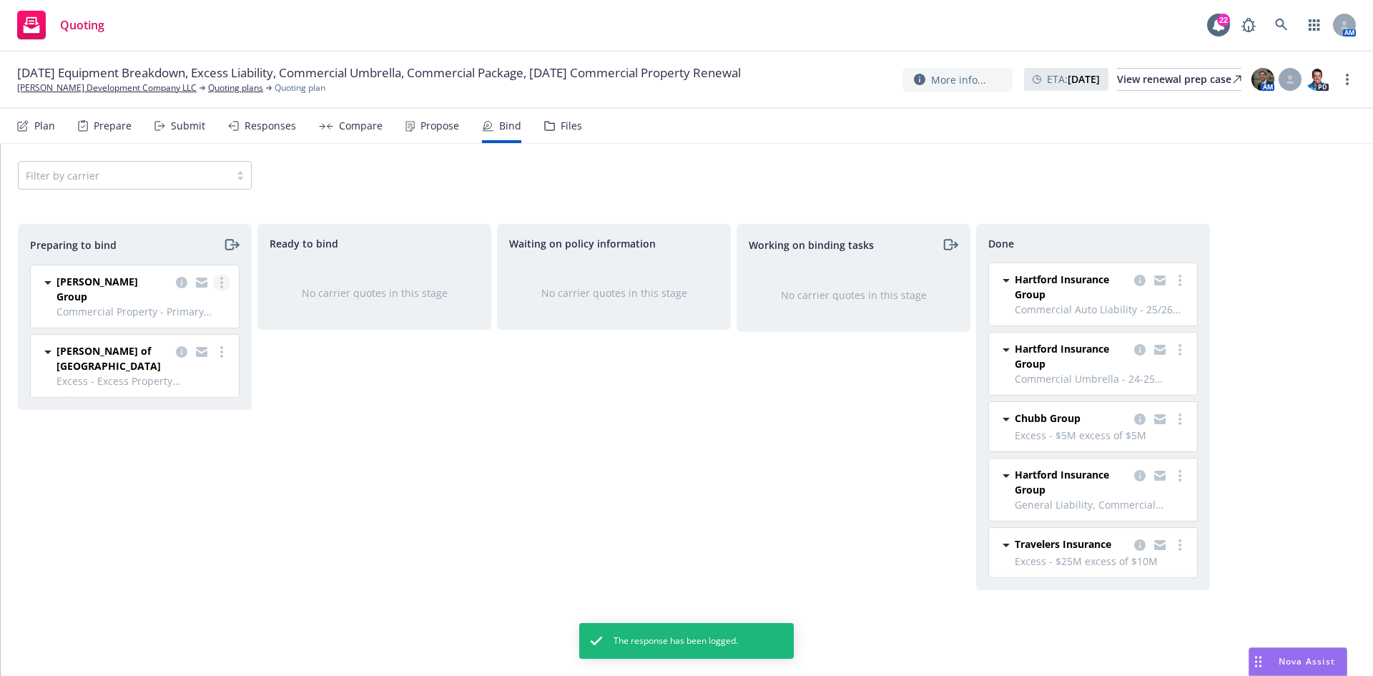
click at [224, 284] on link "more" at bounding box center [221, 282] width 17 height 17
click at [187, 348] on link "Log bind order" at bounding box center [159, 340] width 140 height 29
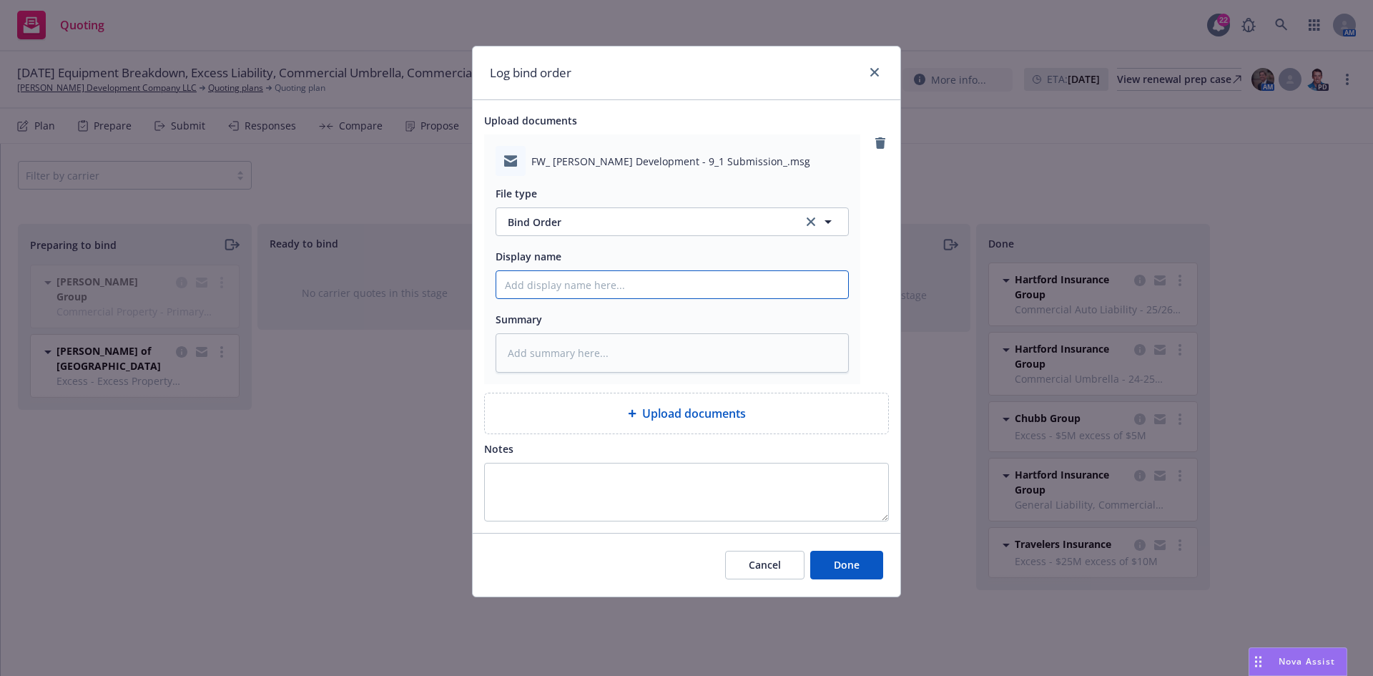
click at [576, 276] on input "Display name" at bounding box center [672, 284] width 352 height 27
click at [684, 292] on input "EMT AmWINS - 25/26 Primary $10M Prop - Bind Order ([GEOGRAPHIC_DATA], [GEOGRAPH…" at bounding box center [672, 284] width 352 height 27
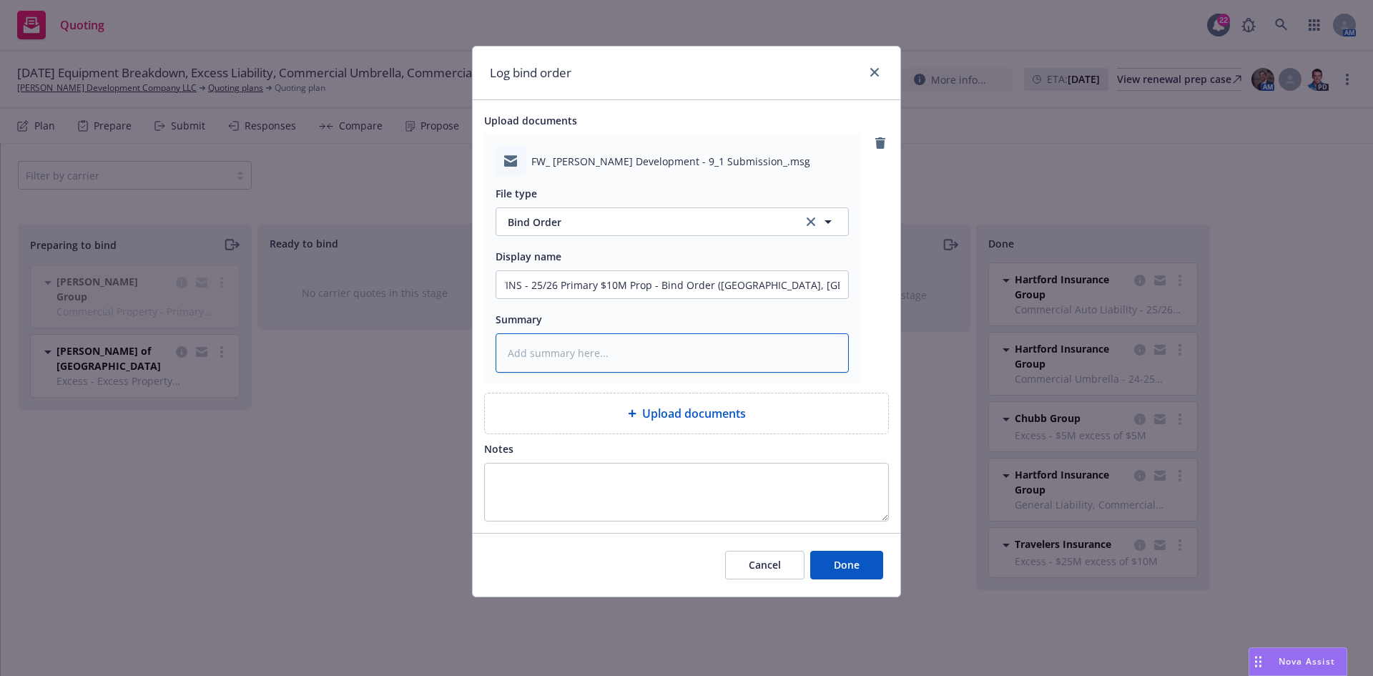
click at [699, 368] on textarea at bounding box center [672, 352] width 353 height 39
paste textarea "EMT AmWINS - 25/26 Primary $10M Prop - Bind Order ([GEOGRAPHIC_DATA], [GEOGRAPH…"
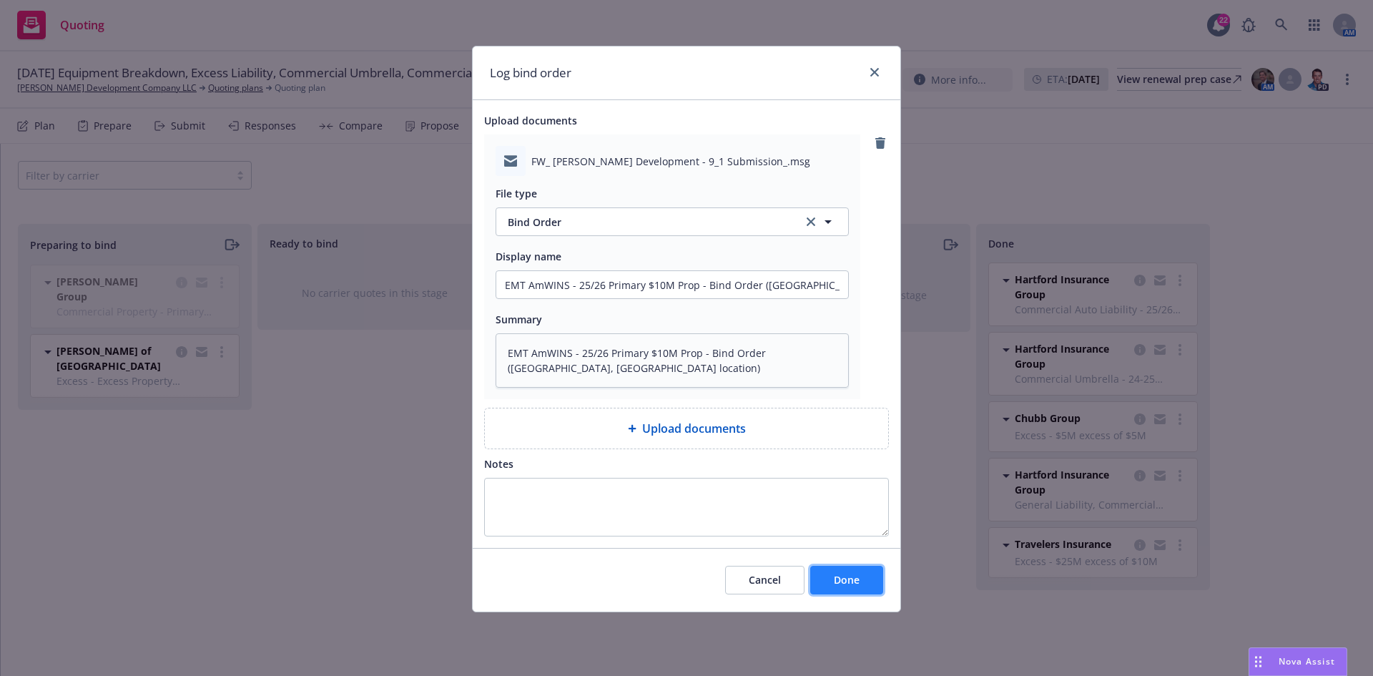
click at [855, 587] on button "Done" at bounding box center [846, 580] width 73 height 29
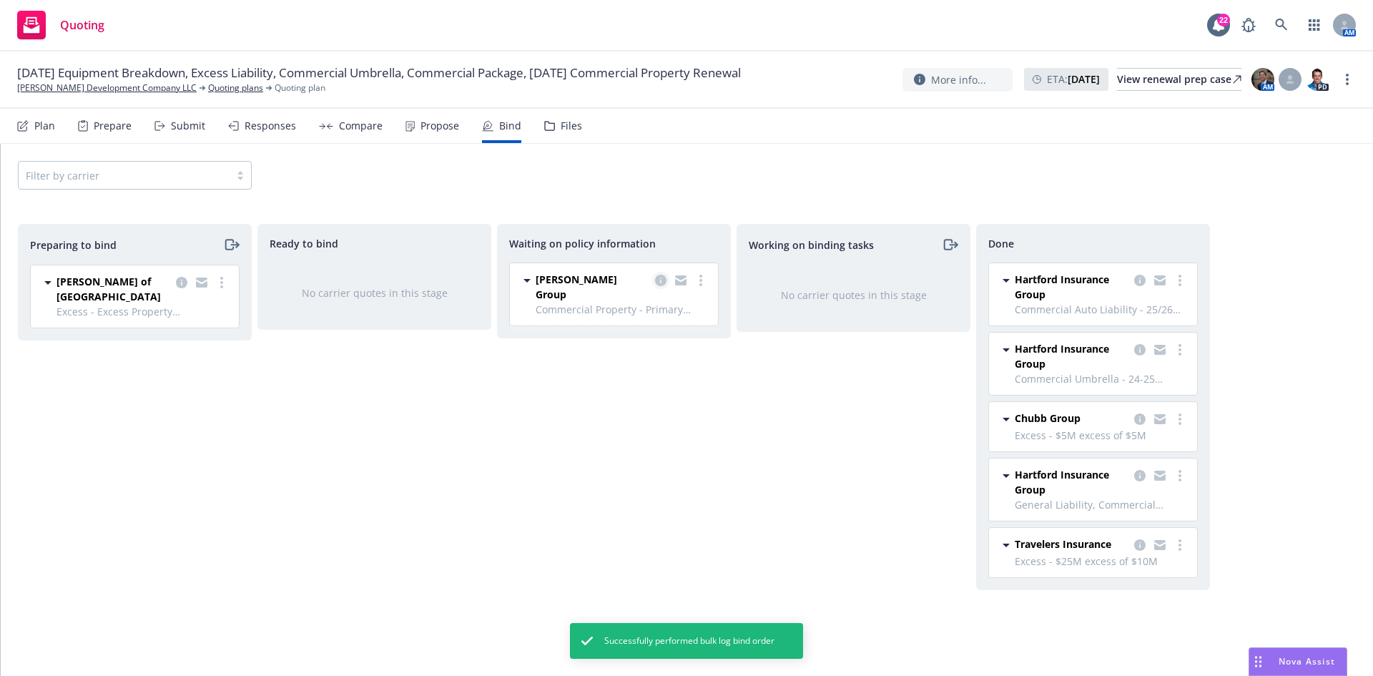
click at [659, 279] on icon "copy logging email" at bounding box center [660, 280] width 11 height 11
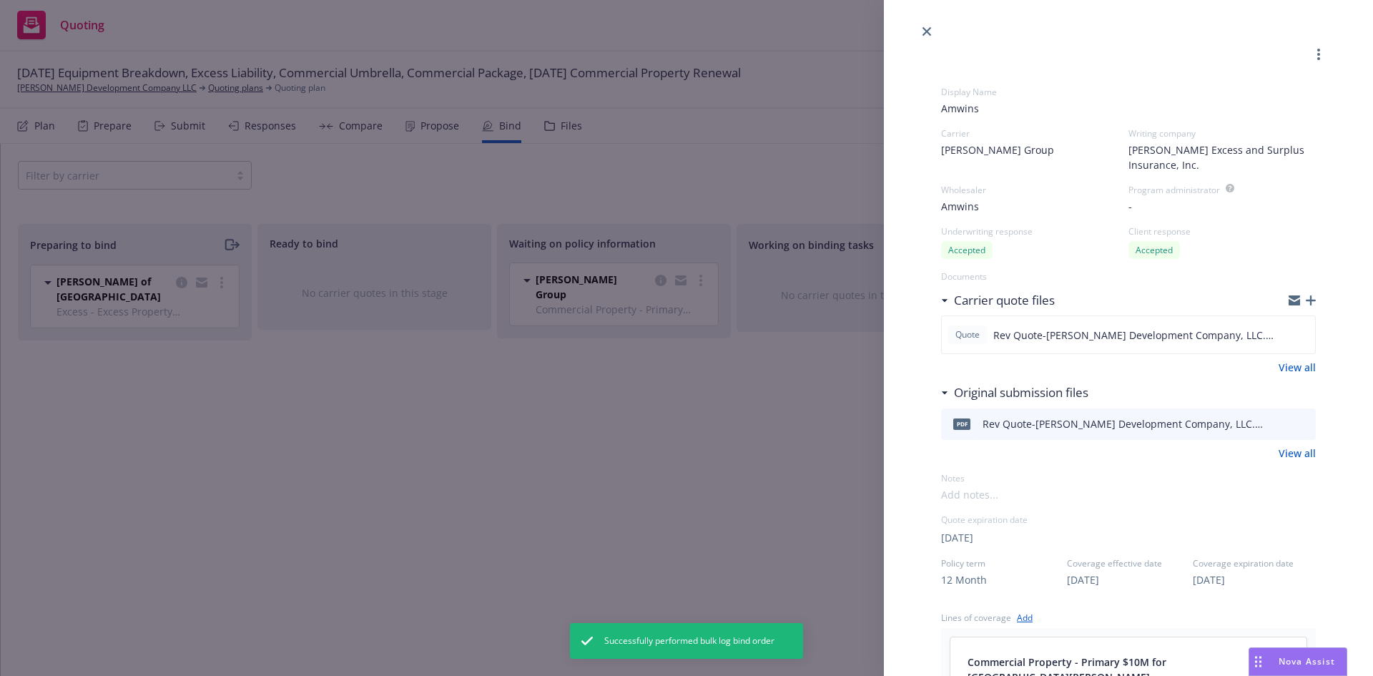
click at [674, 416] on div "Display Name Amwins Carrier [PERSON_NAME] Group Writing company [PERSON_NAME] E…" at bounding box center [686, 338] width 1373 height 676
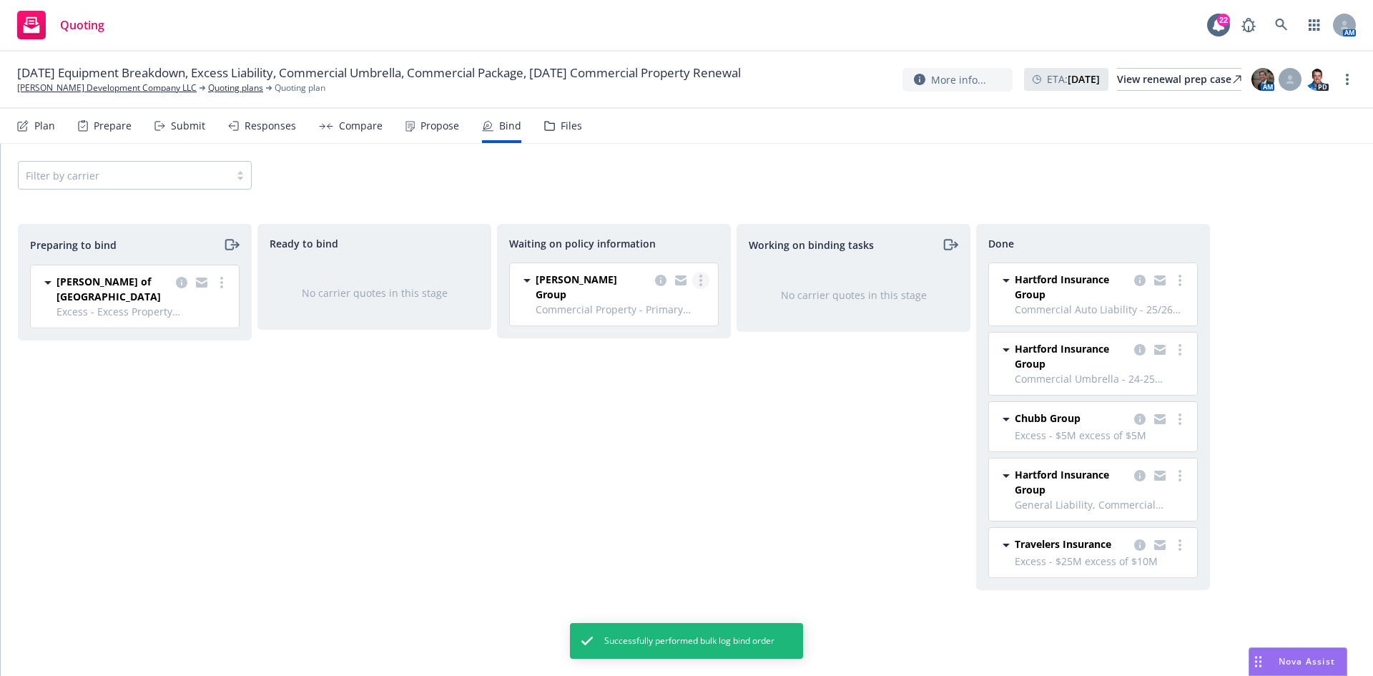
click at [700, 283] on icon "more" at bounding box center [700, 280] width 3 height 11
click at [665, 311] on span "Create policies" at bounding box center [631, 309] width 105 height 14
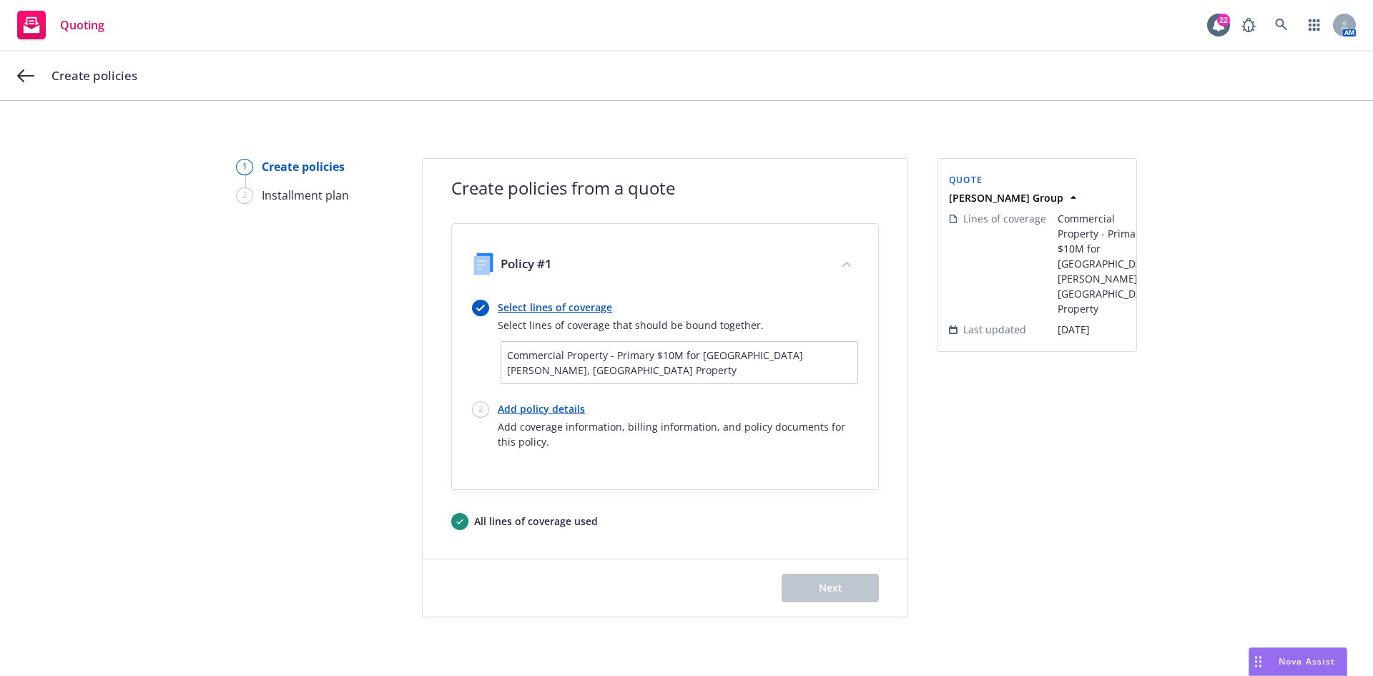
click at [528, 305] on link "Select lines of coverage" at bounding box center [631, 307] width 266 height 15
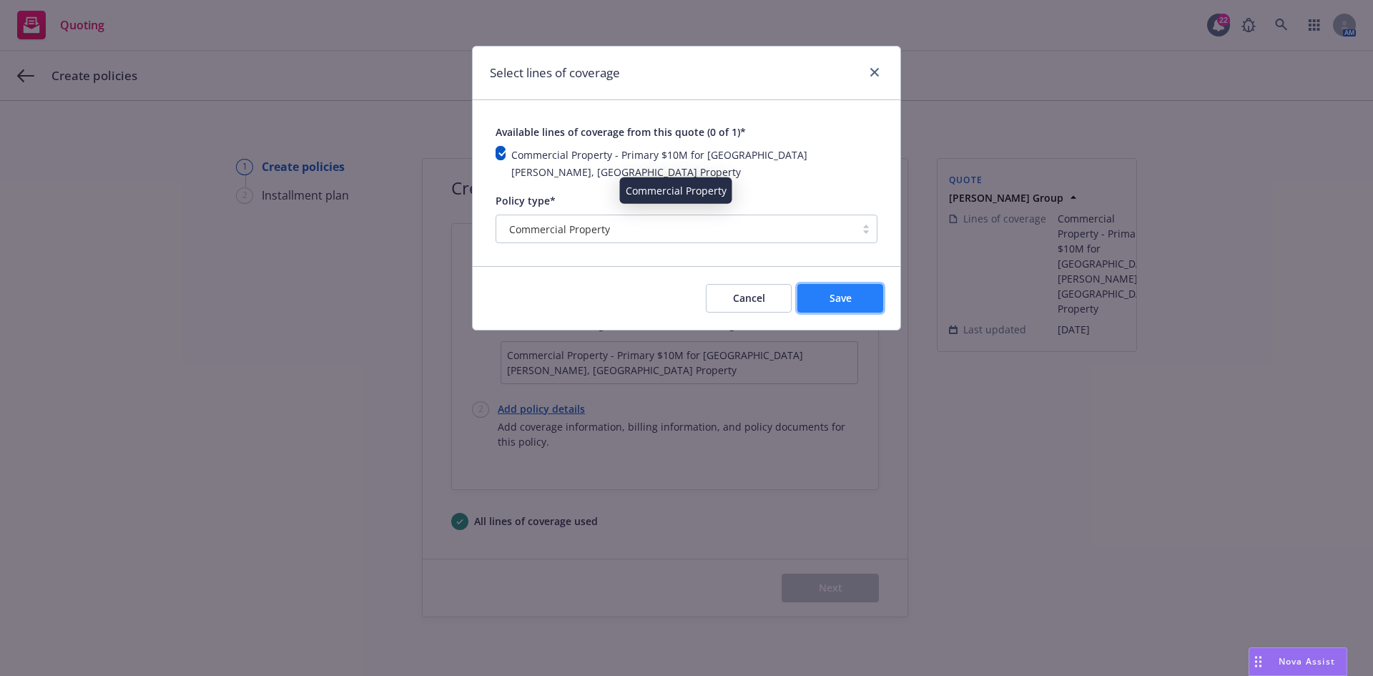
click at [844, 291] on span "Save" at bounding box center [841, 298] width 22 height 14
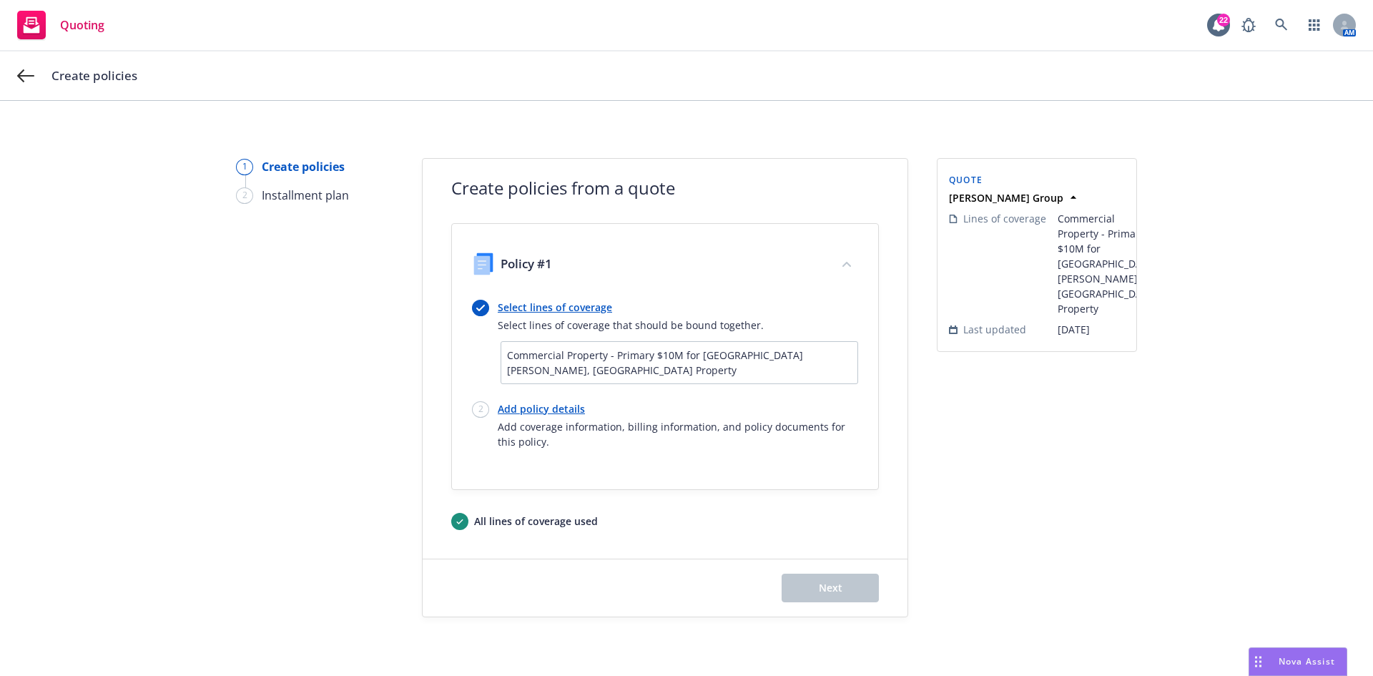
click at [529, 401] on link "Add policy details" at bounding box center [678, 408] width 360 height 15
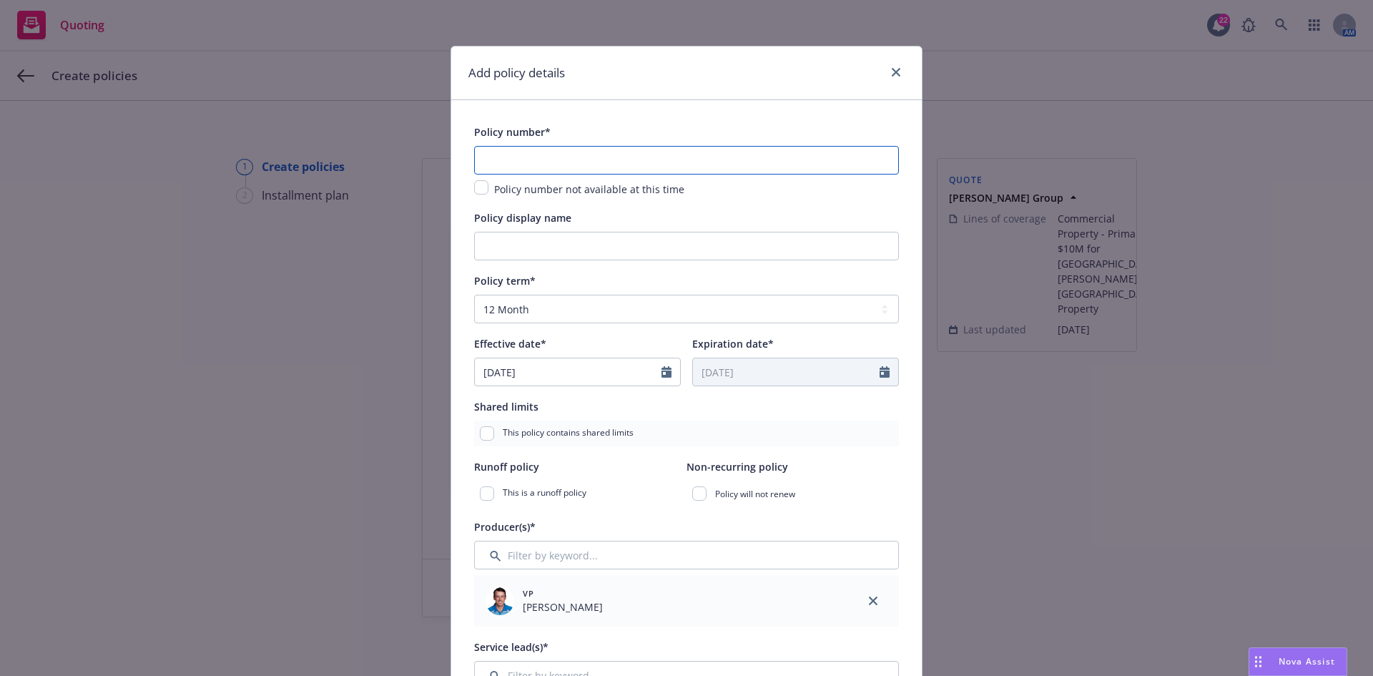
click at [545, 161] on input "text" at bounding box center [686, 160] width 425 height 29
paste input "D3A814250101"
click at [535, 240] on input "Policy display name" at bounding box center [686, 246] width 425 height 29
click at [612, 242] on input "25/26 Primary $10M" at bounding box center [686, 246] width 425 height 29
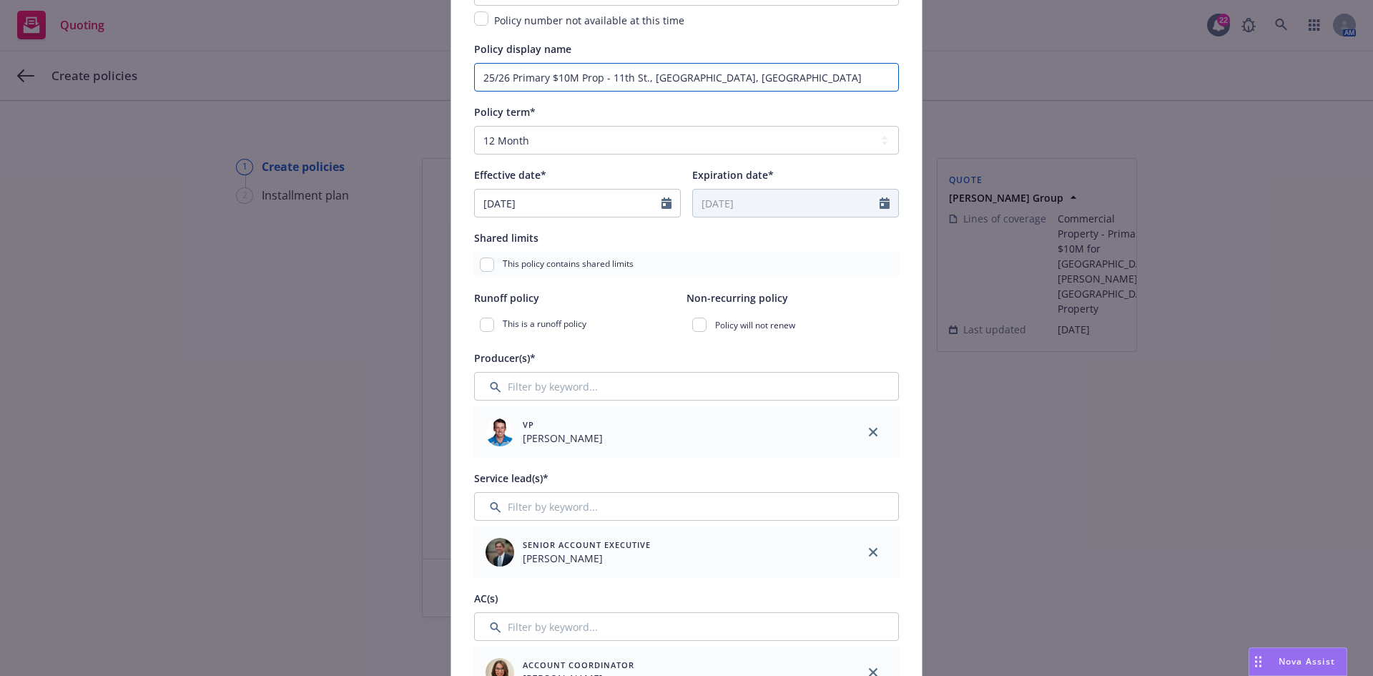
scroll to position [215, 0]
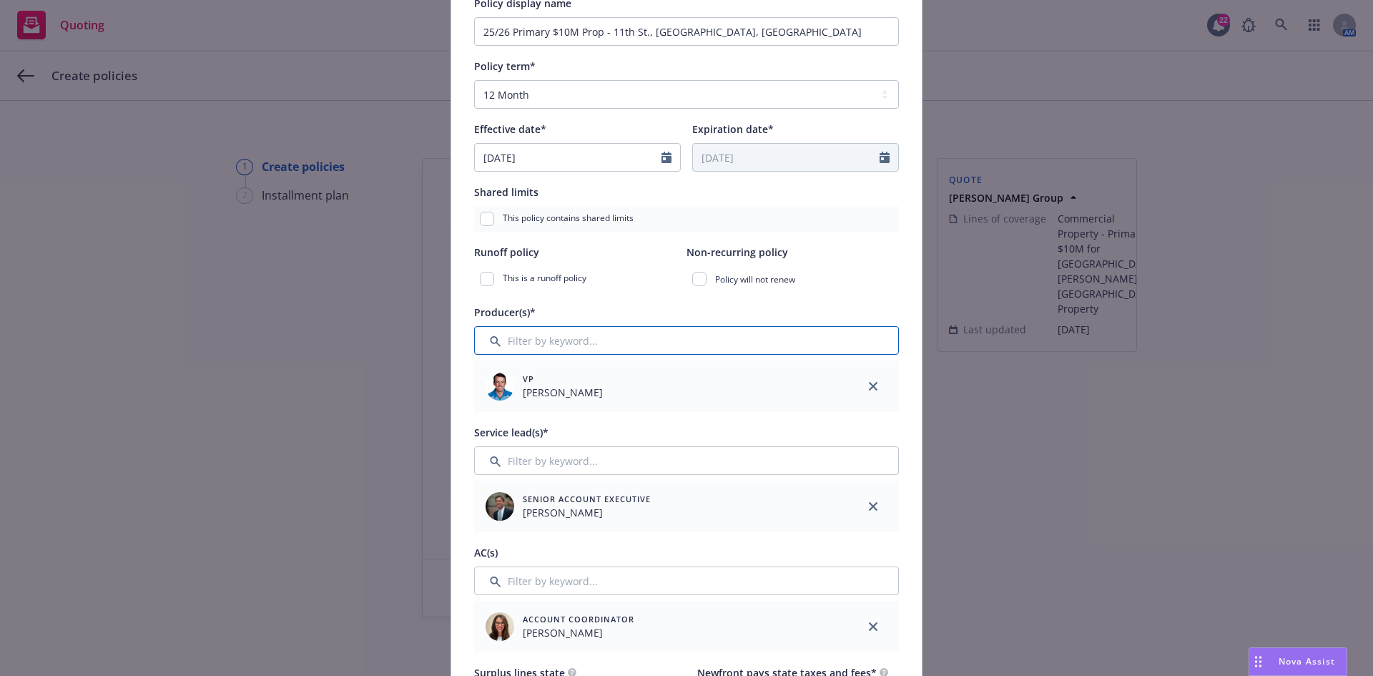
click at [640, 345] on input "Filter by keyword..." at bounding box center [686, 340] width 425 height 29
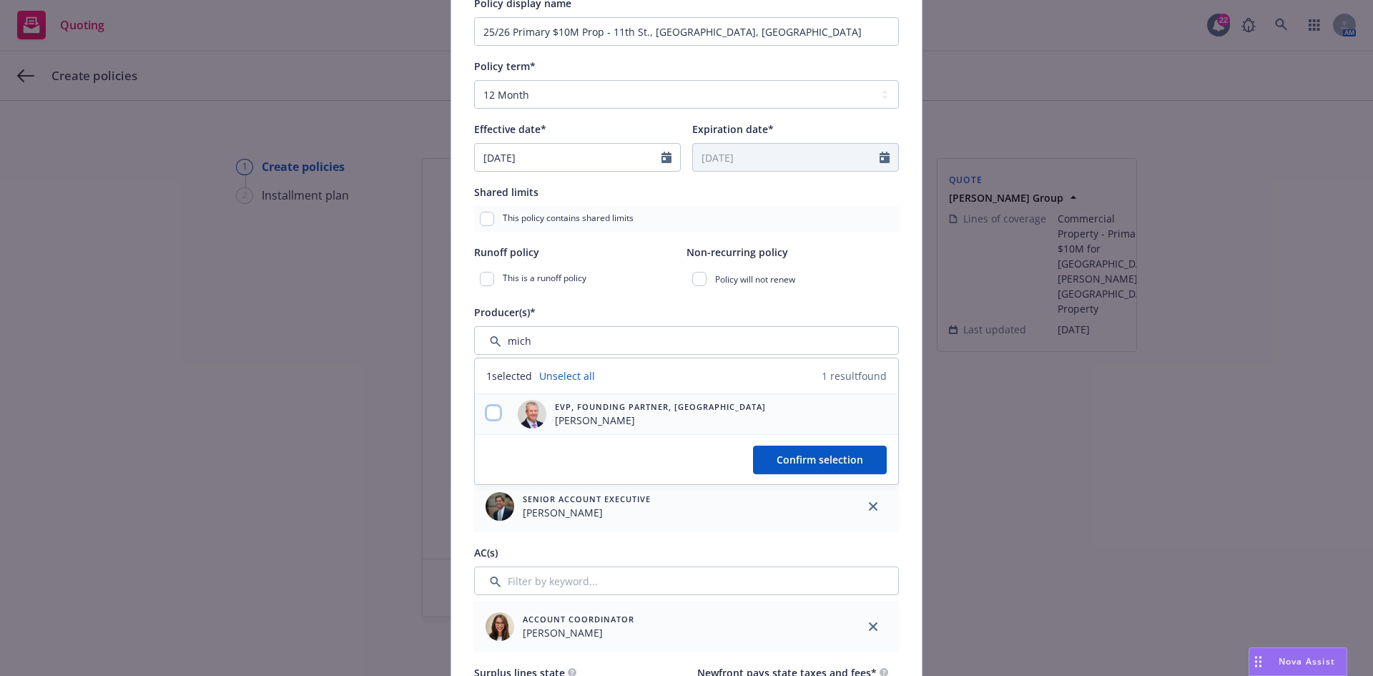
click at [489, 414] on input "checkbox" at bounding box center [493, 412] width 14 height 14
click at [810, 460] on span "Confirm selection" at bounding box center [820, 460] width 87 height 14
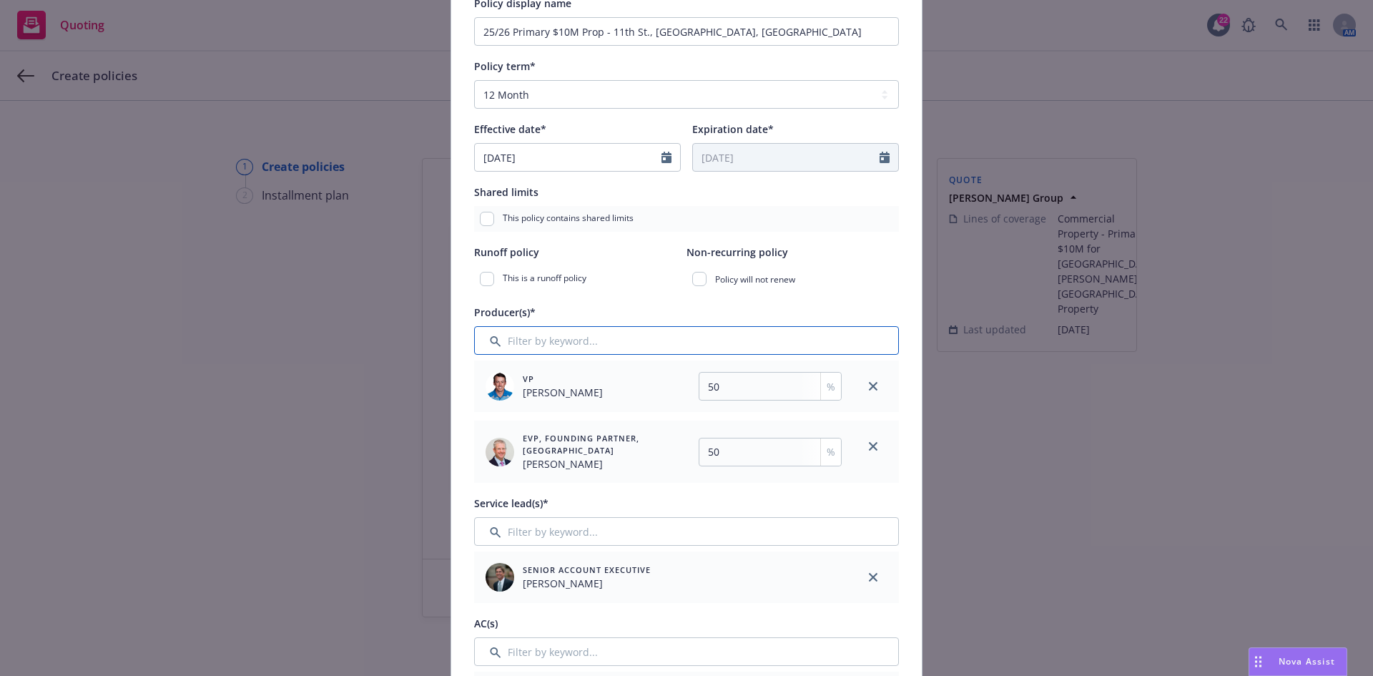
click at [602, 335] on input "Filter by keyword..." at bounding box center [686, 340] width 425 height 29
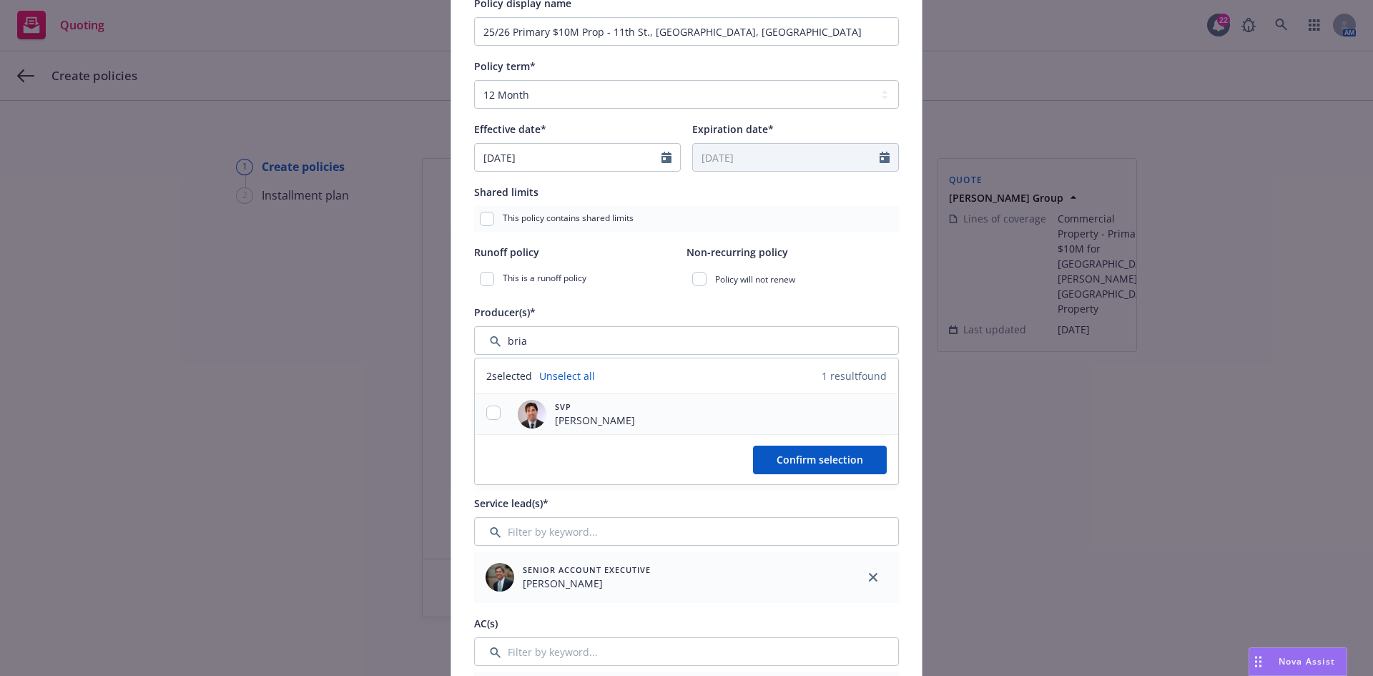
drag, startPoint x: 489, startPoint y: 404, endPoint x: 509, endPoint y: 408, distance: 20.3
click at [489, 405] on div at bounding box center [493, 414] width 37 height 40
drag, startPoint x: 479, startPoint y: 410, endPoint x: 494, endPoint y: 413, distance: 15.4
click at [480, 410] on div at bounding box center [493, 413] width 37 height 17
click at [492, 415] on input "checkbox" at bounding box center [493, 412] width 14 height 14
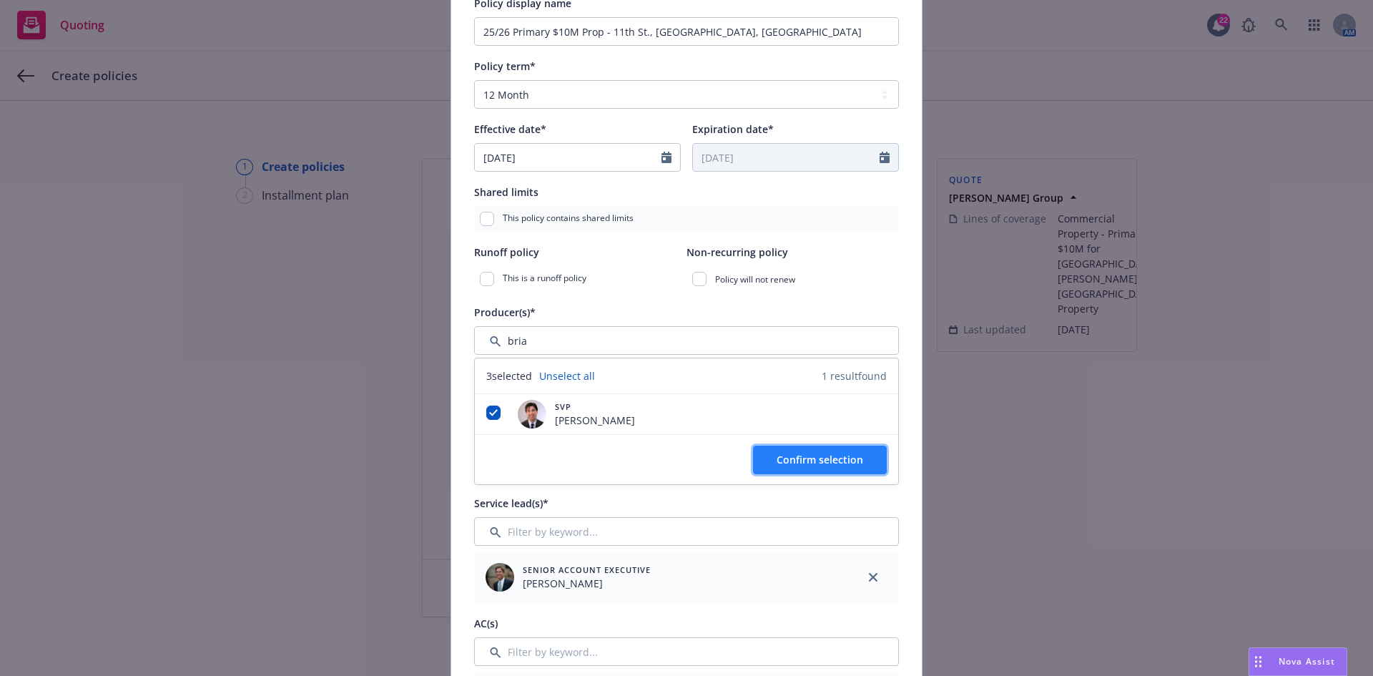
click at [787, 468] on button "Confirm selection" at bounding box center [820, 460] width 134 height 29
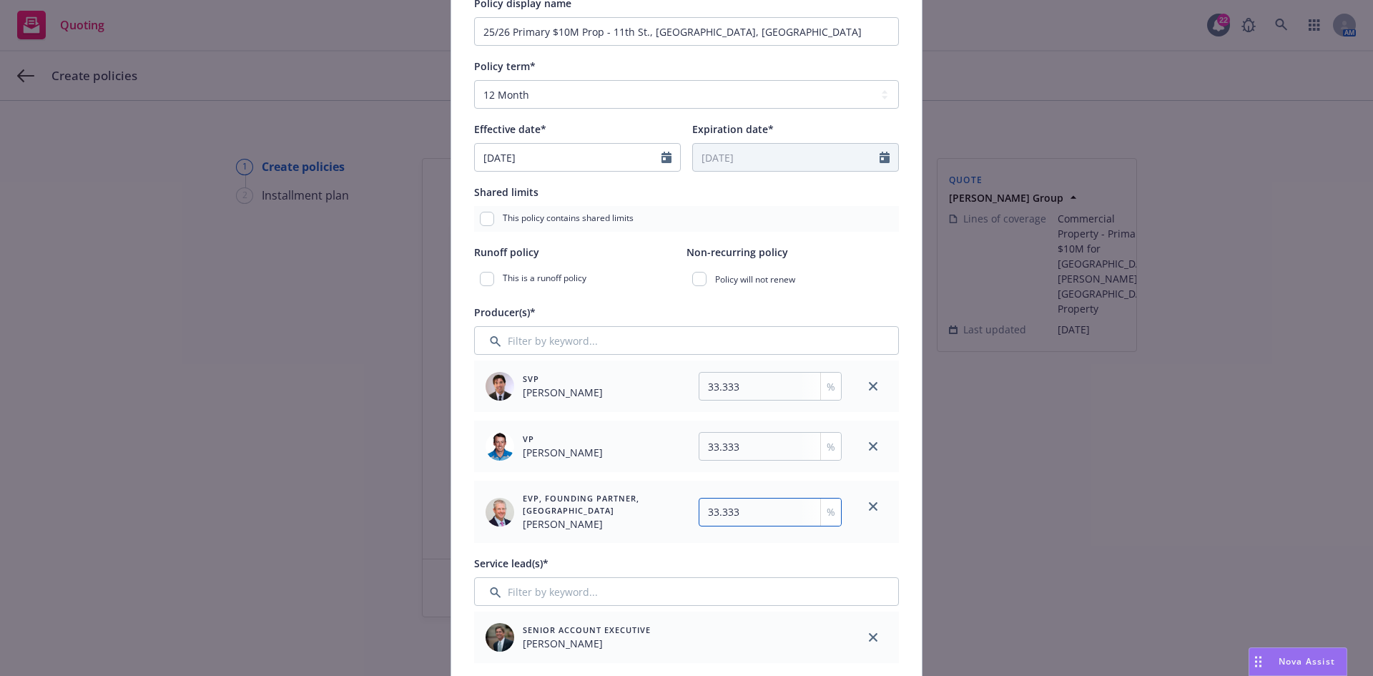
click at [743, 515] on input "33.333" at bounding box center [770, 512] width 143 height 29
click at [694, 554] on div "Service lead(s)*" at bounding box center [686, 562] width 425 height 17
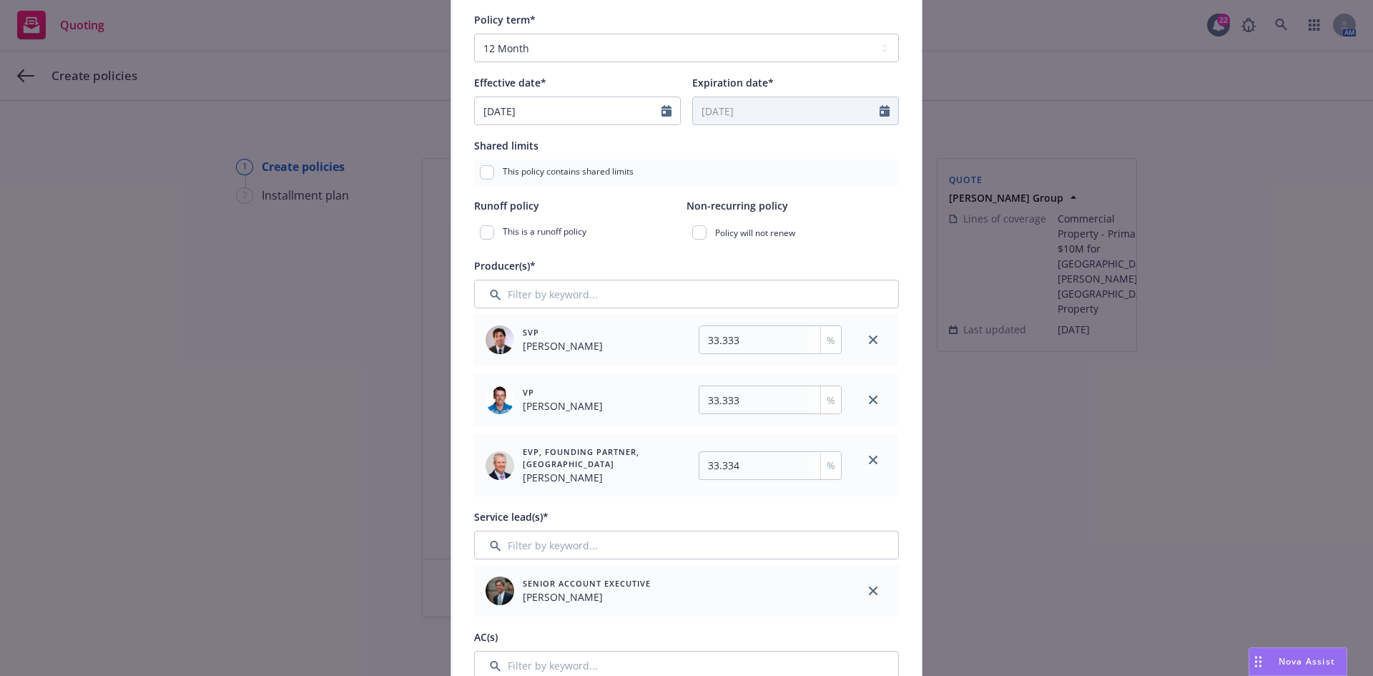
scroll to position [286, 0]
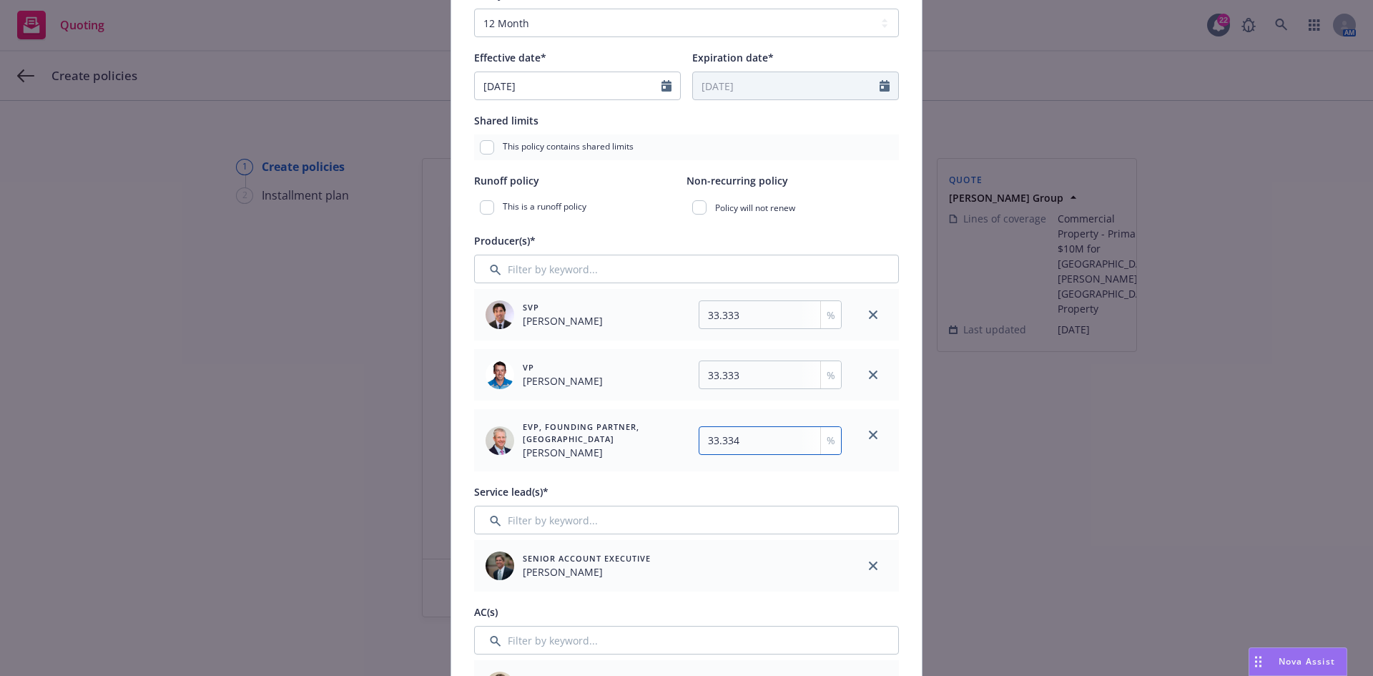
click at [734, 440] on input "33.334" at bounding box center [770, 440] width 143 height 29
click at [650, 494] on div "Service lead(s)*" at bounding box center [686, 491] width 425 height 17
click at [736, 381] on input "33.333" at bounding box center [770, 374] width 143 height 29
click at [767, 323] on input "33.333" at bounding box center [770, 314] width 143 height 29
click at [706, 491] on div "Service lead(s)*" at bounding box center [686, 491] width 425 height 17
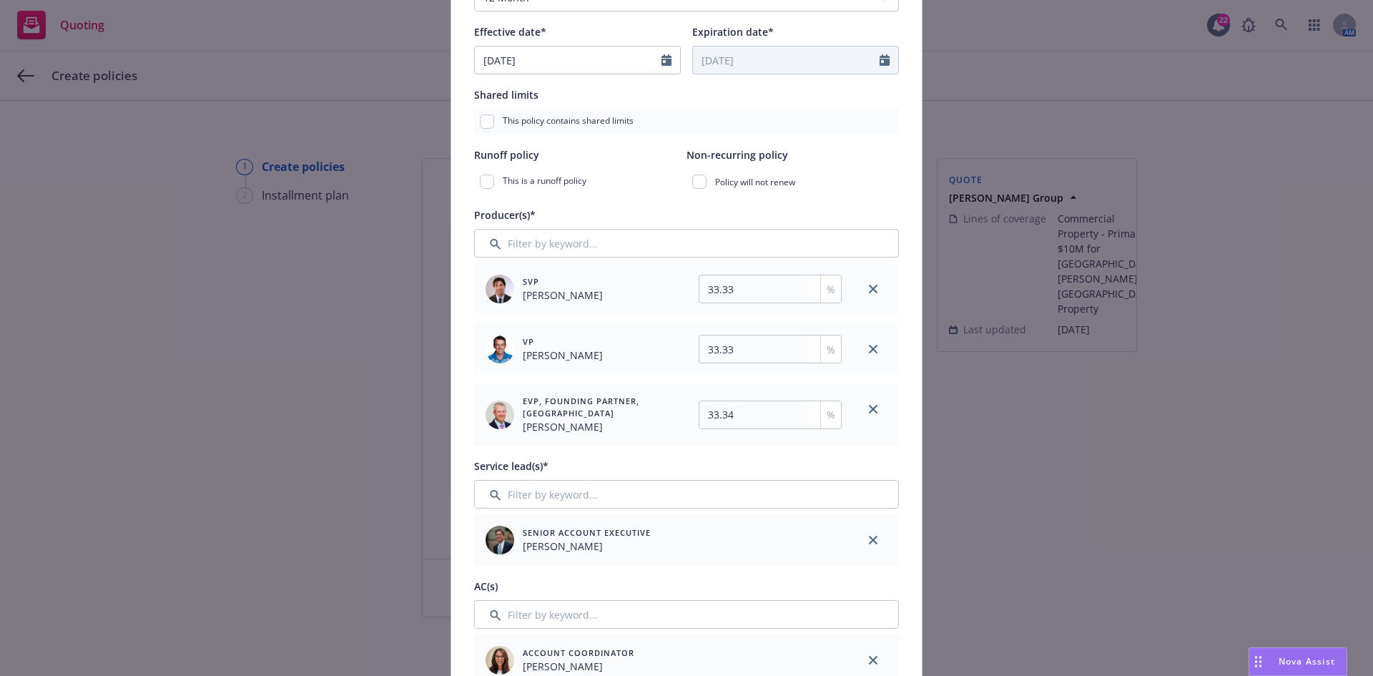
scroll to position [358, 0]
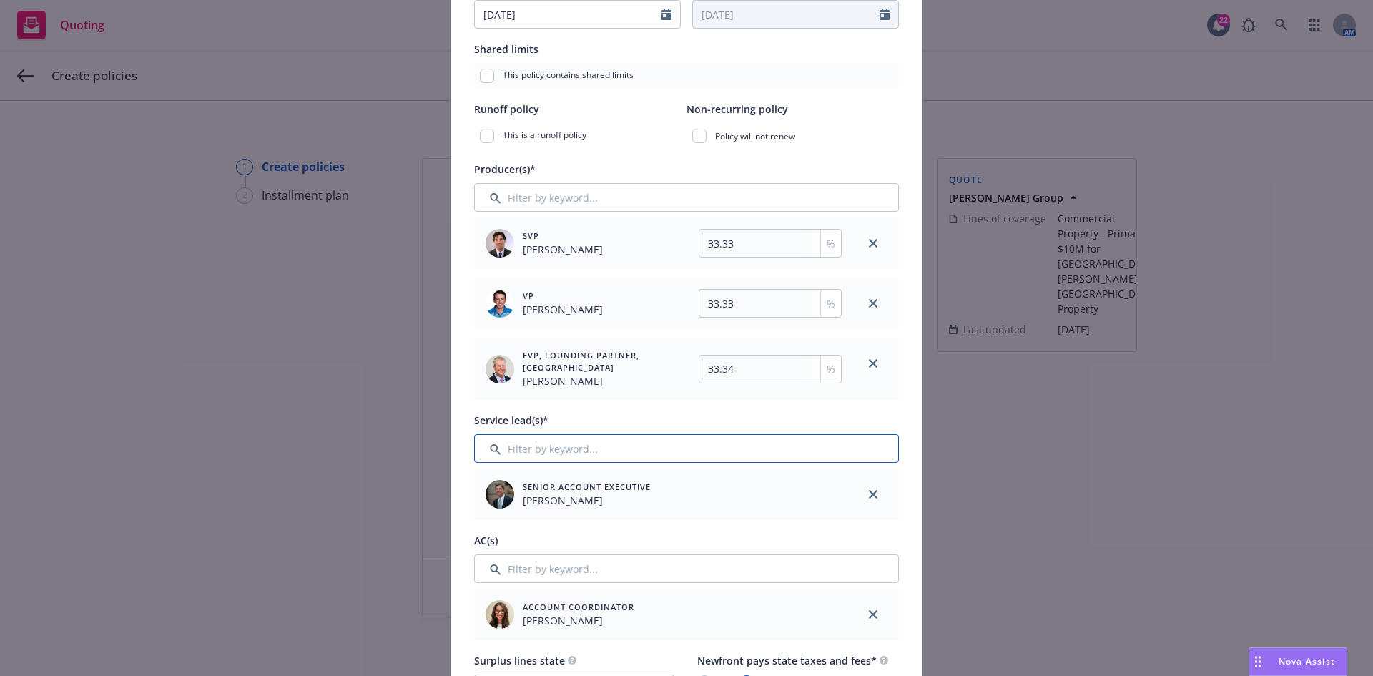
click at [601, 447] on input "Filter by keyword..." at bounding box center [686, 448] width 425 height 29
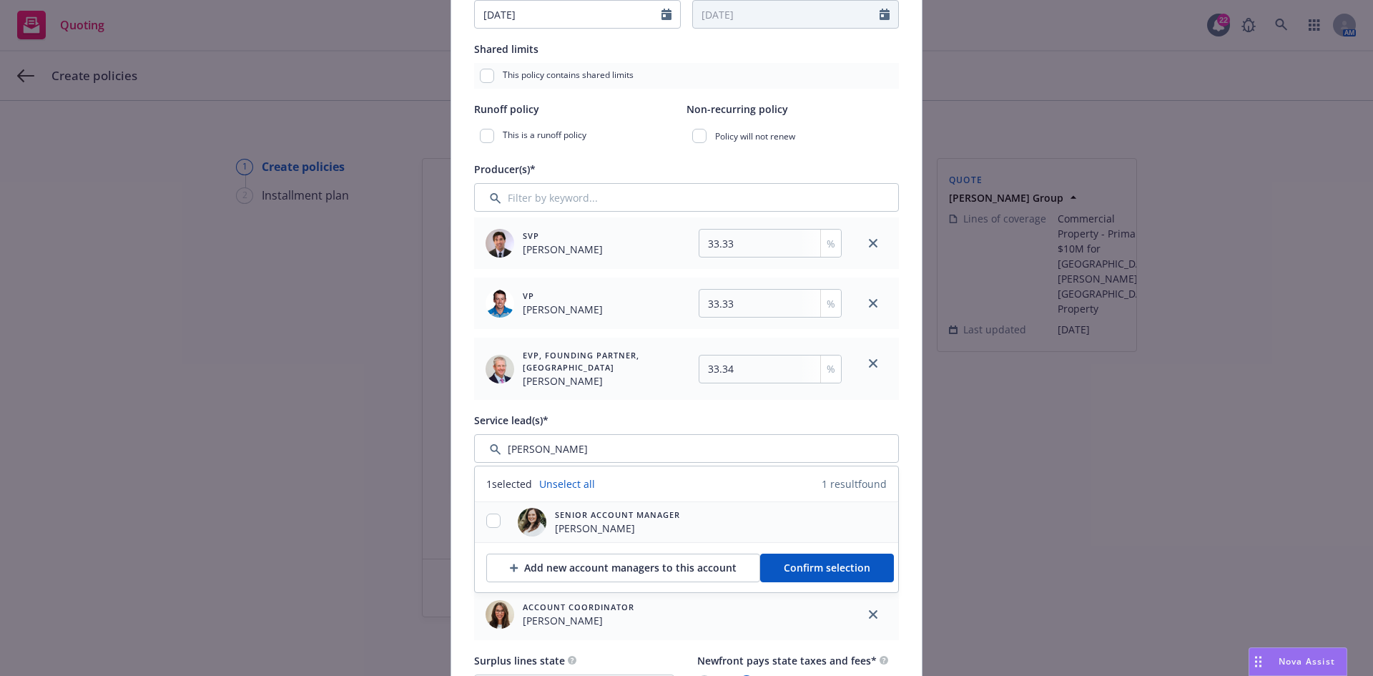
click at [479, 521] on div at bounding box center [493, 521] width 37 height 17
click at [486, 526] on input "checkbox" at bounding box center [493, 520] width 14 height 14
click at [839, 571] on span "Confirm selection" at bounding box center [827, 568] width 87 height 14
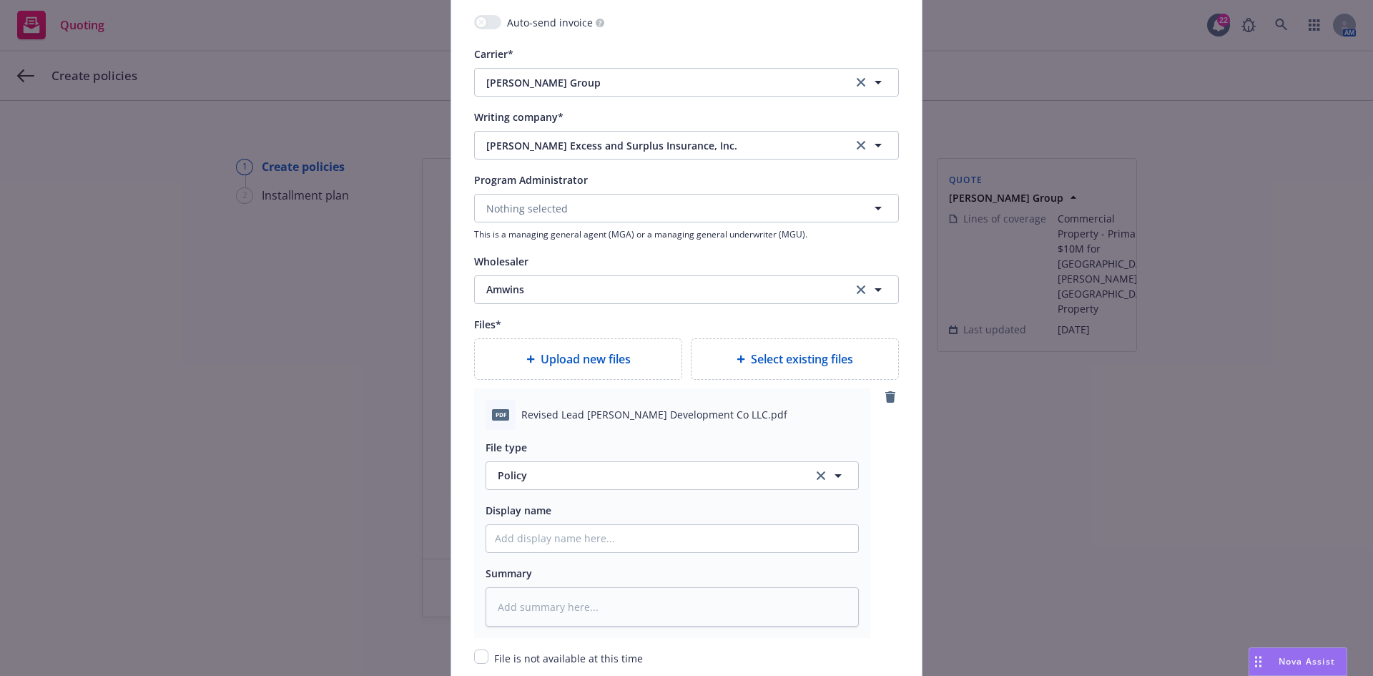
scroll to position [1645, 0]
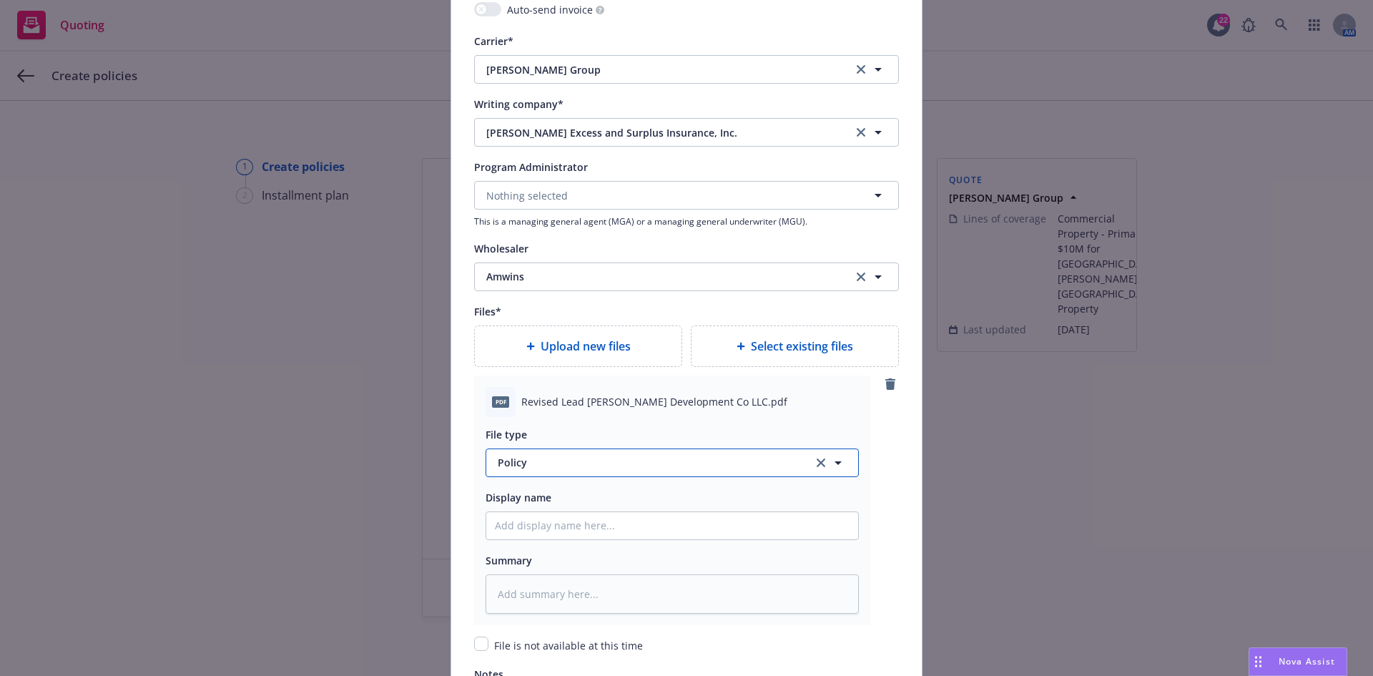
click at [529, 471] on button "Policy" at bounding box center [672, 462] width 373 height 29
click at [546, 385] on div "Binder" at bounding box center [672, 385] width 355 height 21
click at [542, 540] on div "File type Binder Binder Display name Summary" at bounding box center [672, 515] width 373 height 197
click at [542, 528] on input "Policy display name" at bounding box center [672, 525] width 372 height 27
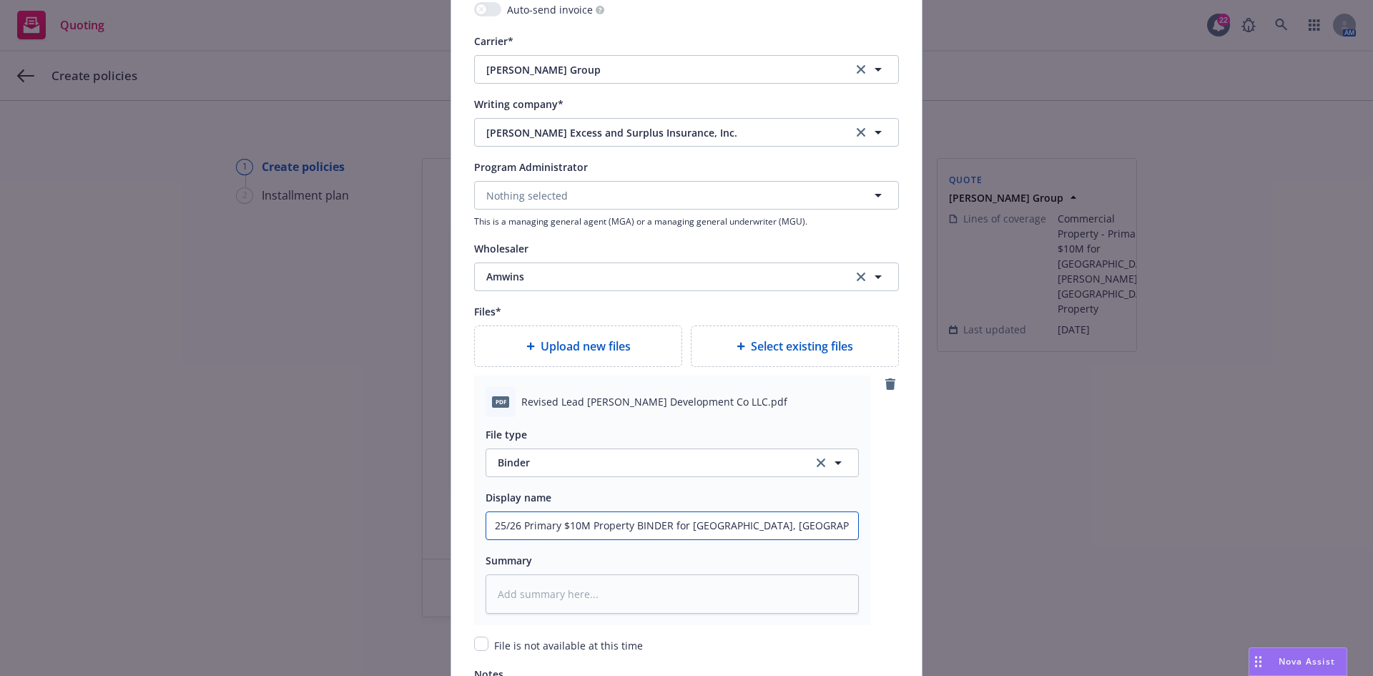
drag, startPoint x: 847, startPoint y: 525, endPoint x: 418, endPoint y: 537, distance: 429.2
click at [418, 537] on div "Add policy details Policy number* D3A814250101 Policy number not available at t…" at bounding box center [686, 338] width 1373 height 676
click at [665, 595] on textarea at bounding box center [672, 593] width 373 height 39
paste textarea "25/26 Primary $10M Property BINDER for [GEOGRAPHIC_DATA], [GEOGRAPHIC_DATA] loc…"
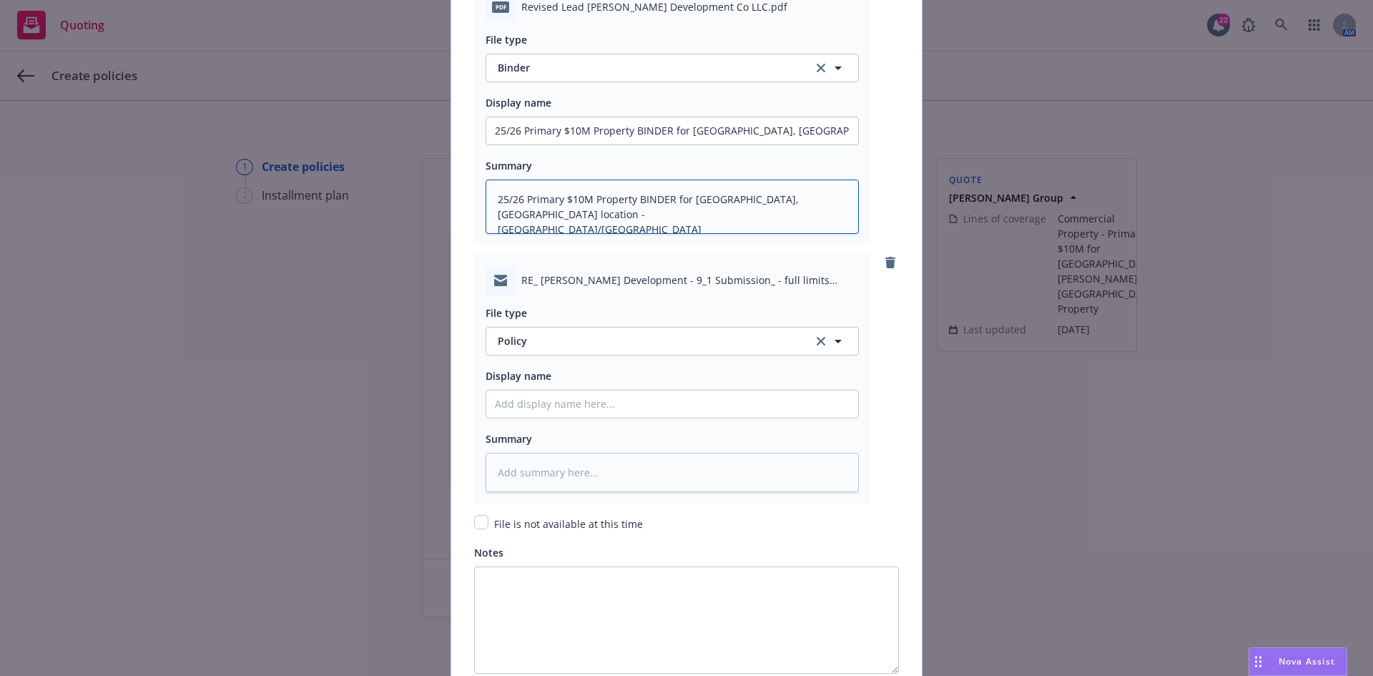
scroll to position [2074, 0]
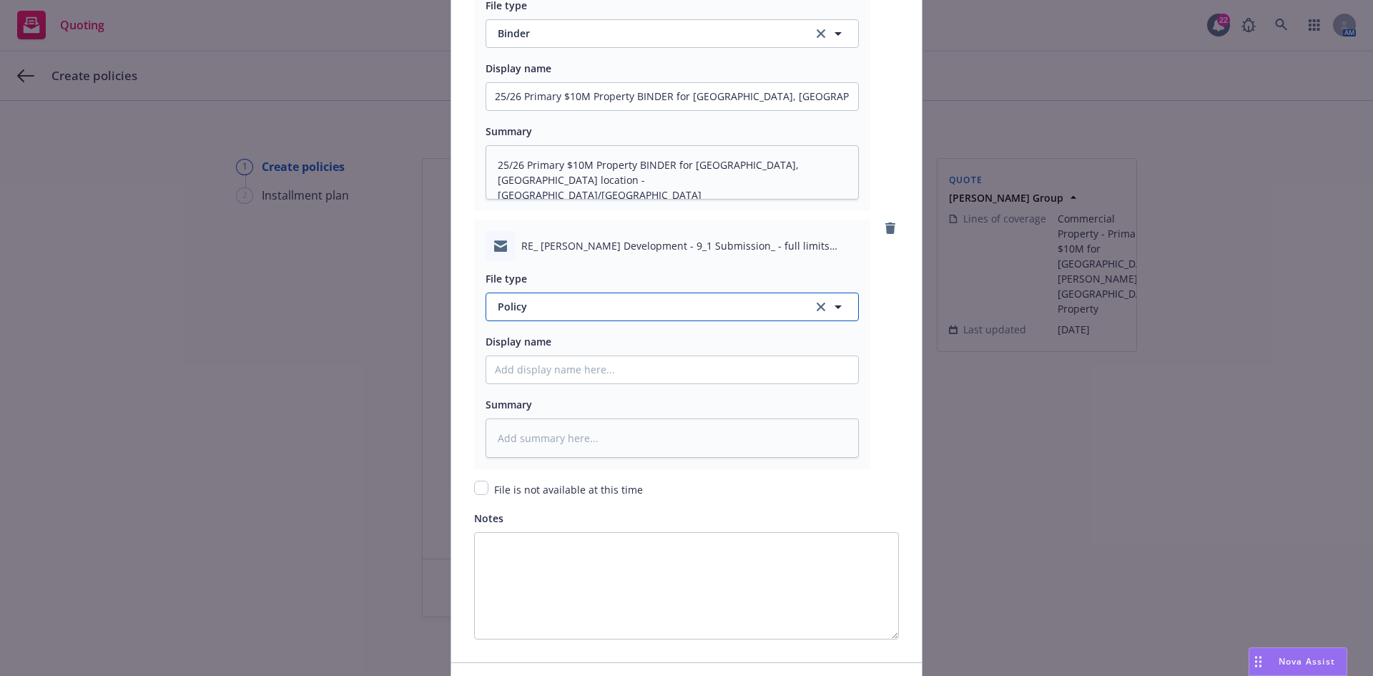
click at [565, 305] on span "Policy" at bounding box center [647, 306] width 299 height 15
click at [550, 347] on div "Email" at bounding box center [672, 346] width 355 height 21
click at [546, 365] on input "Policy display name" at bounding box center [672, 369] width 372 height 27
click at [661, 370] on input "EMF AmWINS - 25/26 final binder for Primary $10M property for [STREET_ADDRESS] …" at bounding box center [672, 369] width 372 height 27
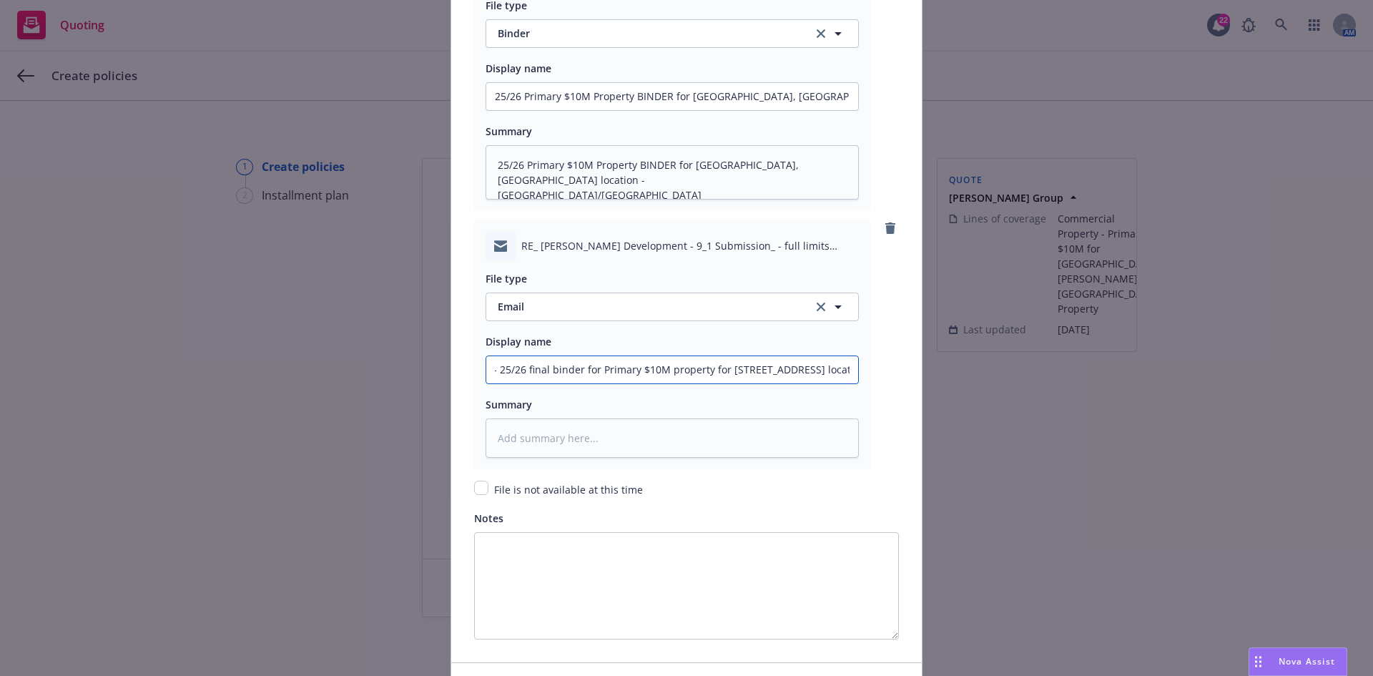
click at [661, 370] on input "EMF AmWINS - 25/26 final binder for Primary $10M property for [STREET_ADDRESS] …" at bounding box center [672, 369] width 372 height 27
click at [680, 441] on textarea at bounding box center [672, 437] width 373 height 39
paste textarea "EMF AmWINS - 25/26 final binder for Primary $10M property for [STREET_ADDRESS] …"
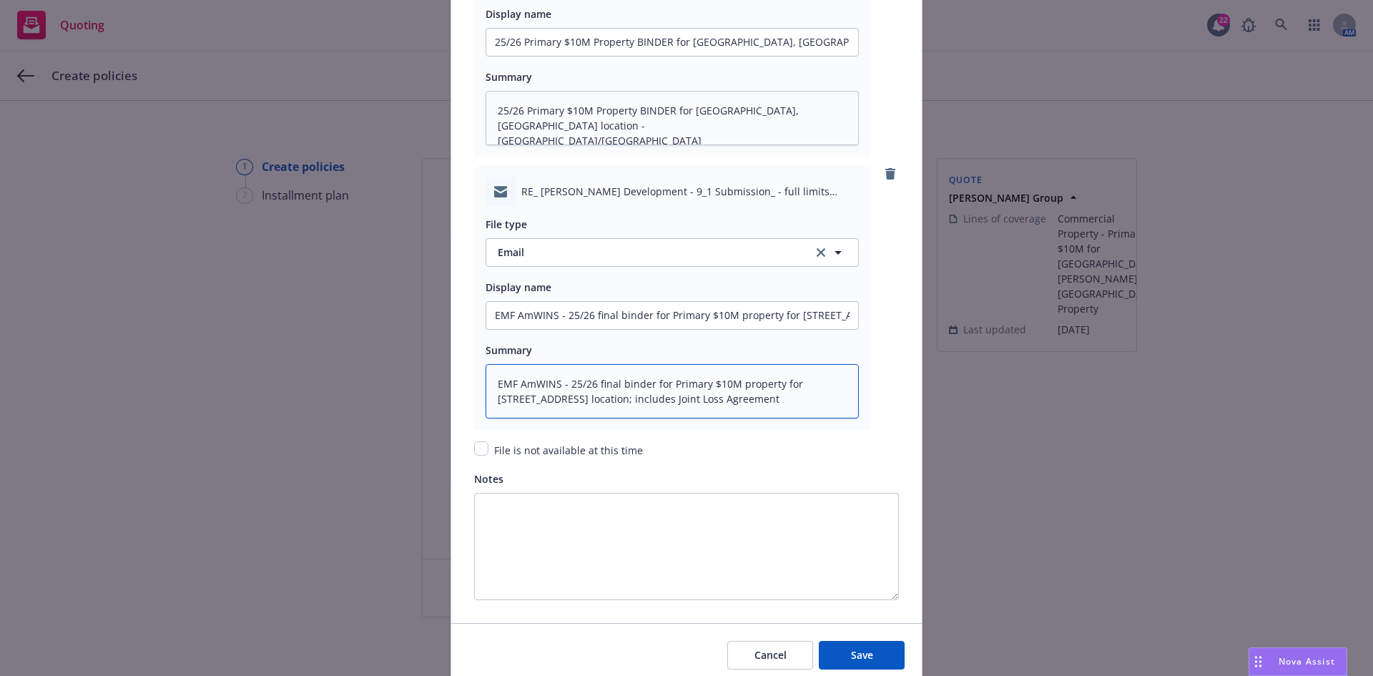
scroll to position [2185, 0]
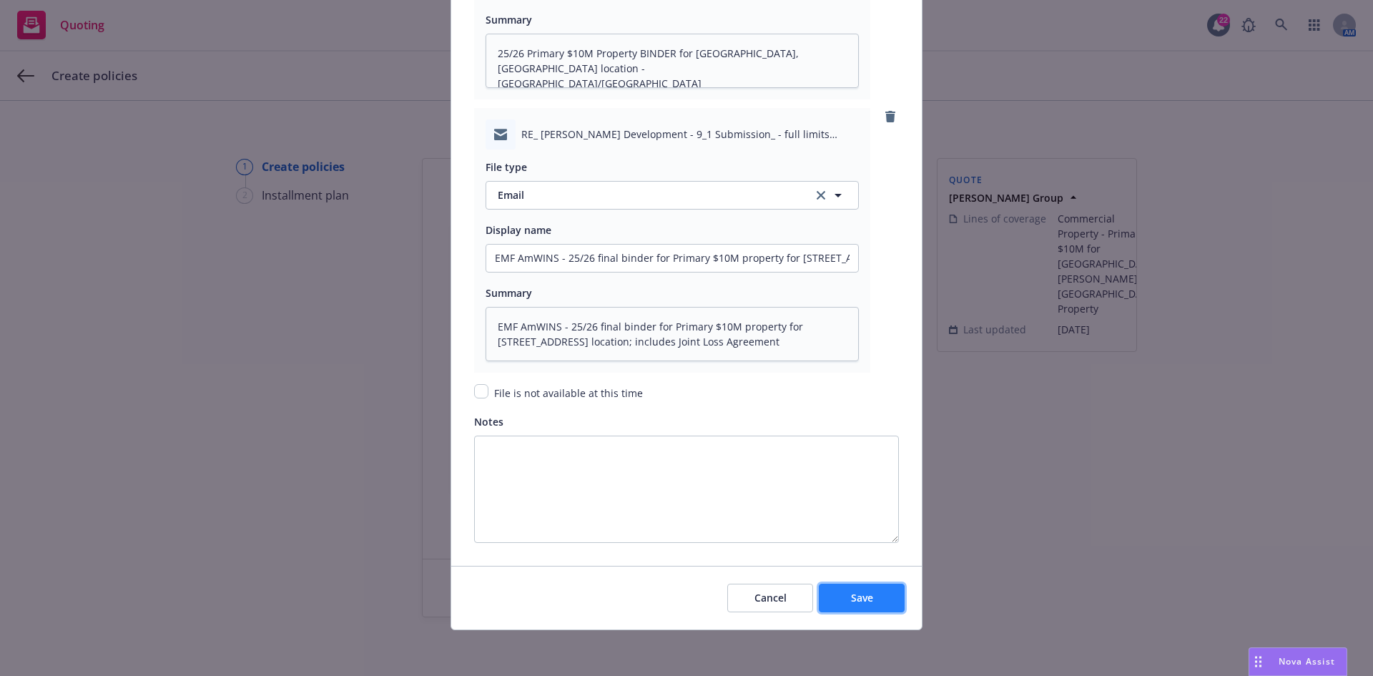
click at [863, 602] on span "Save" at bounding box center [862, 598] width 22 height 14
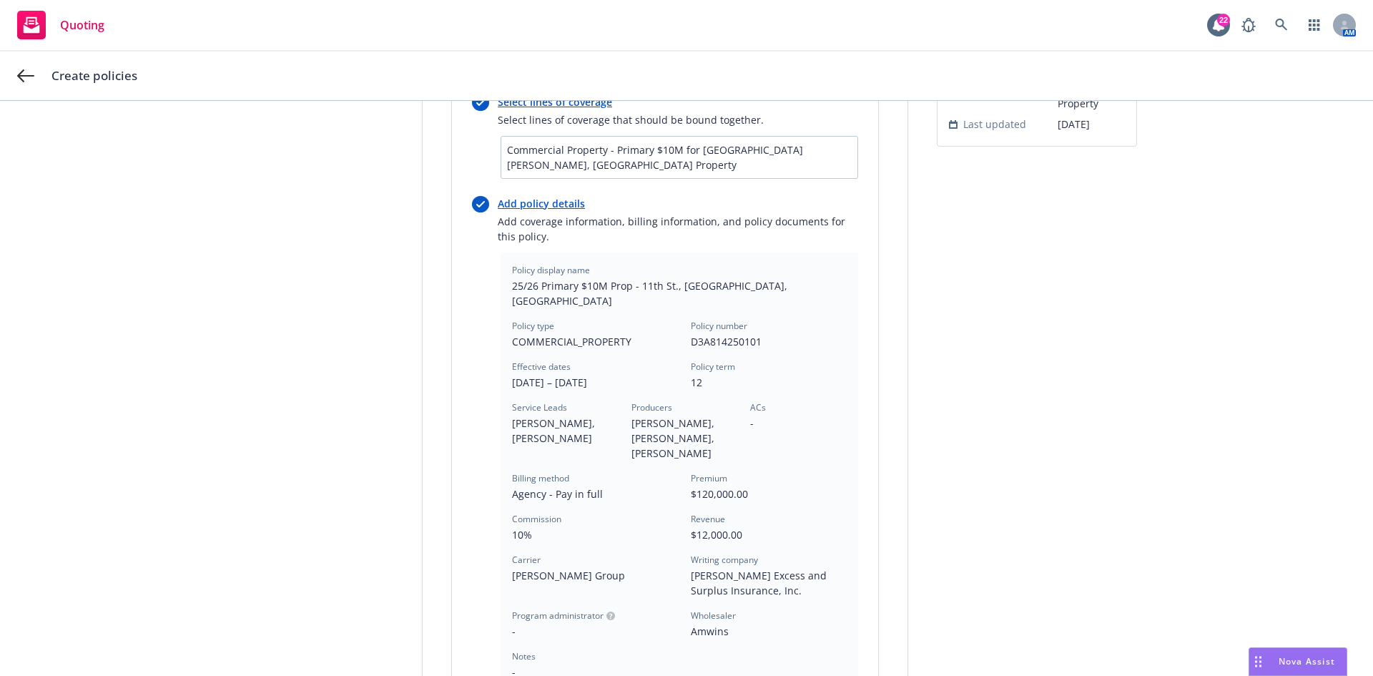
scroll to position [415, 0]
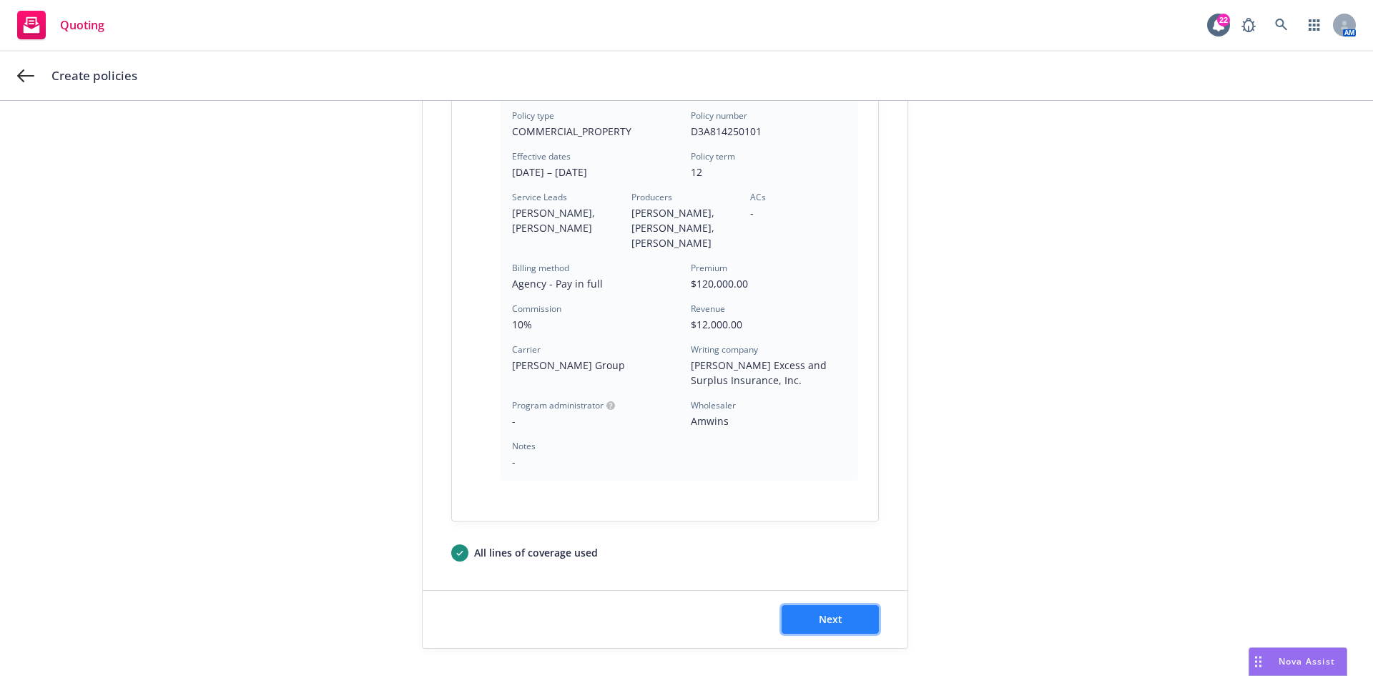
click at [861, 605] on button "Next" at bounding box center [830, 619] width 97 height 29
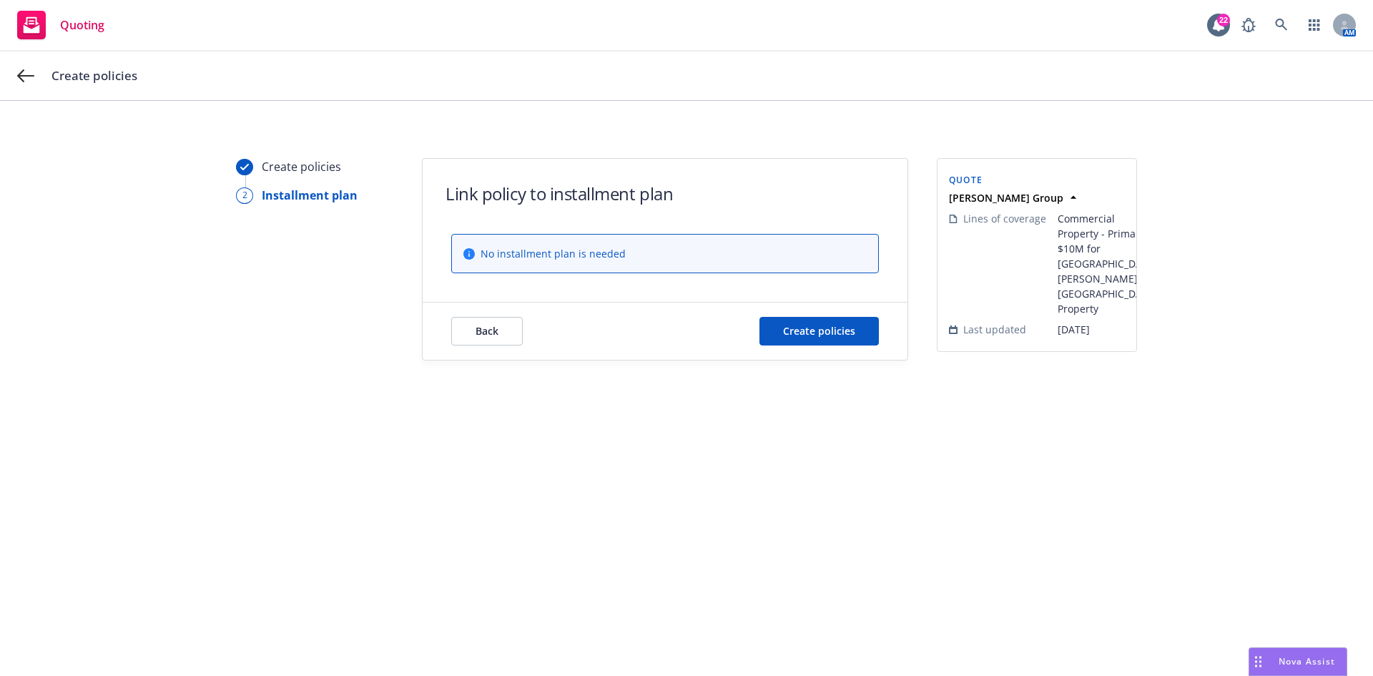
scroll to position [0, 0]
click at [822, 330] on span "Create policies" at bounding box center [819, 331] width 72 height 14
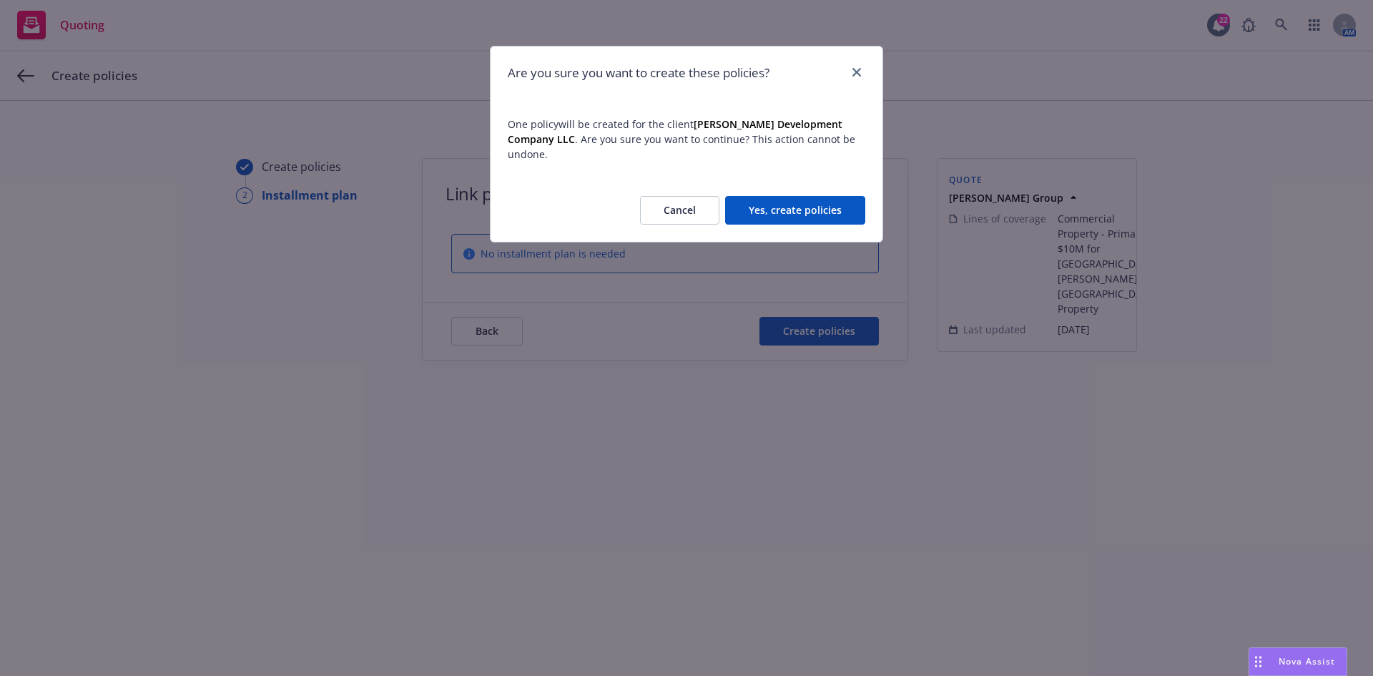
click at [811, 196] on button "Yes, create policies" at bounding box center [795, 210] width 140 height 29
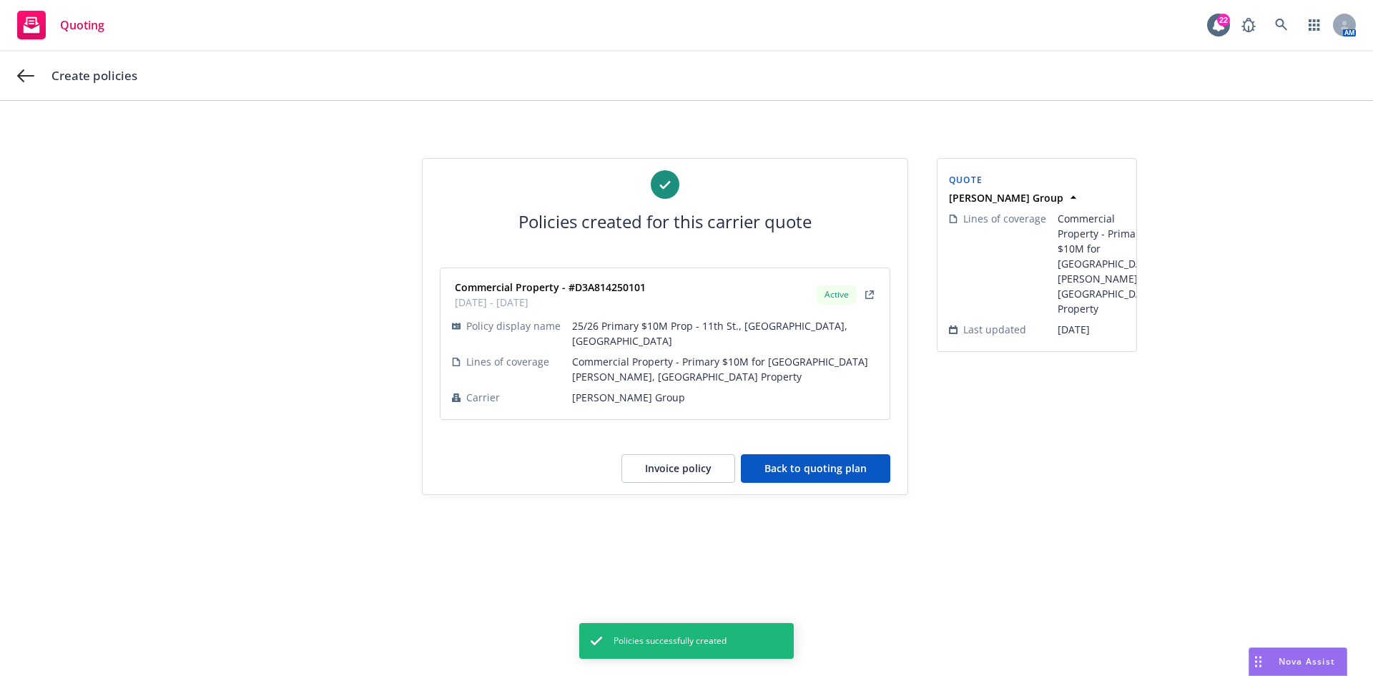
click at [825, 457] on button "Back to quoting plan" at bounding box center [815, 468] width 149 height 29
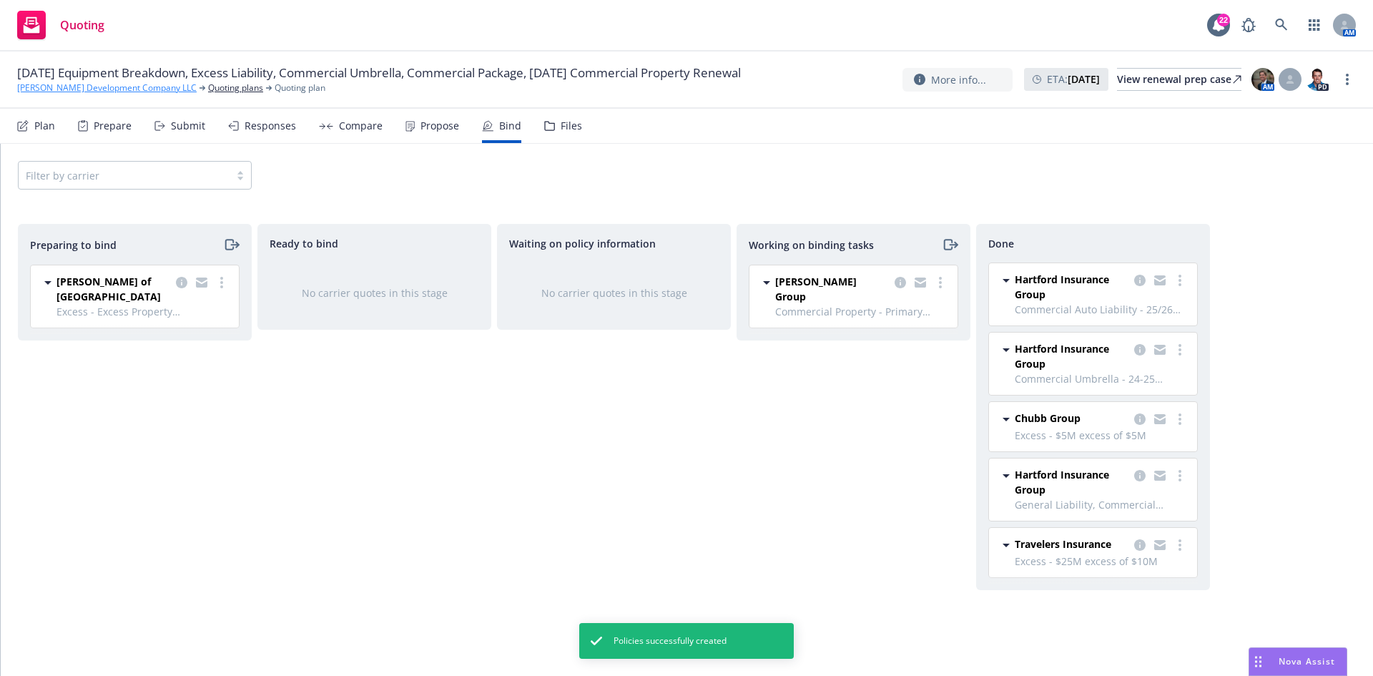
click at [84, 89] on link "[PERSON_NAME] Development Company LLC" at bounding box center [106, 88] width 179 height 13
